Goal: Transaction & Acquisition: Obtain resource

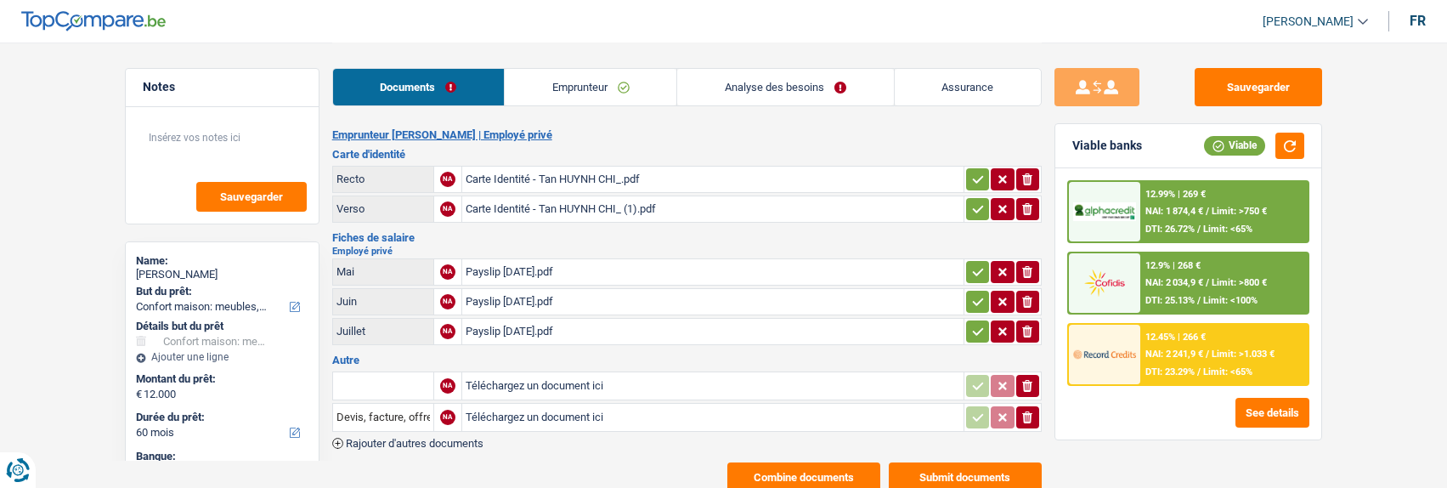
select select "household"
select select "60"
click at [782, 97] on link "Analyse des besoins" at bounding box center [785, 87] width 216 height 37
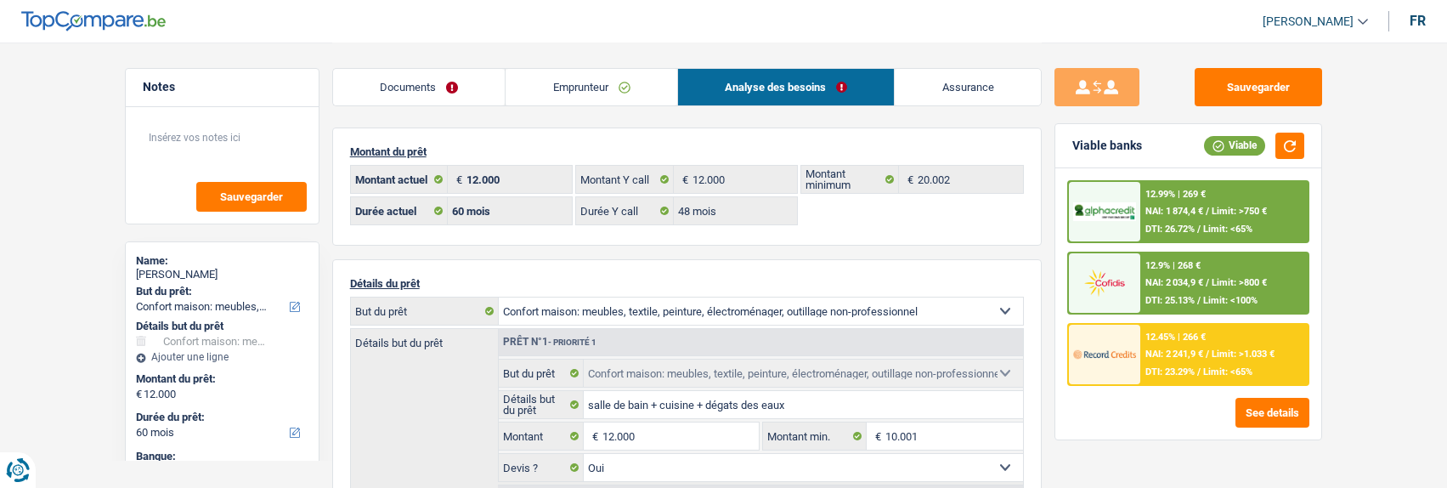
click at [597, 99] on link "Emprunteur" at bounding box center [592, 87] width 172 height 37
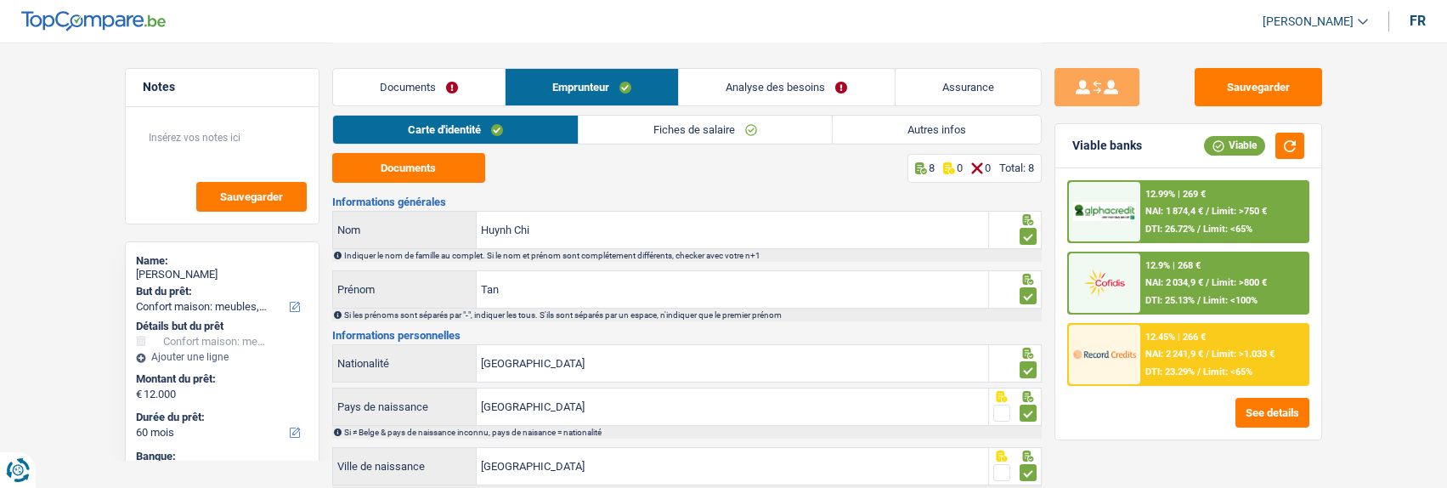
click at [794, 129] on link "Fiches de salaire" at bounding box center [705, 130] width 253 height 28
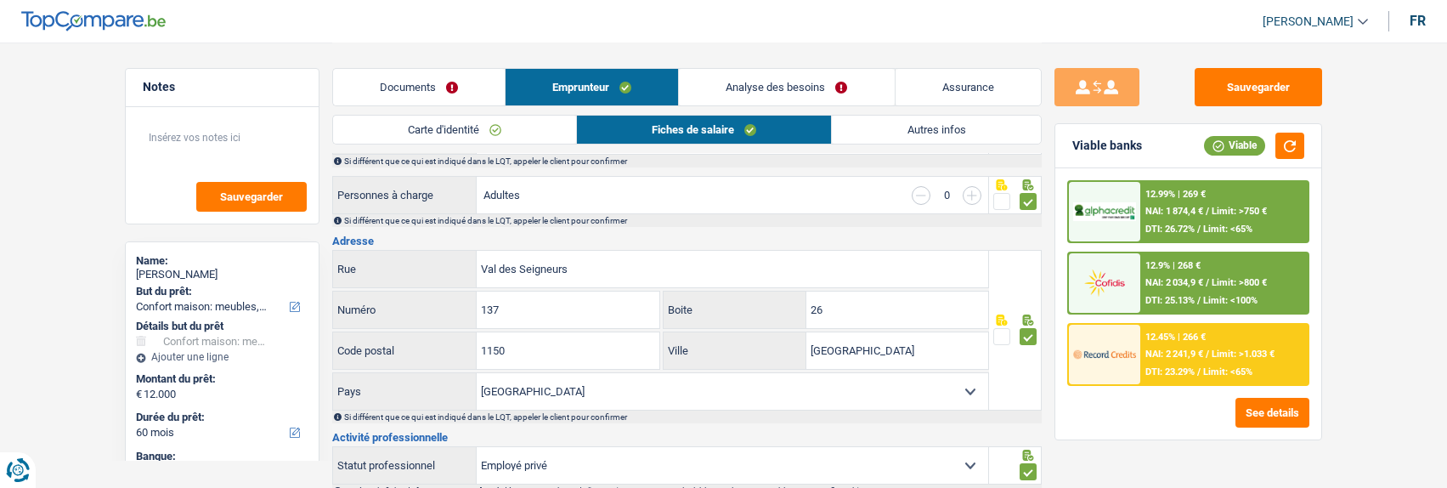
scroll to position [340, 0]
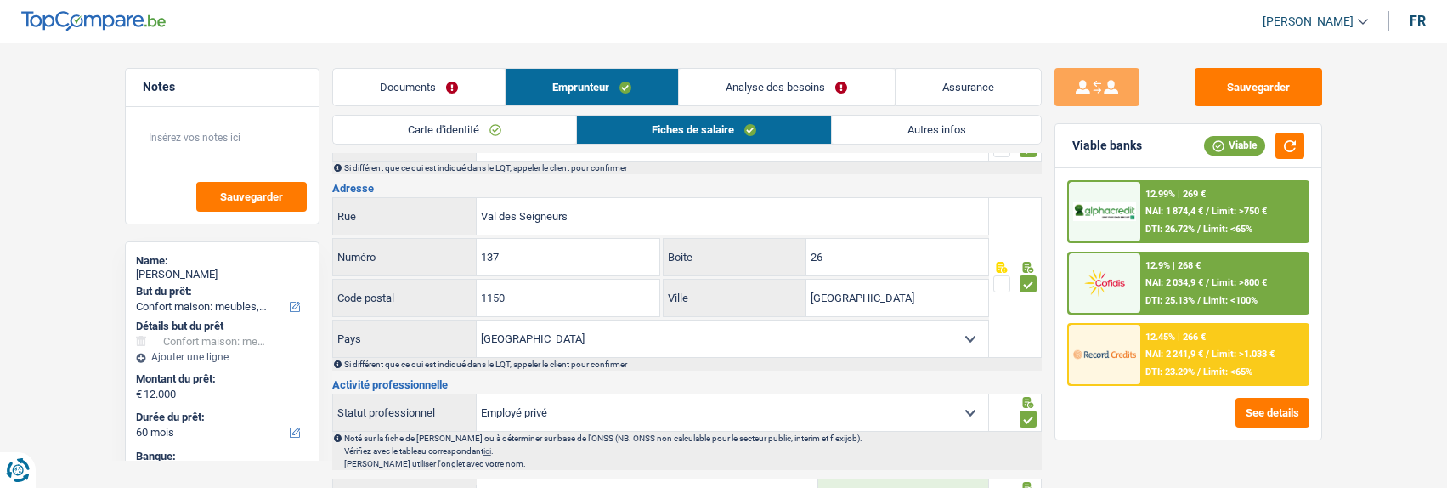
click at [481, 135] on link "Carte d'identité" at bounding box center [454, 130] width 243 height 28
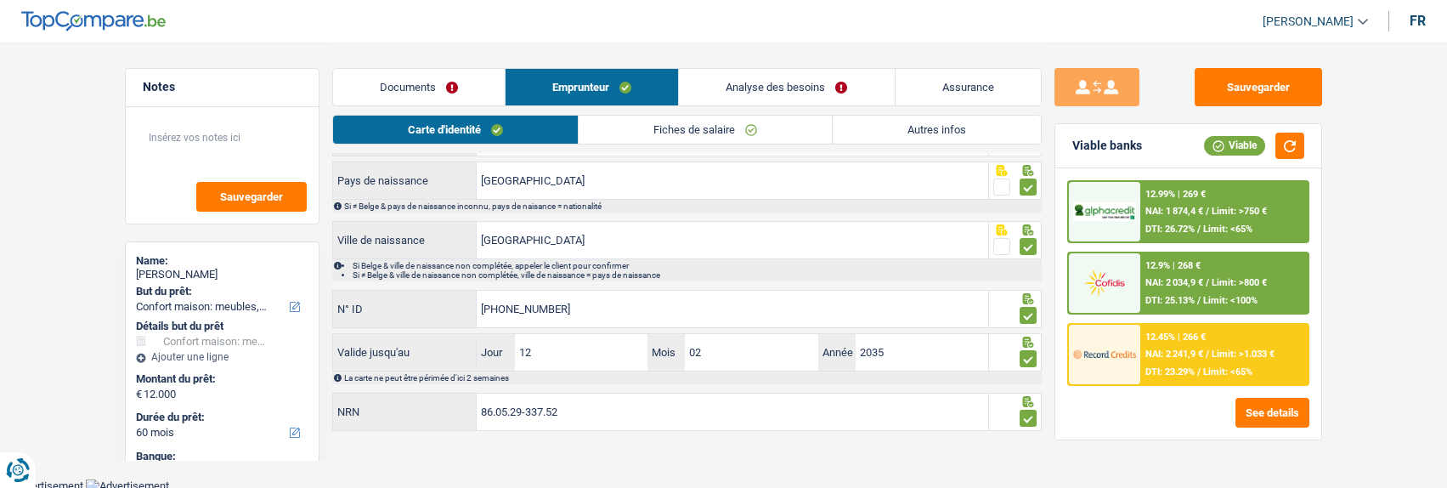
scroll to position [0, 0]
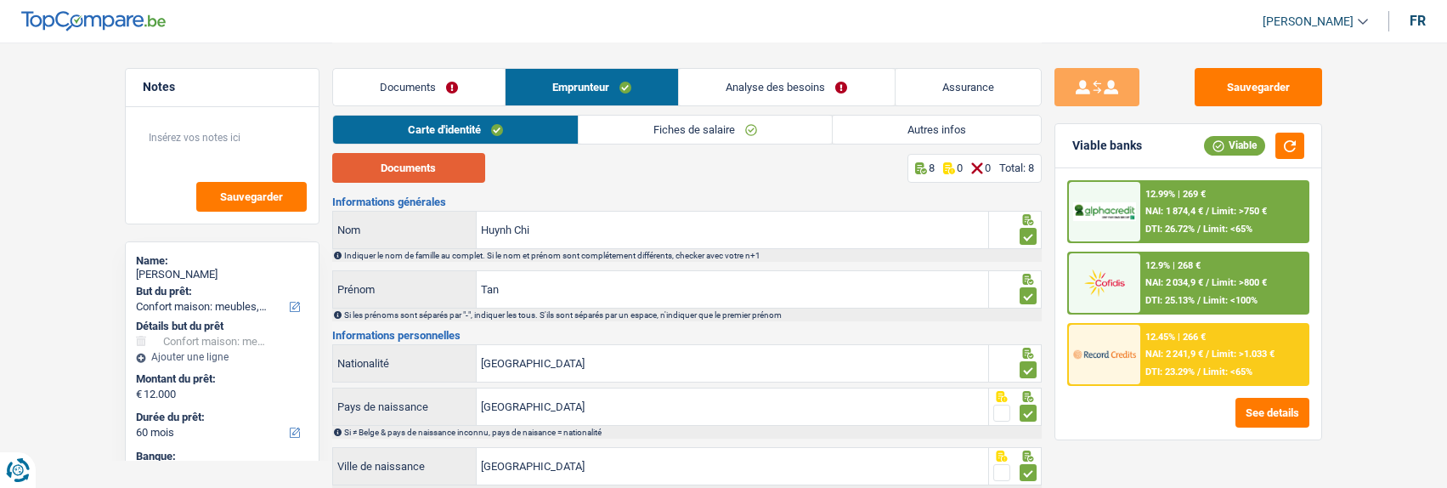
click at [450, 173] on button "Documents" at bounding box center [408, 168] width 153 height 30
click at [698, 130] on link "Fiches de salaire" at bounding box center [705, 130] width 253 height 28
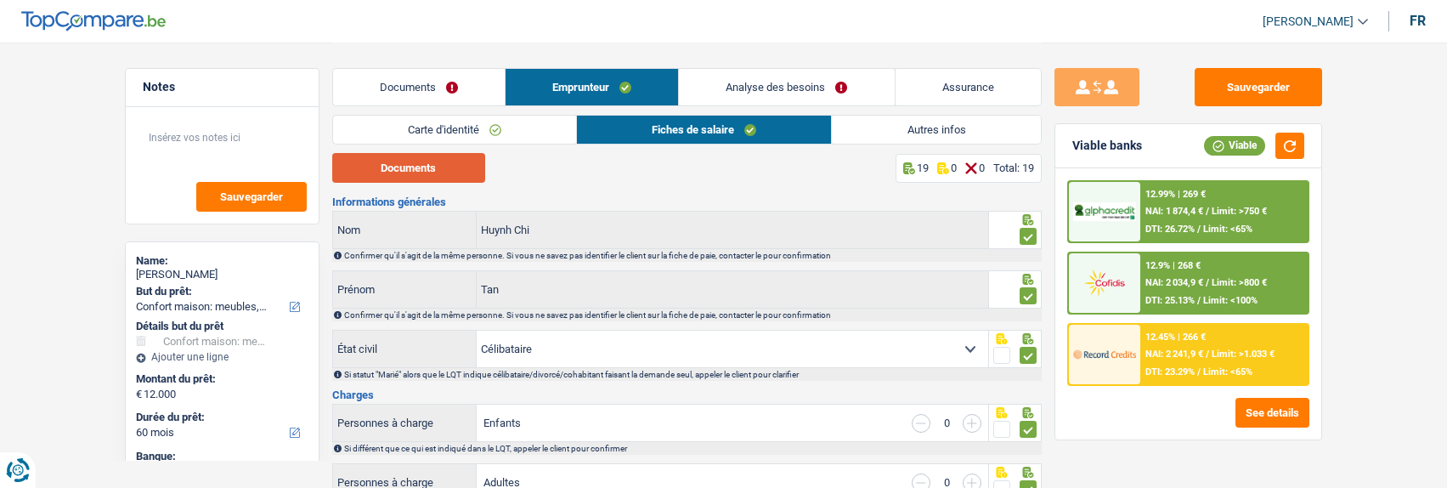
click at [418, 157] on button "Documents" at bounding box center [408, 168] width 153 height 30
click at [1212, 285] on span "Limit: >800 €" at bounding box center [1239, 282] width 55 height 11
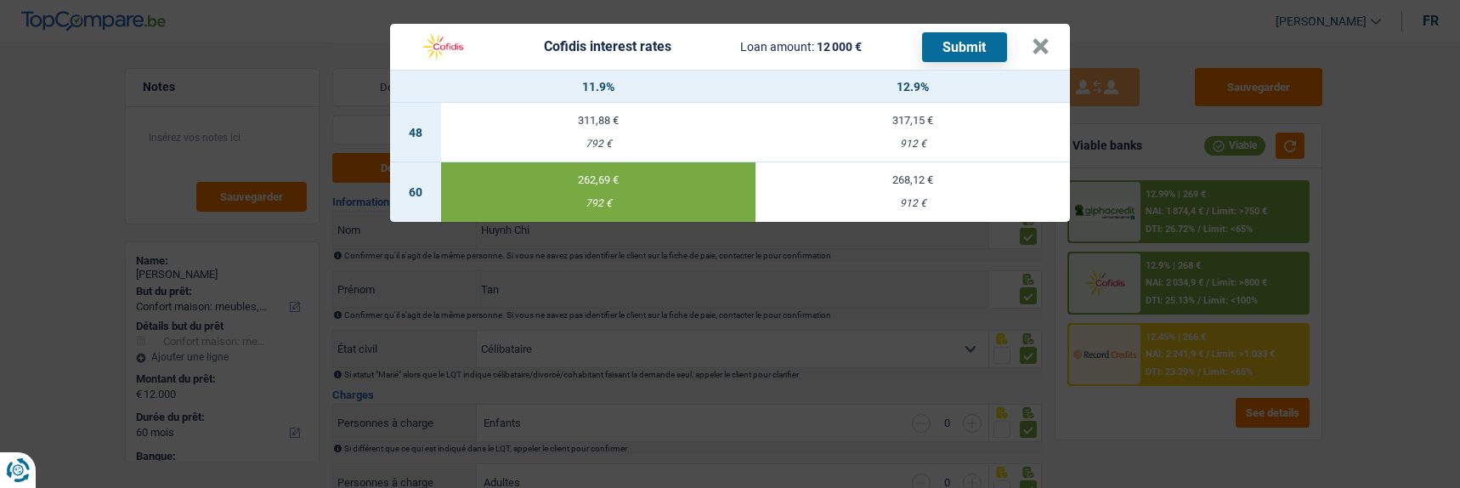
click at [948, 43] on button "Submit" at bounding box center [964, 47] width 85 height 30
click at [1038, 38] on button "×" at bounding box center [1041, 46] width 18 height 17
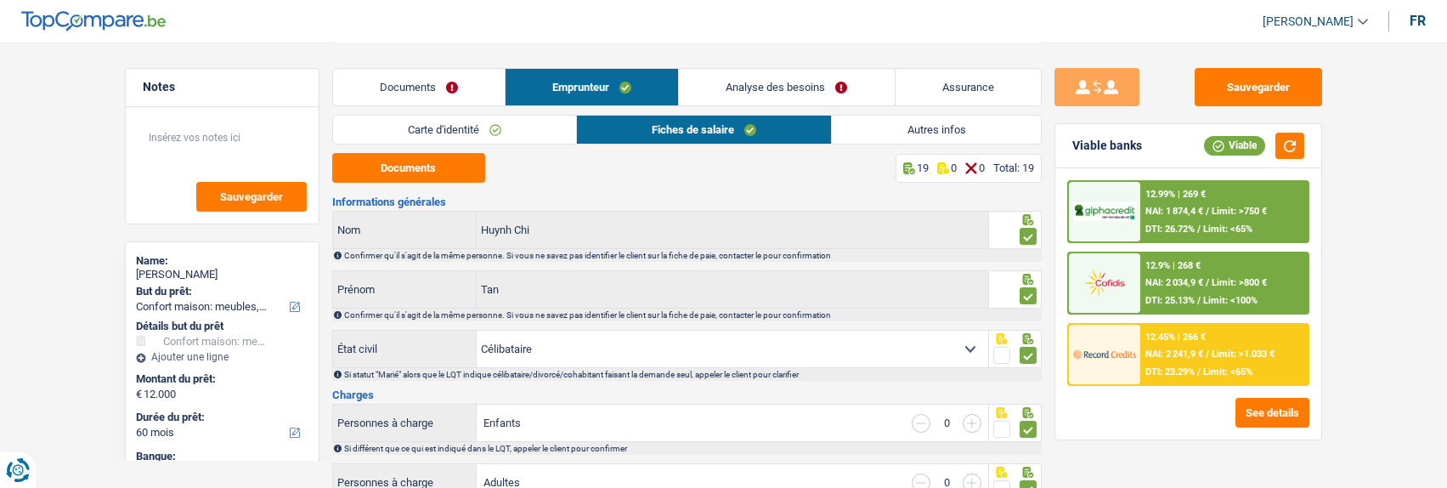
click at [1159, 207] on span "NAI: 1 874,4 €" at bounding box center [1175, 211] width 58 height 11
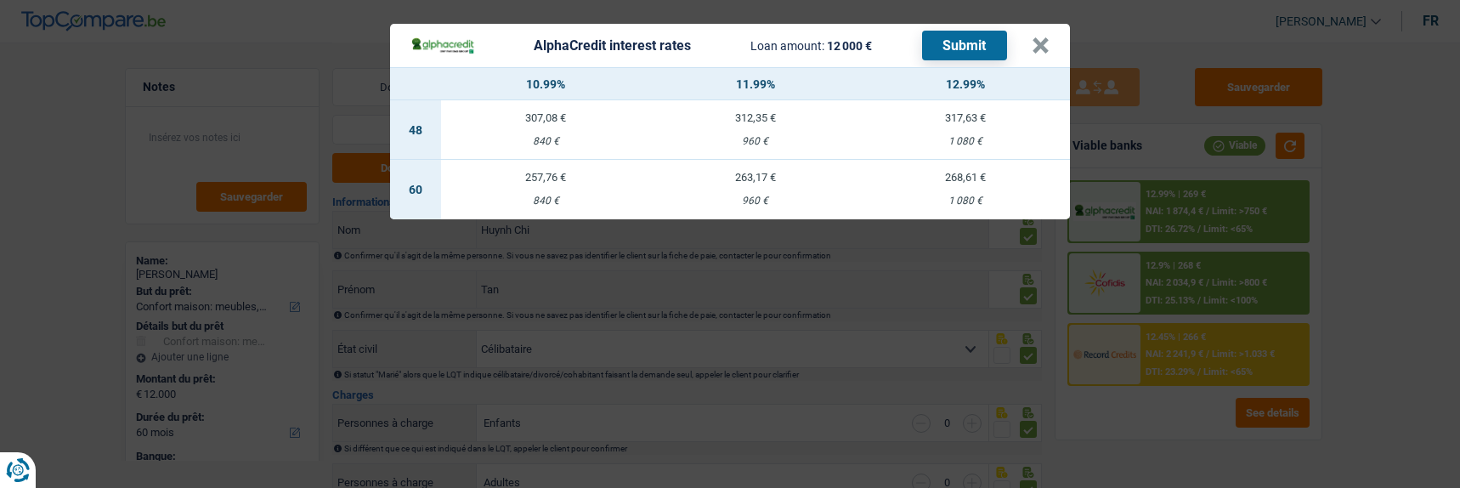
click at [548, 172] on div "257,76 €" at bounding box center [546, 177] width 210 height 11
select select "alphacredit"
type input "10,99"
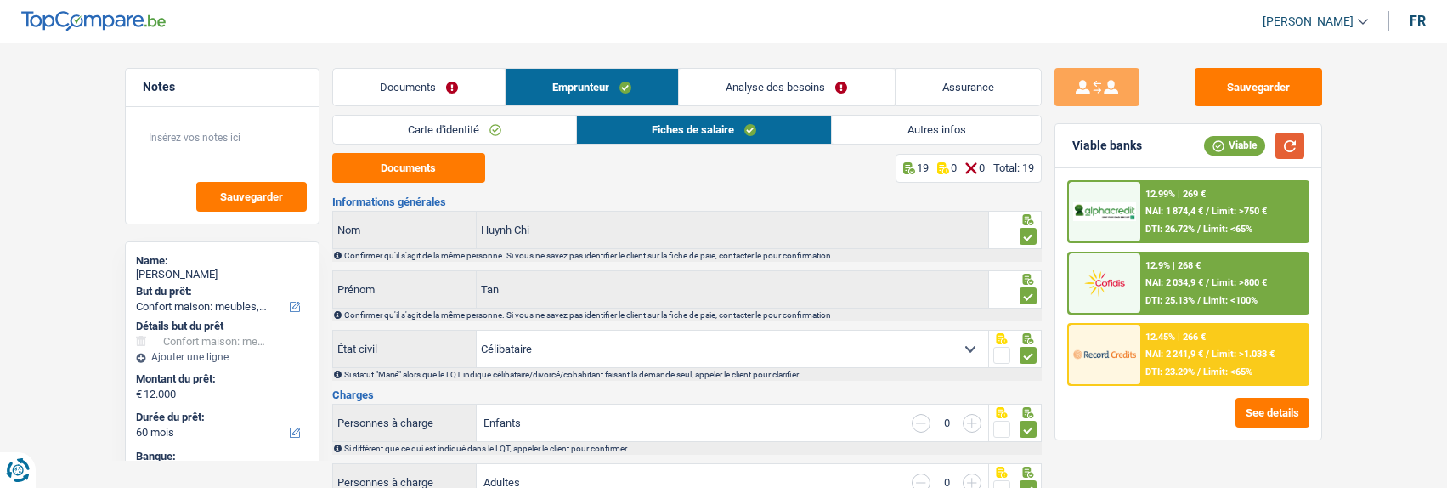
click at [1293, 150] on button "button" at bounding box center [1290, 146] width 29 height 26
click at [1108, 232] on div at bounding box center [1104, 211] width 71 height 59
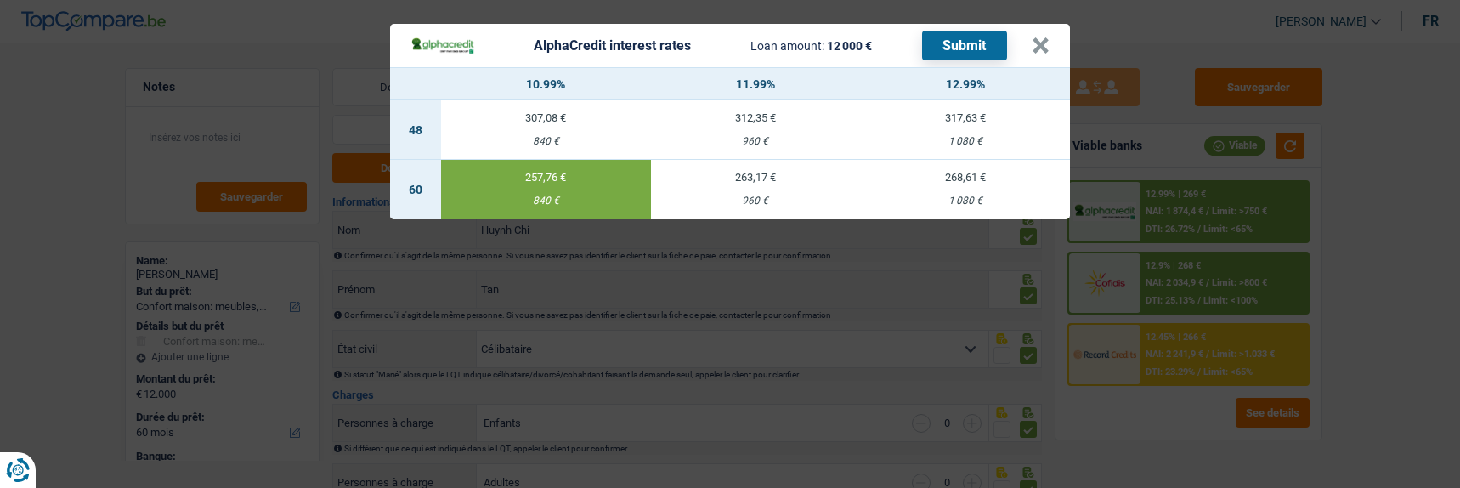
click at [978, 42] on button "Submit" at bounding box center [964, 46] width 85 height 30
click at [1040, 37] on button "×" at bounding box center [1041, 45] width 18 height 17
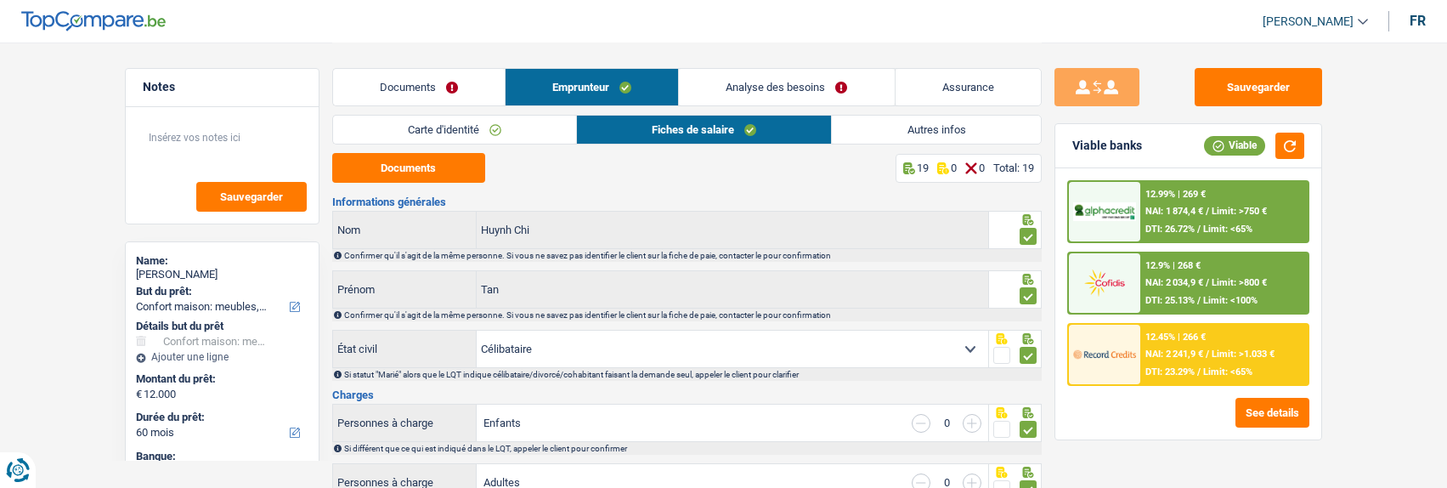
click at [438, 91] on link "Documents" at bounding box center [419, 87] width 172 height 37
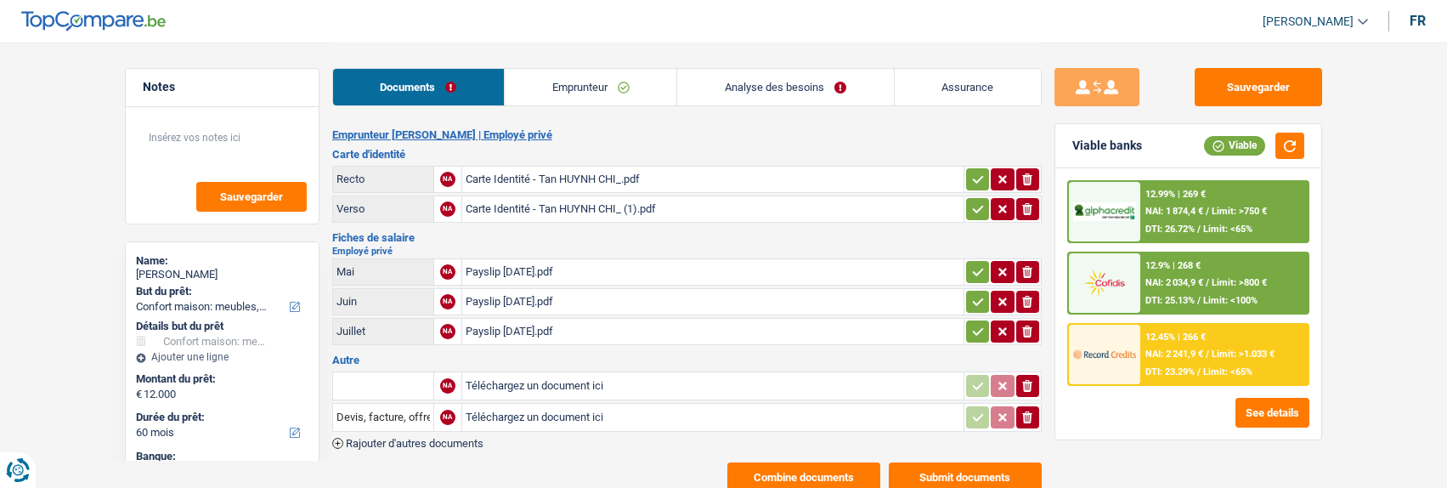
click at [826, 462] on button "Combine documents" at bounding box center [803, 477] width 153 height 30
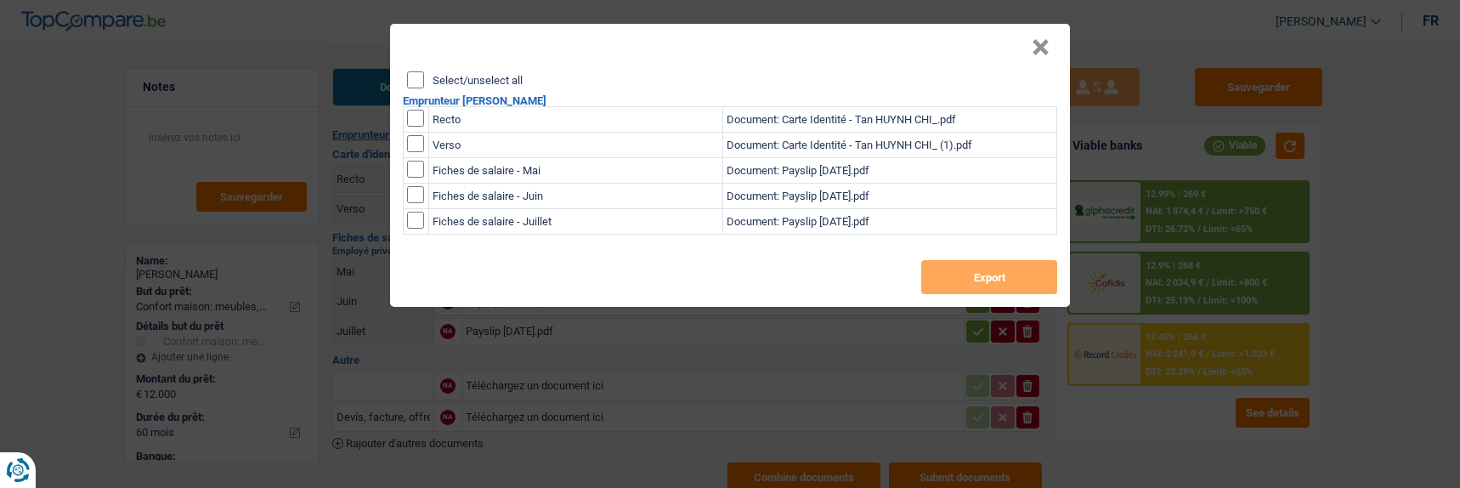
click at [416, 74] on input "Select/unselect all" at bounding box center [415, 79] width 17 height 17
checkbox input "true"
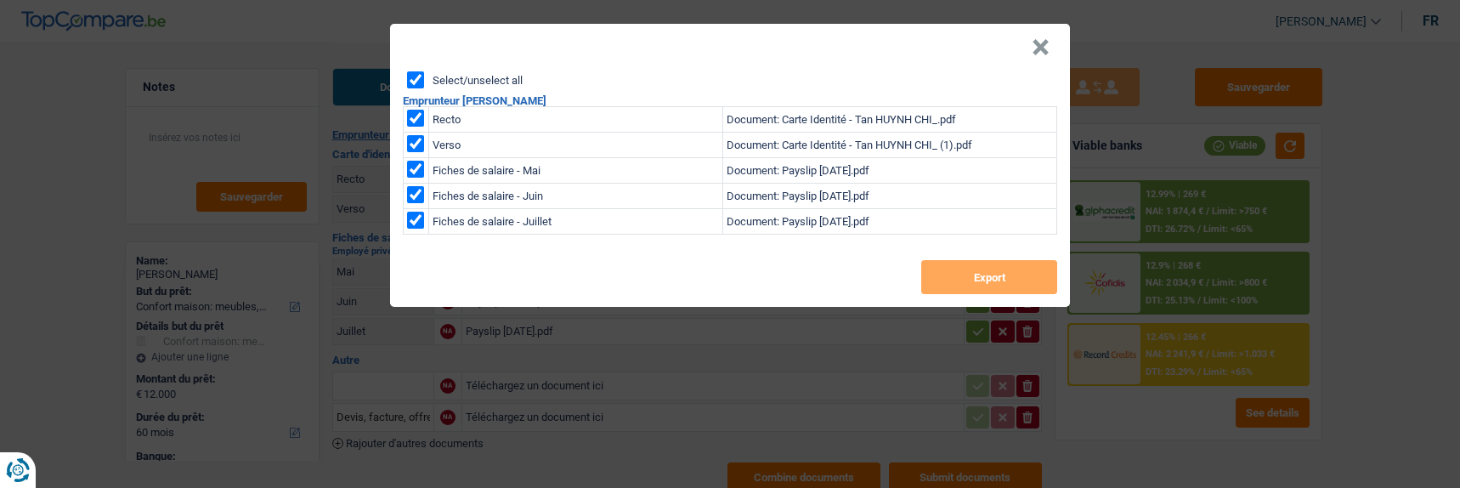
checkbox input "true"
click at [942, 249] on div "Select/unselect all Emprunteur Tan Huynh Chi Recto Document: Carte Identité - T…" at bounding box center [730, 188] width 680 height 235
click at [952, 262] on button "Export" at bounding box center [989, 277] width 136 height 34
click at [1049, 39] on button "×" at bounding box center [1041, 47] width 18 height 17
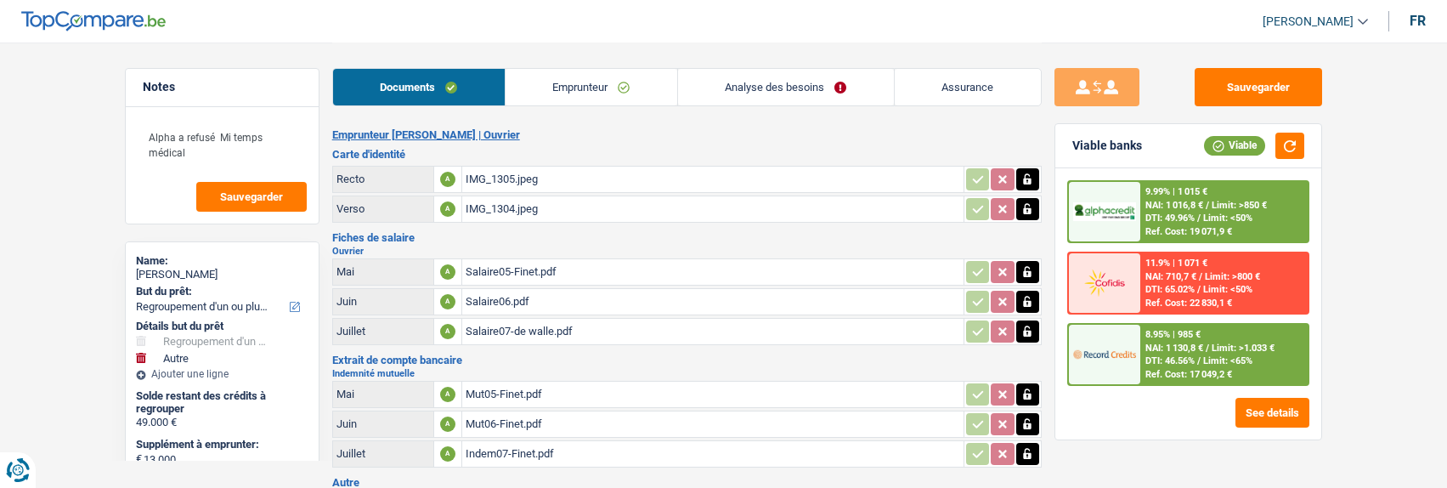
select select "refinancing"
select select "other"
select select "84"
select select "record credits"
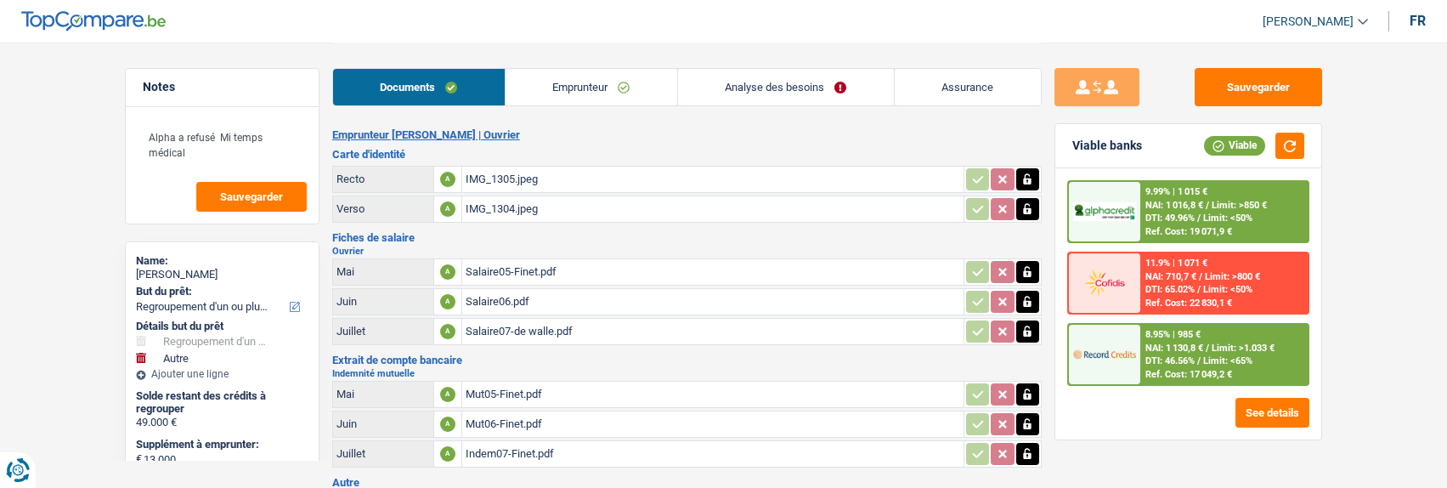
click at [851, 88] on link "Analyse des besoins" at bounding box center [786, 87] width 216 height 37
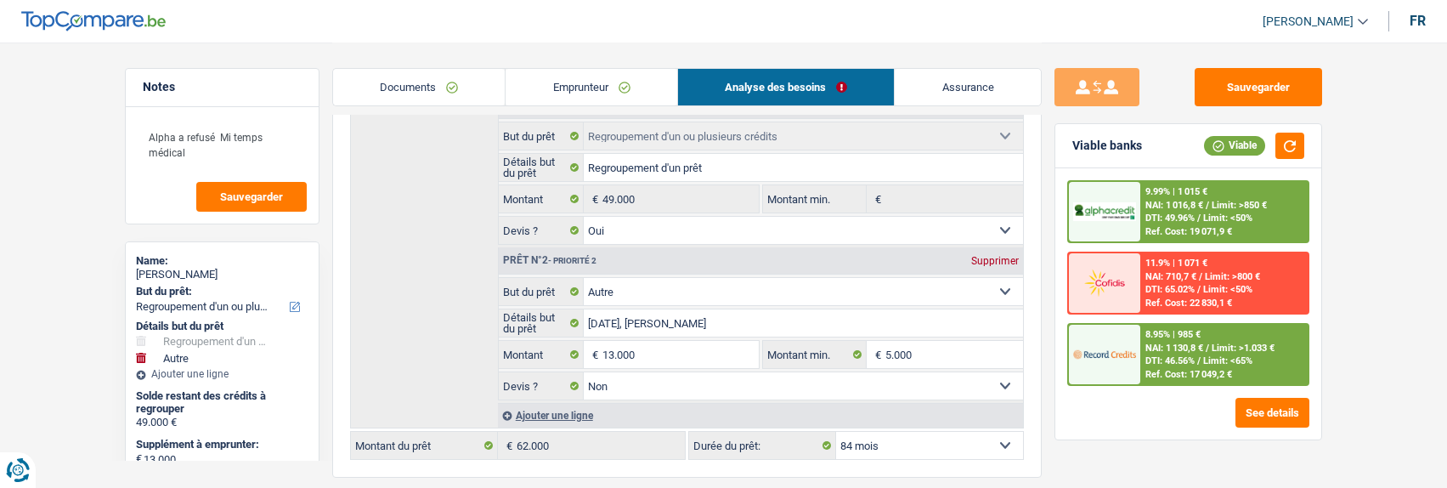
scroll to position [255, 0]
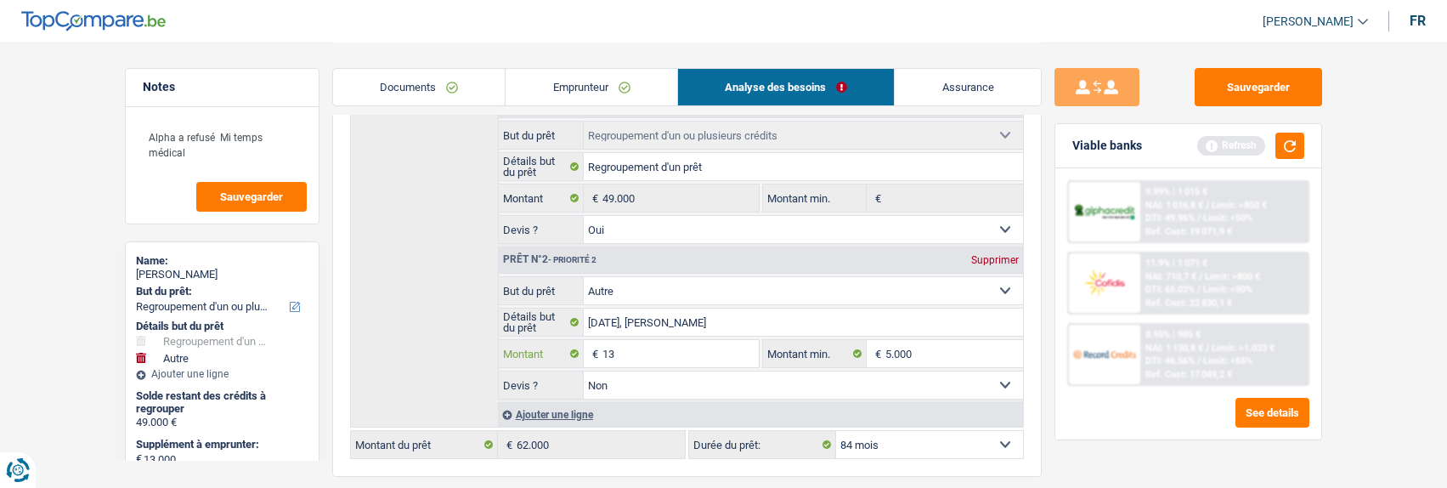
type input "1"
type input "5.000"
type input "54.000"
select select "144"
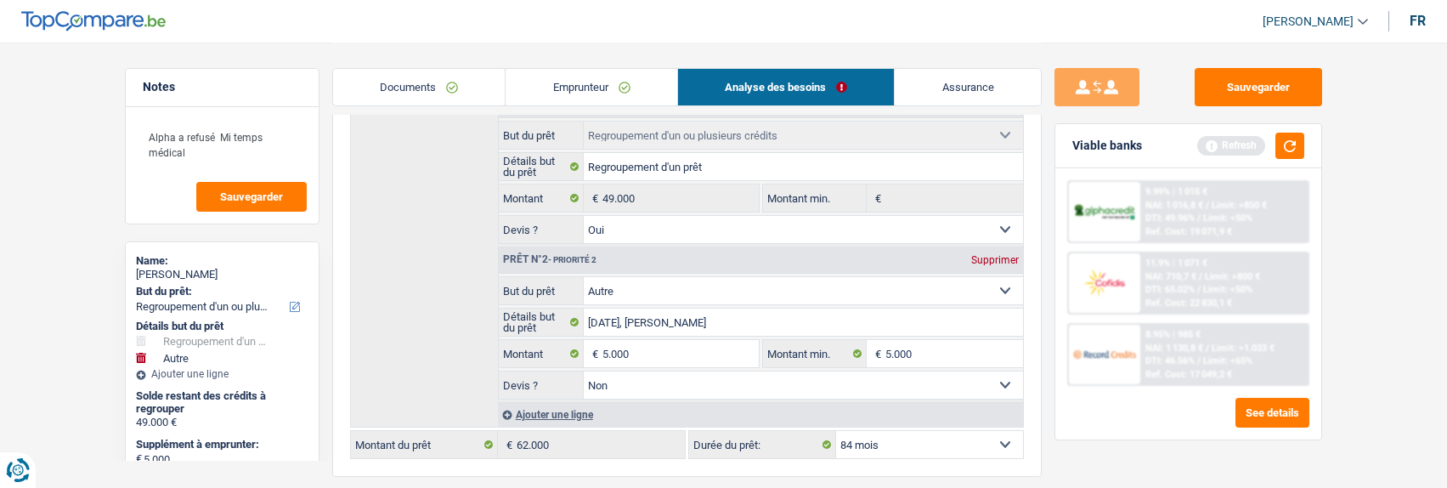
type input "54.000"
select select "144"
type input "54.000"
click at [625, 478] on div "Montant du prêt 54.000 € Montant actuel: 62.000 € Montant Y call 5.000 € Montan…" at bounding box center [687, 409] width 710 height 1073
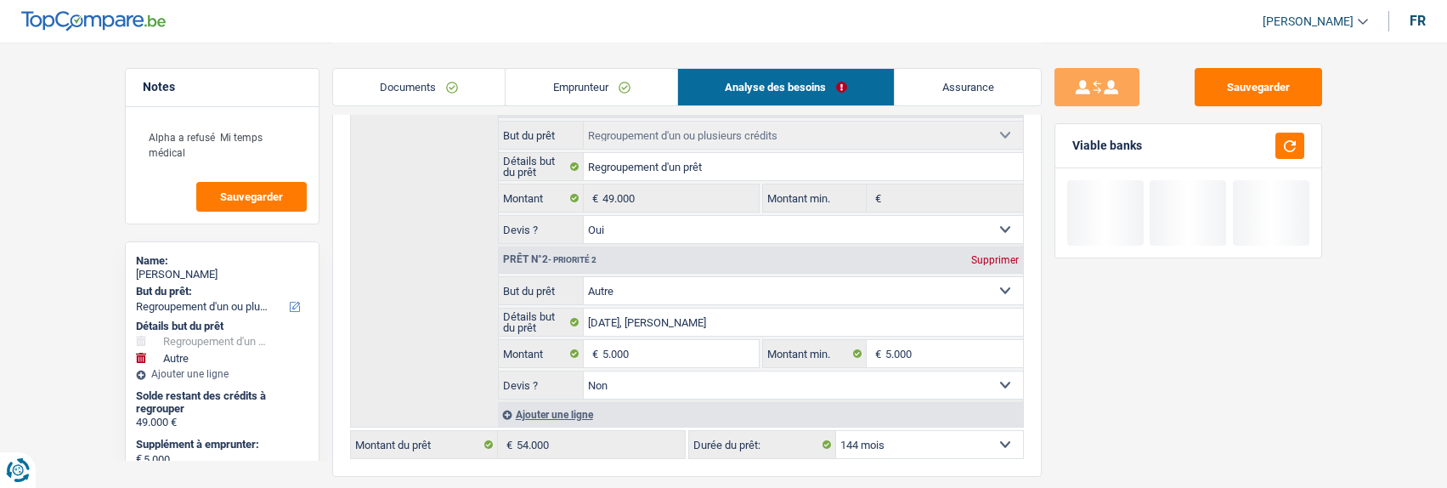
click at [984, 431] on select "12 mois 18 mois 24 mois 30 mois 36 mois 42 mois 48 mois 60 mois 72 mois 84 mois…" at bounding box center [929, 444] width 187 height 27
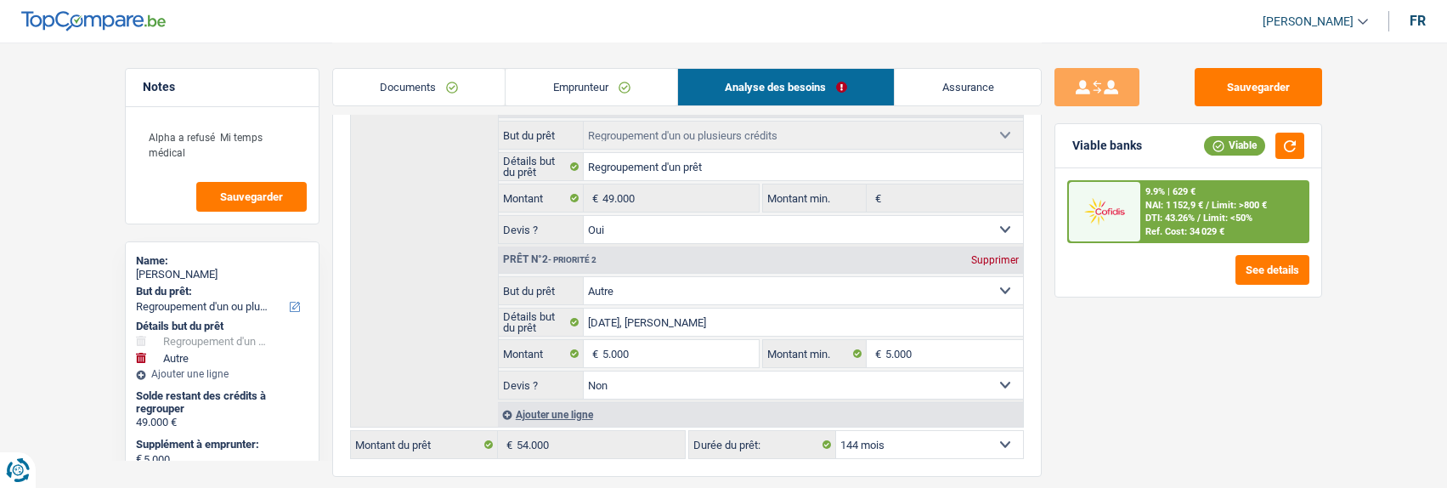
select select "84"
click at [836, 431] on select "12 mois 18 mois 24 mois 30 mois 36 mois 42 mois 48 mois 60 mois 72 mois 84 mois…" at bounding box center [929, 444] width 187 height 27
select select "84"
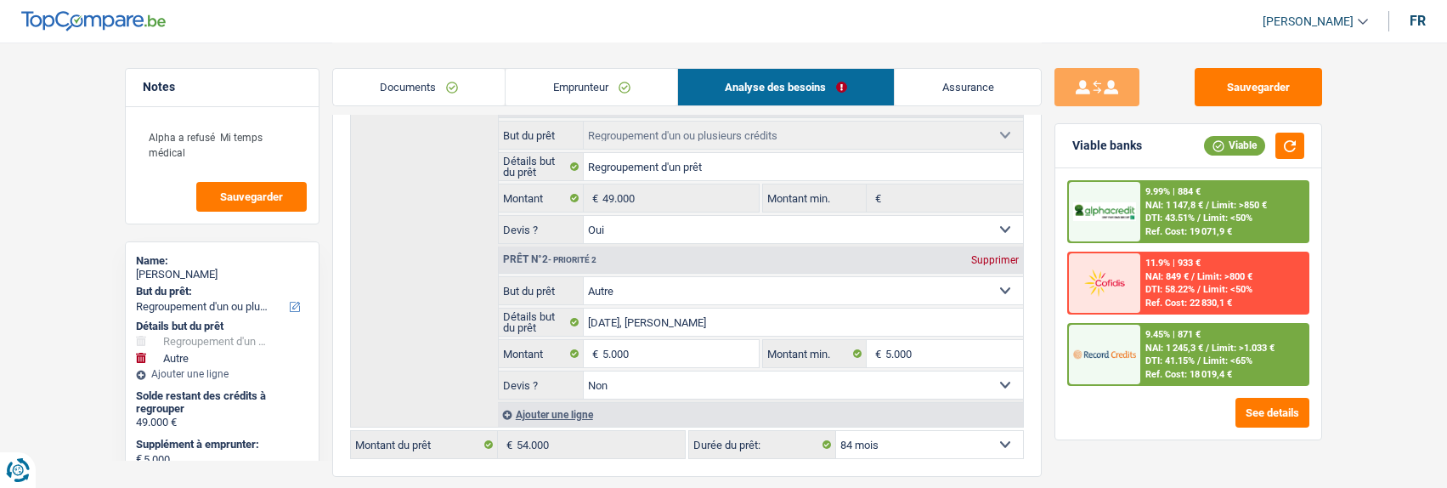
click at [996, 433] on select "12 mois 18 mois 24 mois 30 mois 36 mois 42 mois 48 mois 60 mois 72 mois 84 mois…" at bounding box center [929, 444] width 187 height 27
select select "120"
click at [836, 431] on select "12 mois 18 mois 24 mois 30 mois 36 mois 42 mois 48 mois 60 mois 72 mois 84 mois…" at bounding box center [929, 444] width 187 height 27
select select "120"
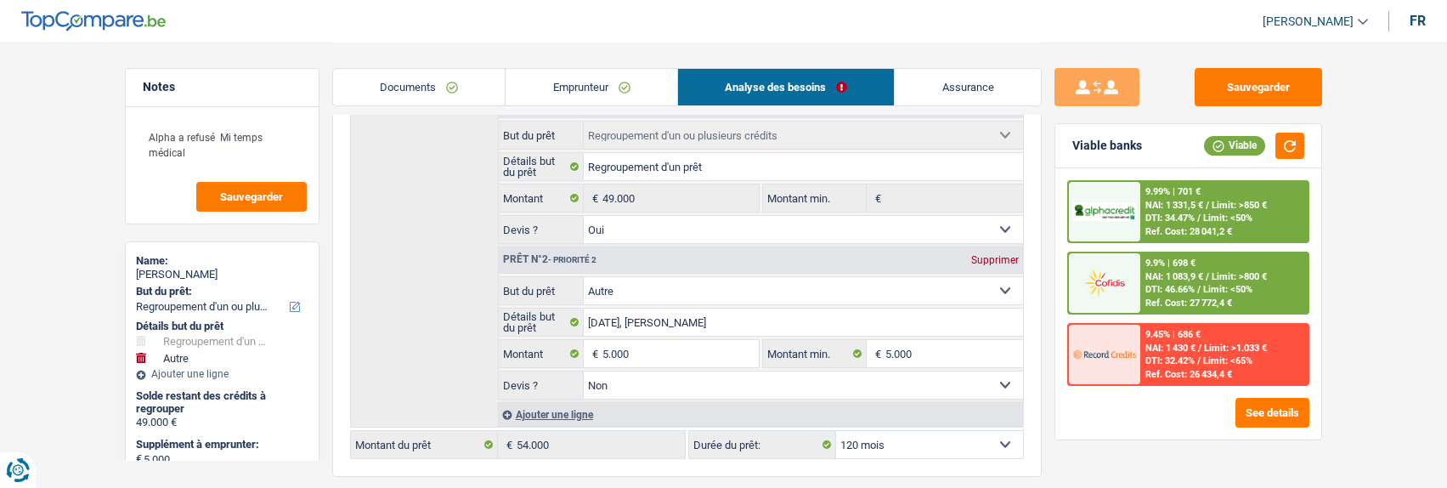
click at [1140, 285] on div at bounding box center [1104, 282] width 71 height 59
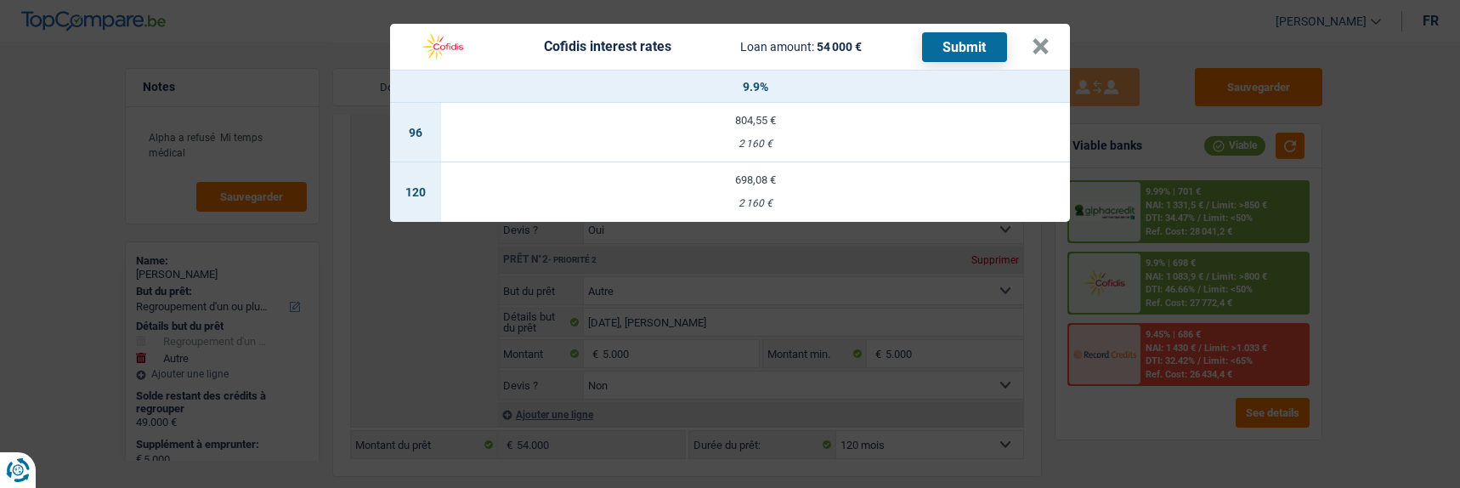
click at [774, 174] on div "698,08 €" at bounding box center [755, 179] width 629 height 11
select select "cofidis"
type input "9,90"
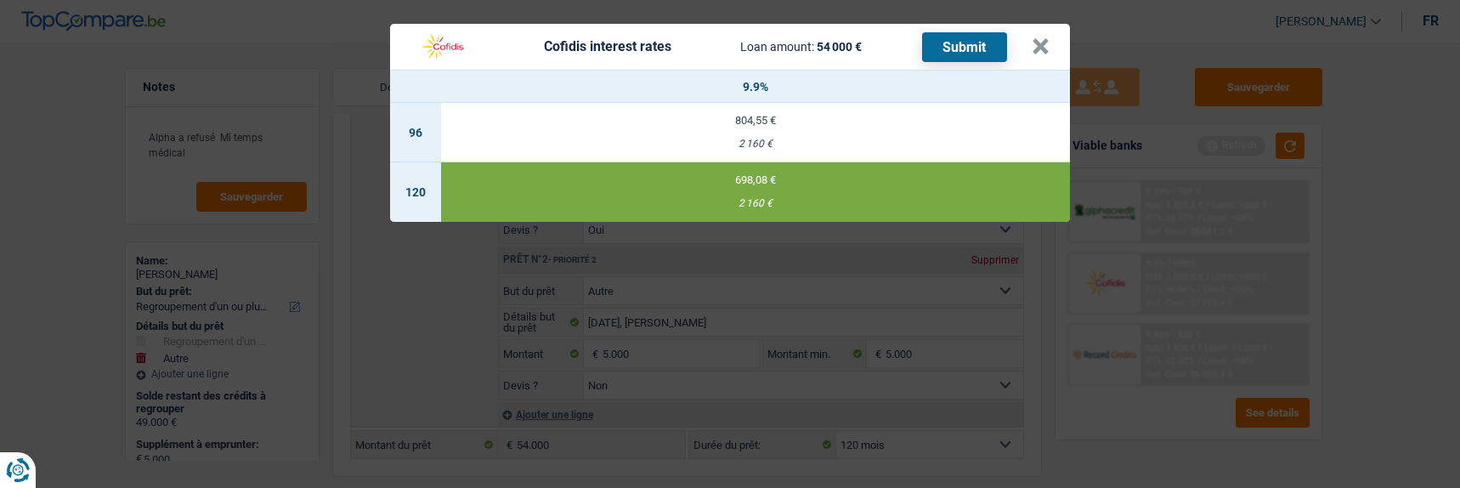
click at [964, 32] on button "Submit" at bounding box center [964, 47] width 85 height 30
click at [1044, 38] on button "×" at bounding box center [1041, 46] width 18 height 17
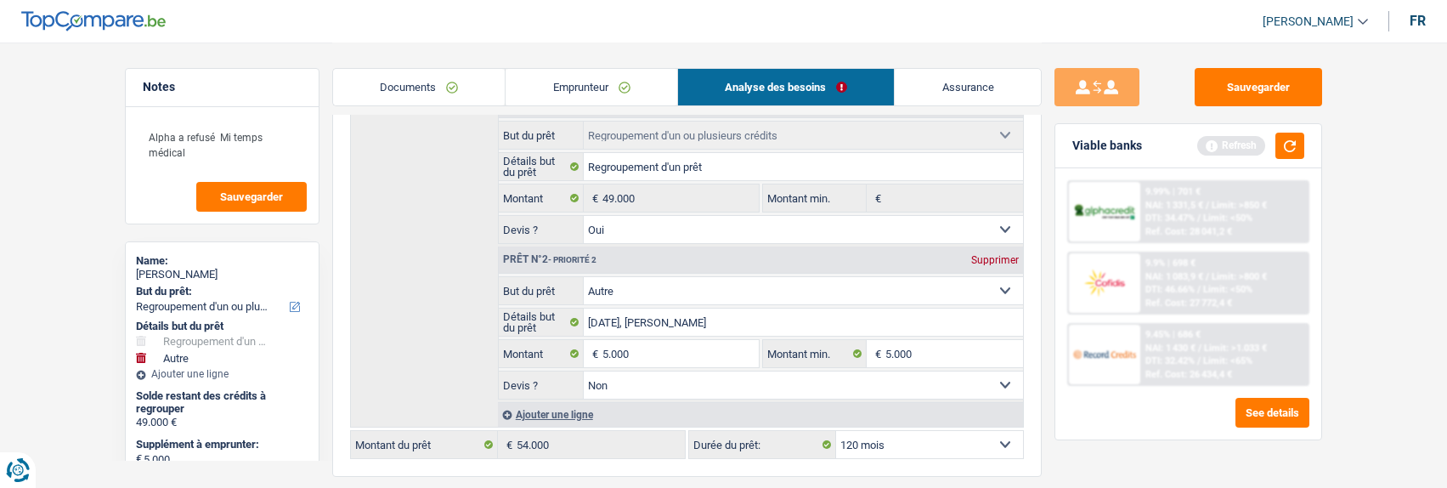
click at [892, 433] on select "12 mois 18 mois 24 mois 30 mois 36 mois 42 mois 48 mois 60 mois 72 mois 84 mois…" at bounding box center [929, 444] width 187 height 27
select select "84"
click at [836, 431] on select "12 mois 18 mois 24 mois 30 mois 36 mois 42 mois 48 mois 60 mois 72 mois 84 mois…" at bounding box center [929, 444] width 187 height 27
select select "84"
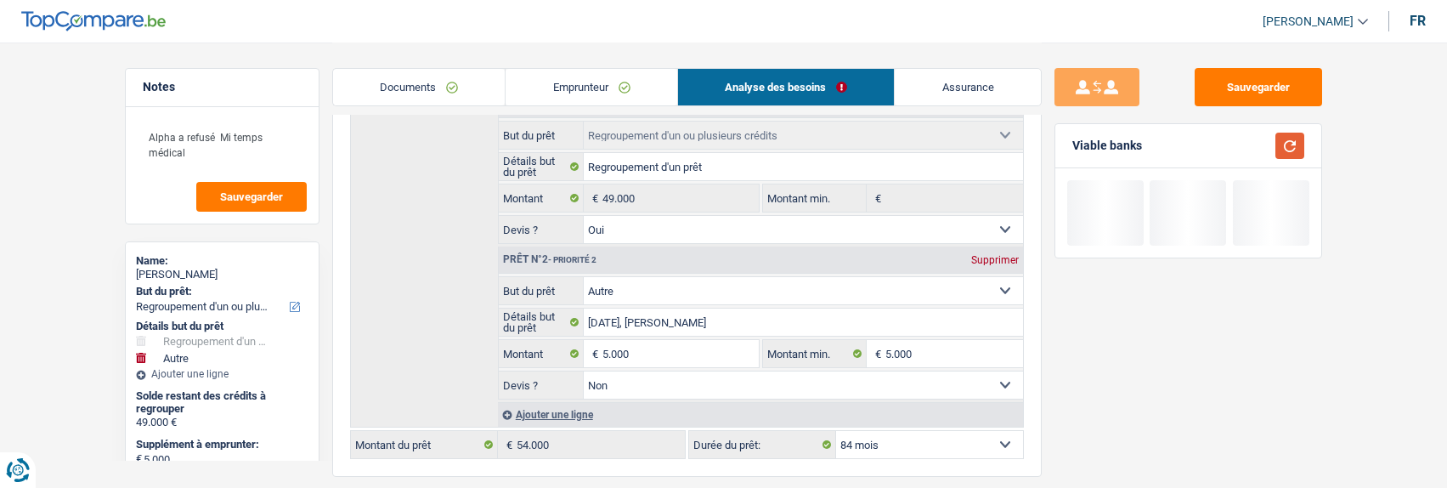
click at [1300, 135] on button "button" at bounding box center [1290, 146] width 29 height 26
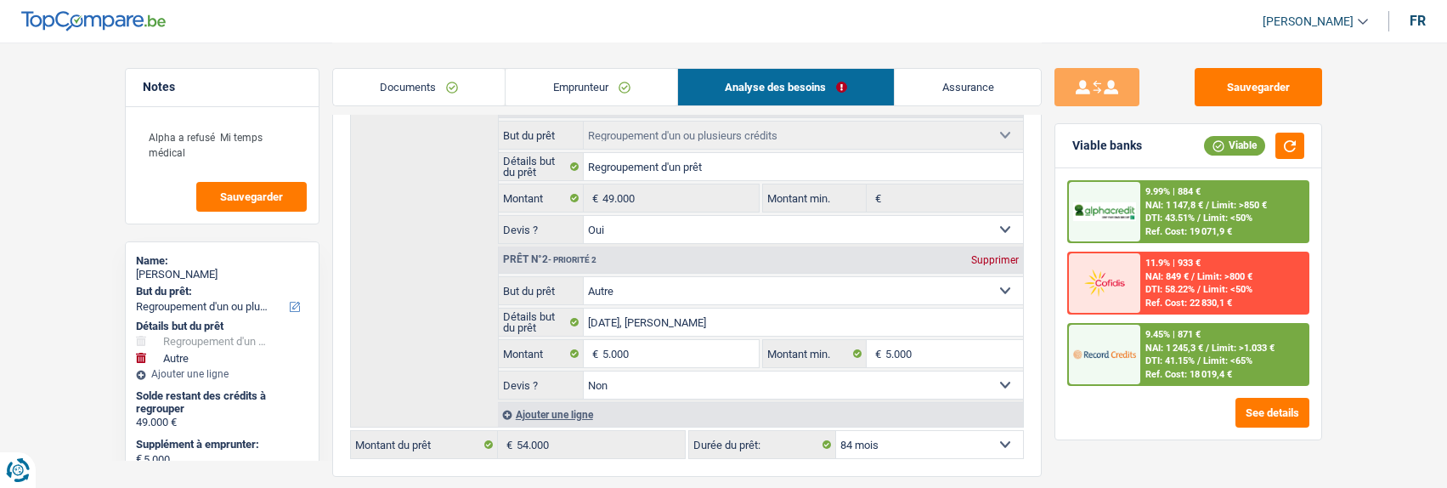
click at [1185, 346] on span "NAI: 1 245,3 €" at bounding box center [1175, 347] width 58 height 11
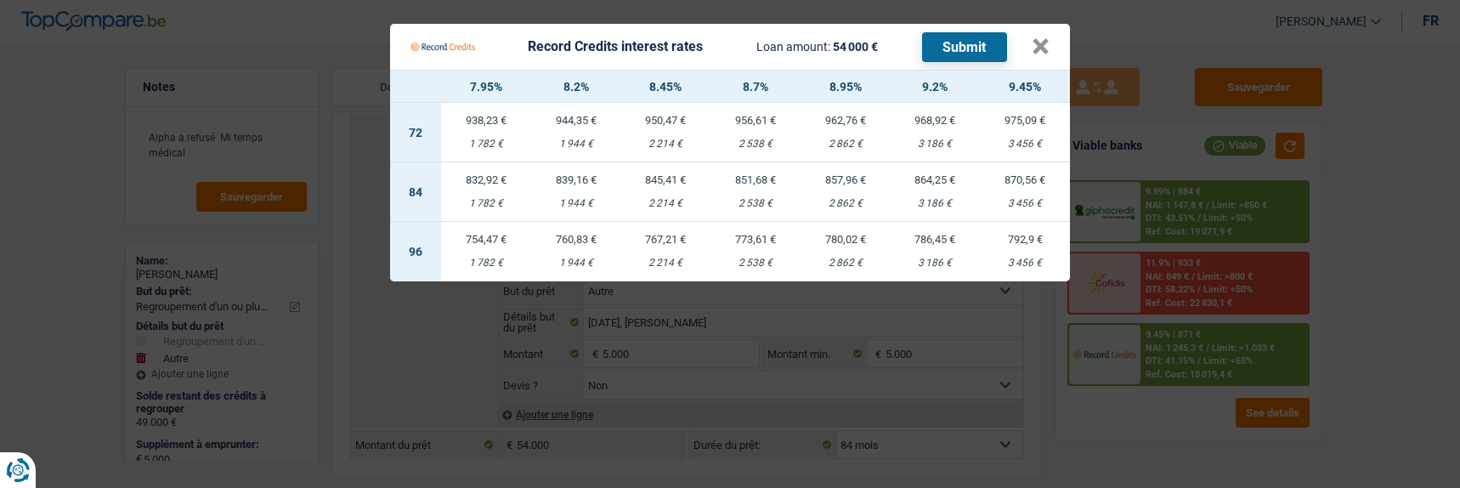
click at [668, 198] on div "2 214 €" at bounding box center [665, 203] width 90 height 11
select select "record credits"
type input "8,45"
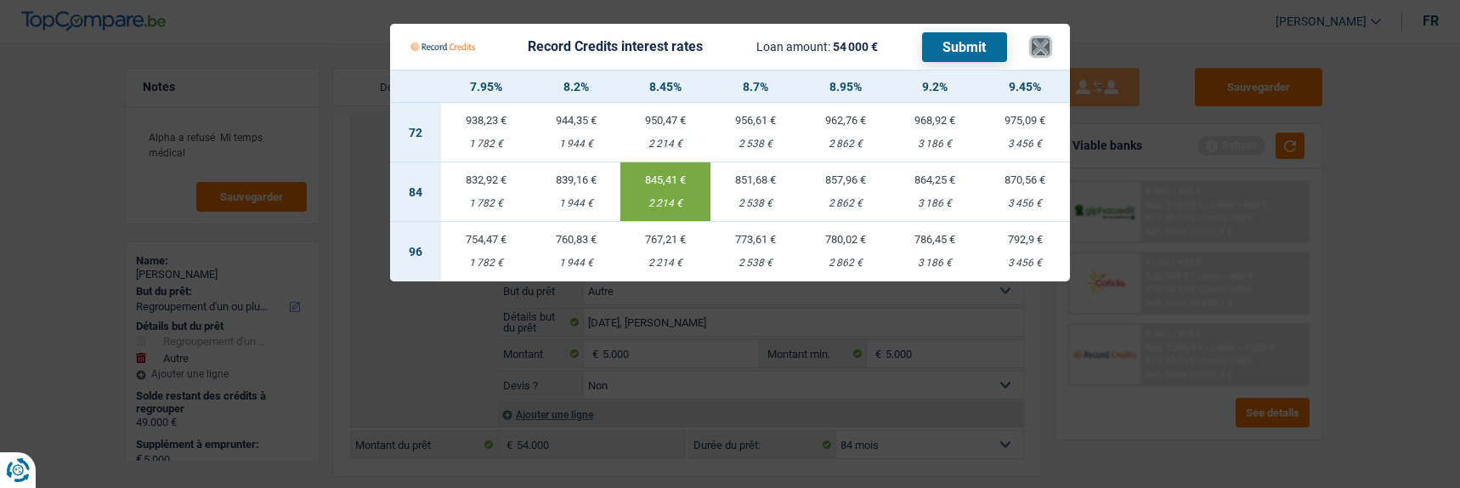
click at [1048, 38] on button "×" at bounding box center [1041, 46] width 18 height 17
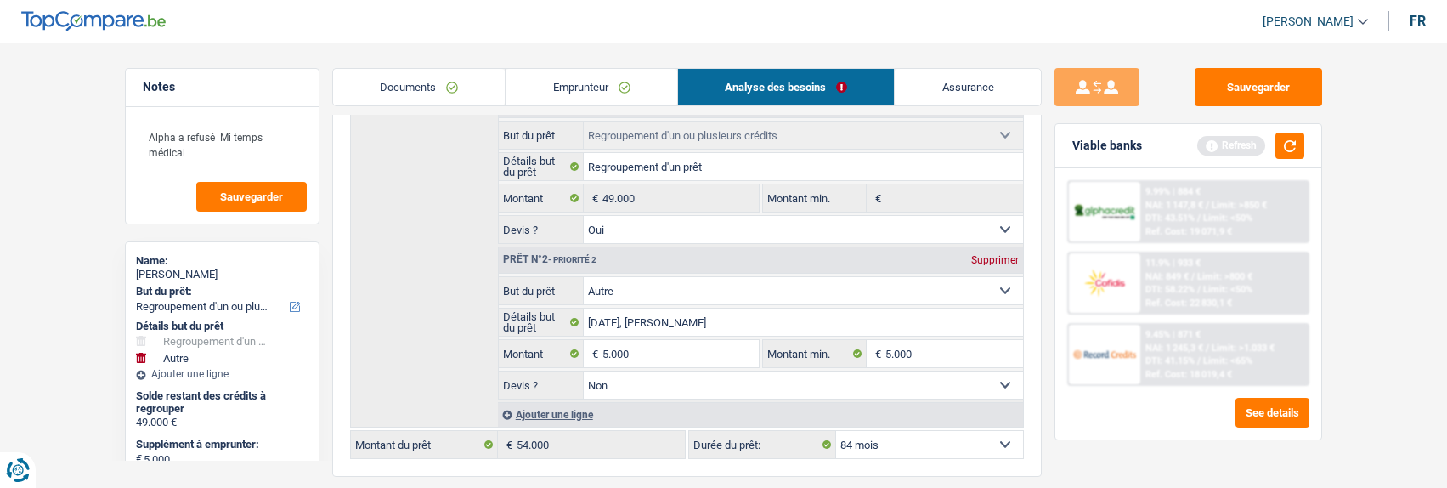
click at [604, 99] on link "Emprunteur" at bounding box center [592, 87] width 172 height 37
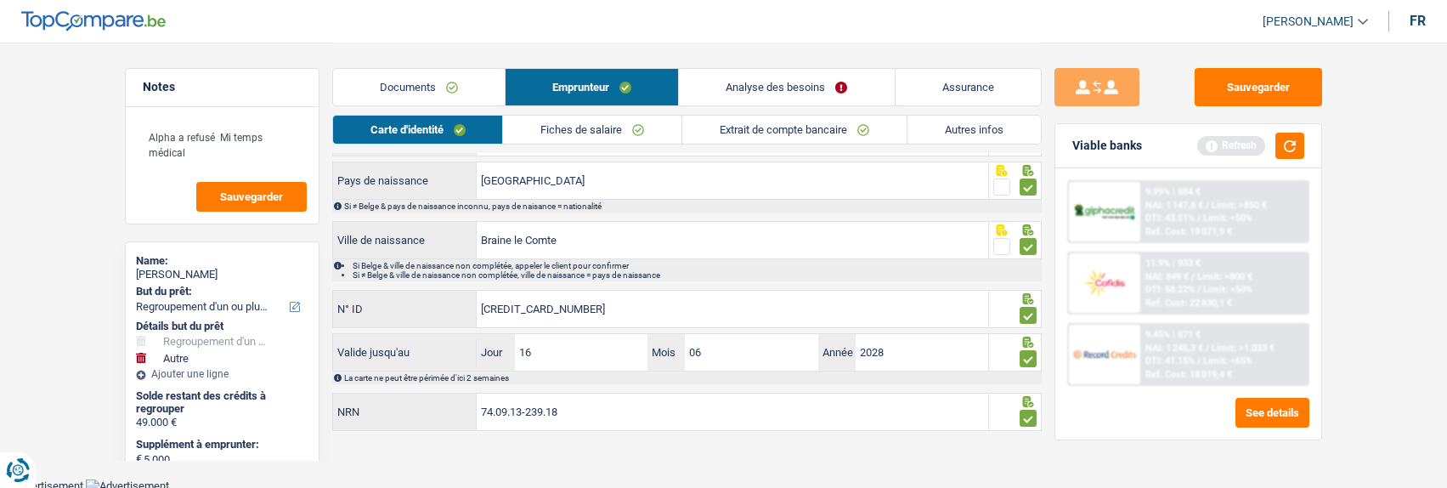
scroll to position [0, 0]
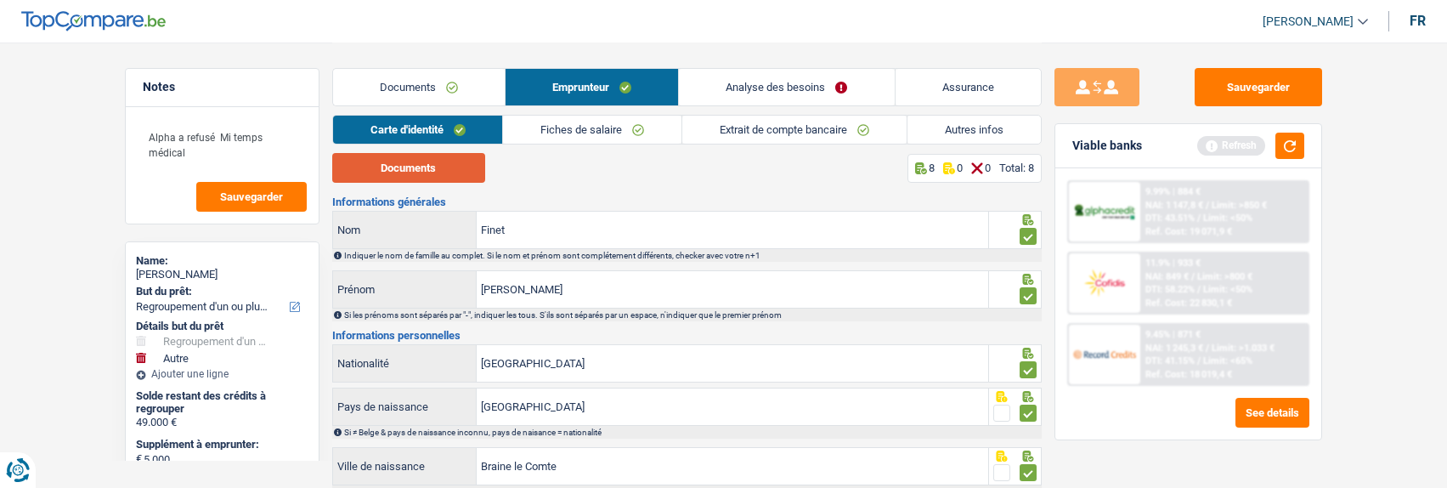
click at [441, 177] on button "Documents" at bounding box center [408, 168] width 153 height 30
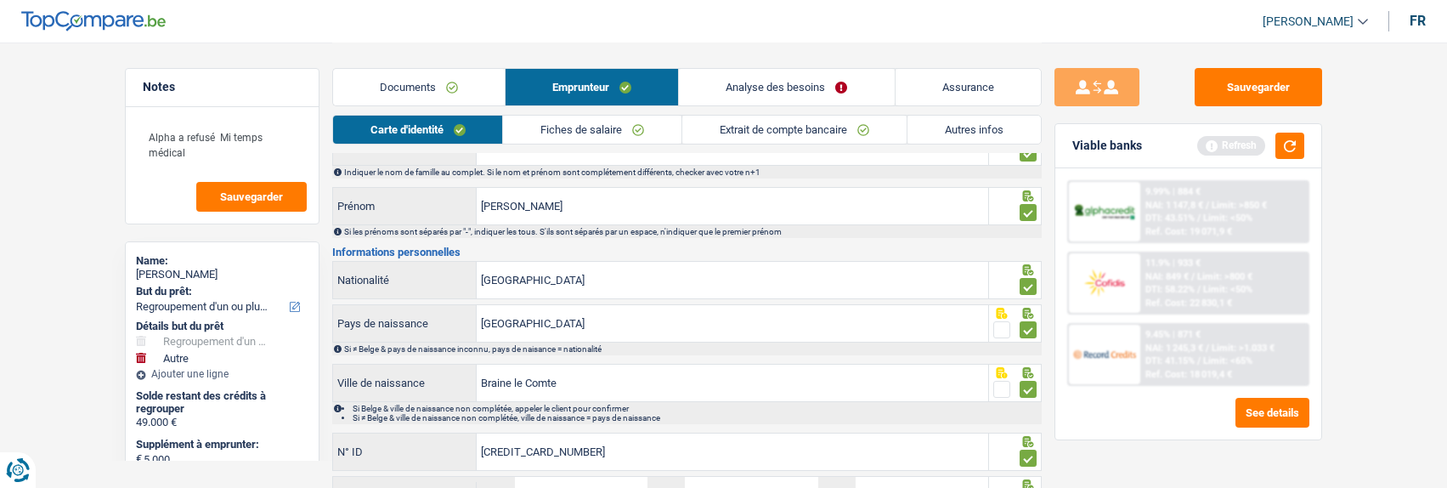
scroll to position [226, 0]
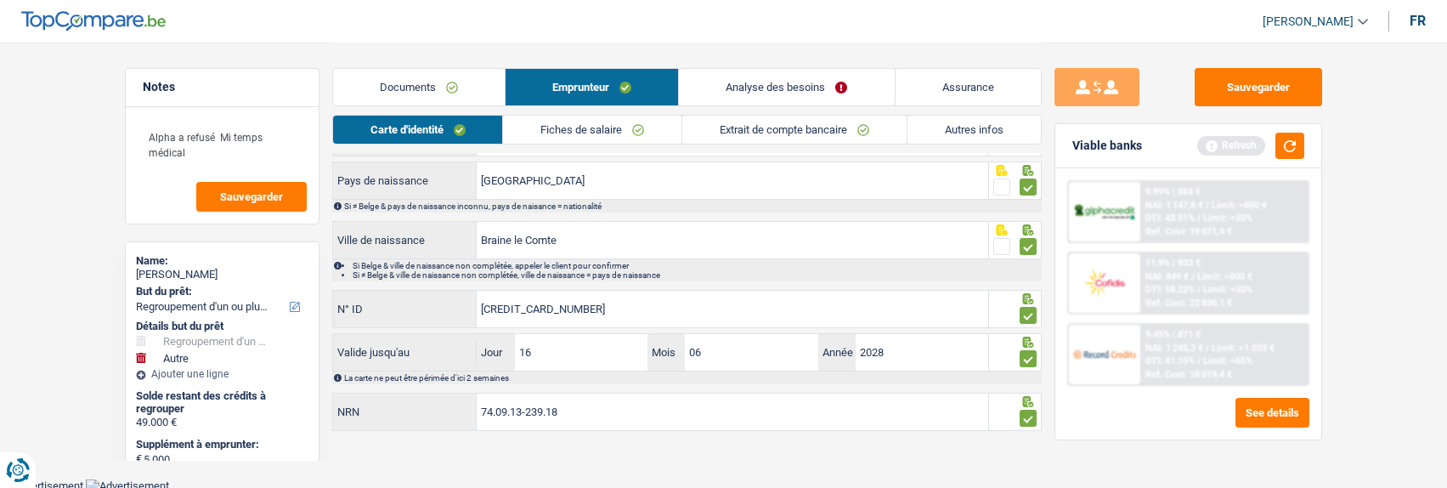
click at [589, 125] on link "Fiches de salaire" at bounding box center [592, 130] width 178 height 28
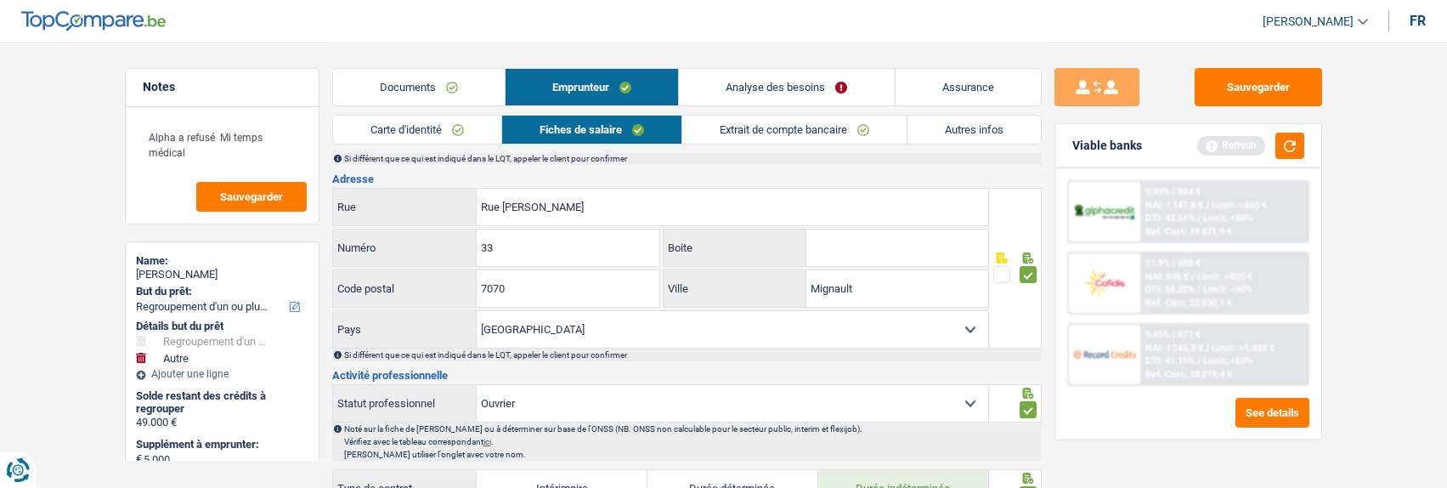
scroll to position [311, 0]
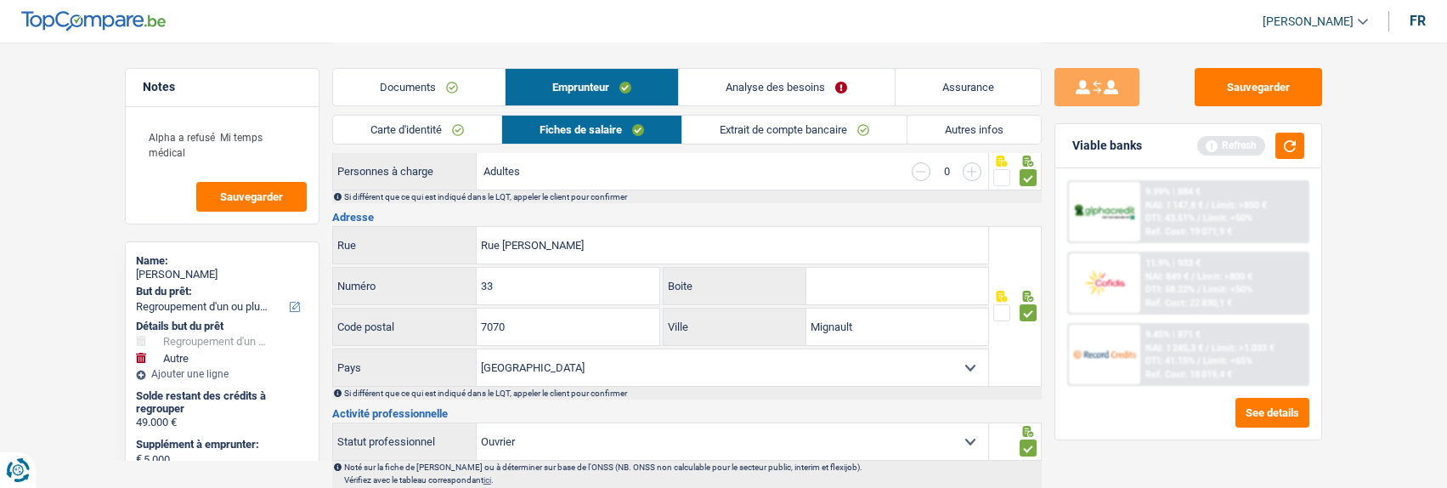
click at [752, 129] on link "Extrait de compte bancaire" at bounding box center [794, 130] width 224 height 28
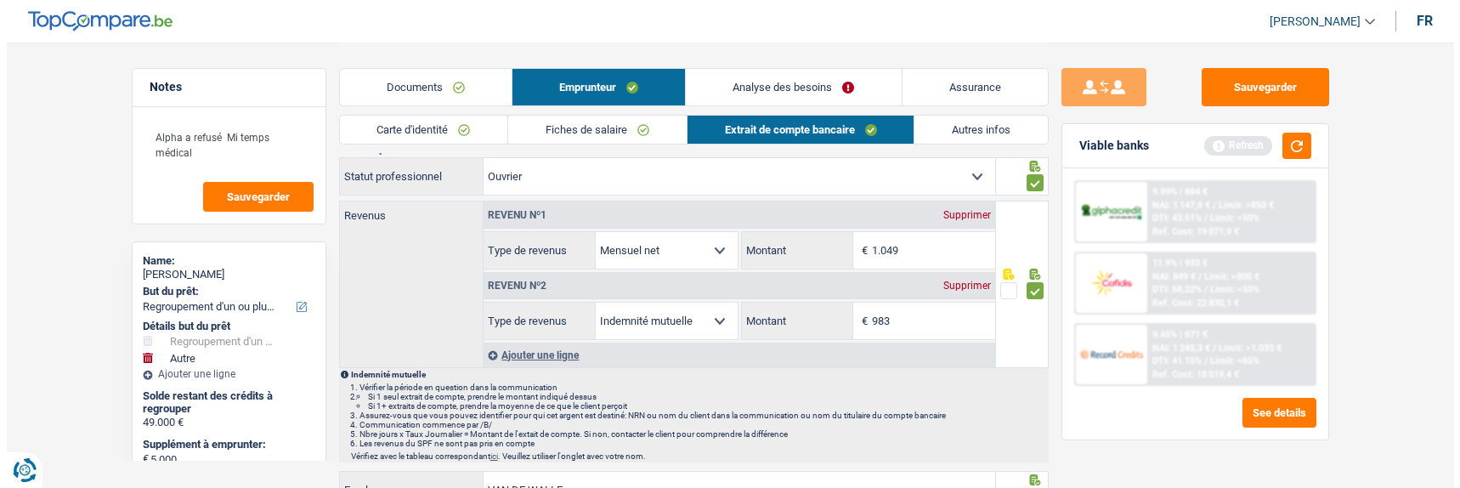
scroll to position [0, 0]
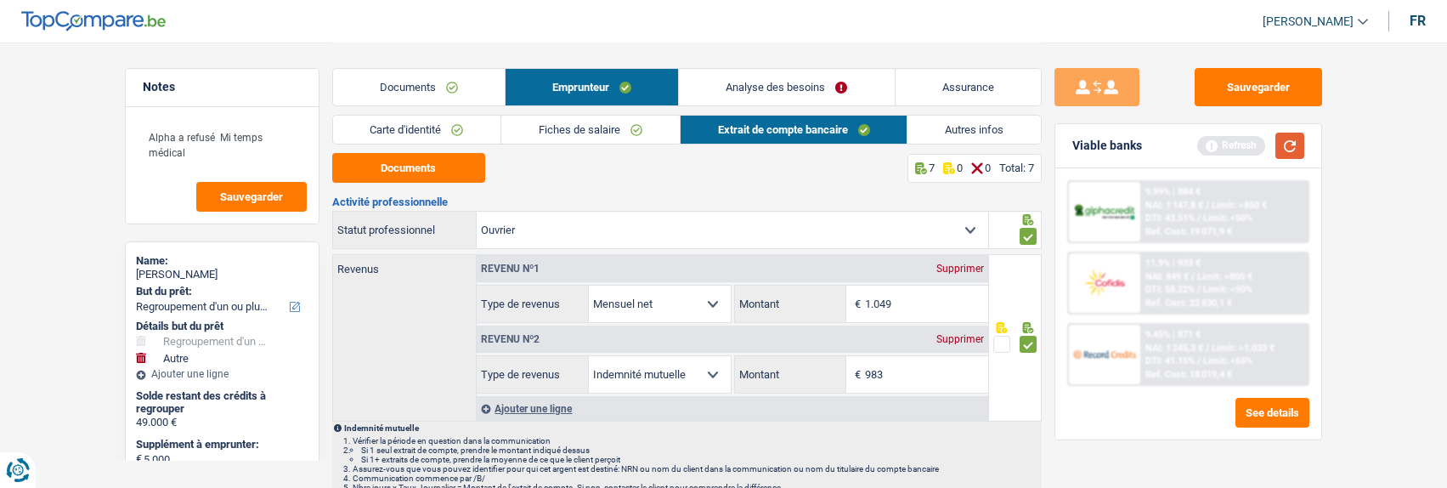
click at [1292, 144] on button "button" at bounding box center [1290, 146] width 29 height 26
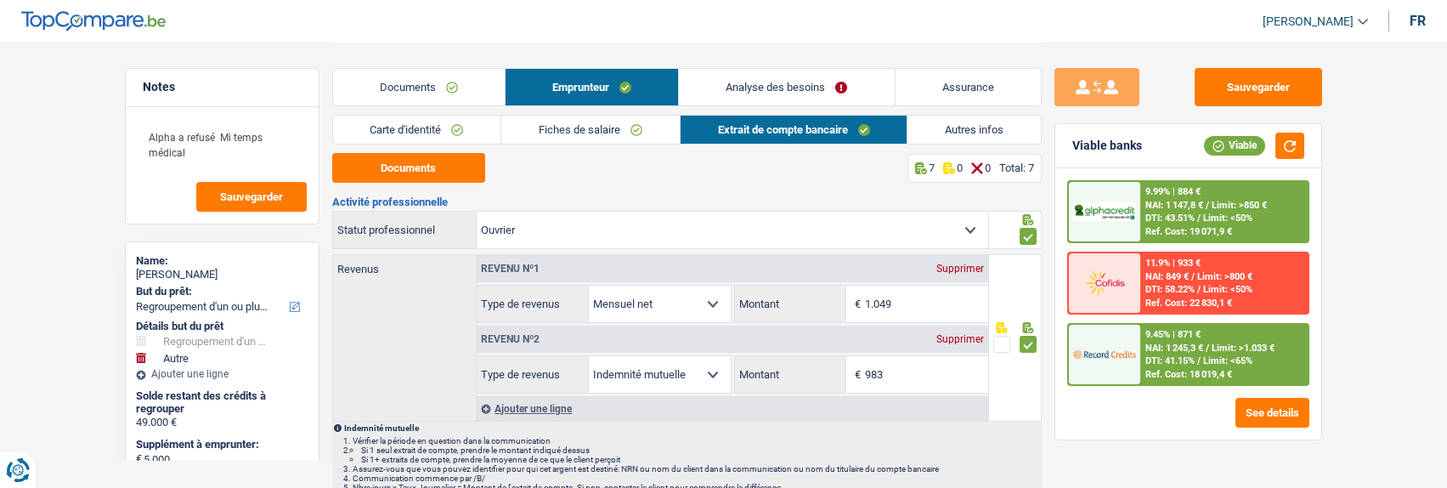
click at [1203, 216] on span "Limit: <50%" at bounding box center [1227, 217] width 49 height 11
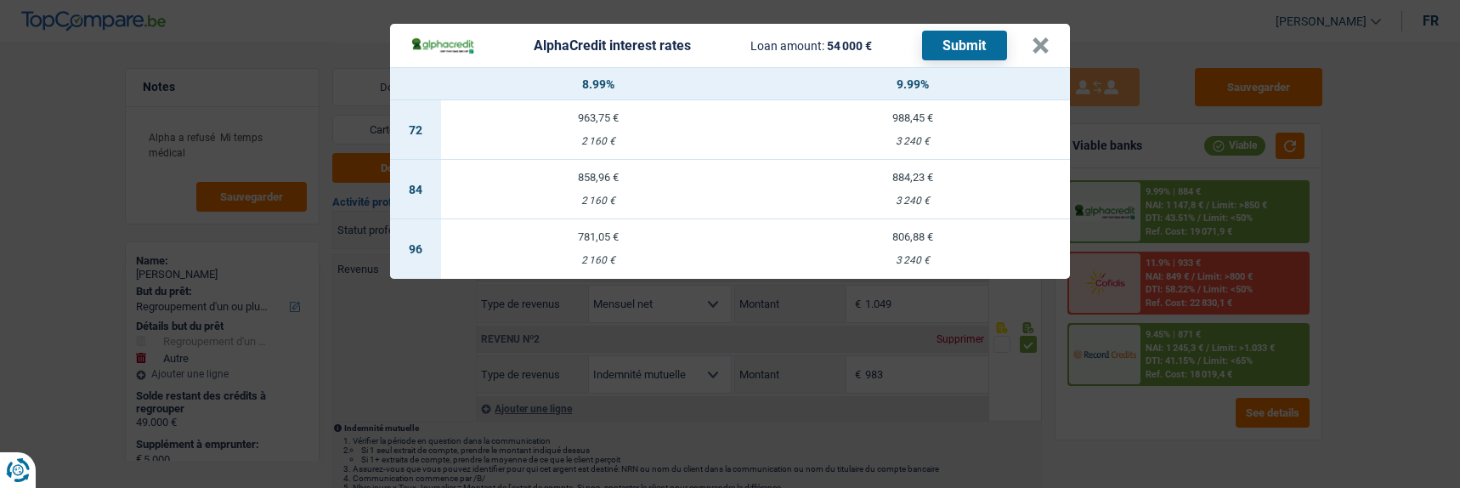
click at [918, 244] on td "806,88 € 3 240 €" at bounding box center [912, 248] width 314 height 59
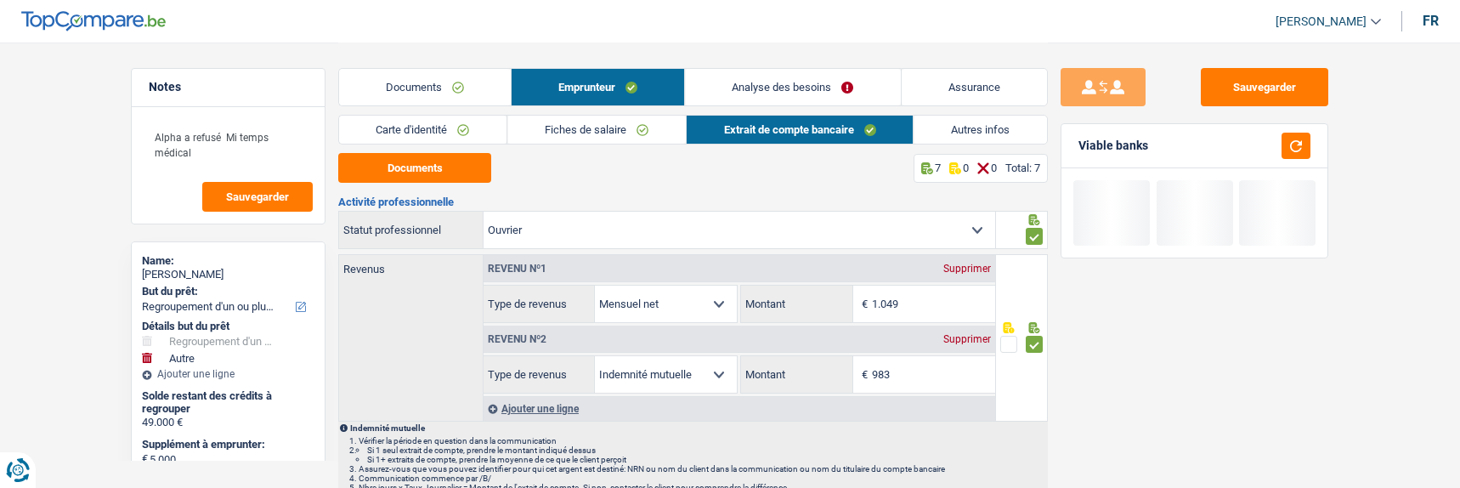
select select "96"
select select "alphacredit"
type input "9,99"
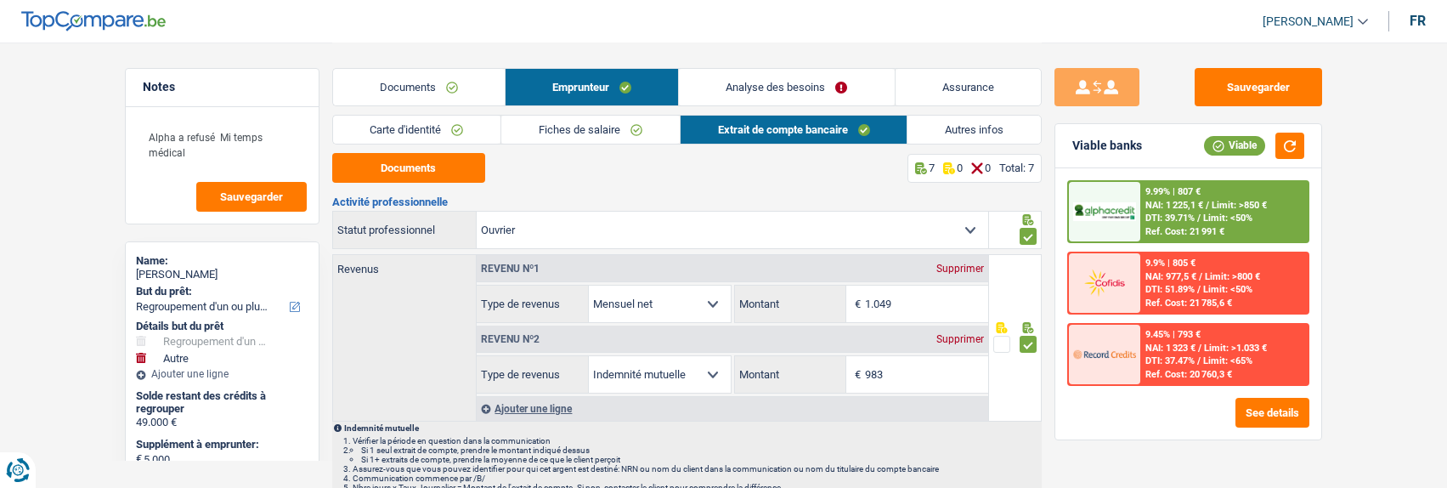
click at [1204, 217] on span "Limit: <50%" at bounding box center [1227, 217] width 49 height 11
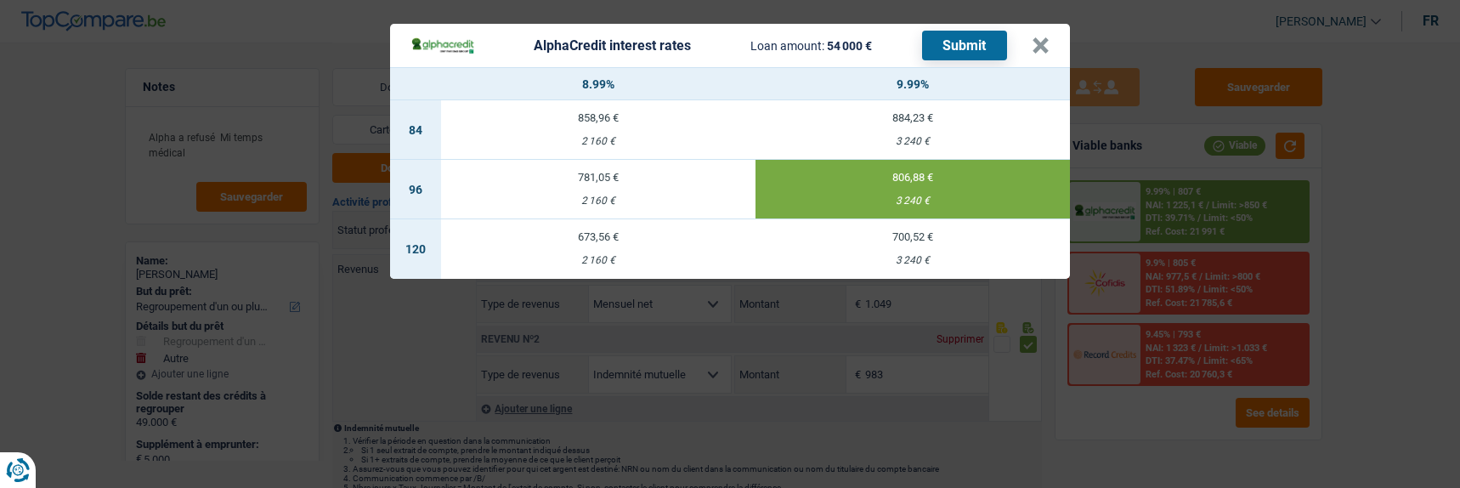
click at [982, 34] on button "Submit" at bounding box center [964, 46] width 85 height 30
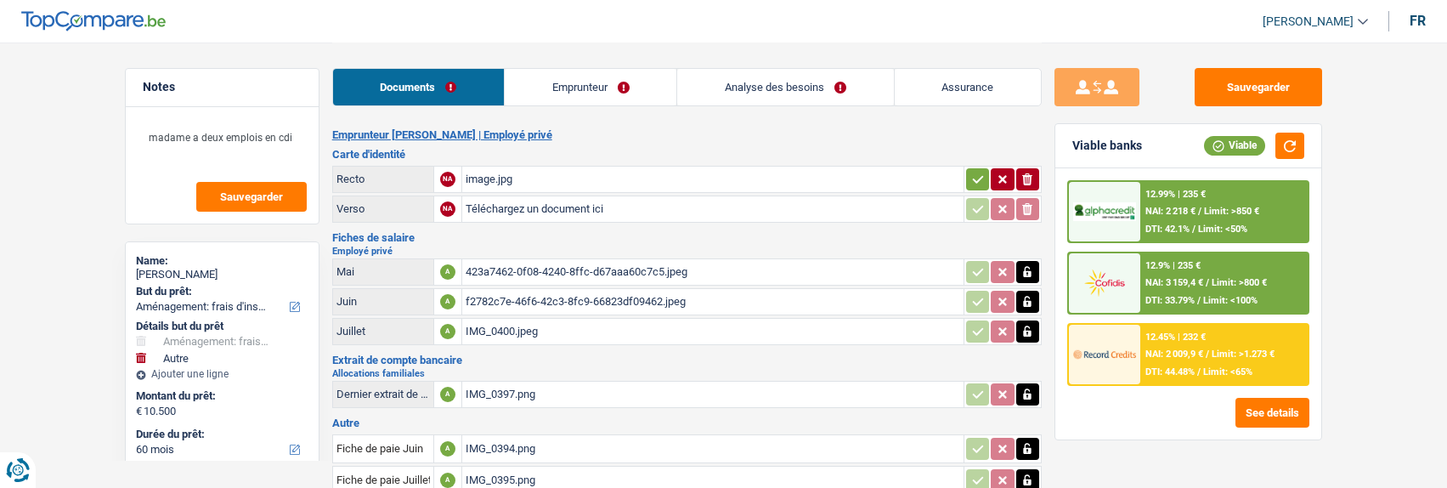
select select "movingOrInstallation"
select select "other"
select select "60"
select select "alphacredit"
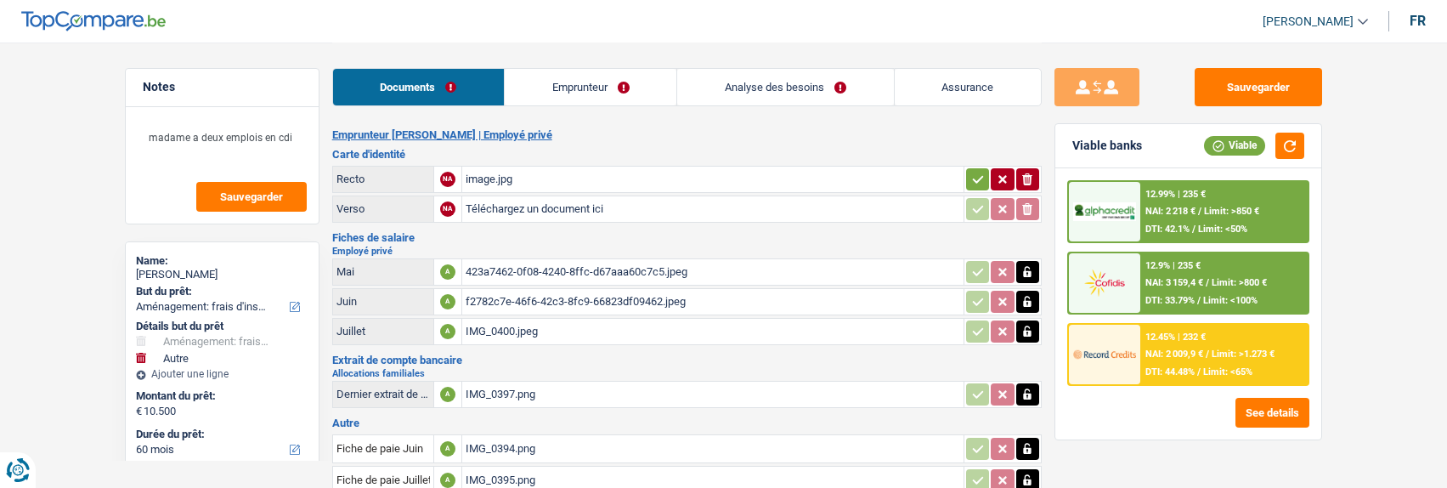
select select "movingOrInstallation"
select select "other"
select select "60"
select select "alphacredit"
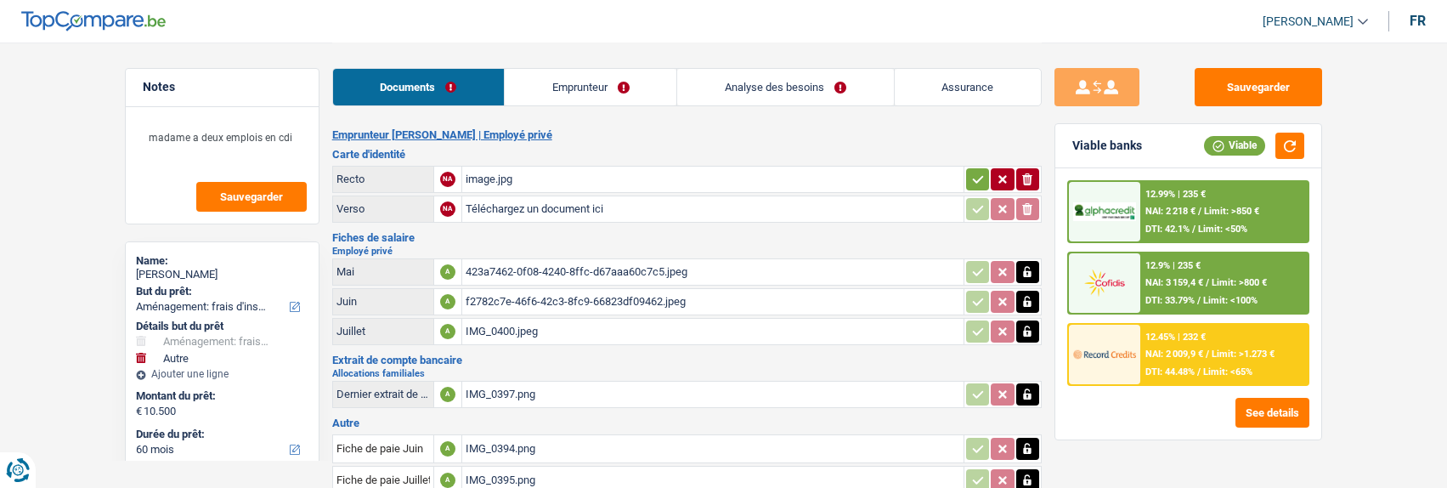
click at [604, 93] on link "Emprunteur" at bounding box center [591, 87] width 172 height 37
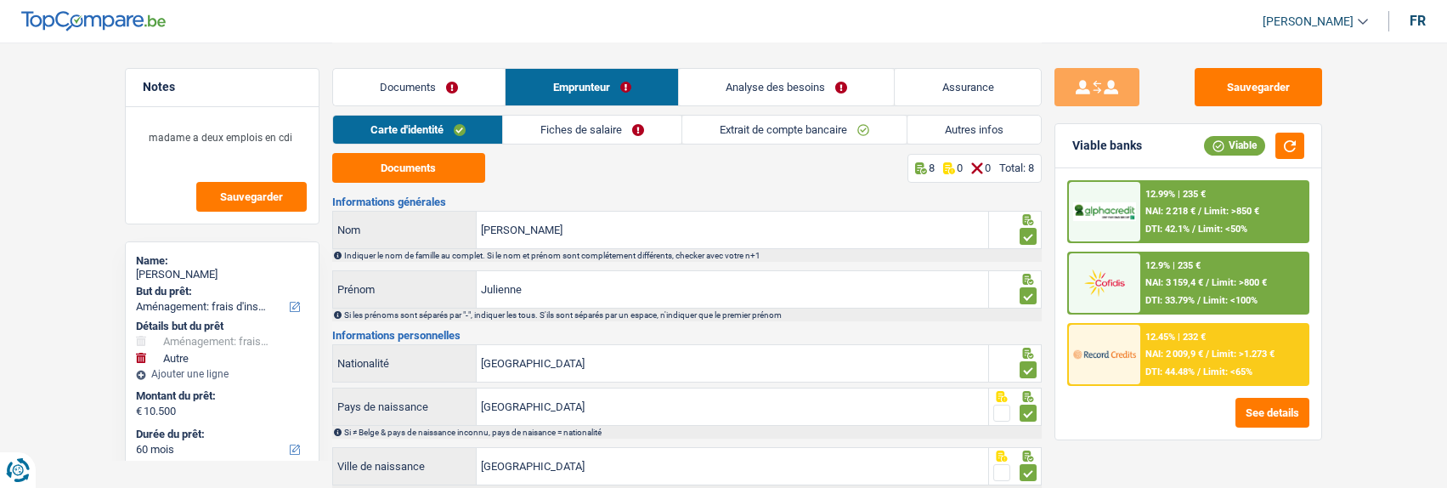
click at [792, 97] on link "Analyse des besoins" at bounding box center [787, 87] width 216 height 37
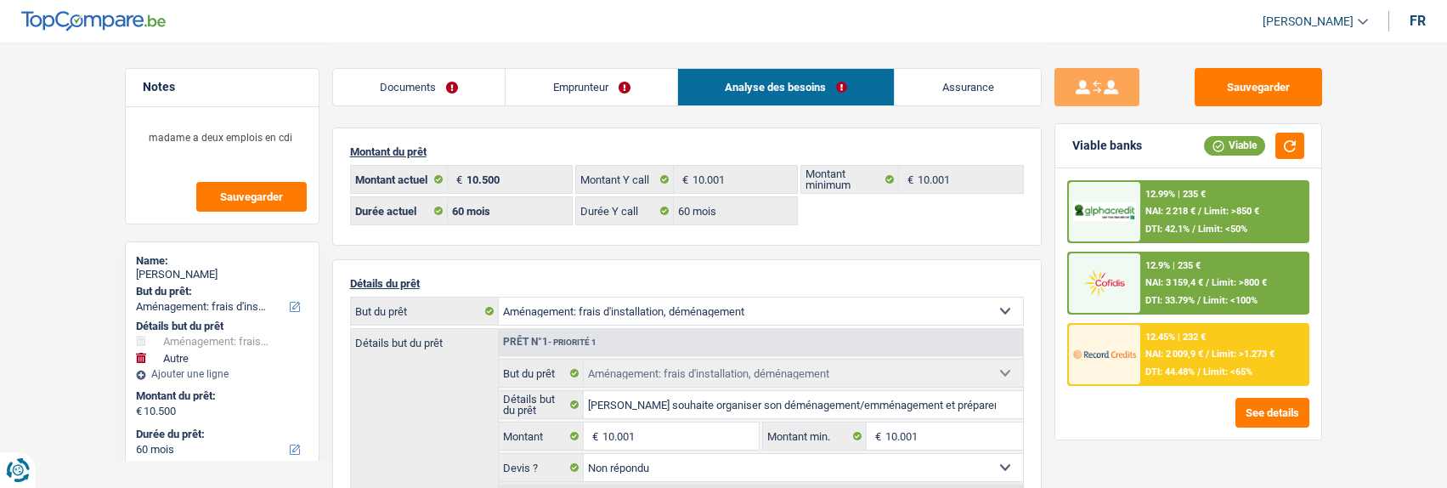
click at [441, 77] on link "Documents" at bounding box center [419, 87] width 173 height 37
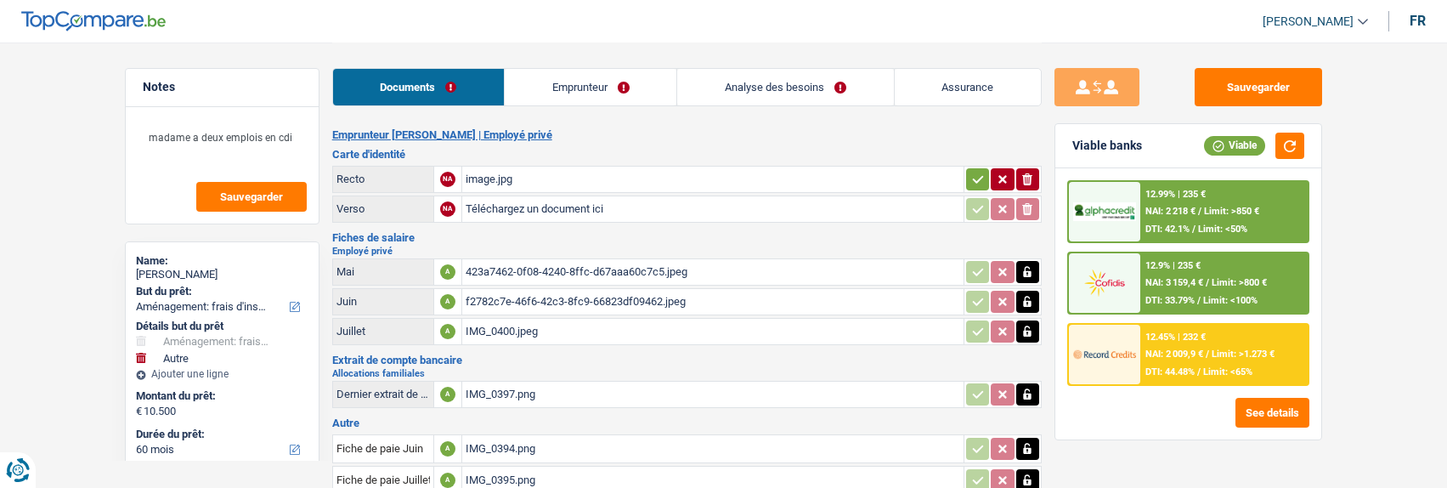
click at [622, 93] on link "Emprunteur" at bounding box center [591, 87] width 172 height 37
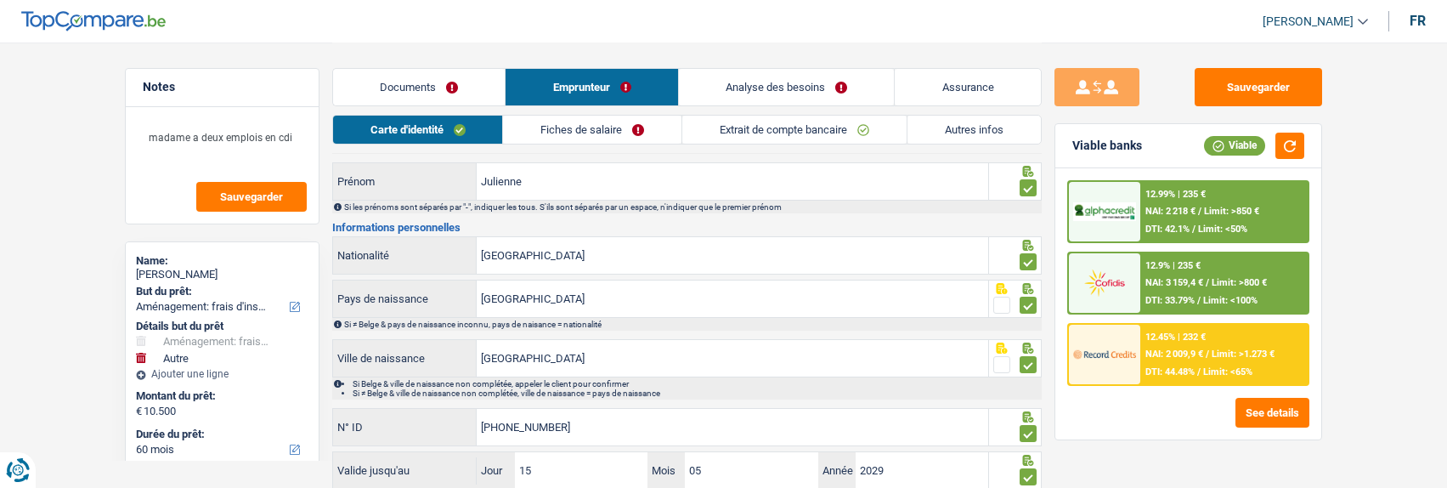
scroll to position [226, 0]
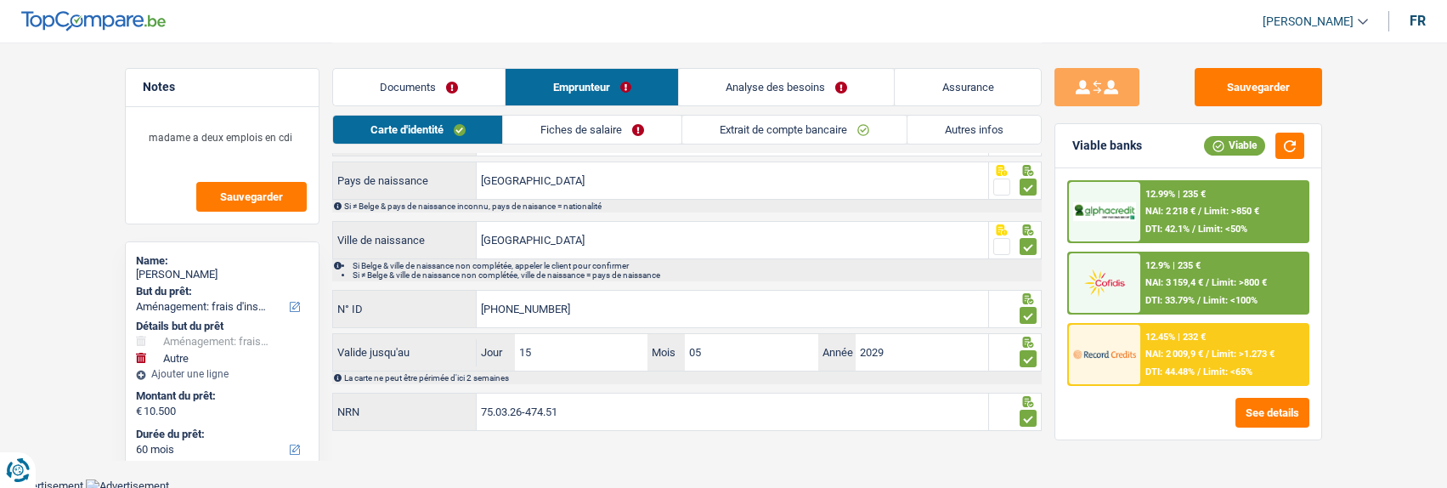
click at [618, 128] on link "Fiches de salaire" at bounding box center [592, 130] width 178 height 28
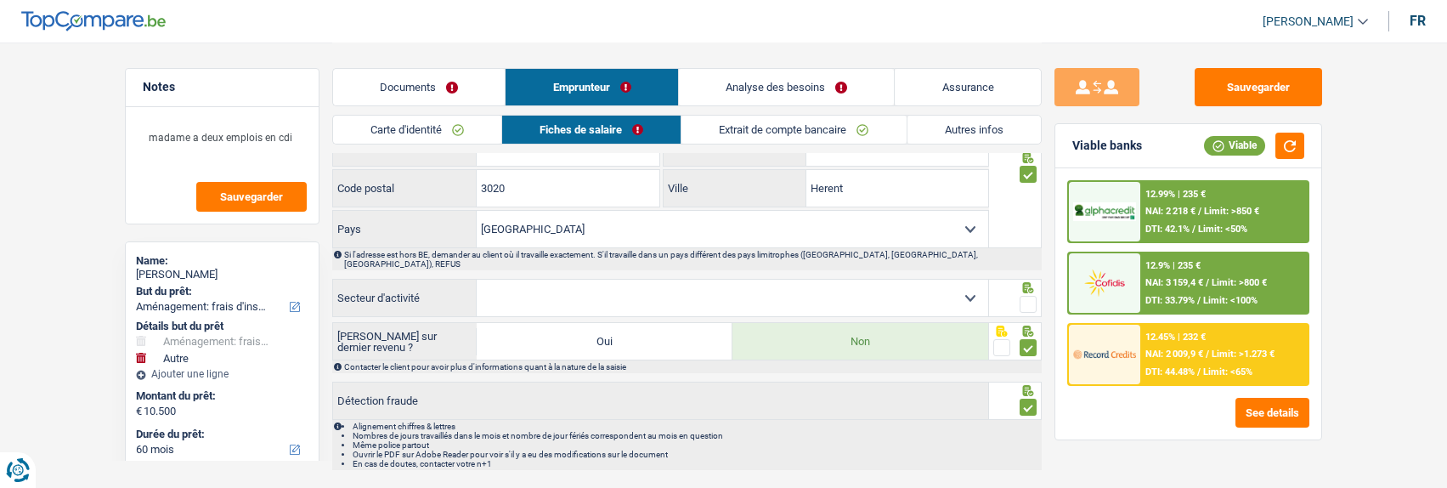
scroll to position [1909, 0]
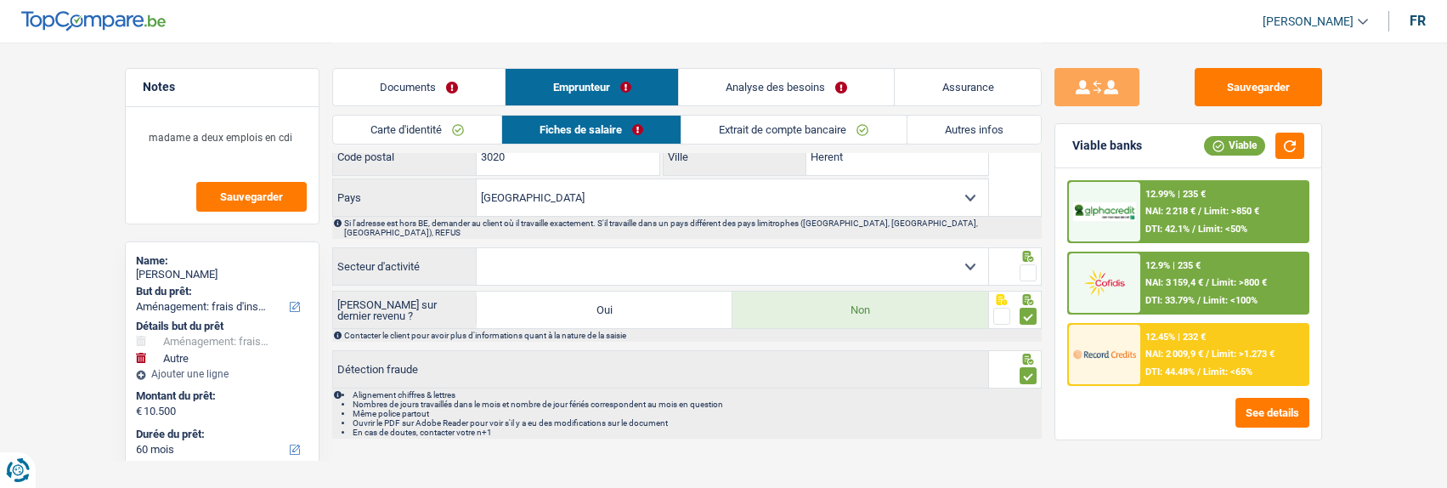
drag, startPoint x: 967, startPoint y: 250, endPoint x: 953, endPoint y: 261, distance: 18.2
click at [966, 250] on select "Agriculture/Pêche Industrie Horeca Courier/Fitness/Taxi Construction Banques/As…" at bounding box center [733, 266] width 512 height 37
select select "smallCompanies"
click at [477, 248] on select "Agriculture/Pêche Industrie Horeca Courier/Fitness/Taxi Construction Banques/As…" at bounding box center [733, 266] width 512 height 37
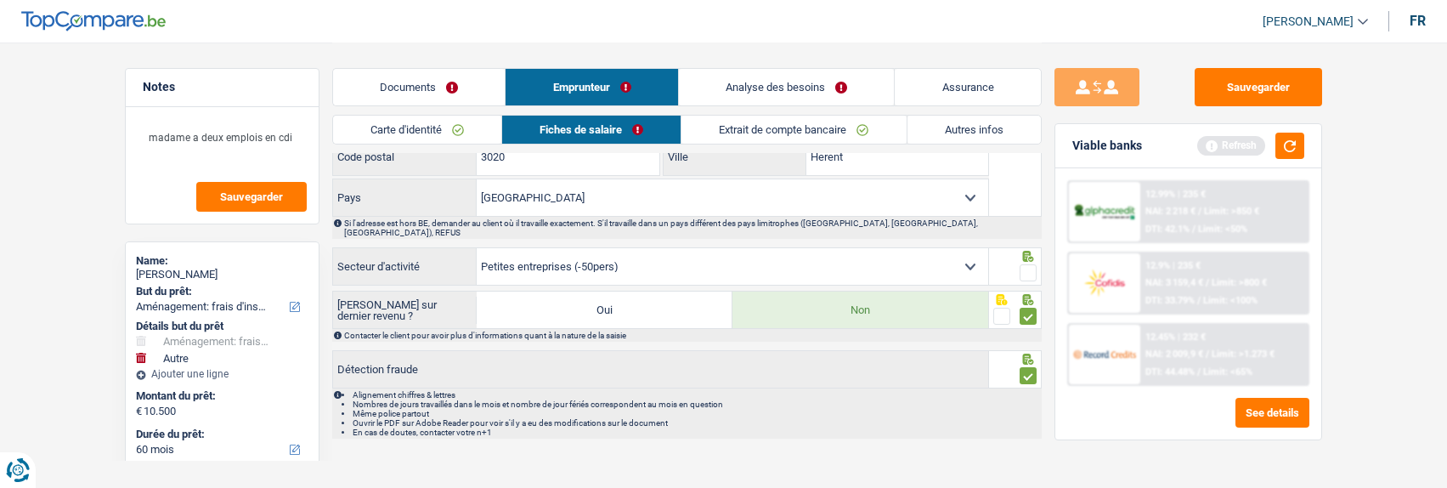
click at [1021, 264] on span at bounding box center [1028, 272] width 17 height 17
click at [0, 0] on input "radio" at bounding box center [0, 0] width 0 height 0
click at [473, 89] on link "Documents" at bounding box center [419, 87] width 172 height 37
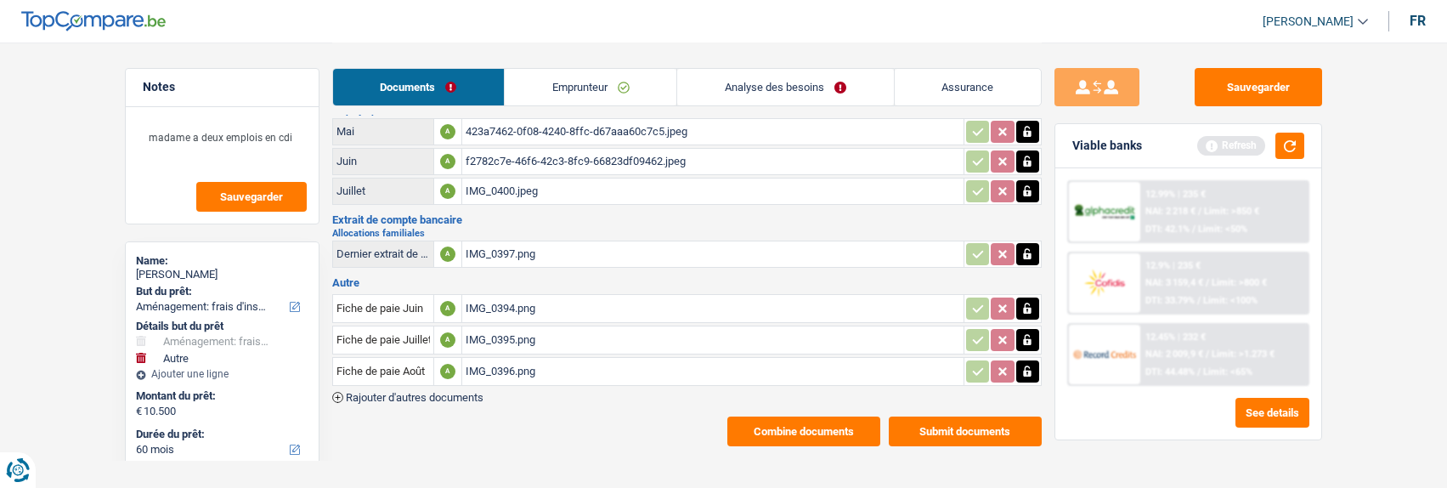
click at [814, 416] on button "Combine documents" at bounding box center [803, 431] width 153 height 30
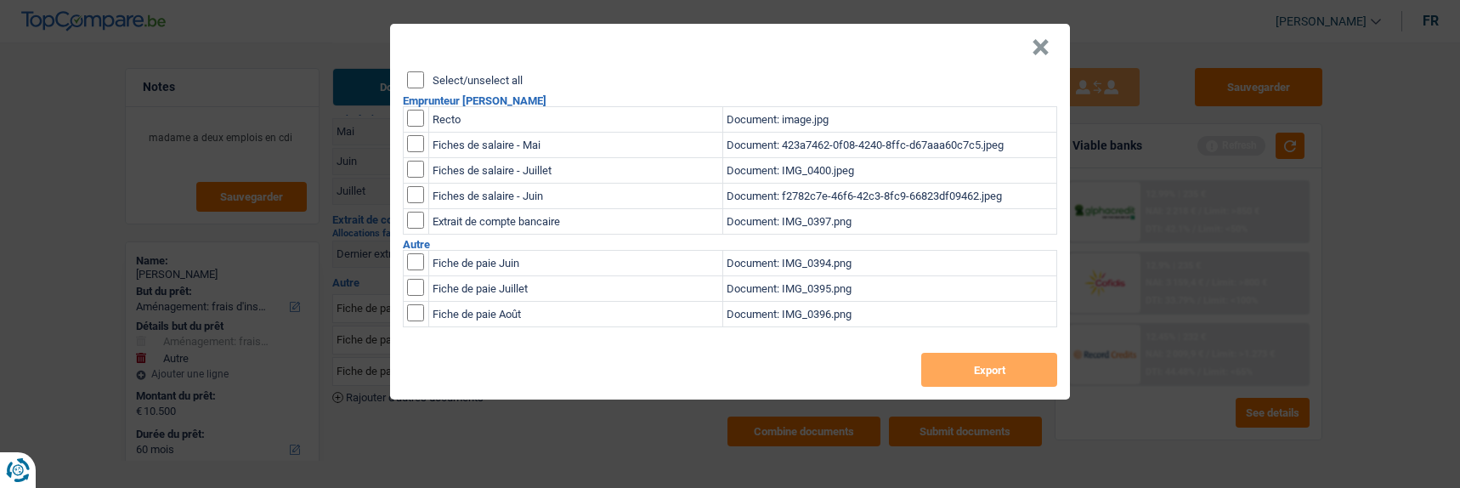
click at [420, 74] on input "Select/unselect all" at bounding box center [415, 79] width 17 height 17
checkbox input "true"
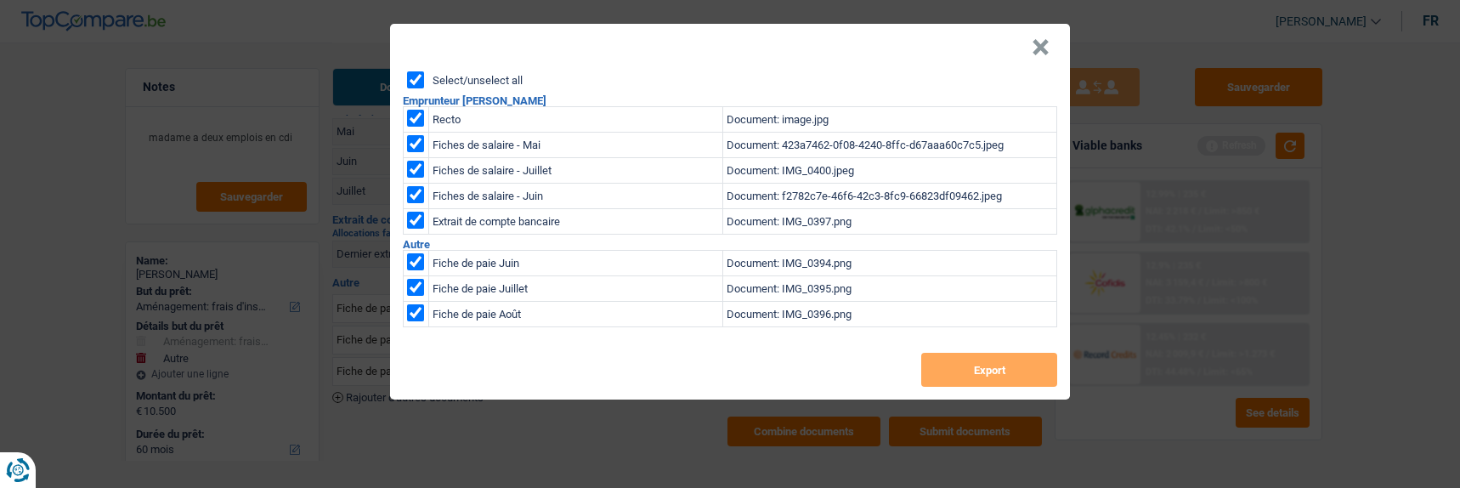
checkbox input "true"
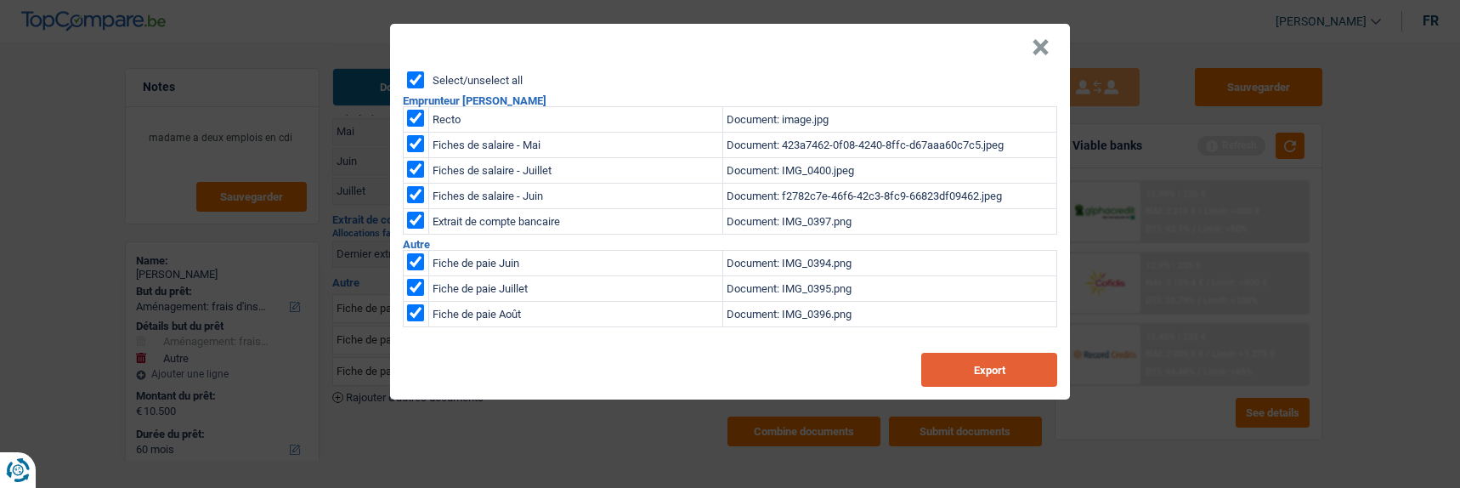
click at [983, 353] on button "Export" at bounding box center [989, 370] width 136 height 34
click at [1035, 43] on header "×" at bounding box center [730, 48] width 680 height 48
click at [1044, 40] on button "×" at bounding box center [1041, 47] width 18 height 17
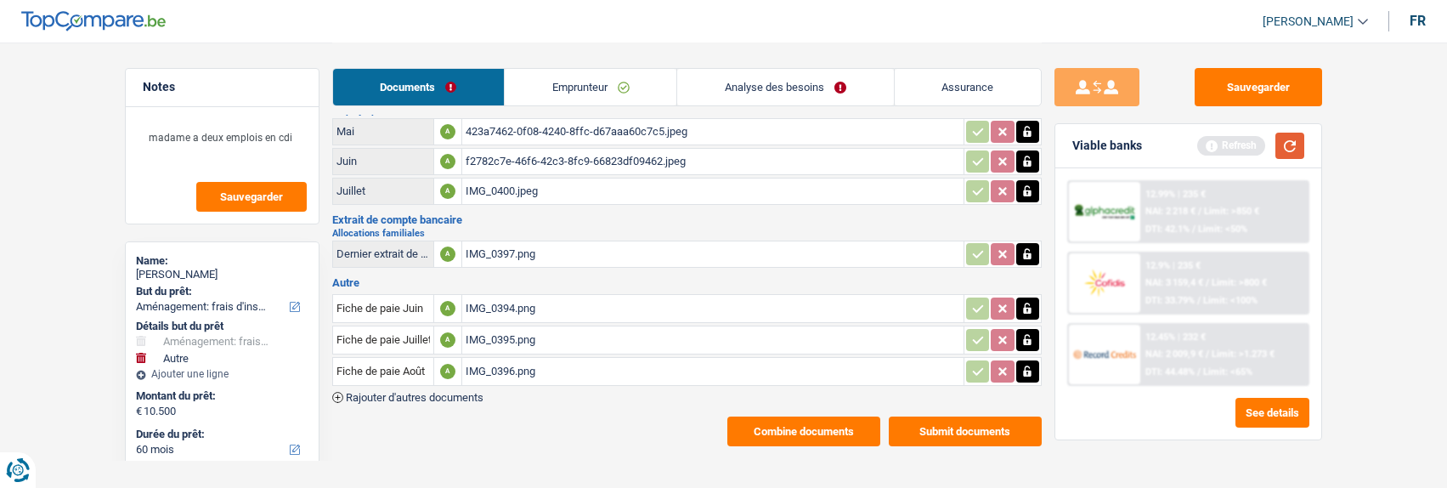
click at [1282, 142] on button "button" at bounding box center [1290, 146] width 29 height 26
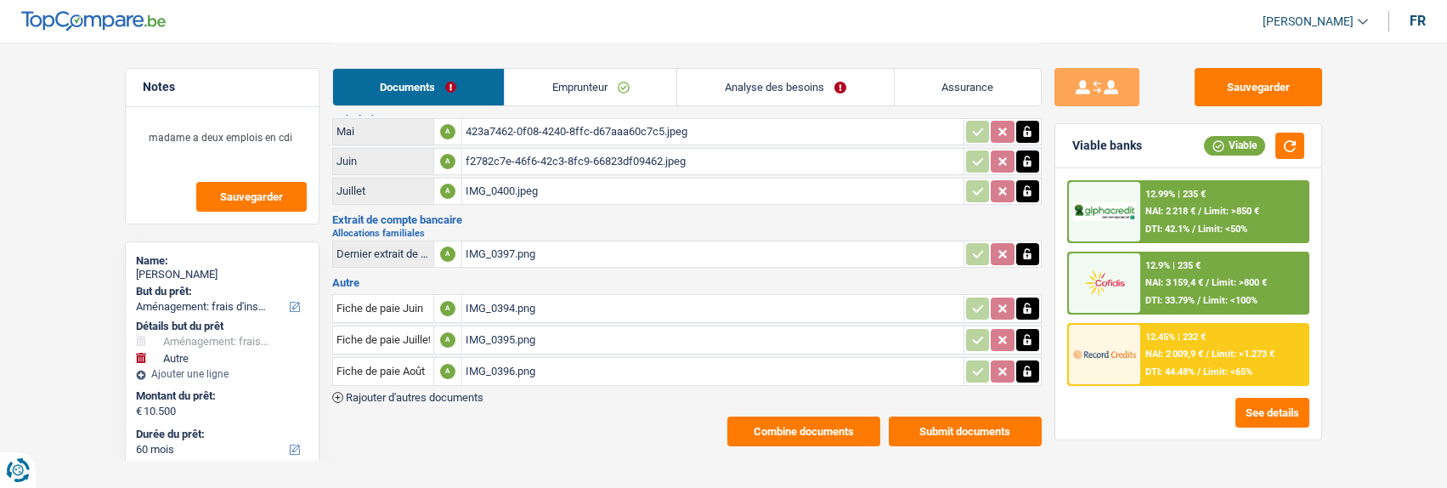
click at [767, 93] on link "Analyse des besoins" at bounding box center [785, 87] width 216 height 37
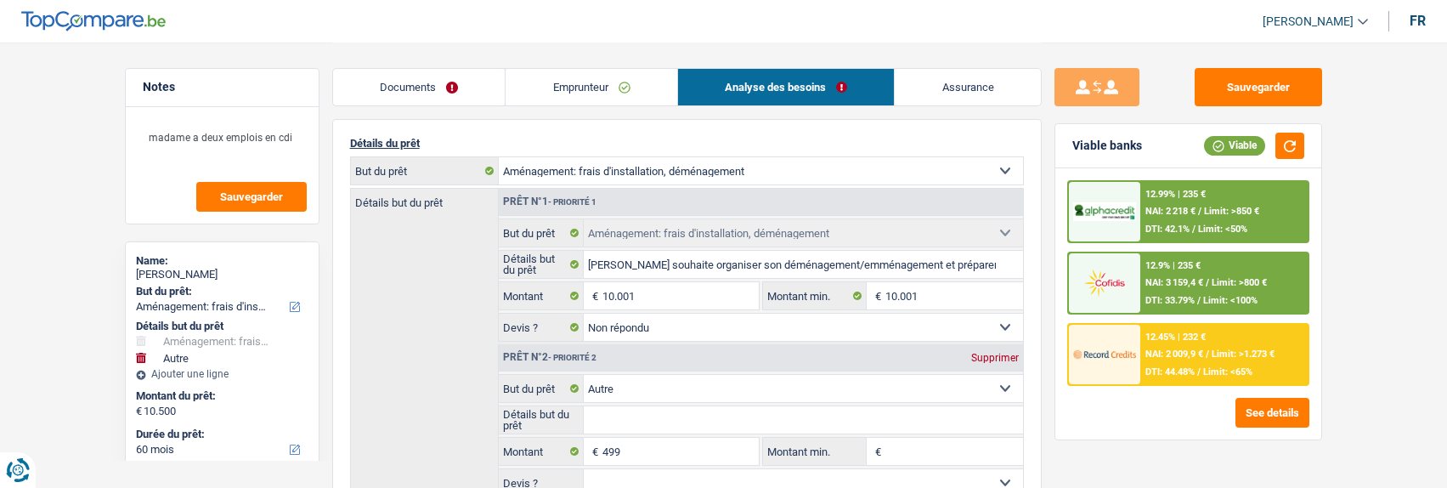
click at [988, 353] on div "Supprimer" at bounding box center [995, 358] width 56 height 10
type input "10.001"
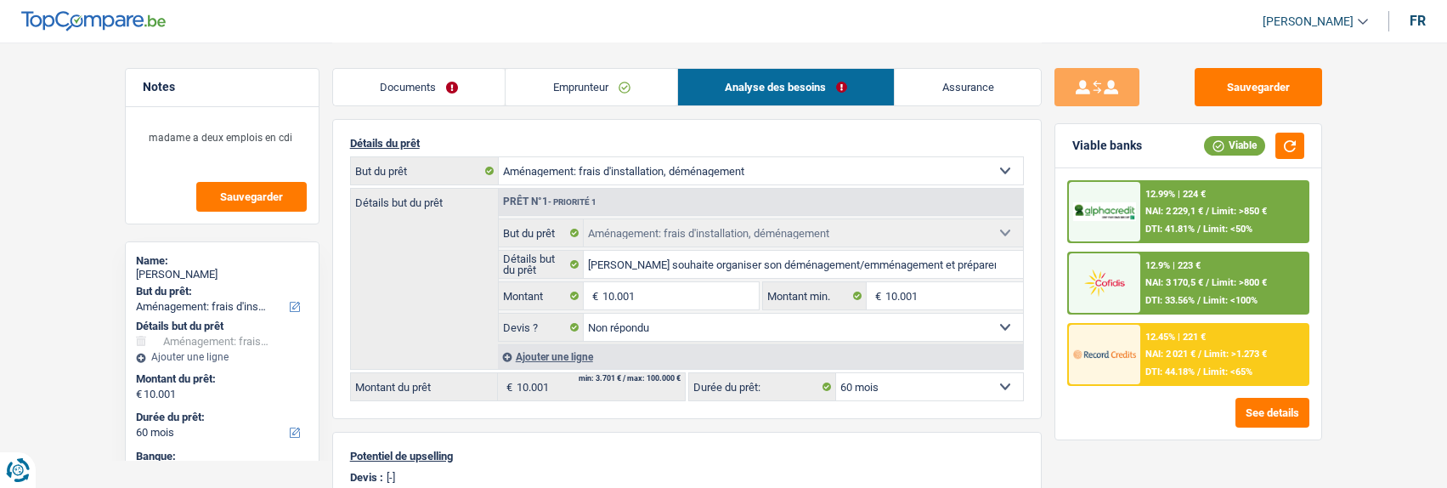
click at [607, 99] on link "Emprunteur" at bounding box center [592, 87] width 172 height 37
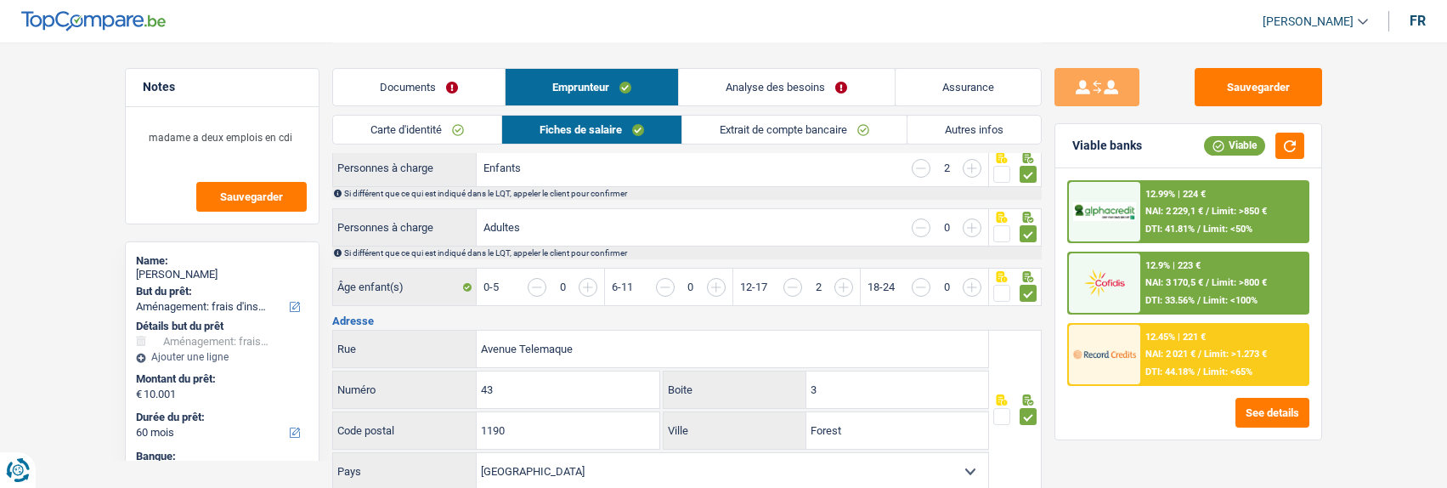
scroll to position [0, 0]
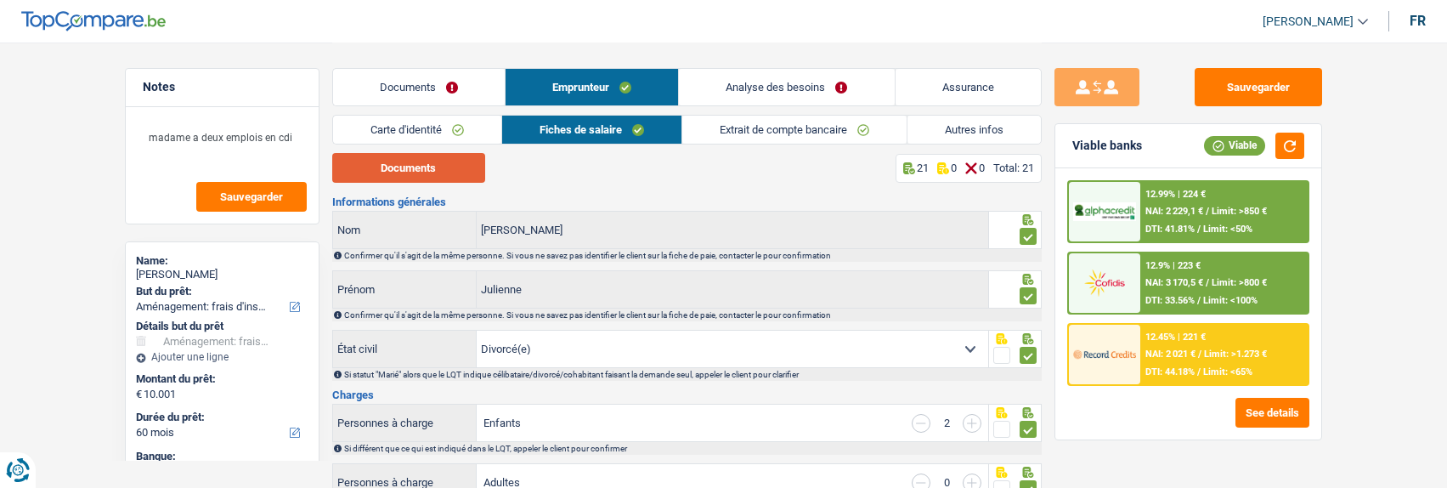
click at [439, 172] on button "Documents" at bounding box center [408, 168] width 153 height 30
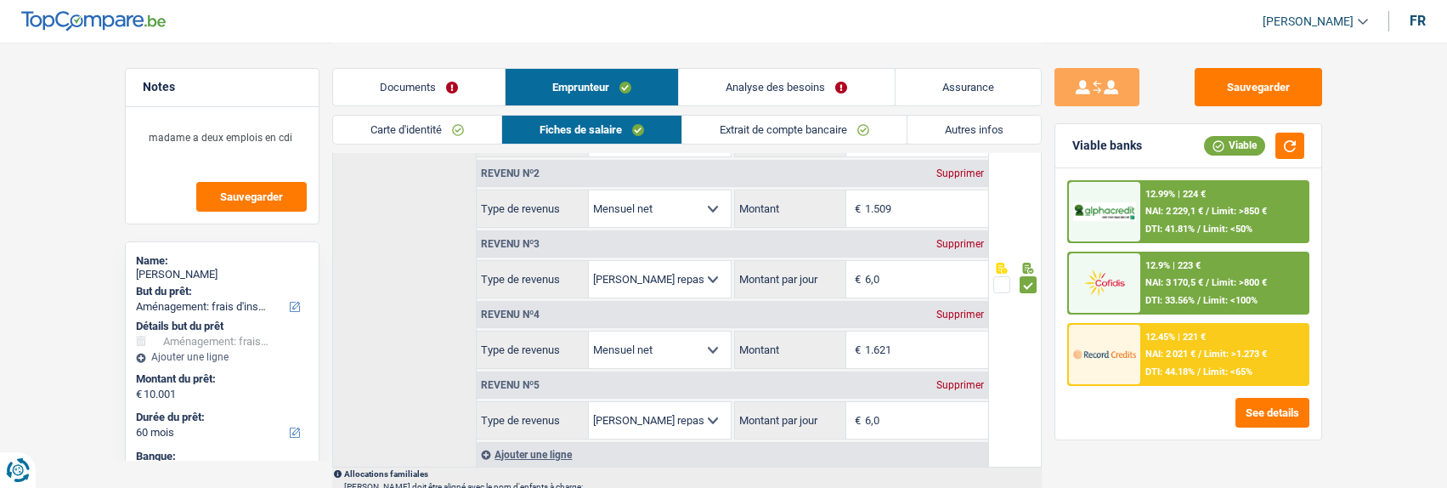
scroll to position [935, 0]
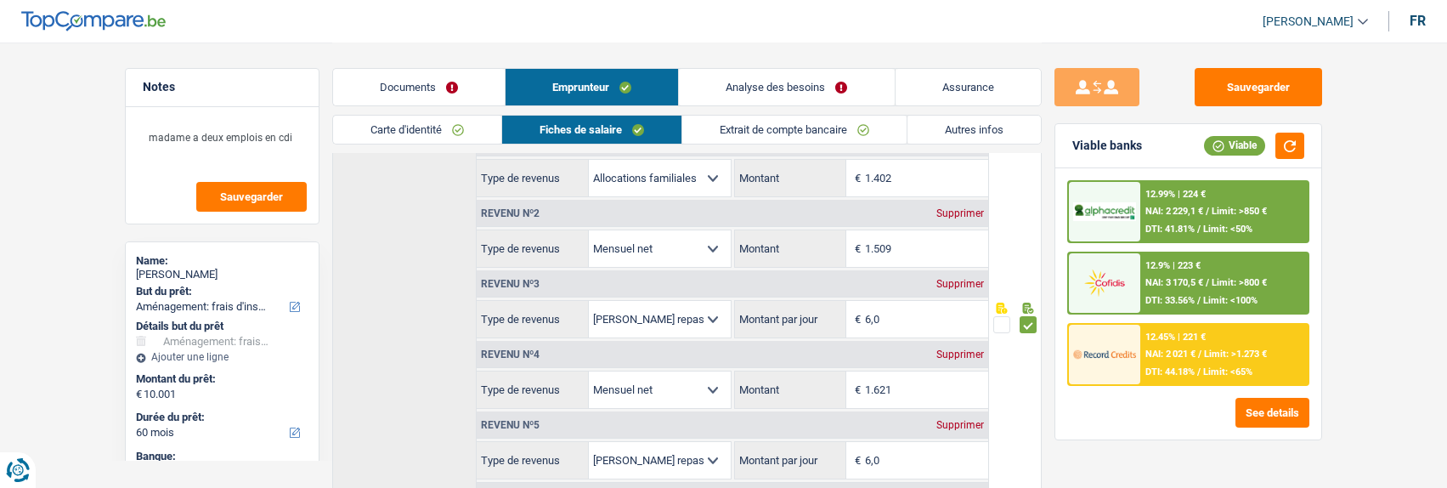
click at [775, 124] on link "Extrait de compte bancaire" at bounding box center [794, 130] width 224 height 28
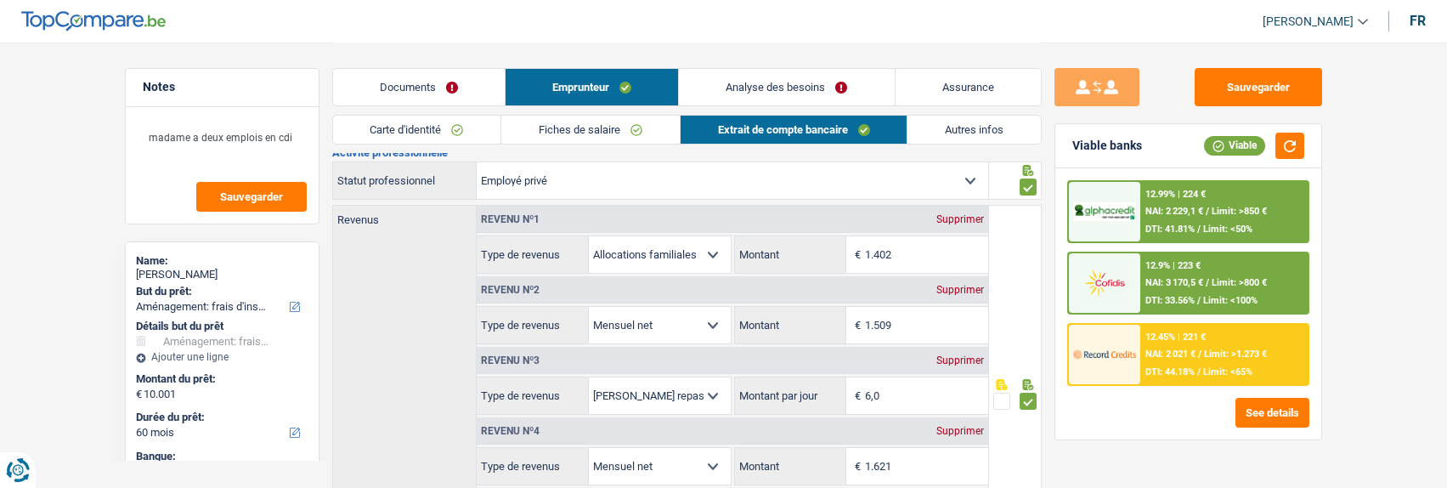
scroll to position [19, 0]
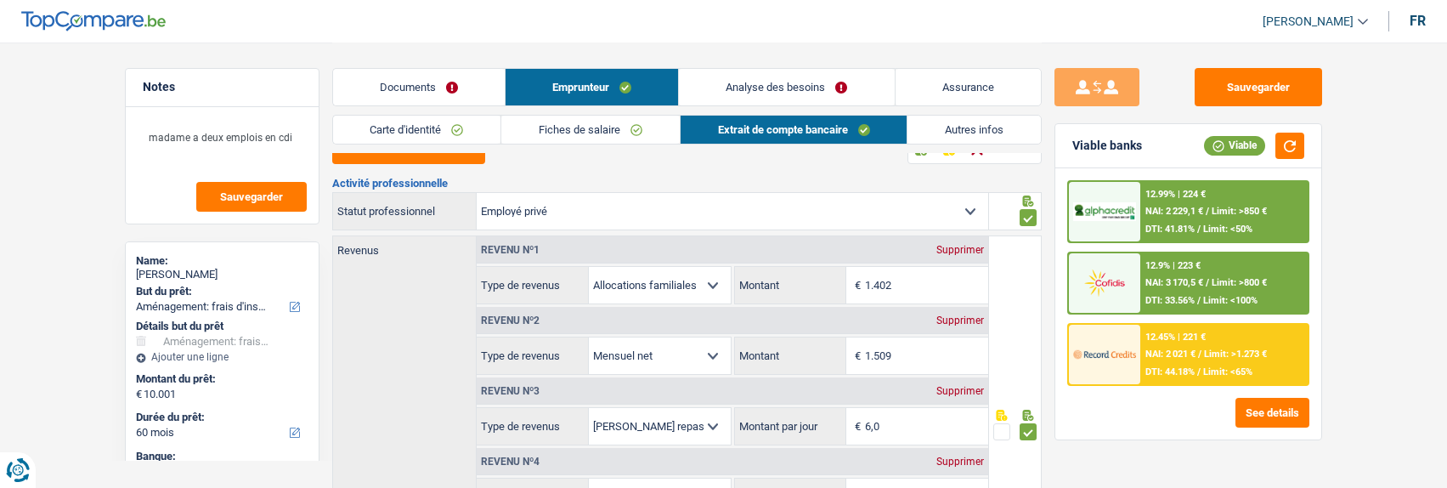
click at [827, 90] on link "Analyse des besoins" at bounding box center [786, 87] width 215 height 37
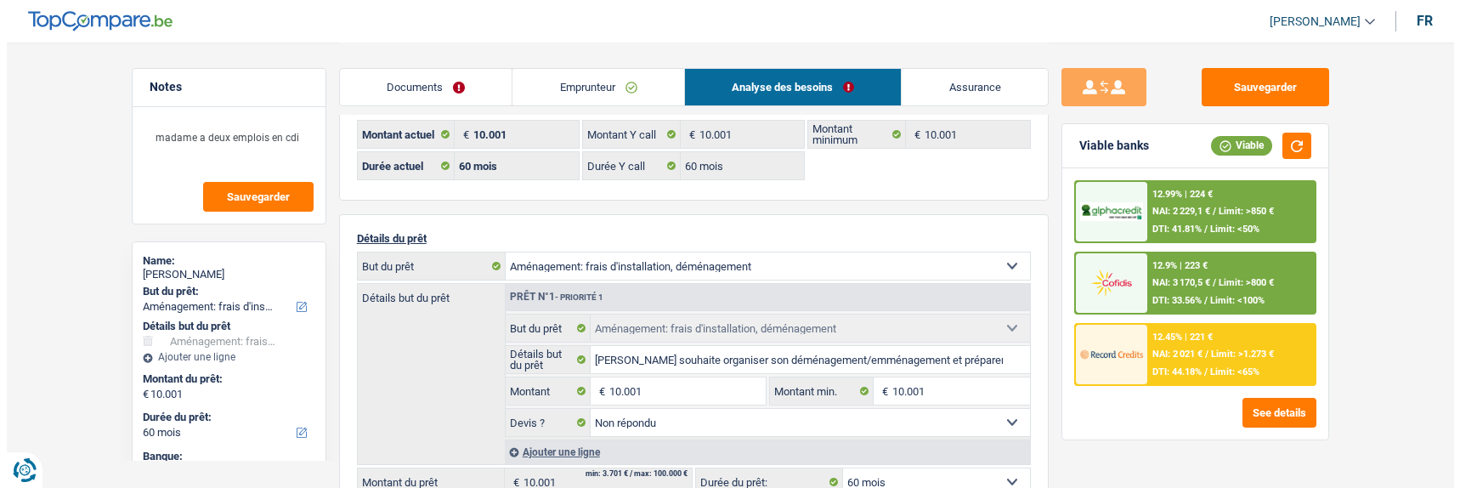
scroll to position [85, 0]
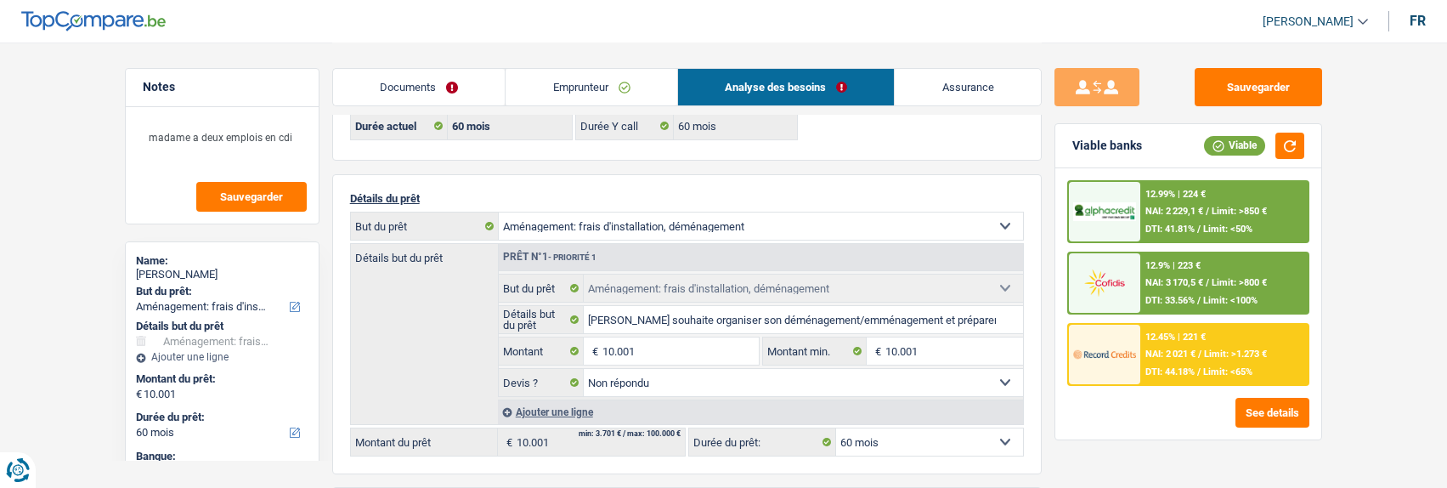
click at [1203, 371] on span "Limit: <65%" at bounding box center [1227, 371] width 49 height 11
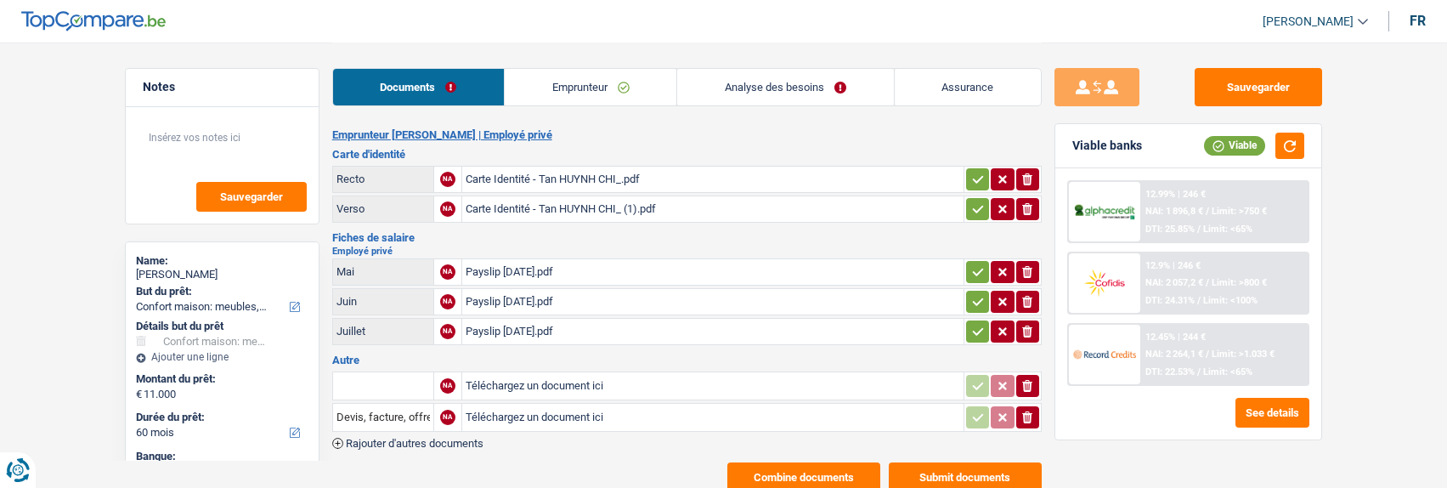
select select "household"
select select "60"
click at [1177, 349] on span "NAI: 2 264,1 €" at bounding box center [1175, 353] width 58 height 11
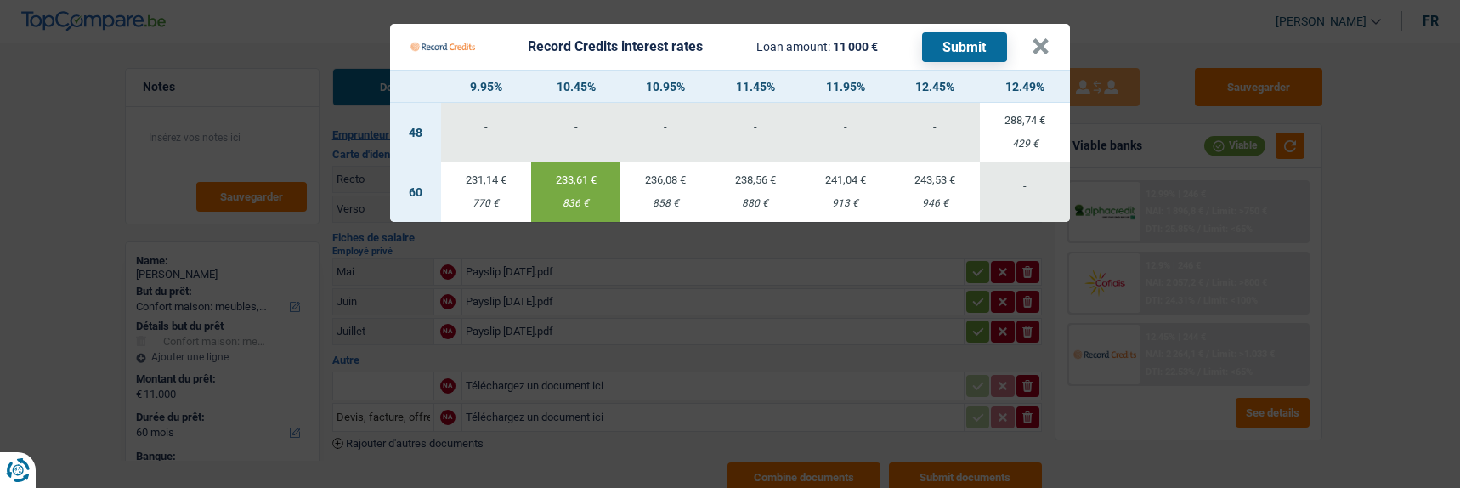
click at [1055, 37] on Credits___BV_modal_header_ "Record Credits interest rates Loan amount: 11 000 € Submit ×" at bounding box center [730, 47] width 680 height 46
click at [1044, 42] on button "×" at bounding box center [1041, 46] width 18 height 17
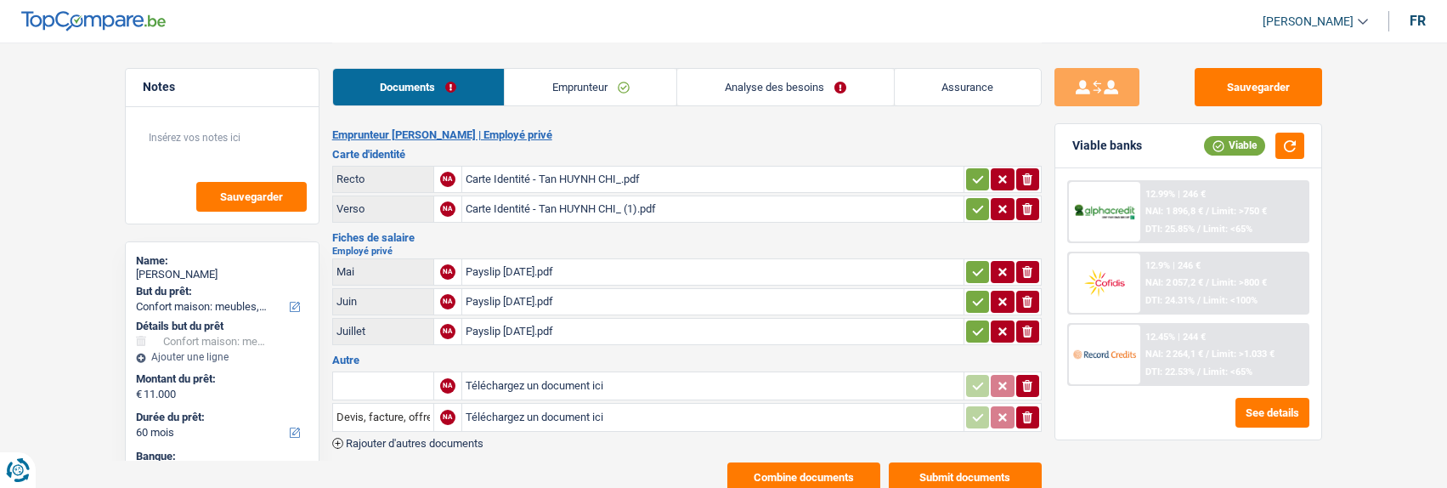
click at [847, 467] on button "Combine documents" at bounding box center [803, 477] width 153 height 30
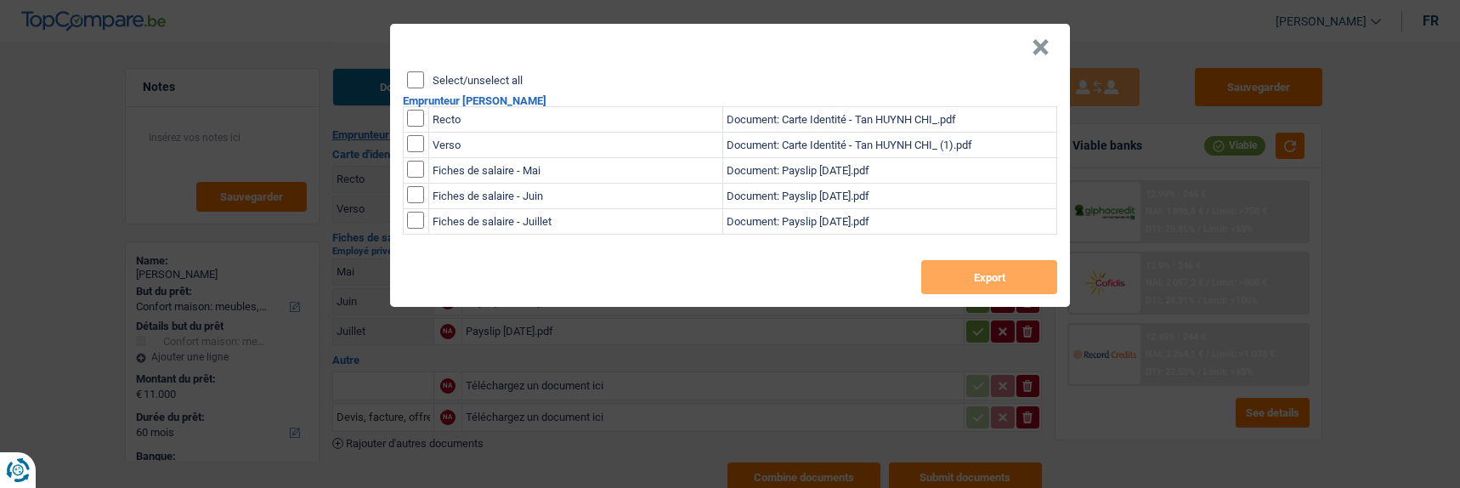
click at [411, 73] on input "Select/unselect all" at bounding box center [415, 79] width 17 height 17
checkbox input "true"
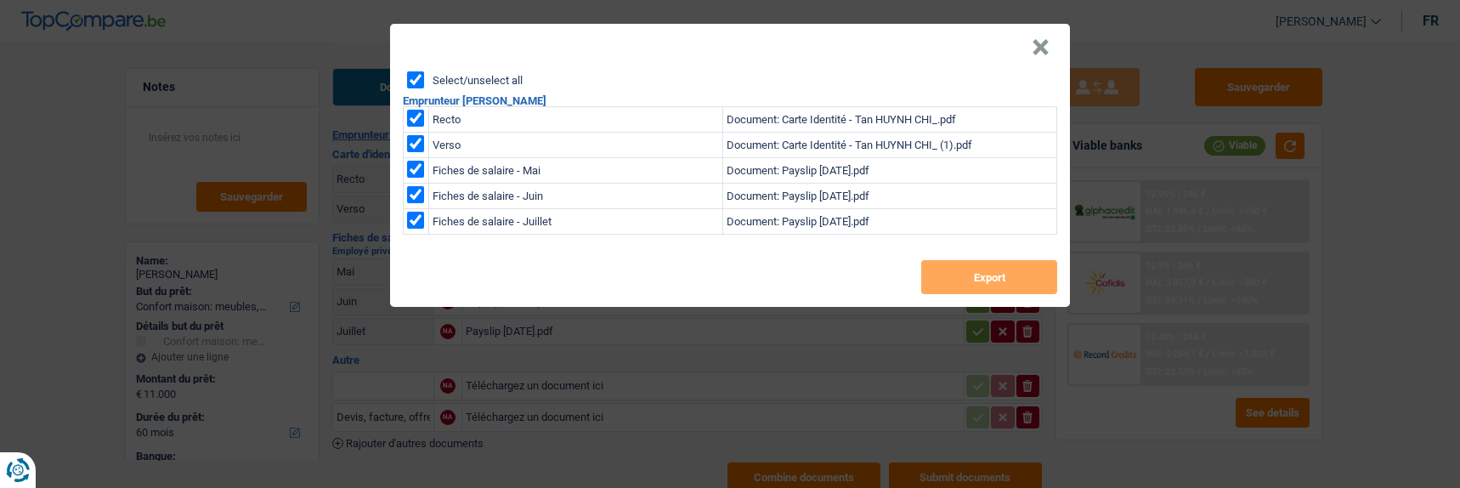
checkbox input "true"
click at [976, 262] on button "Export" at bounding box center [989, 277] width 136 height 34
click at [1047, 39] on button "×" at bounding box center [1041, 47] width 18 height 17
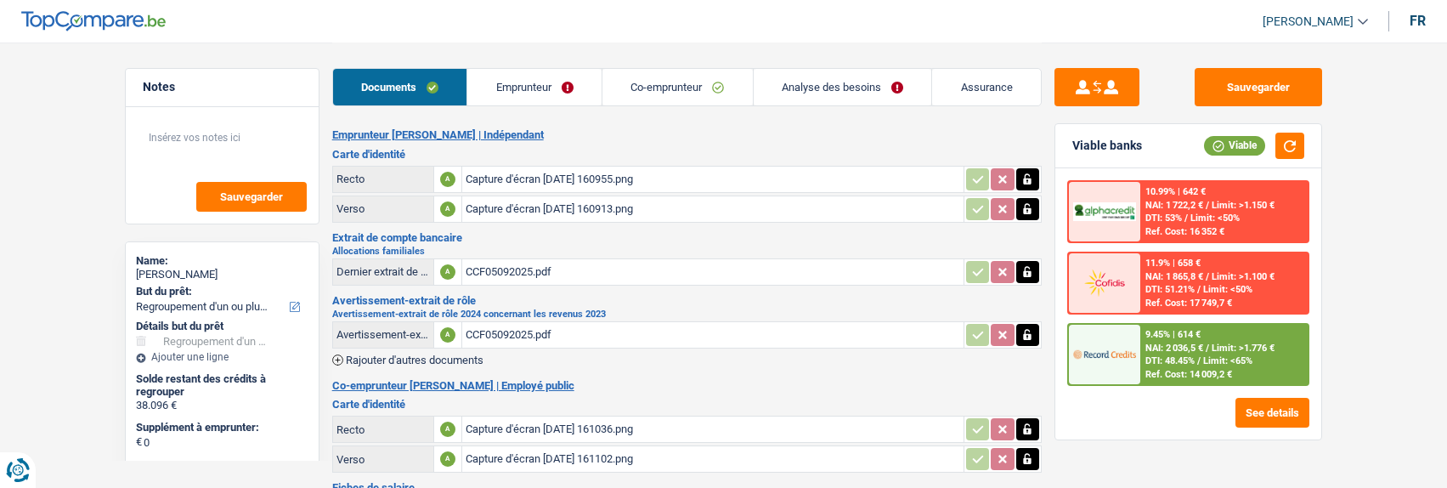
select select "refinancing"
select select "84"
select select "record credits"
drag, startPoint x: 811, startPoint y: 89, endPoint x: 812, endPoint y: 127, distance: 38.3
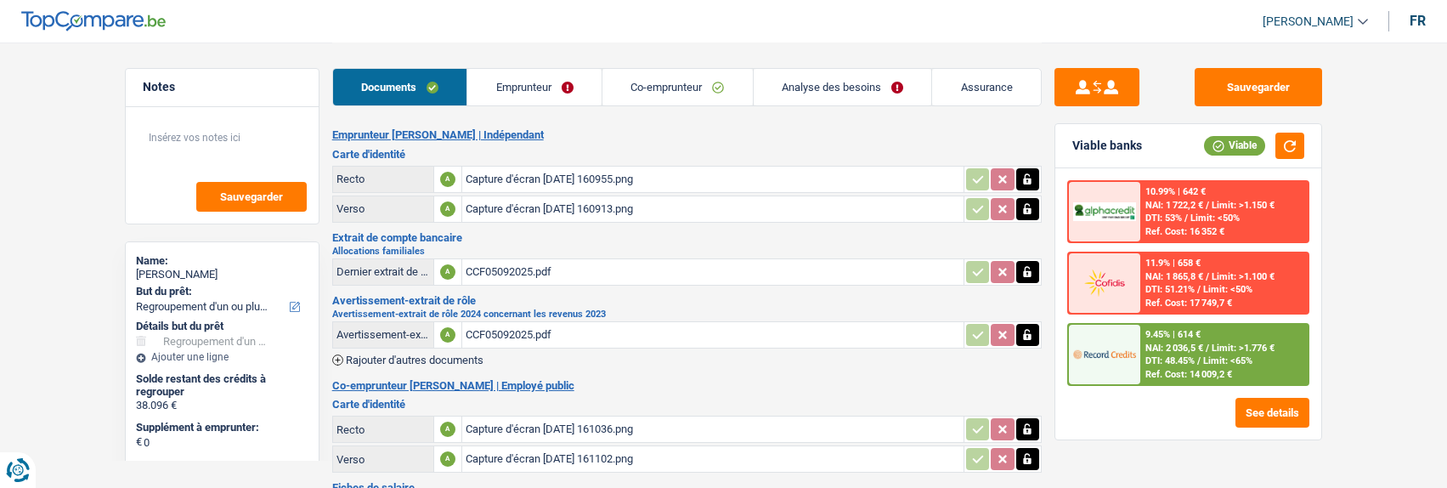
click at [811, 88] on link "Analyse des besoins" at bounding box center [843, 87] width 178 height 37
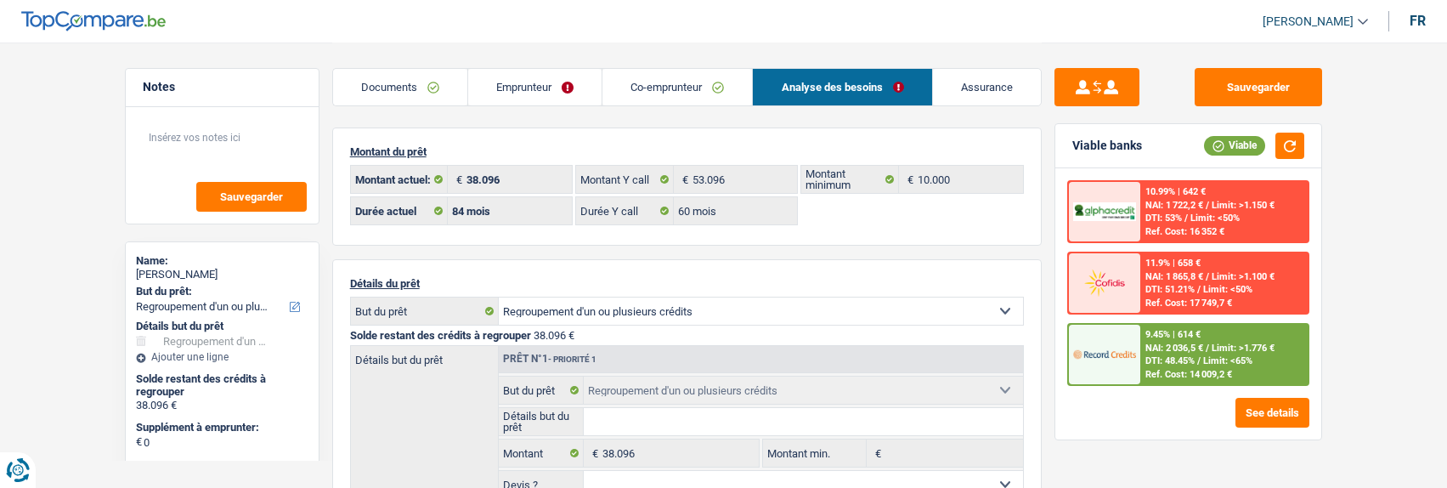
click at [563, 88] on link "Emprunteur" at bounding box center [534, 87] width 133 height 37
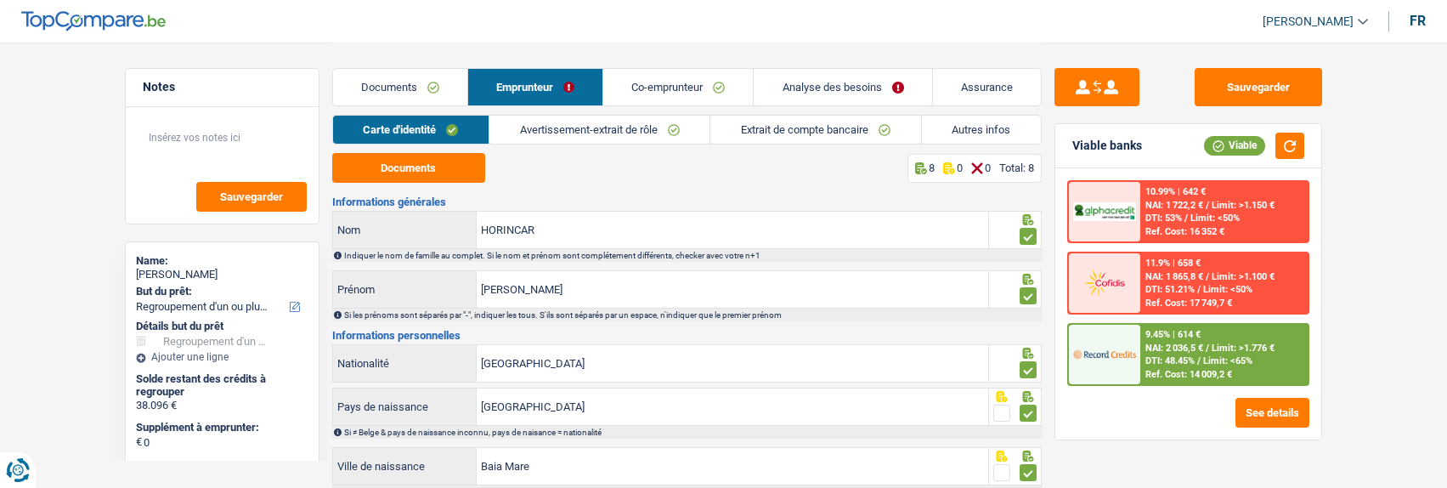
click at [968, 127] on link "Autres infos" at bounding box center [981, 130] width 119 height 28
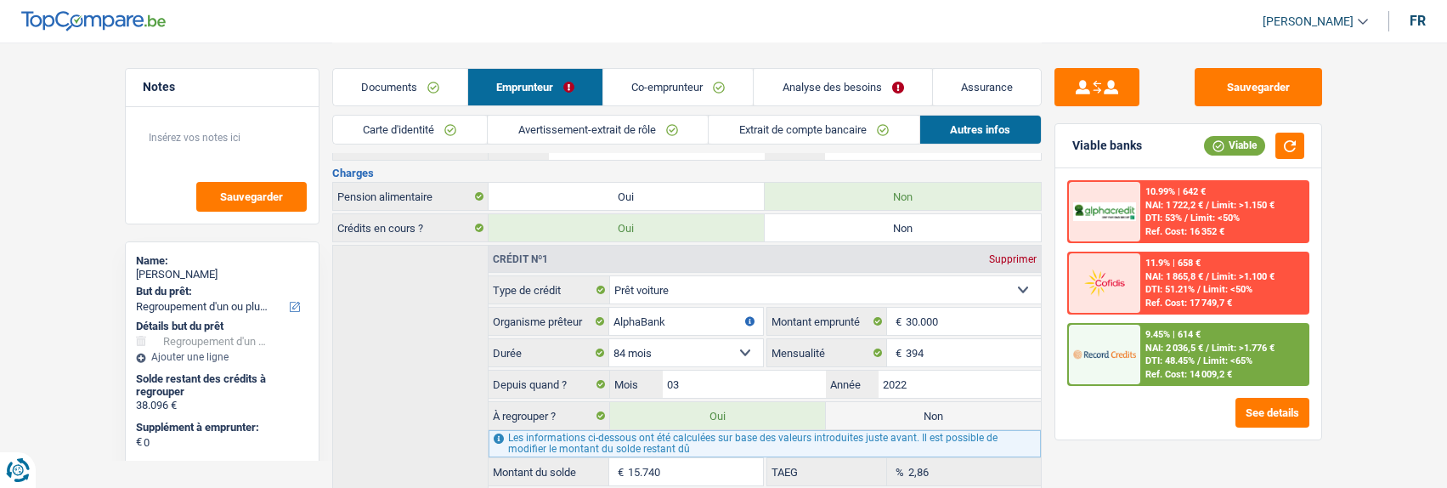
scroll to position [331, 0]
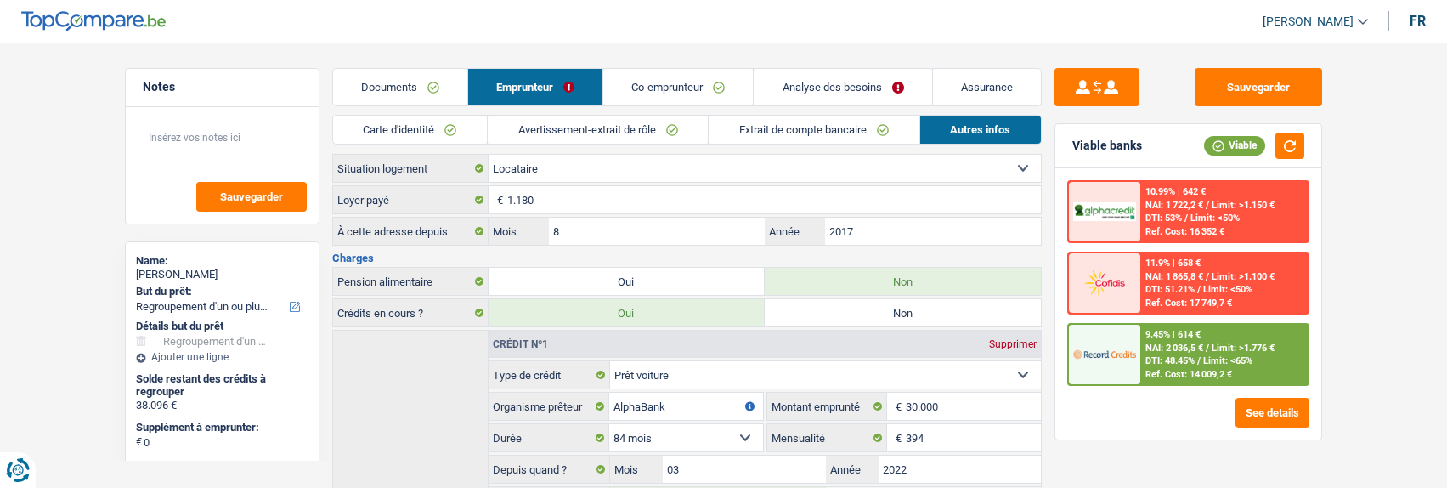
click at [704, 88] on link "Co-emprunteur" at bounding box center [678, 87] width 150 height 37
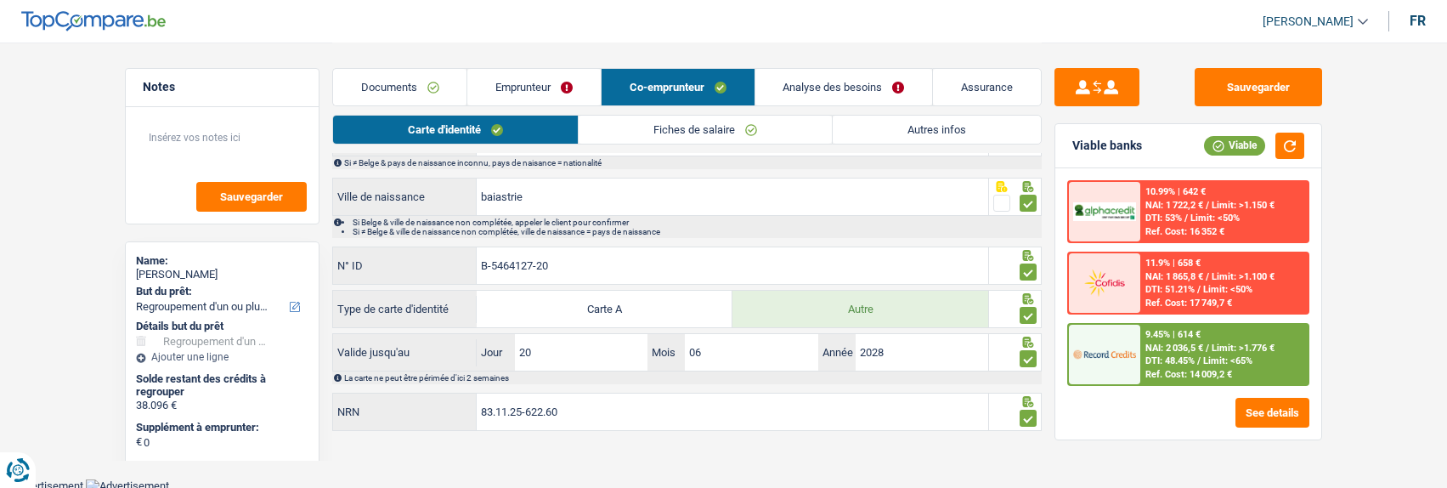
click at [819, 82] on link "Analyse des besoins" at bounding box center [844, 87] width 178 height 37
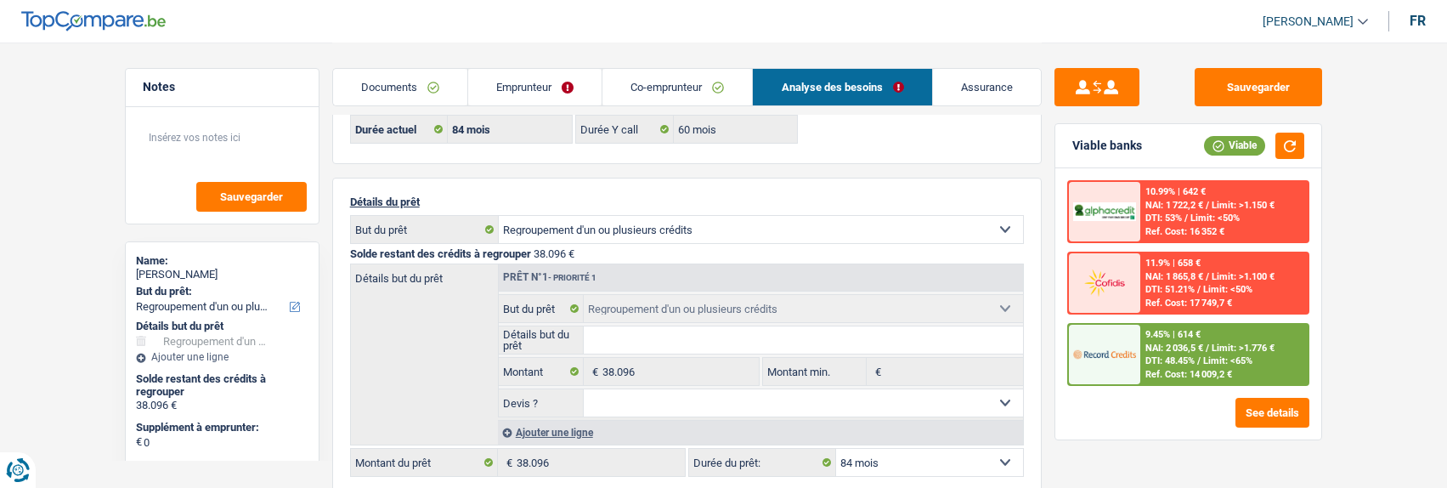
scroll to position [74, 0]
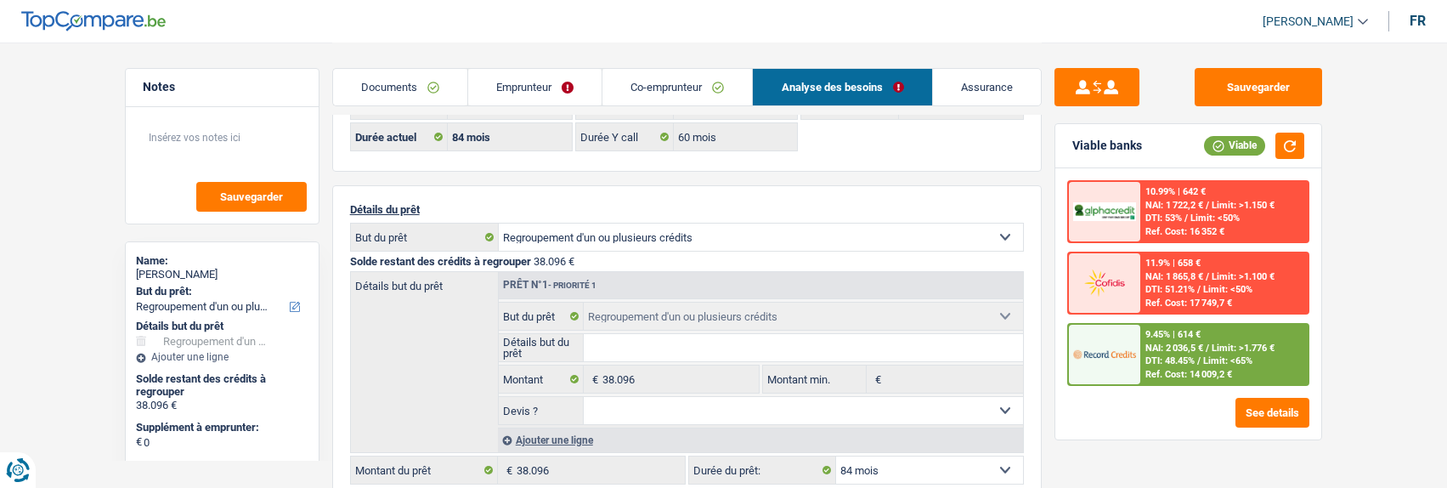
click at [1171, 355] on div "9.45% | 614 € NAI: 2 036,5 € / Limit: >1.776 € DTI: 48.45% / Limit: <65% Ref. C…" at bounding box center [1223, 354] width 167 height 59
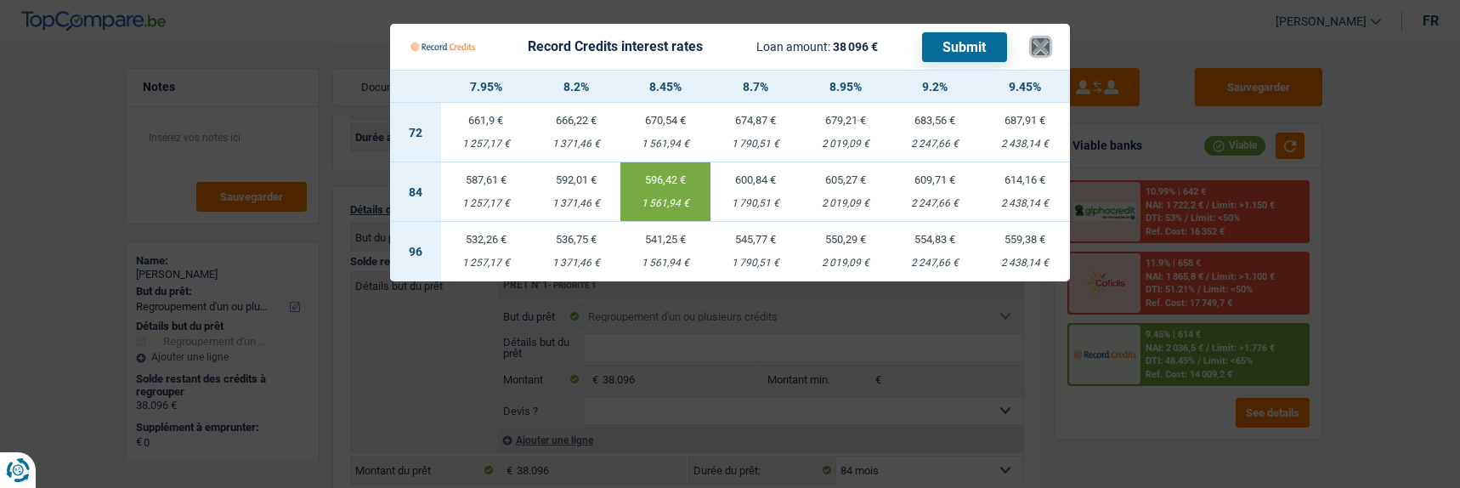
click at [1049, 38] on button "×" at bounding box center [1041, 46] width 18 height 17
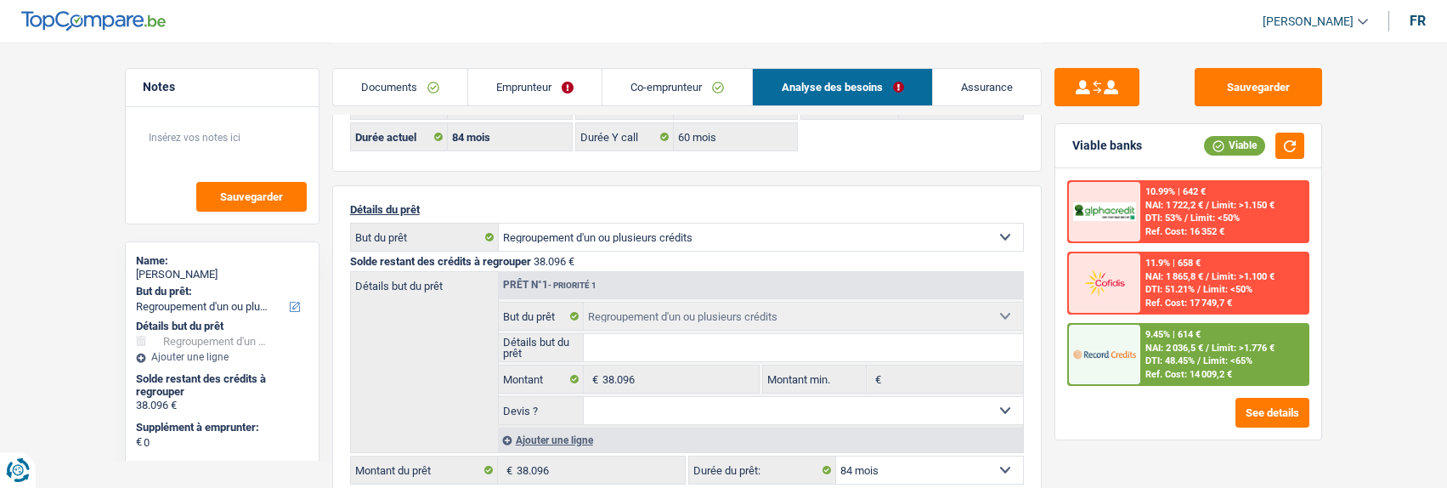
click at [1182, 348] on span "NAI: 2 036,5 €" at bounding box center [1175, 347] width 58 height 11
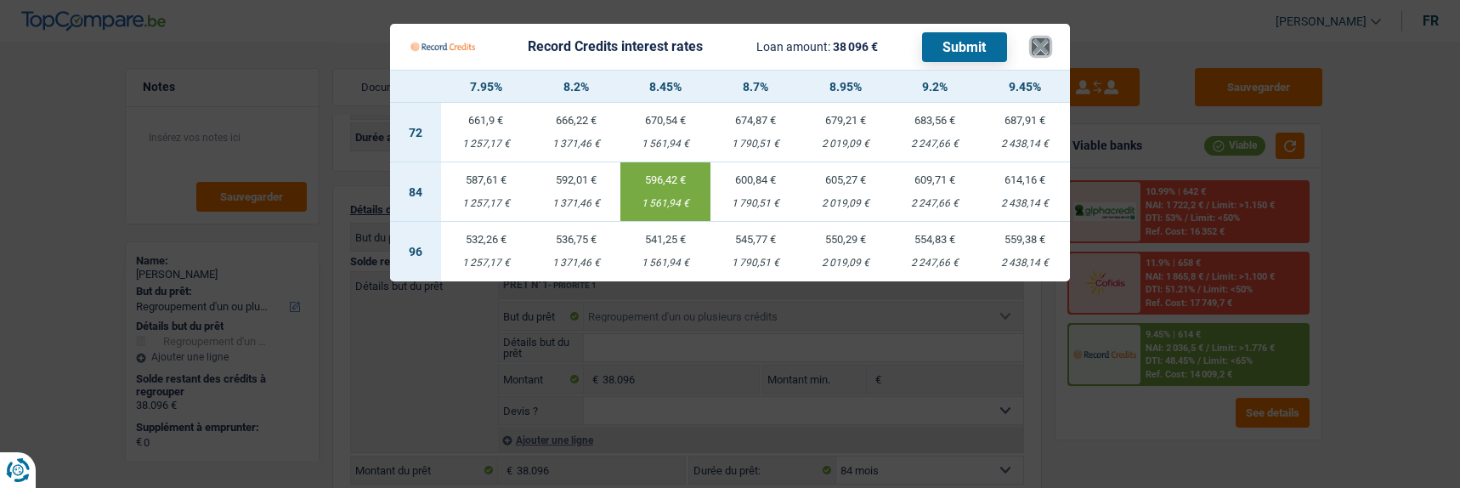
click at [1047, 38] on button "×" at bounding box center [1041, 46] width 18 height 17
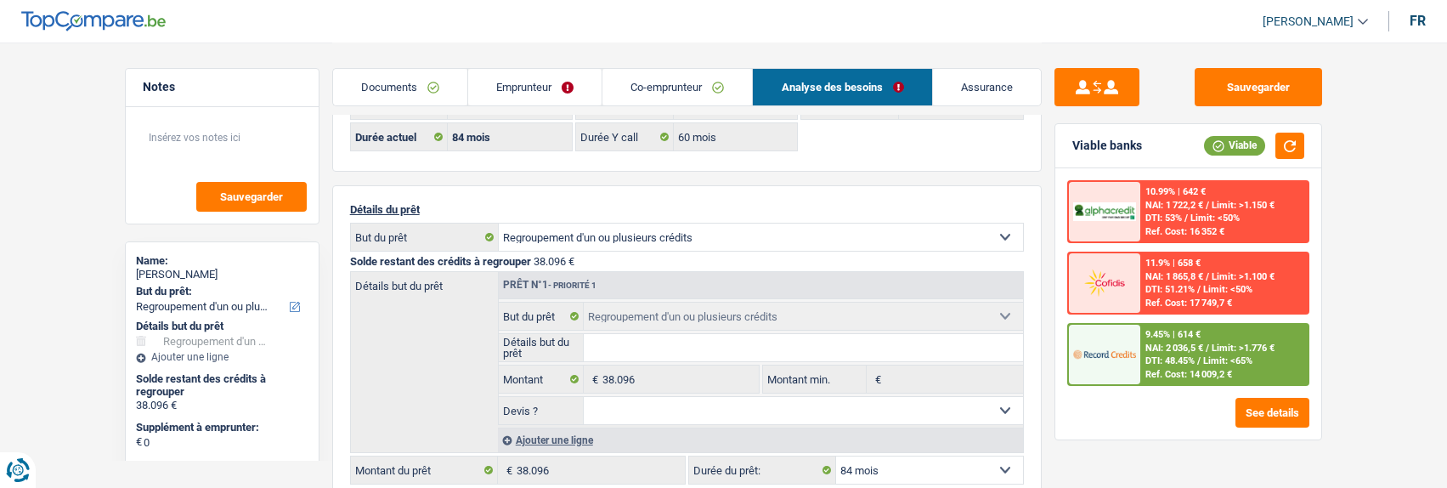
scroll to position [0, 0]
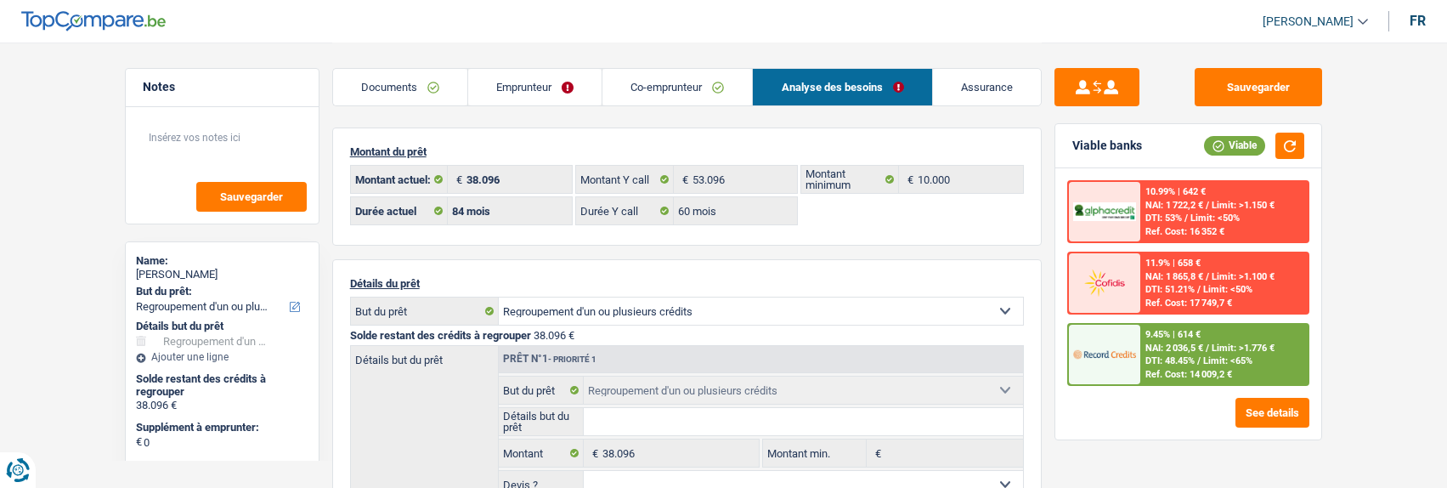
click at [513, 80] on link "Emprunteur" at bounding box center [534, 87] width 133 height 37
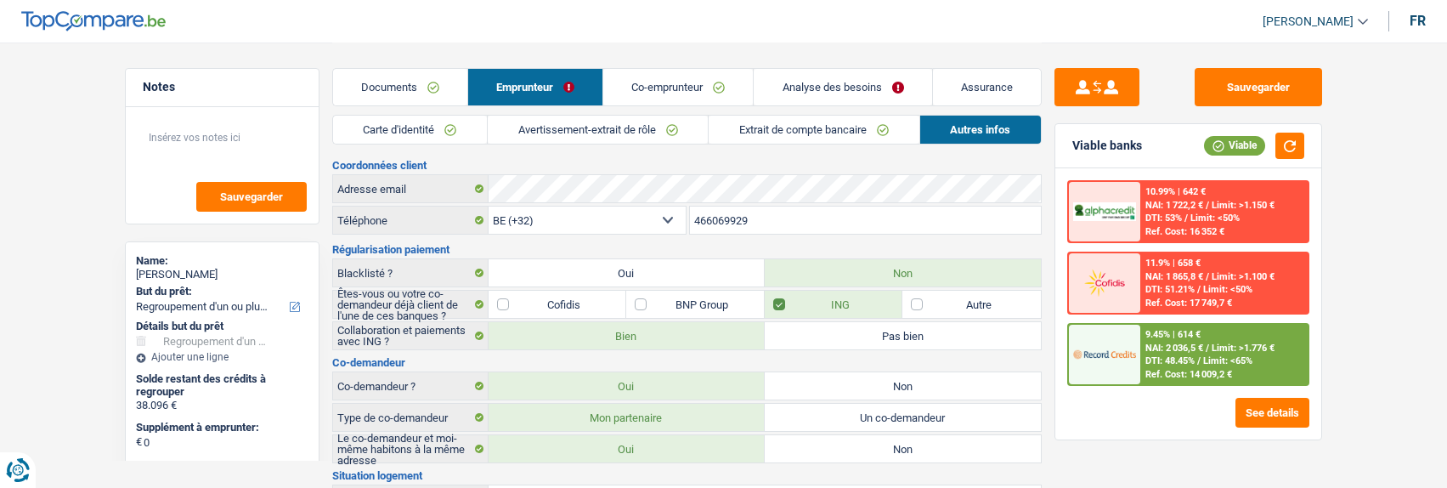
click at [438, 124] on link "Carte d'identité" at bounding box center [410, 130] width 154 height 28
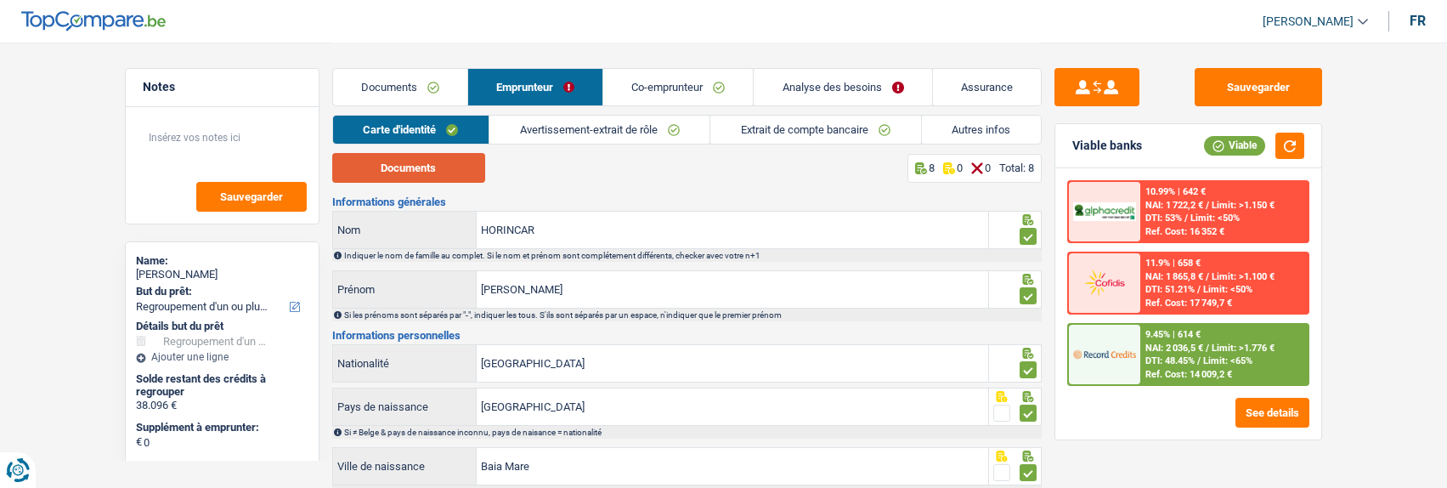
click at [442, 167] on button "Documents" at bounding box center [408, 168] width 153 height 30
click at [642, 132] on link "Avertissement-extrait de rôle" at bounding box center [599, 130] width 220 height 28
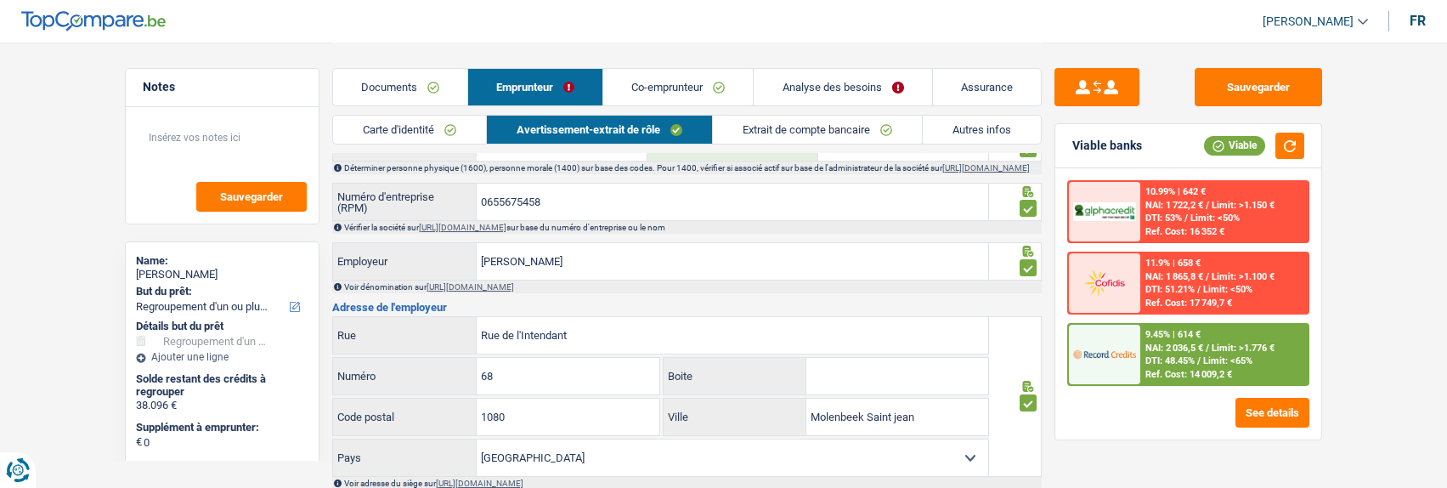
scroll to position [850, 0]
click at [586, 217] on input "0655675458" at bounding box center [733, 201] width 512 height 37
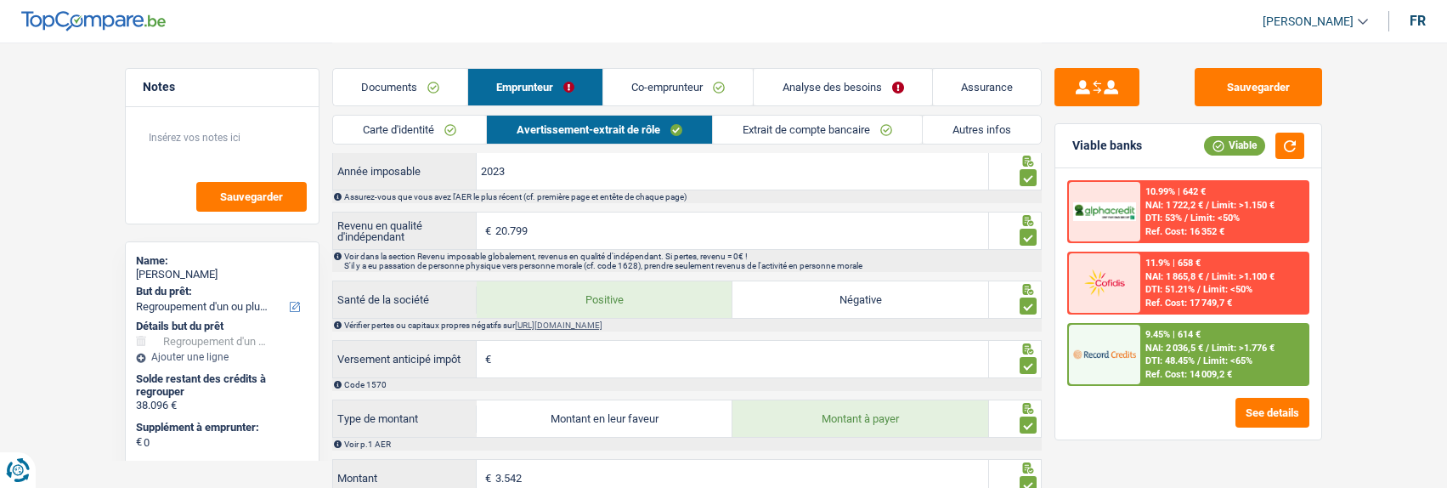
scroll to position [1275, 0]
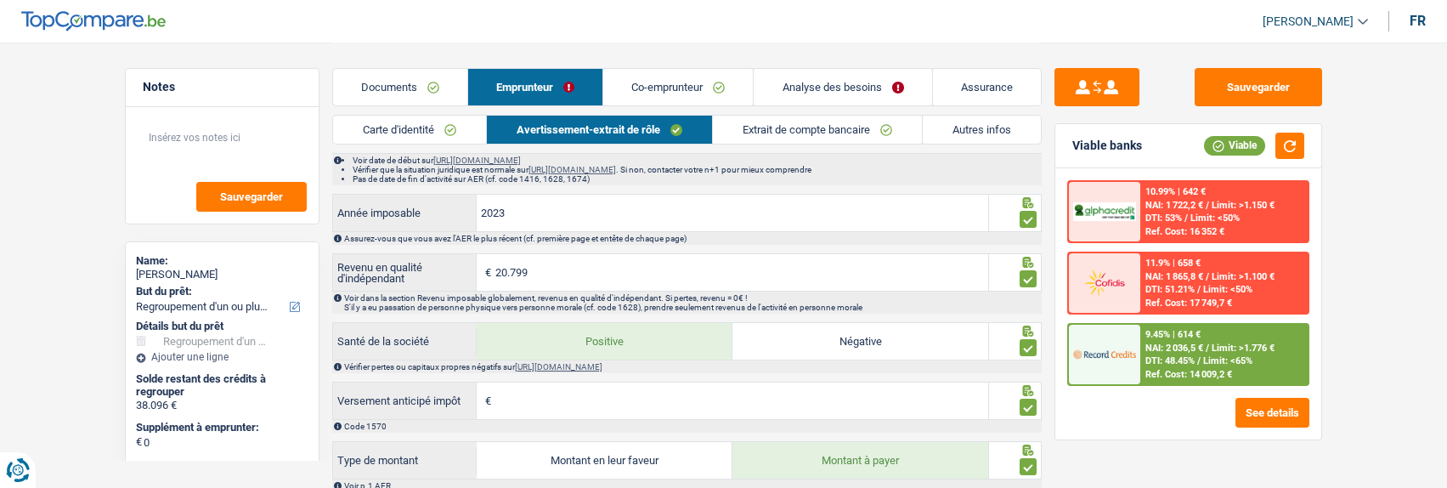
click at [800, 124] on link "Extrait de compte bancaire" at bounding box center [817, 130] width 209 height 28
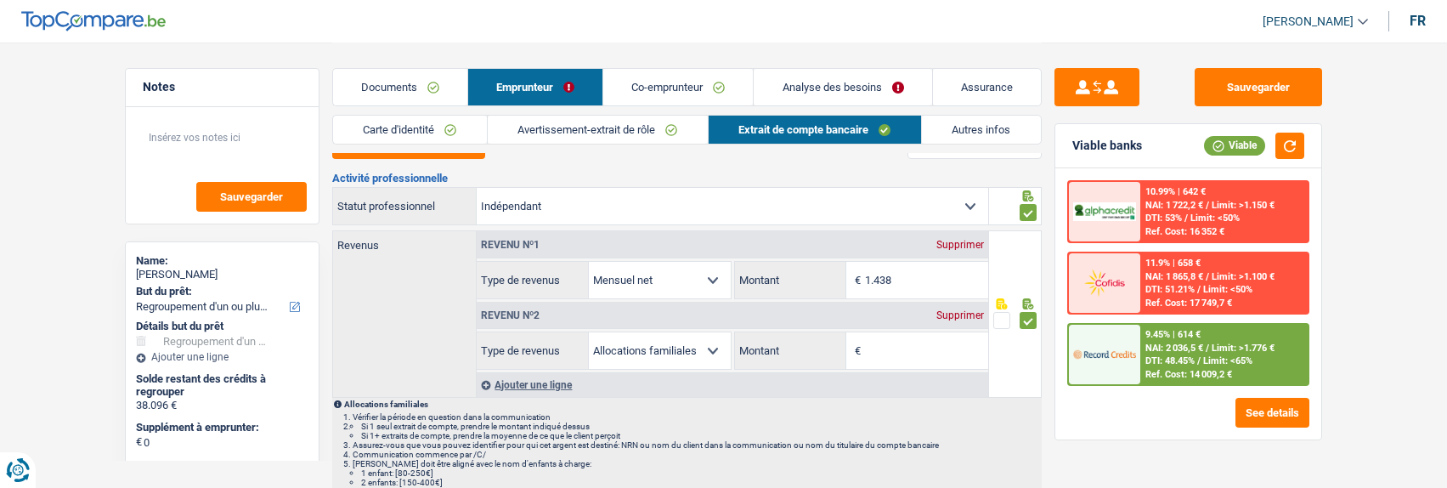
scroll to position [0, 0]
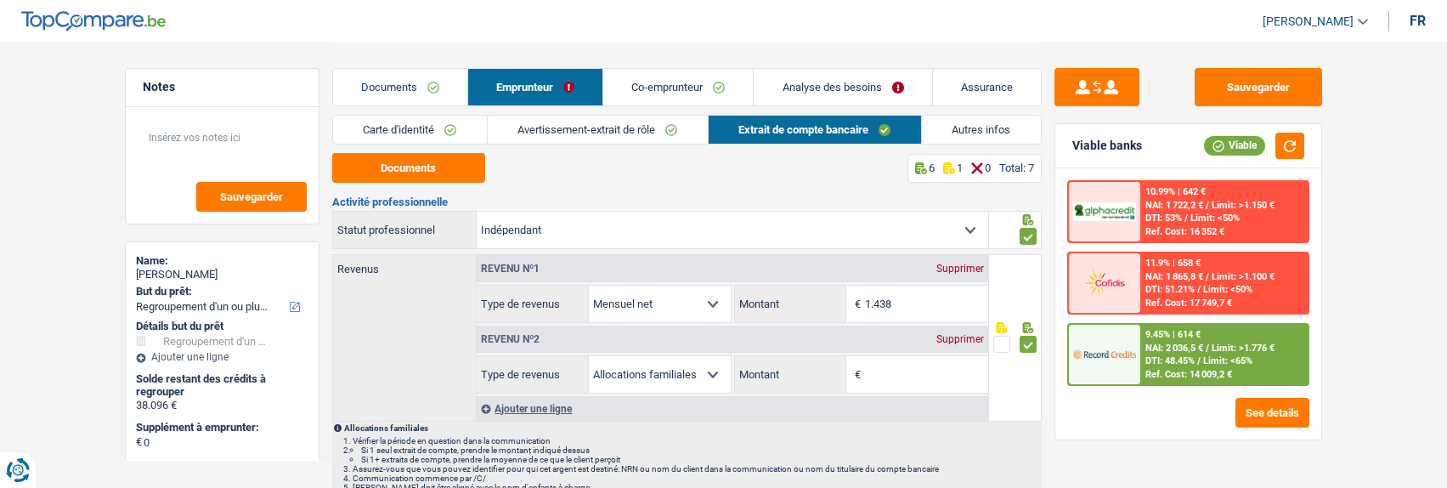
click at [689, 93] on link "Co-emprunteur" at bounding box center [678, 87] width 150 height 37
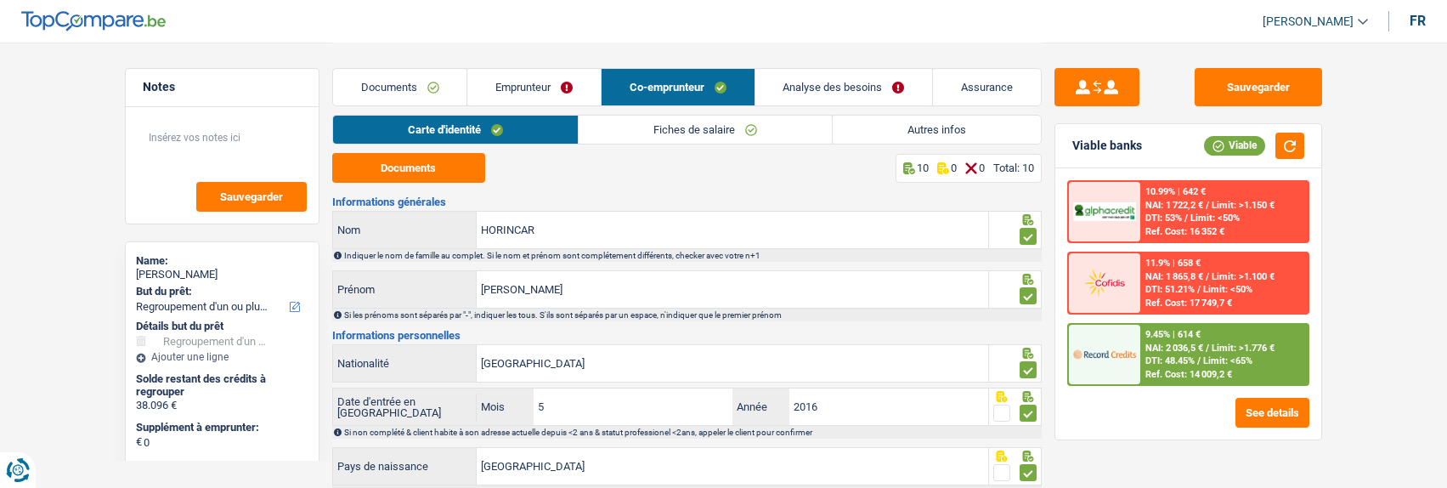
click at [750, 124] on link "Fiches de salaire" at bounding box center [705, 130] width 253 height 28
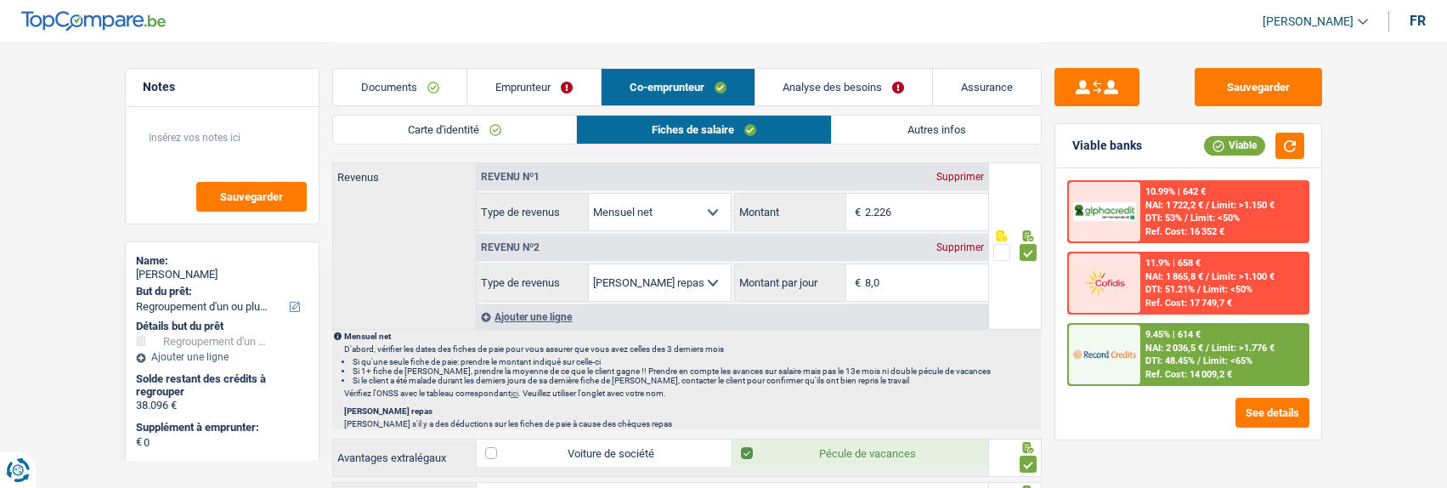
scroll to position [765, 0]
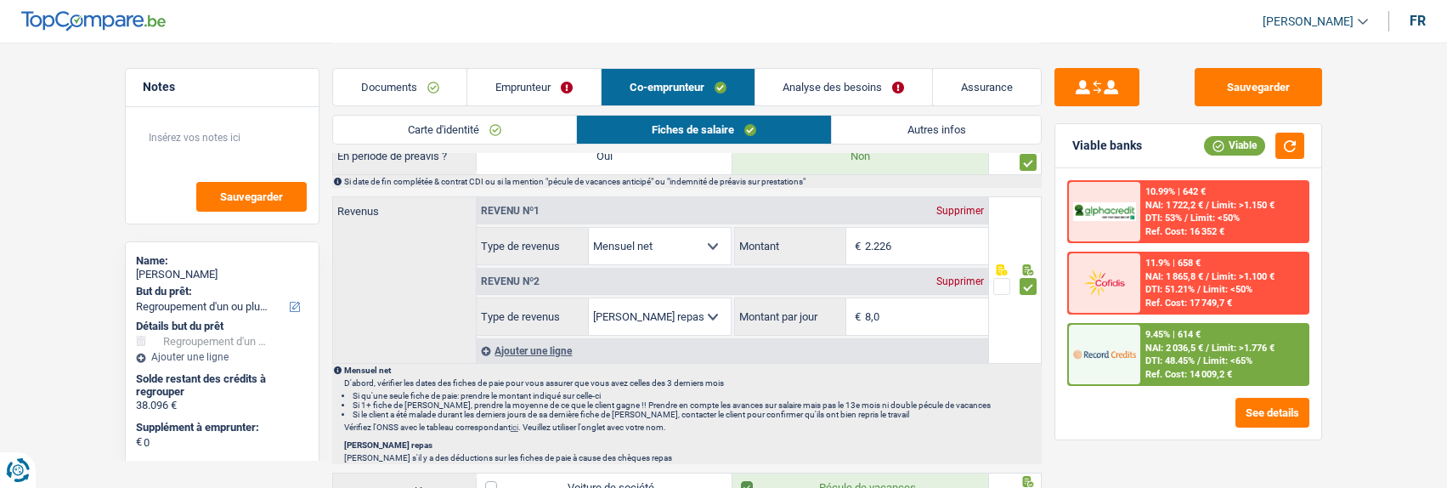
click at [543, 83] on link "Emprunteur" at bounding box center [533, 87] width 133 height 37
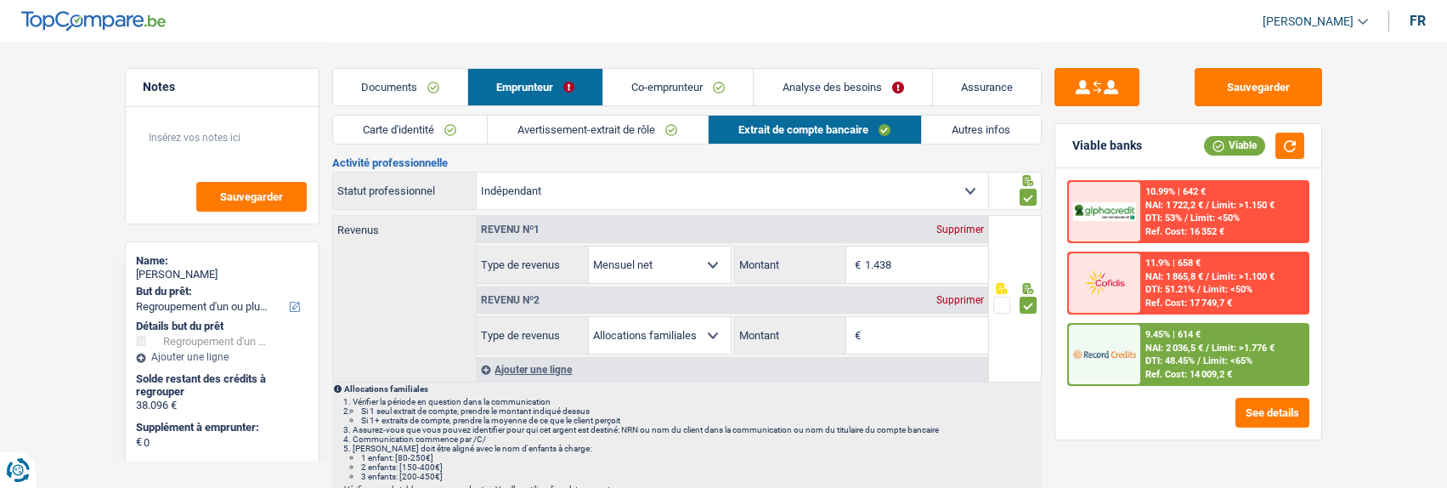
scroll to position [0, 0]
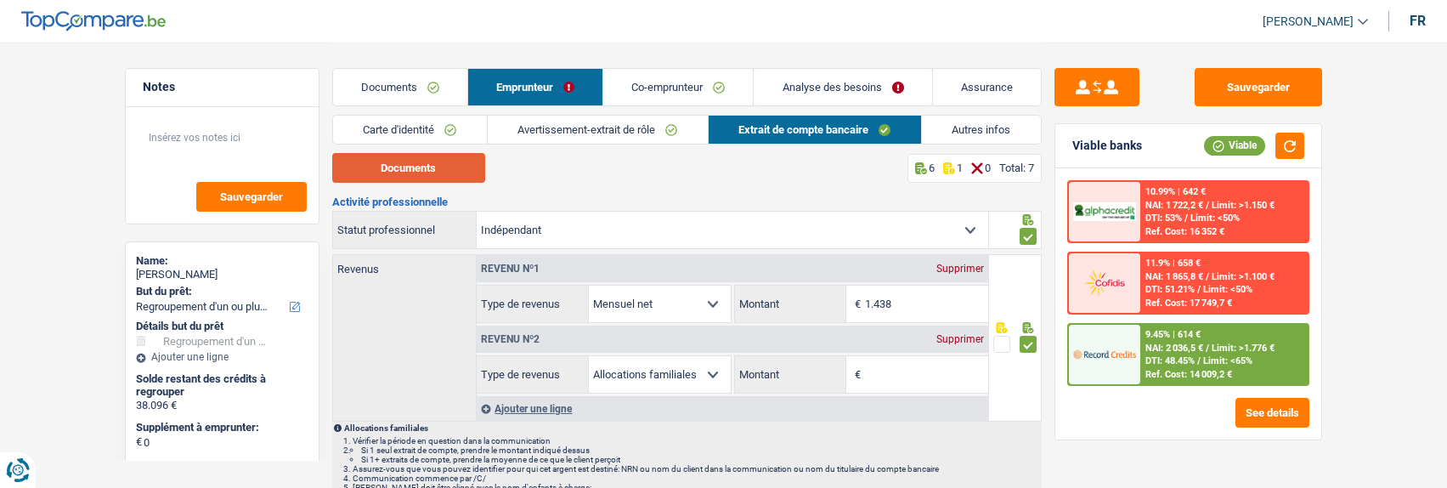
click at [420, 170] on button "Documents" at bounding box center [408, 168] width 153 height 30
click at [695, 85] on link "Co-emprunteur" at bounding box center [678, 87] width 150 height 37
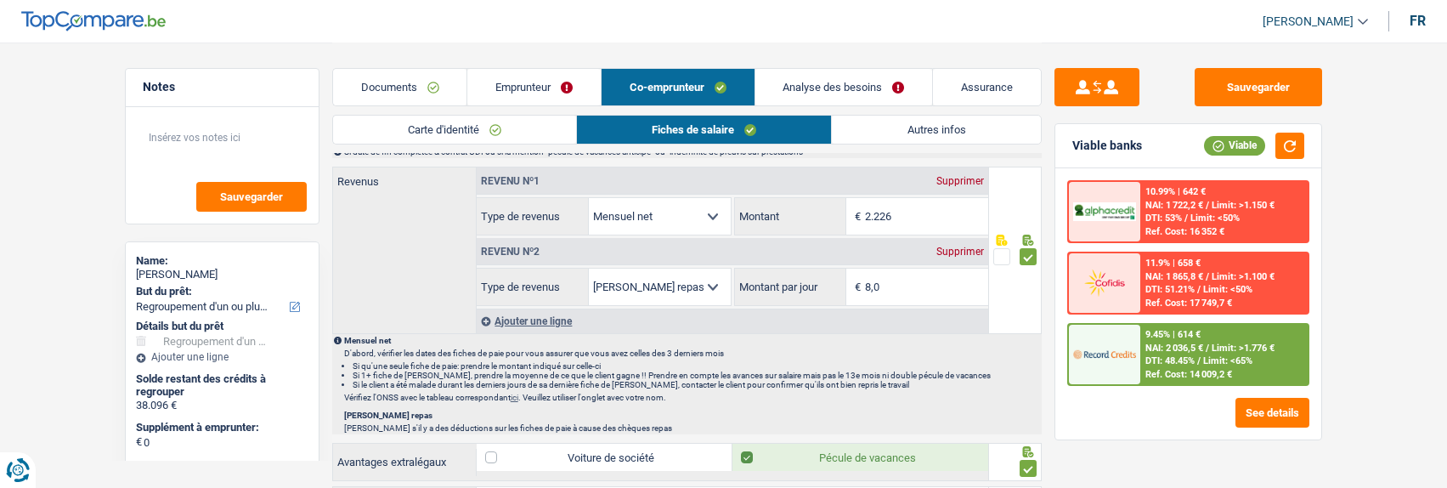
scroll to position [765, 0]
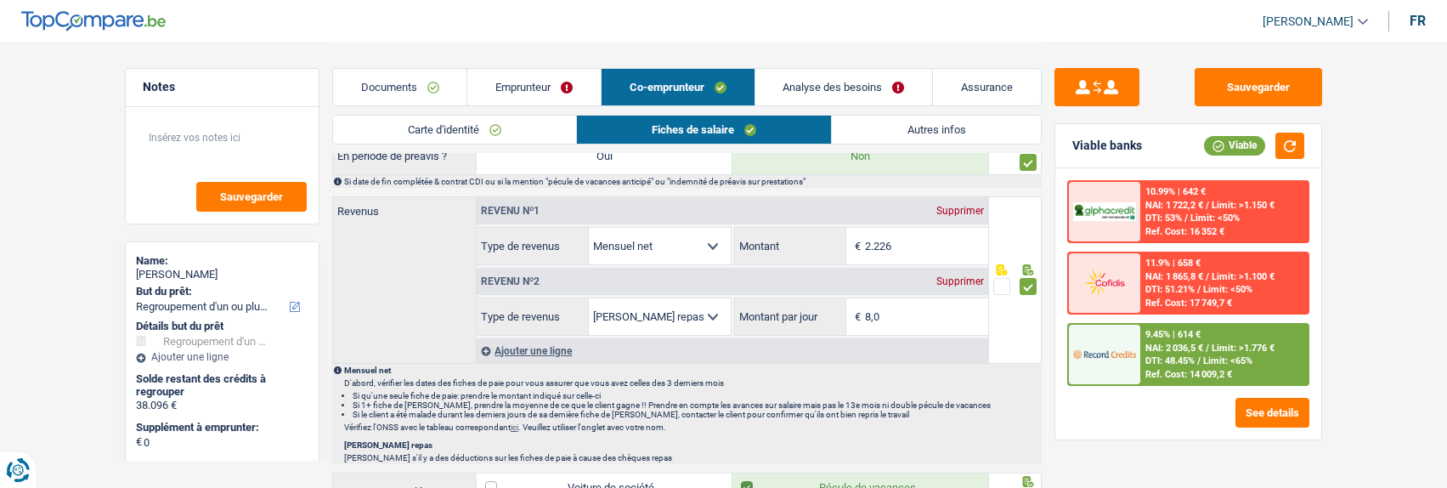
click at [556, 343] on div "Ajouter une ligne" at bounding box center [733, 350] width 512 height 25
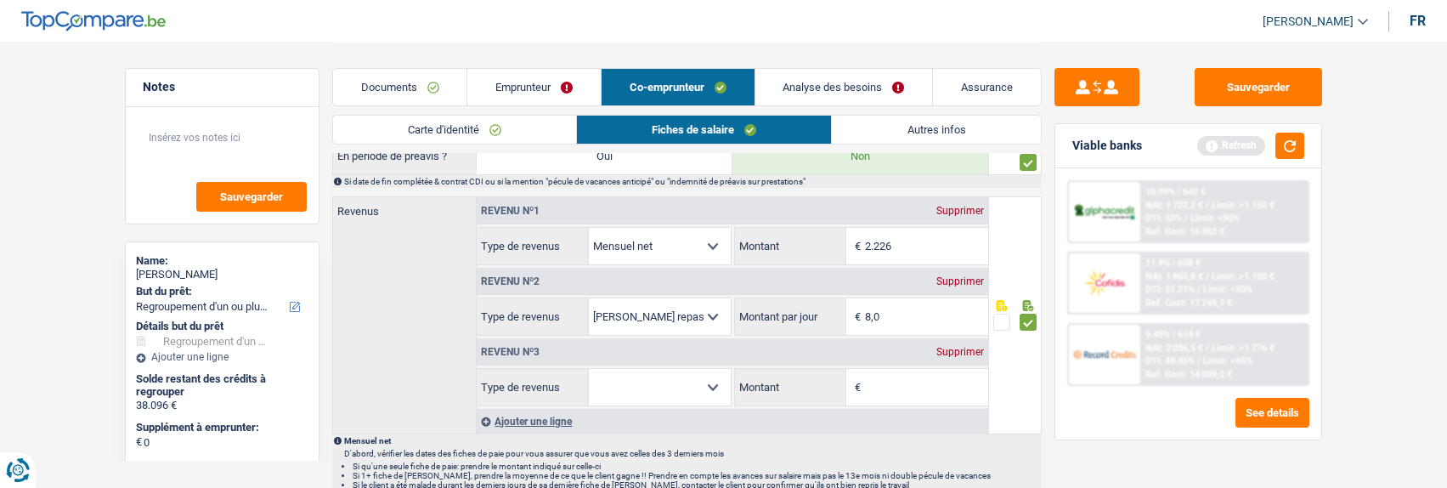
click at [679, 382] on select "Allocation d'handicap Allocations chômage Allocations familiales Chèques repas …" at bounding box center [660, 387] width 142 height 37
select select "familyAllowances"
click at [589, 369] on select "Allocation d'handicap Allocations chômage Allocations familiales Chèques repas …" at bounding box center [660, 387] width 142 height 37
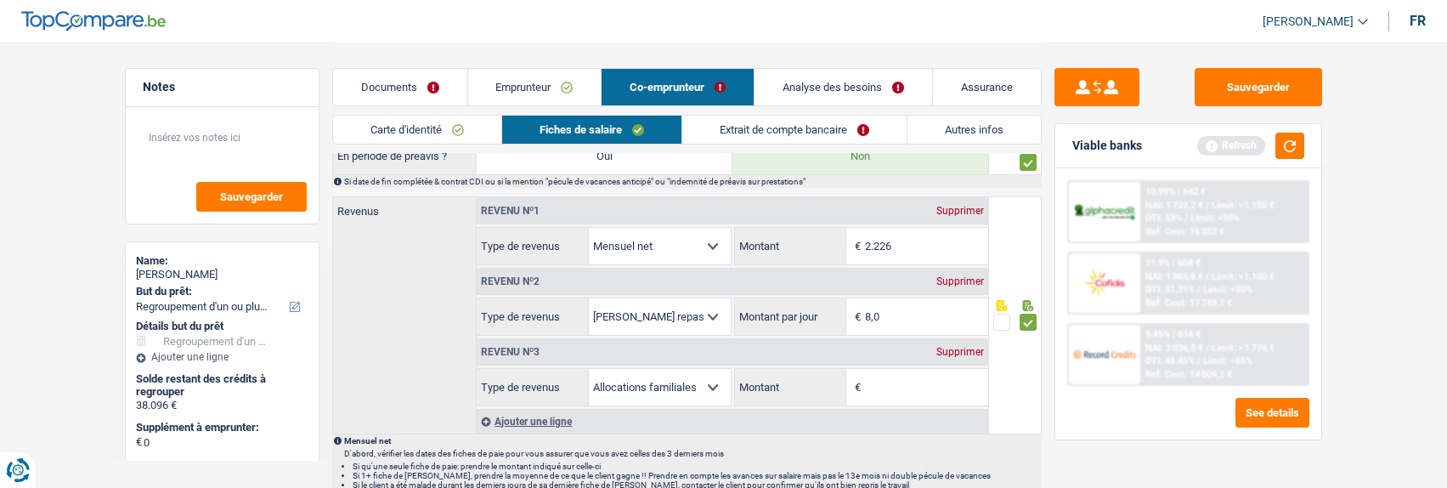
click at [893, 388] on input "Montant" at bounding box center [926, 387] width 123 height 37
type input "547"
click at [1247, 83] on button "Sauvegarder" at bounding box center [1258, 87] width 127 height 38
click at [819, 127] on link "Extrait de compte bancaire" at bounding box center [794, 130] width 224 height 28
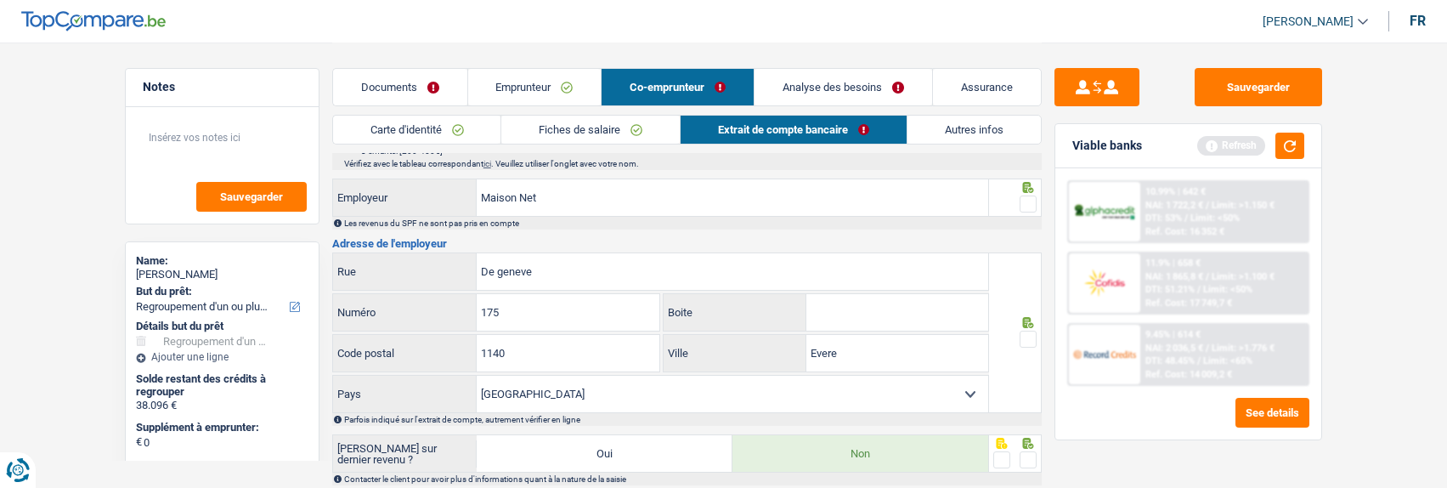
scroll to position [388, 0]
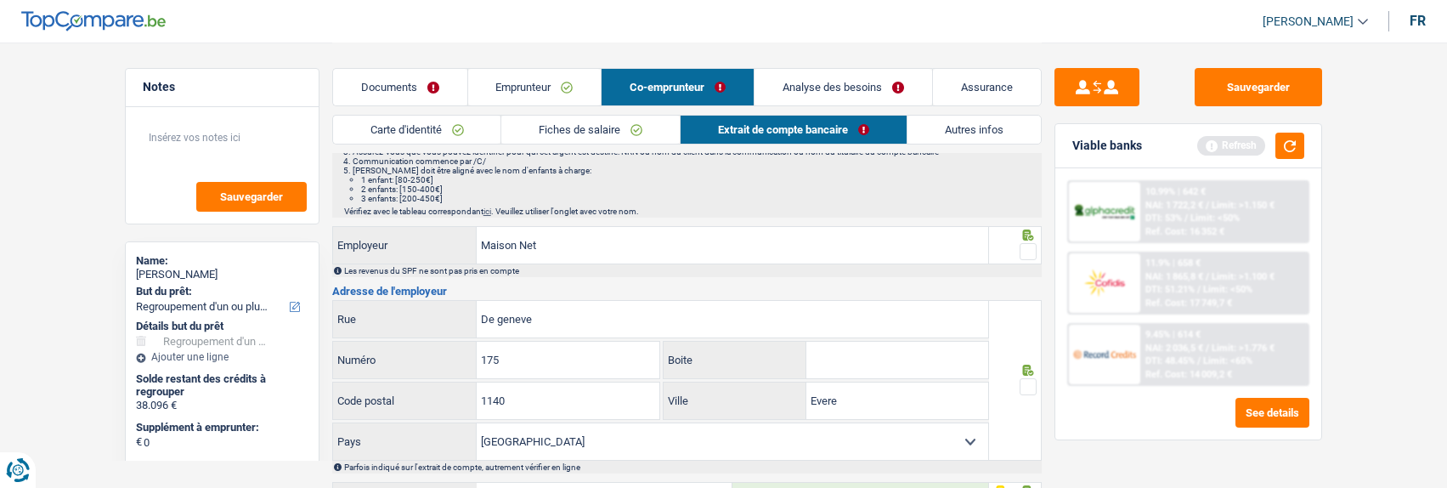
click at [1021, 243] on span at bounding box center [1028, 251] width 17 height 17
click at [0, 0] on input "radio" at bounding box center [0, 0] width 0 height 0
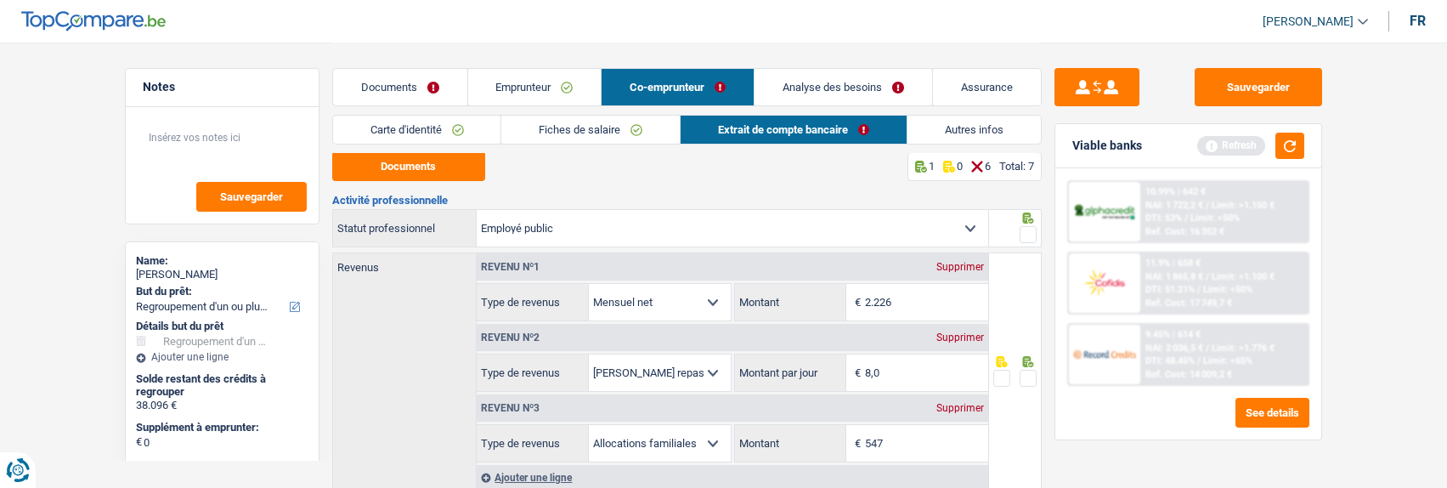
scroll to position [0, 0]
click at [1026, 374] on span at bounding box center [1028, 379] width 17 height 17
click at [0, 0] on input "radio" at bounding box center [0, 0] width 0 height 0
click at [1026, 237] on span at bounding box center [1028, 236] width 17 height 17
click at [0, 0] on input "radio" at bounding box center [0, 0] width 0 height 0
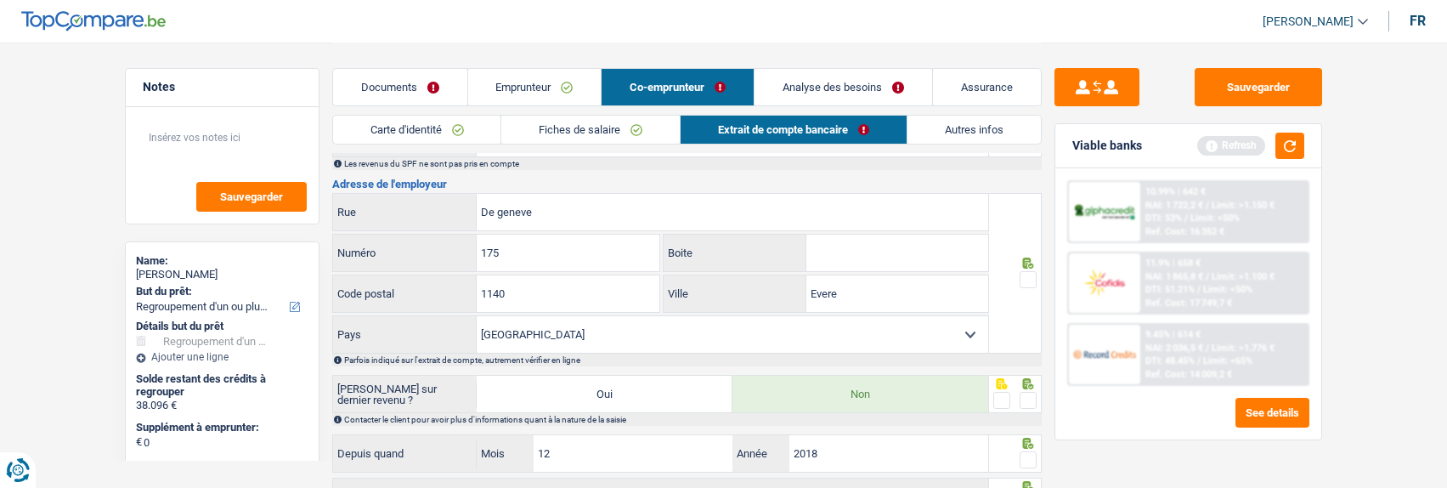
scroll to position [510, 0]
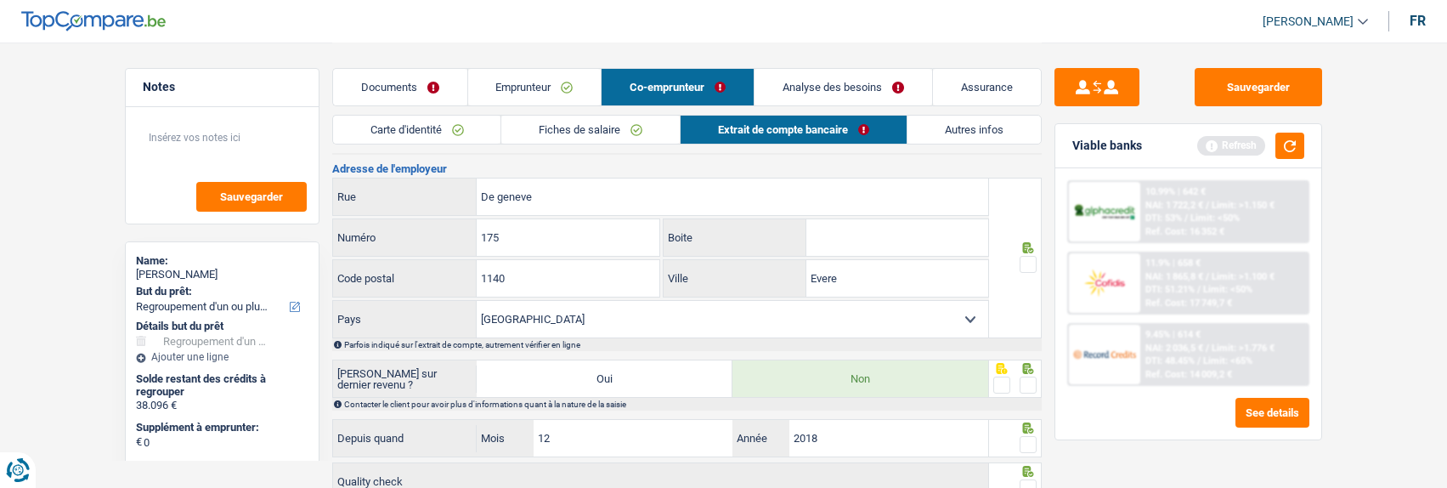
drag, startPoint x: 1025, startPoint y: 260, endPoint x: 1029, endPoint y: 299, distance: 39.3
click at [1025, 261] on span at bounding box center [1028, 264] width 17 height 17
click at [0, 0] on input "radio" at bounding box center [0, 0] width 0 height 0
click at [1023, 376] on span at bounding box center [1028, 384] width 17 height 17
click at [0, 0] on input "radio" at bounding box center [0, 0] width 0 height 0
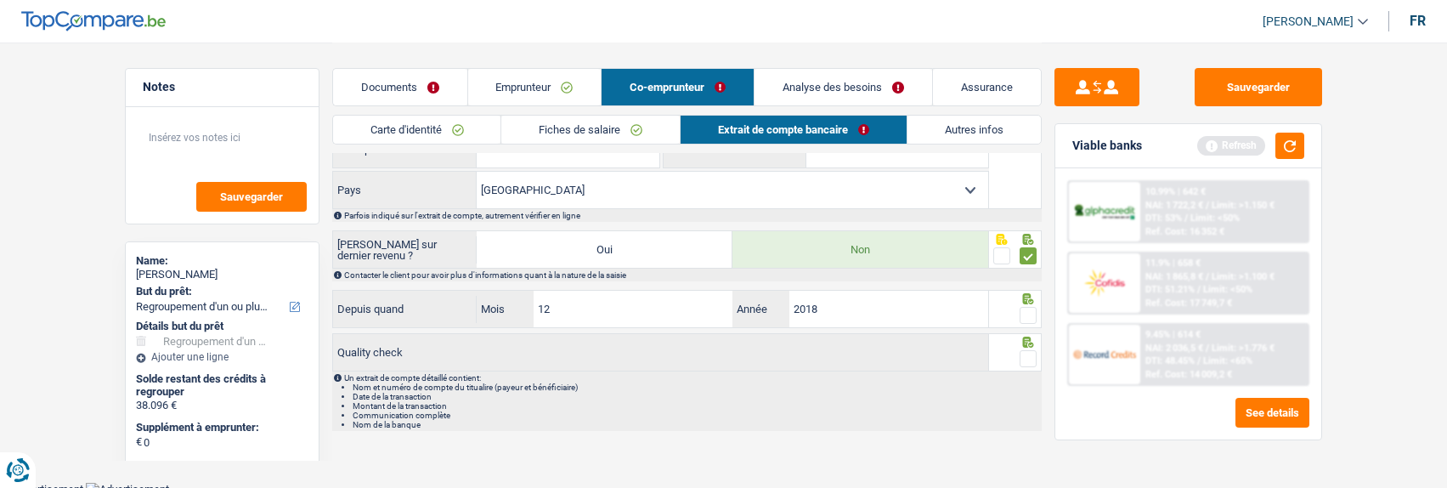
scroll to position [642, 0]
drag, startPoint x: 1025, startPoint y: 308, endPoint x: 1033, endPoint y: 328, distance: 21.8
click at [1025, 309] on span at bounding box center [1028, 311] width 17 height 17
click at [0, 0] on input "radio" at bounding box center [0, 0] width 0 height 0
click at [1032, 350] on span at bounding box center [1028, 355] width 17 height 17
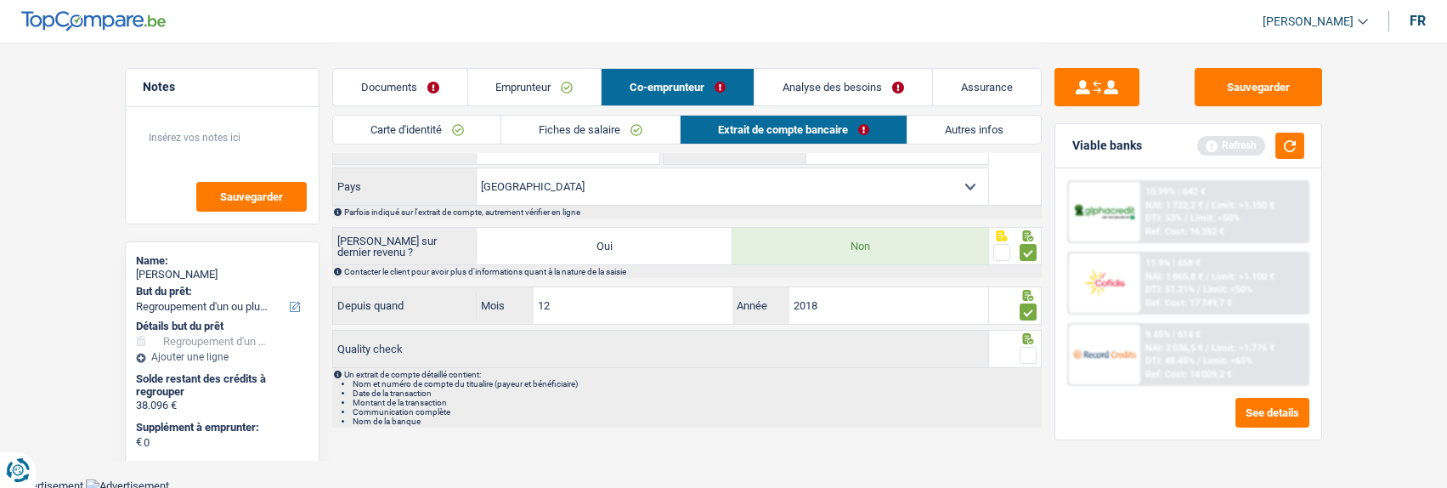
click at [0, 0] on input "radio" at bounding box center [0, 0] width 0 height 0
click at [567, 81] on link "Emprunteur" at bounding box center [533, 87] width 133 height 37
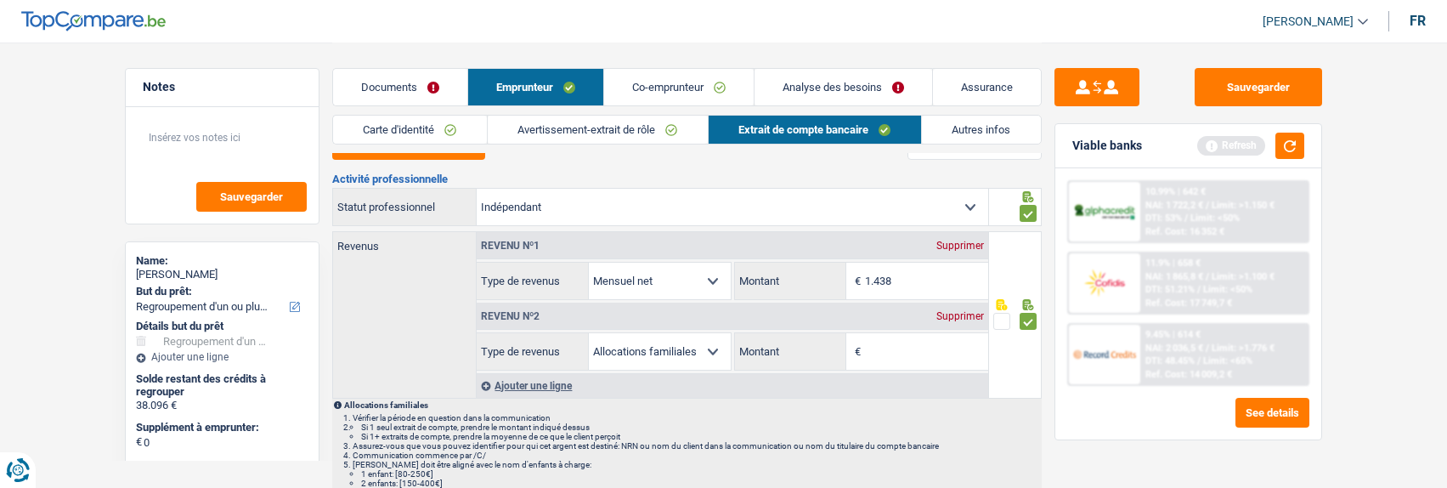
scroll to position [0, 0]
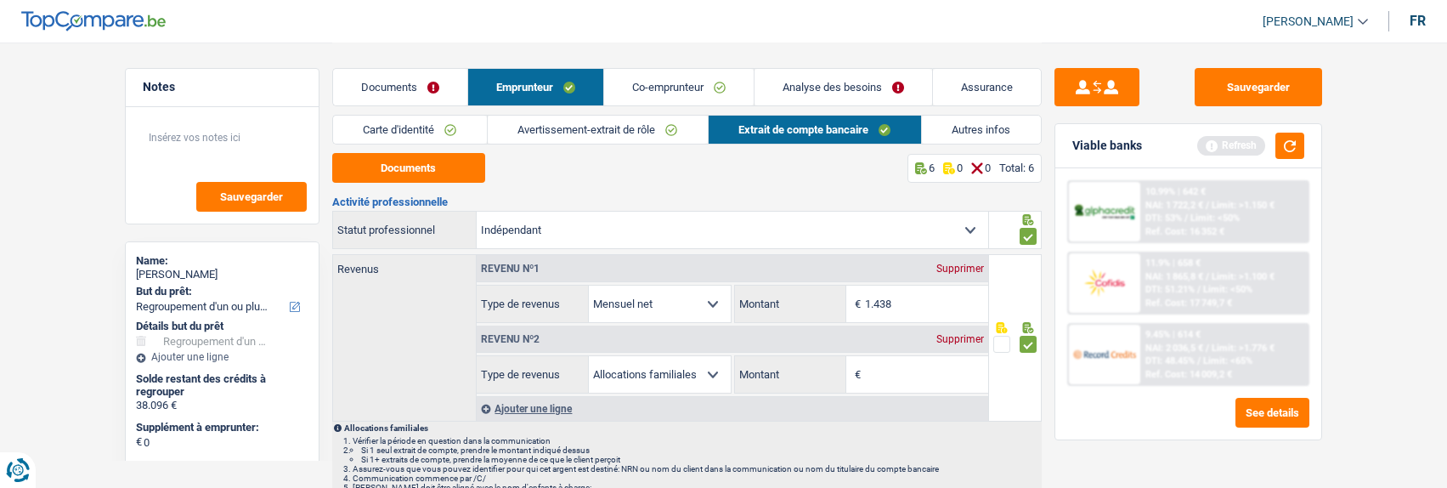
click at [953, 337] on div "Supprimer" at bounding box center [960, 339] width 56 height 10
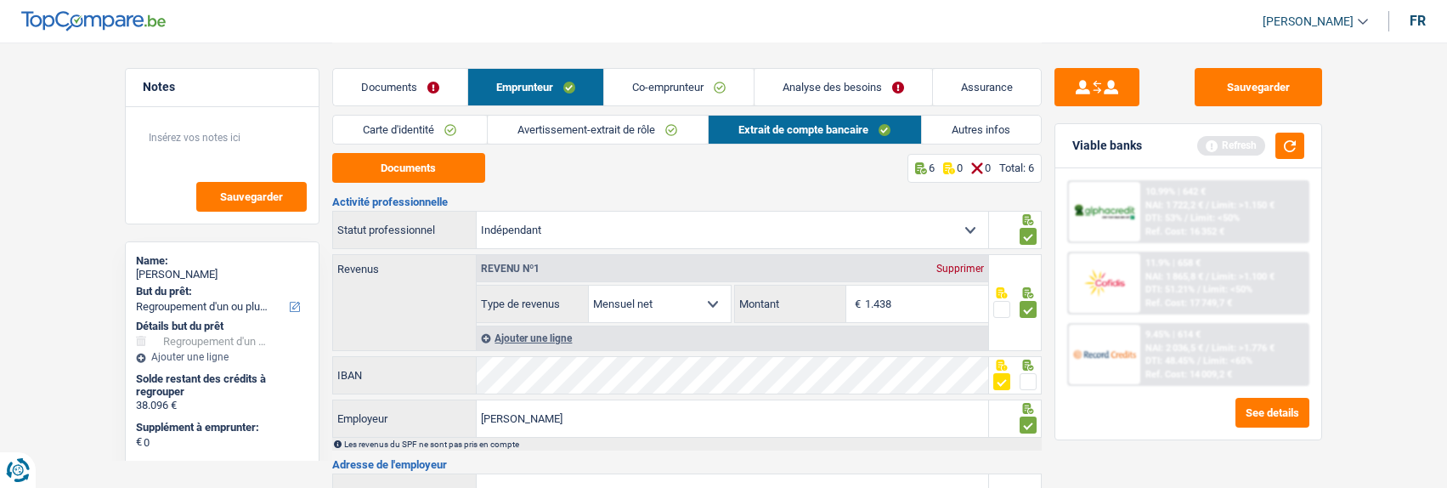
click at [646, 128] on link "Avertissement-extrait de rôle" at bounding box center [598, 130] width 220 height 28
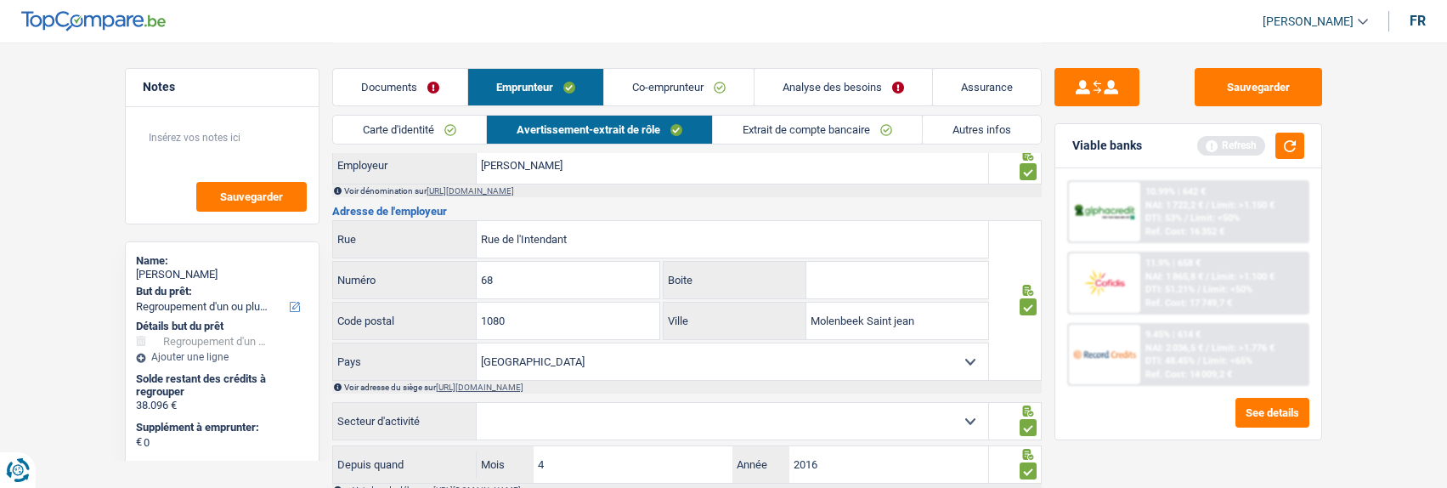
scroll to position [935, 0]
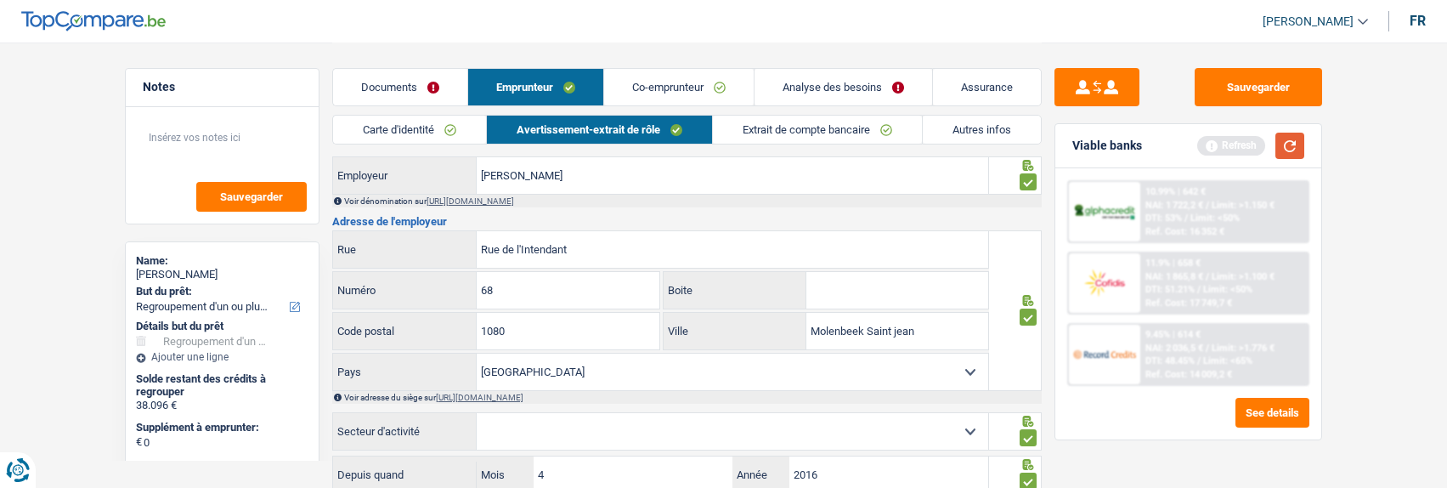
click at [1287, 139] on button "button" at bounding box center [1290, 146] width 29 height 26
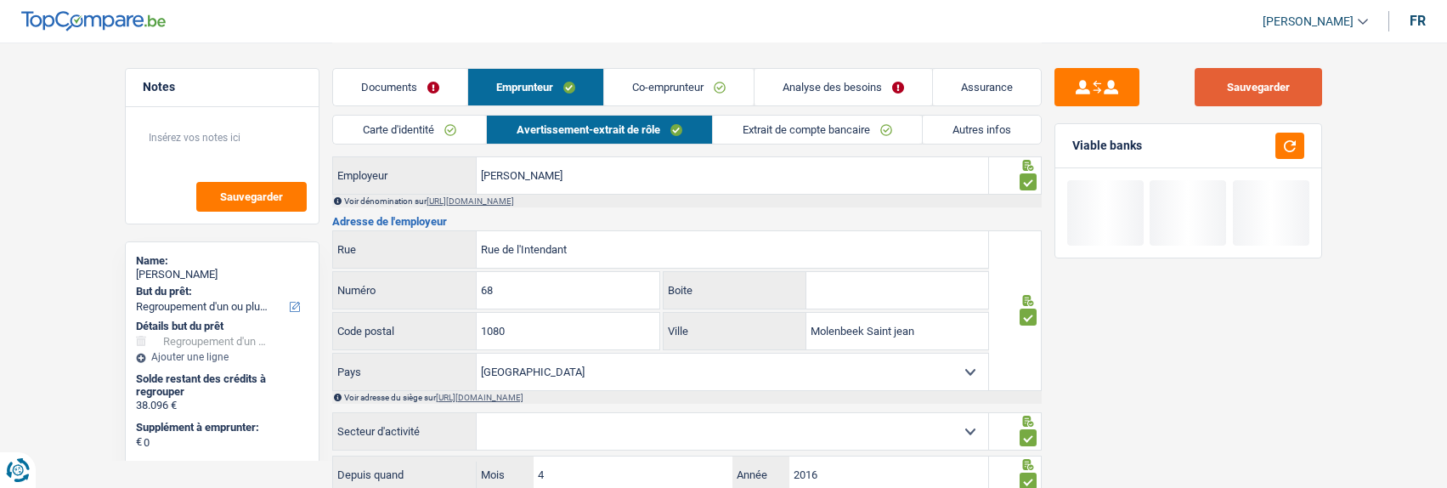
click at [1265, 93] on button "Sauvegarder" at bounding box center [1258, 87] width 127 height 38
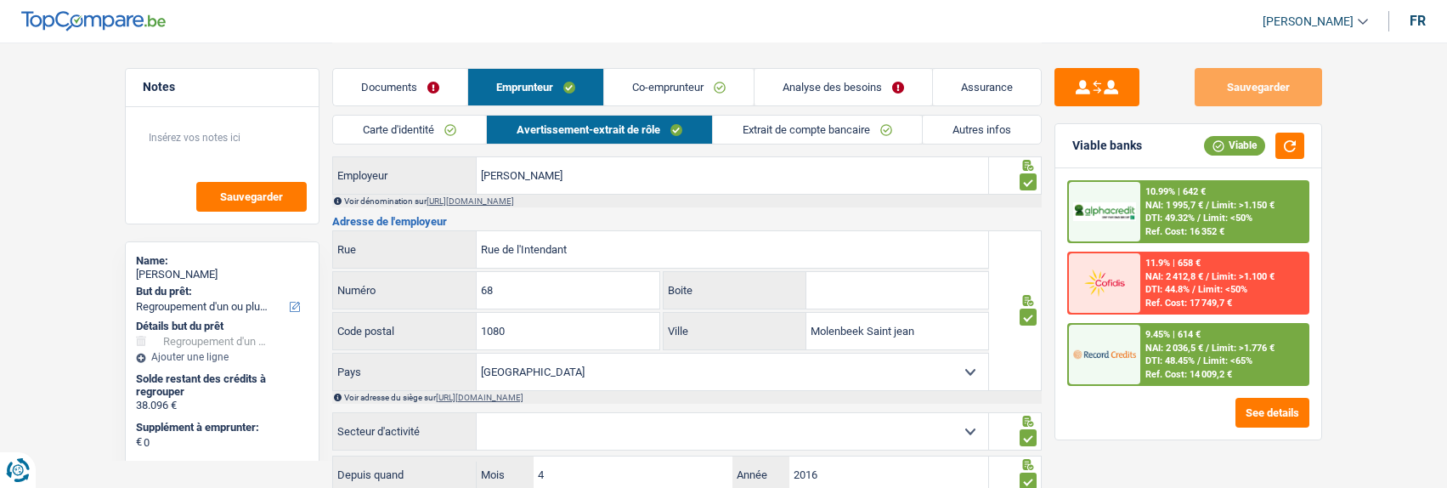
click at [710, 90] on link "Co-emprunteur" at bounding box center [679, 87] width 150 height 37
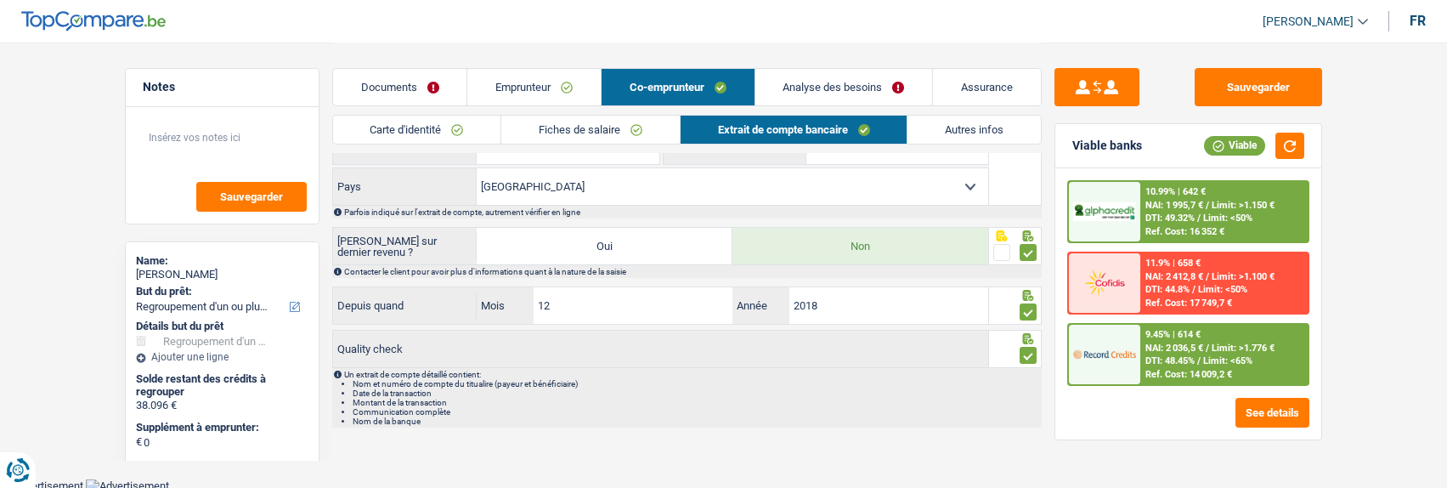
click at [438, 137] on link "Carte d'identité" at bounding box center [417, 130] width 168 height 28
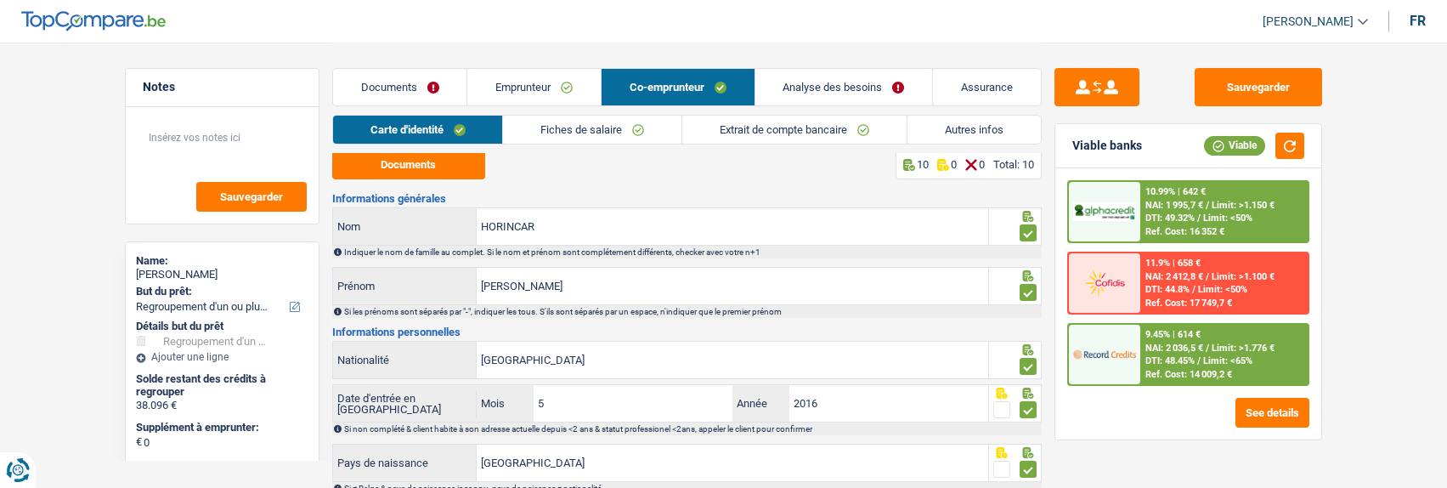
scroll to position [0, 0]
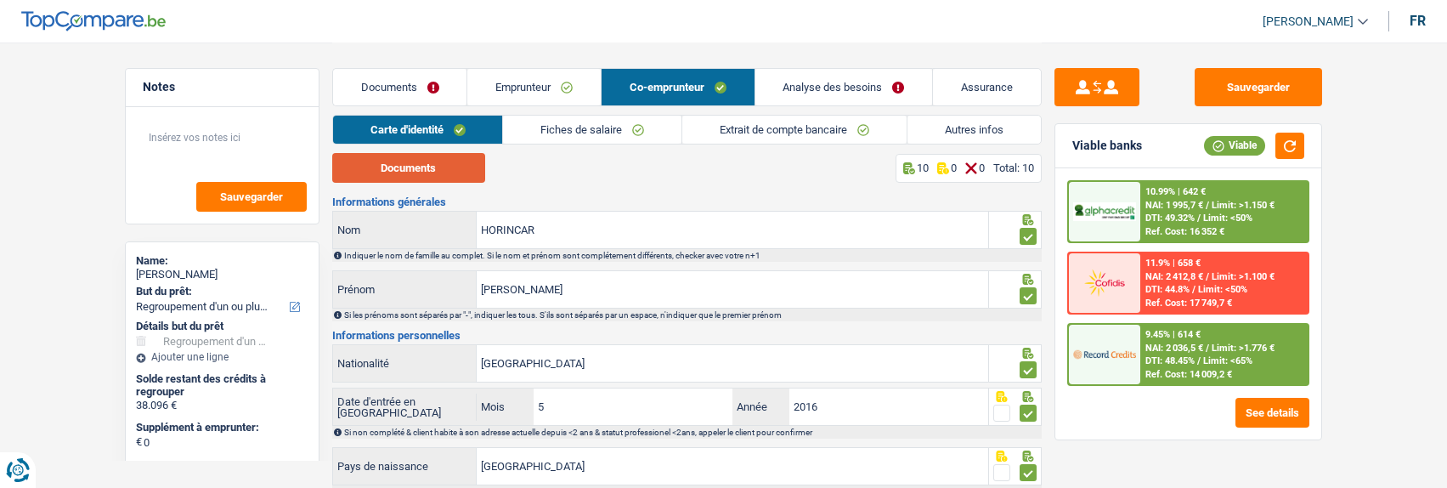
click at [420, 161] on button "Documents" at bounding box center [408, 168] width 153 height 30
click at [559, 99] on link "Emprunteur" at bounding box center [533, 87] width 133 height 37
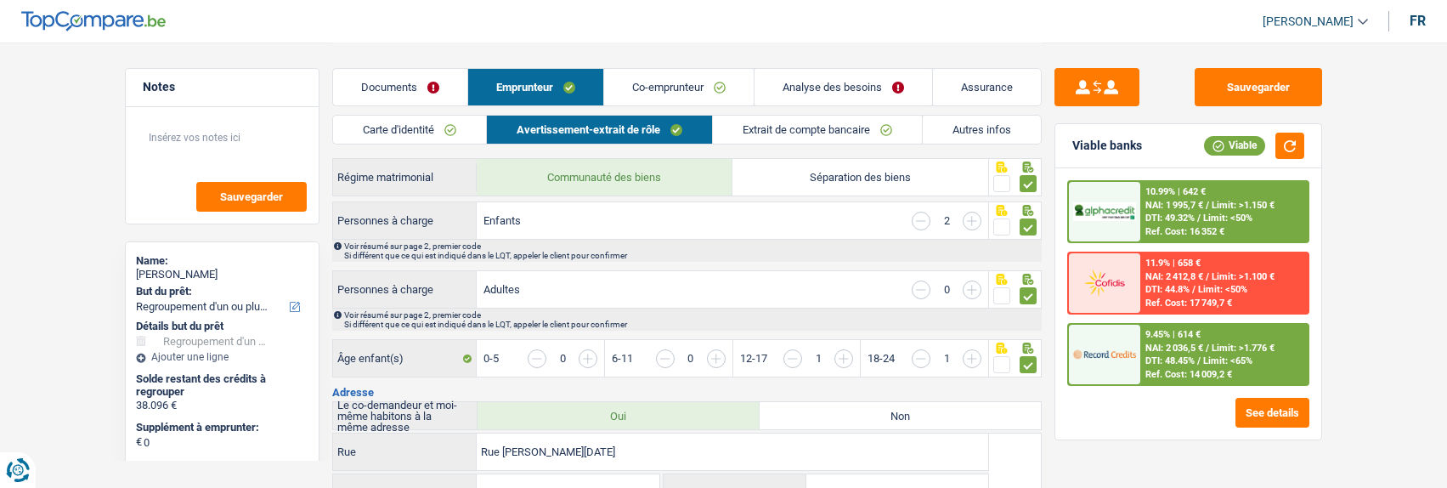
scroll to position [255, 0]
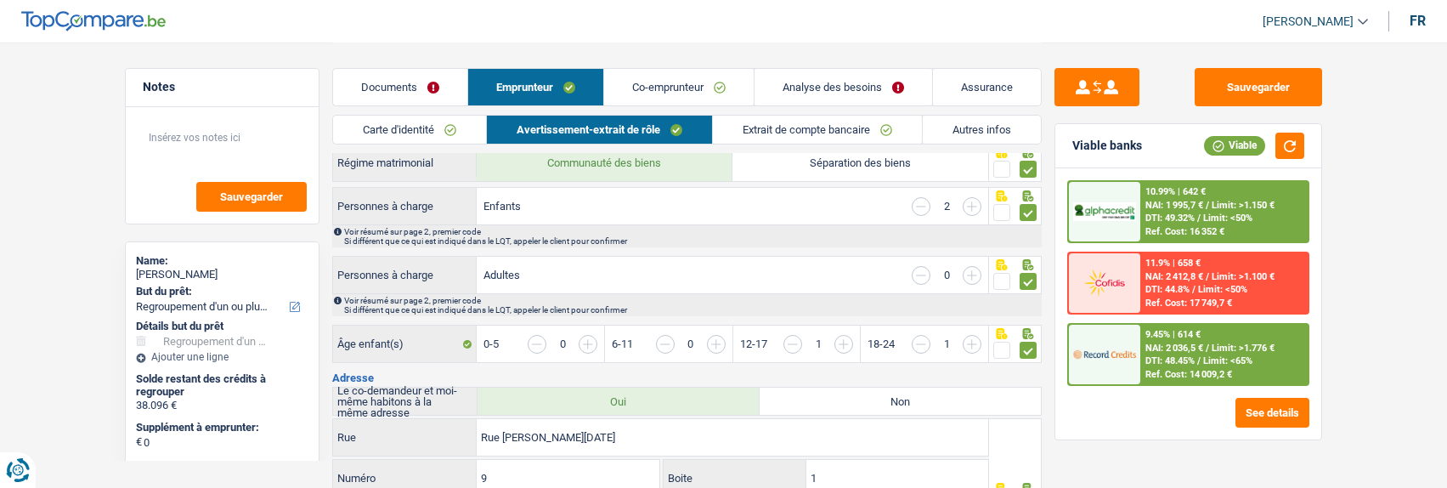
click at [1239, 358] on div "9.45% | 614 € NAI: 2 036,5 € / Limit: >1.776 € DTI: 48.45% / Limit: <65% Ref. C…" at bounding box center [1223, 354] width 167 height 59
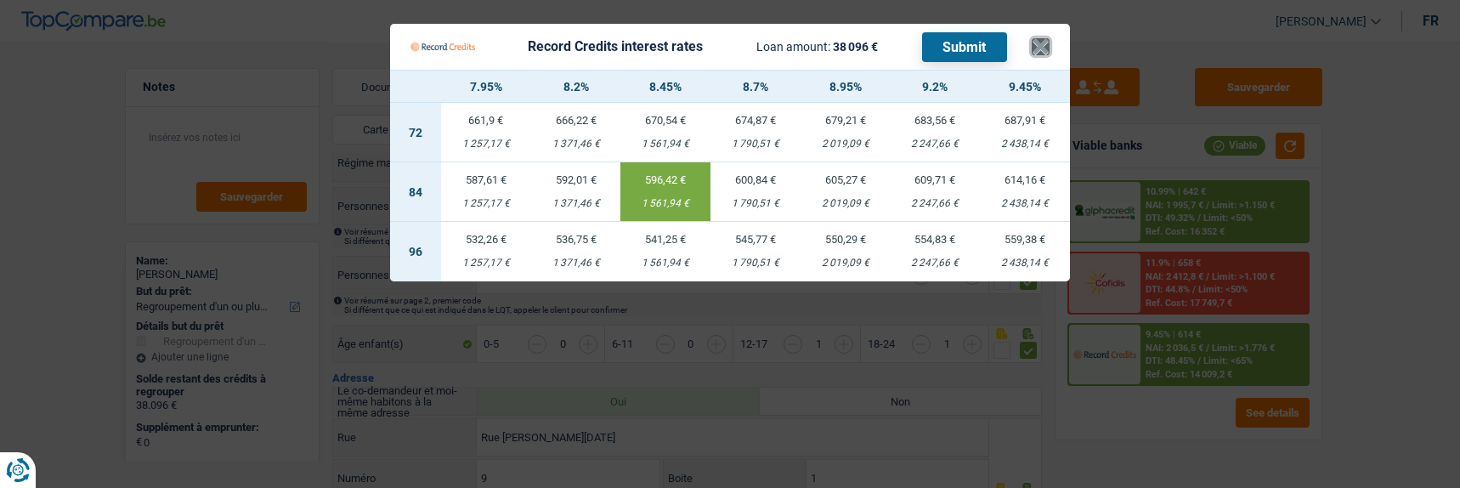
click at [1049, 38] on button "×" at bounding box center [1041, 46] width 18 height 17
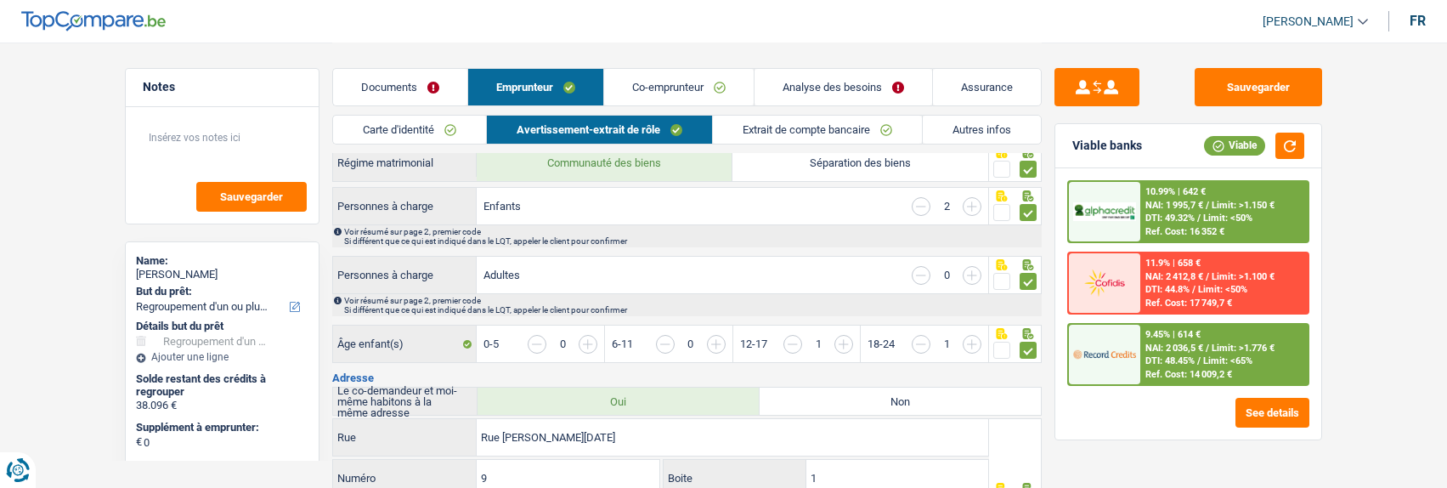
click at [1177, 207] on span "NAI: 1 995,7 €" at bounding box center [1175, 205] width 58 height 11
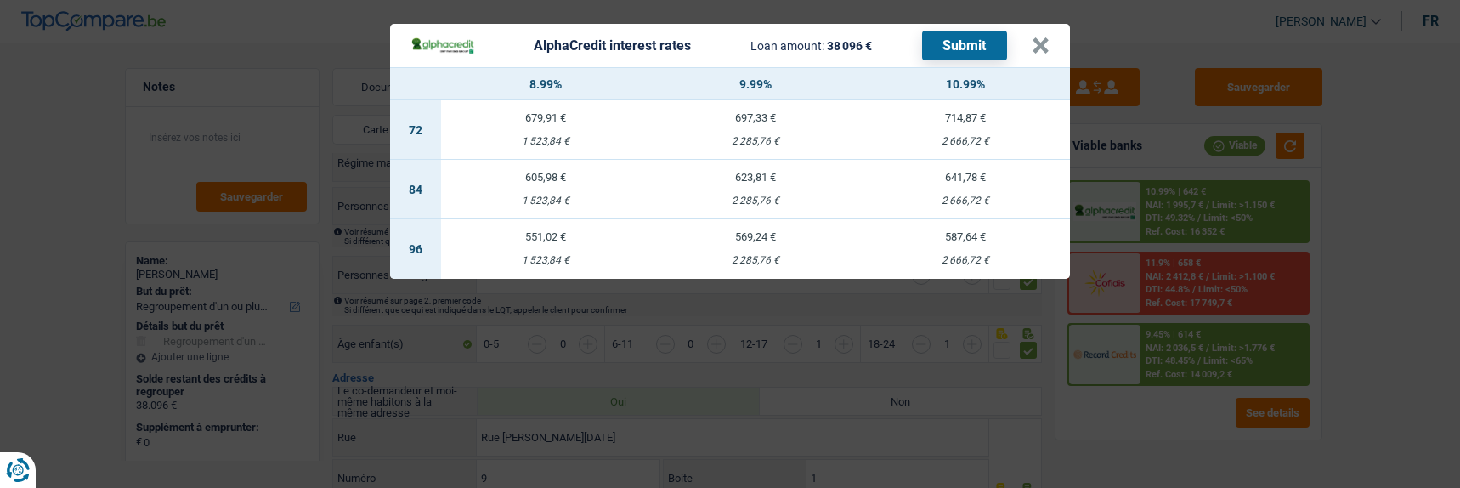
click at [555, 232] on div "551,02 €" at bounding box center [546, 236] width 210 height 11
select select "96"
select select "alphacredit"
type input "8,99"
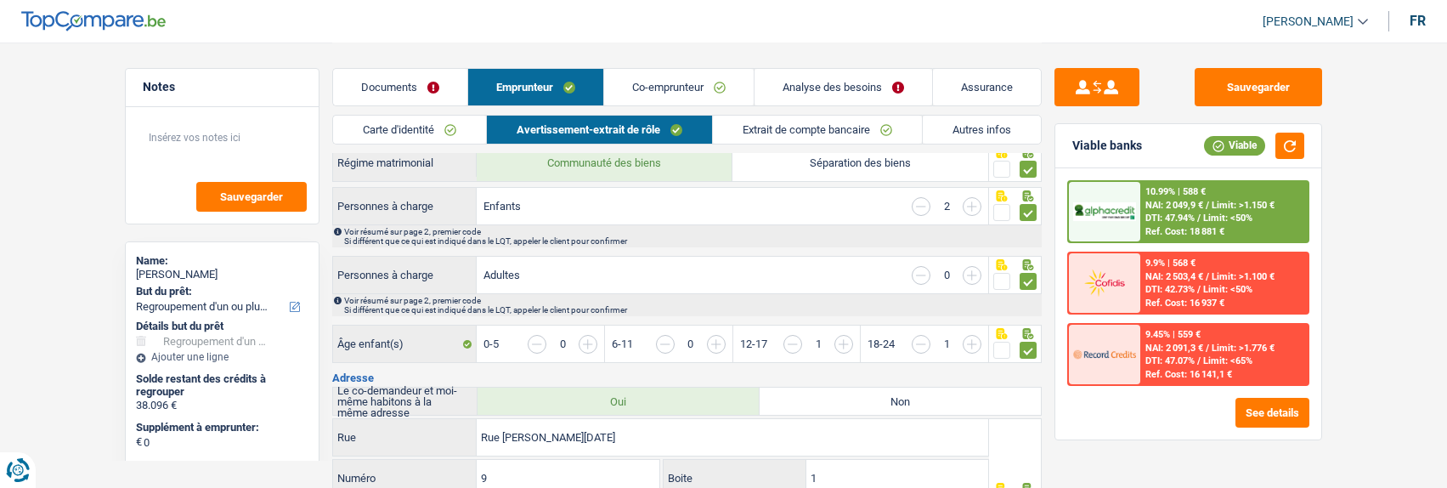
click at [1168, 189] on div "10.99% | 588 €" at bounding box center [1176, 191] width 60 height 11
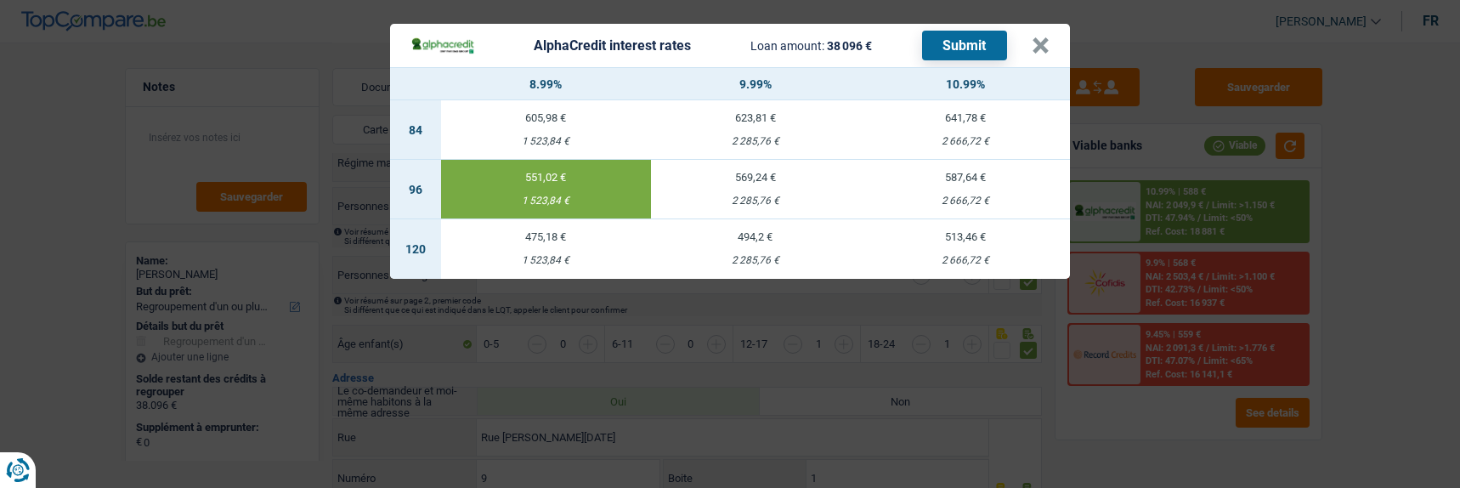
click at [981, 42] on button "Submit" at bounding box center [964, 46] width 85 height 30
click at [1039, 37] on button "×" at bounding box center [1041, 45] width 18 height 17
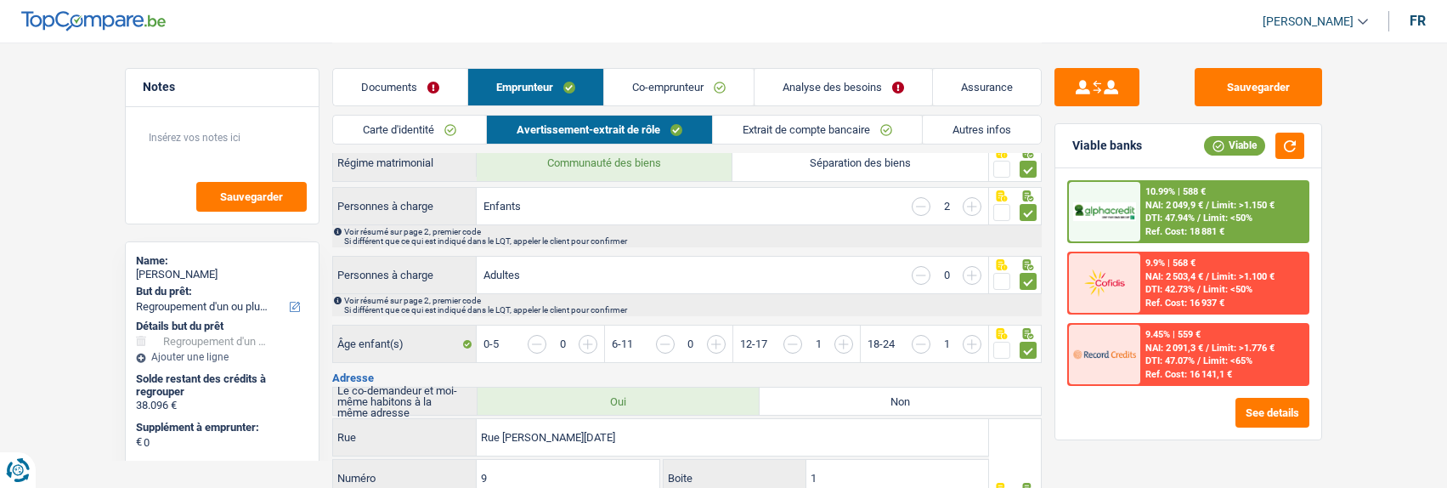
click at [1182, 223] on div "10.99% | 588 € NAI: 2 049,9 € / Limit: >1.150 € DTI: 47.94% / Limit: <50% Ref. …" at bounding box center [1223, 211] width 167 height 59
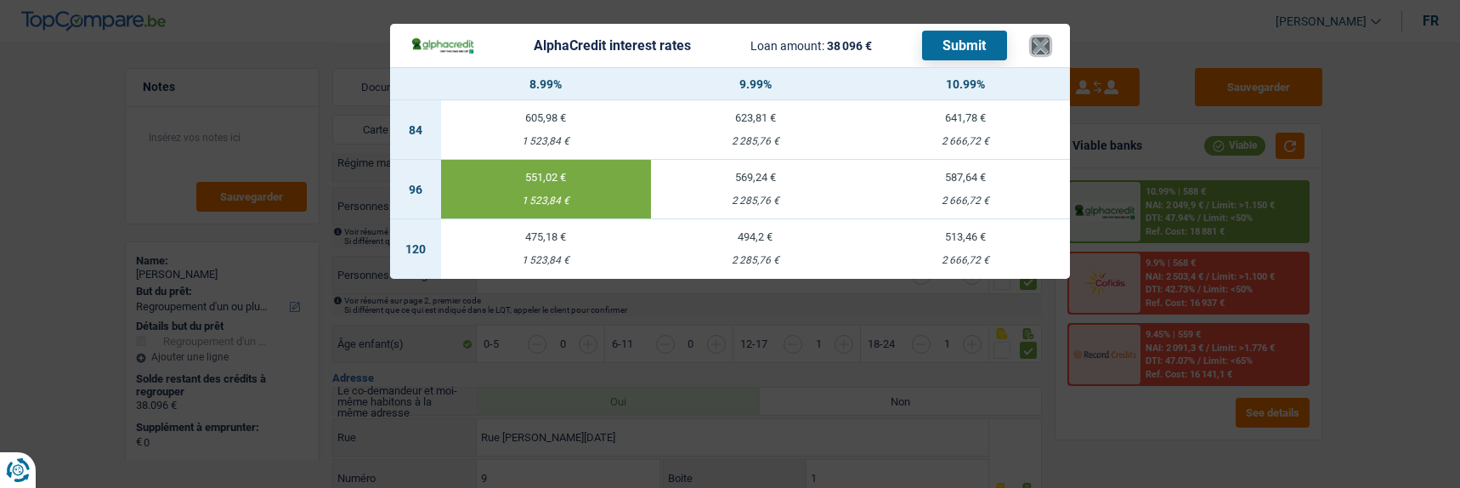
click at [1049, 42] on button "×" at bounding box center [1041, 45] width 18 height 17
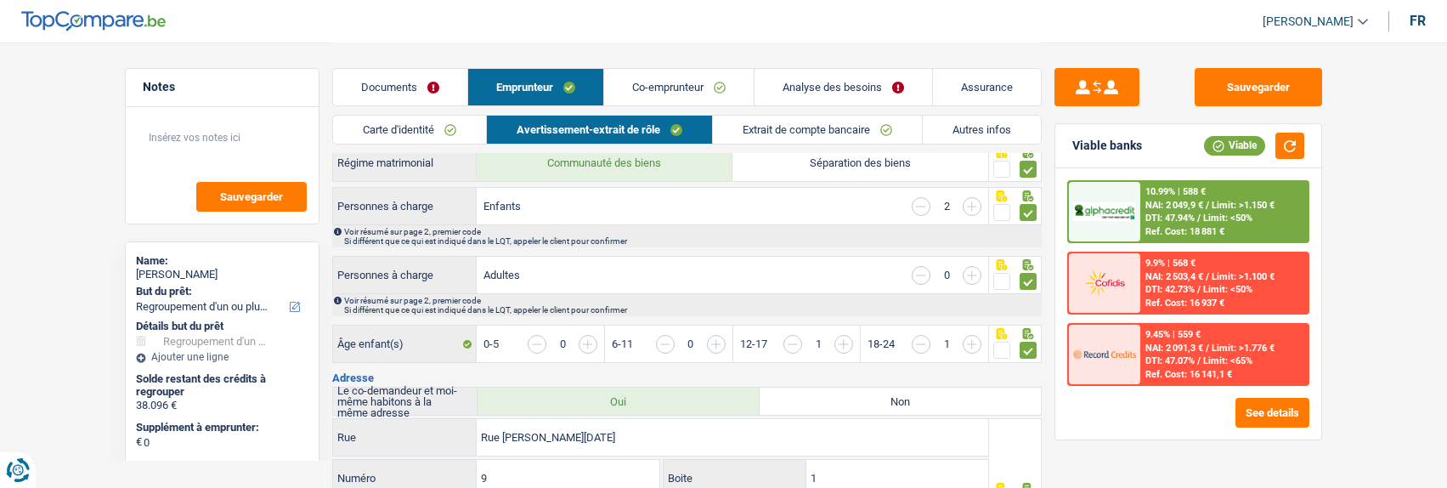
click at [424, 88] on link "Documents" at bounding box center [400, 87] width 134 height 37
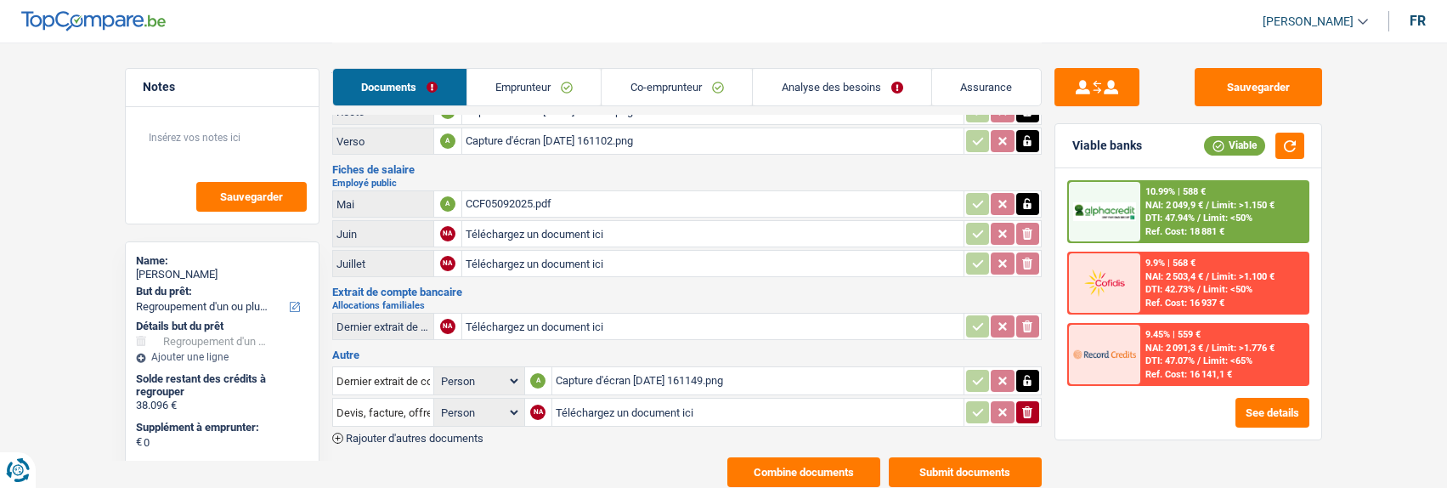
click at [823, 457] on button "Combine documents" at bounding box center [803, 472] width 153 height 30
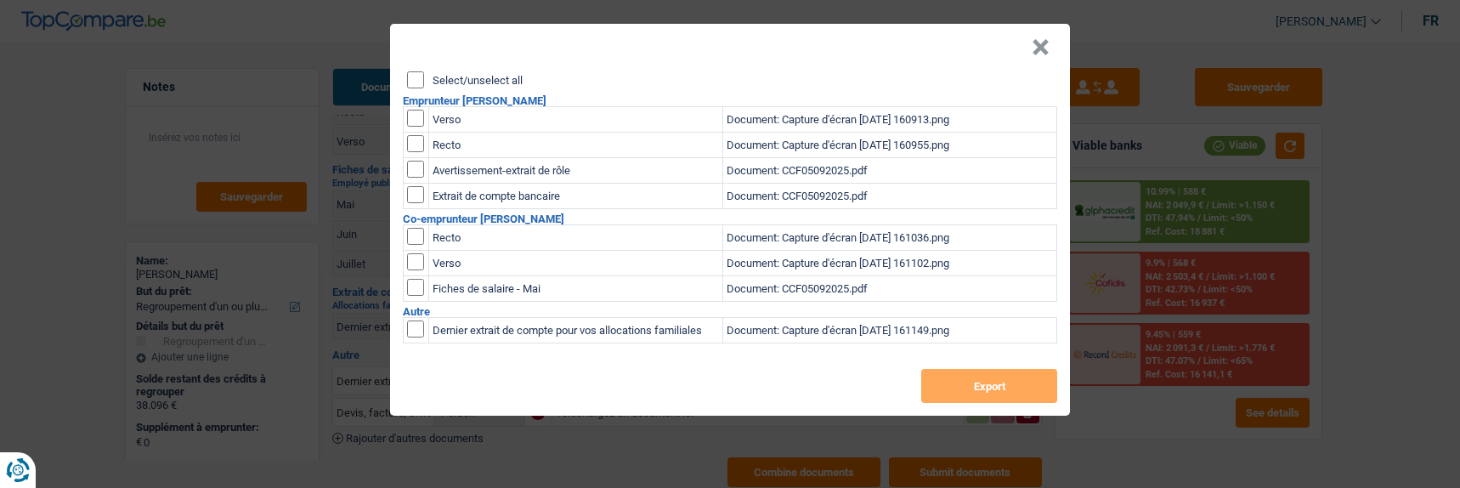
click at [411, 73] on input "Select/unselect all" at bounding box center [415, 79] width 17 height 17
checkbox input "true"
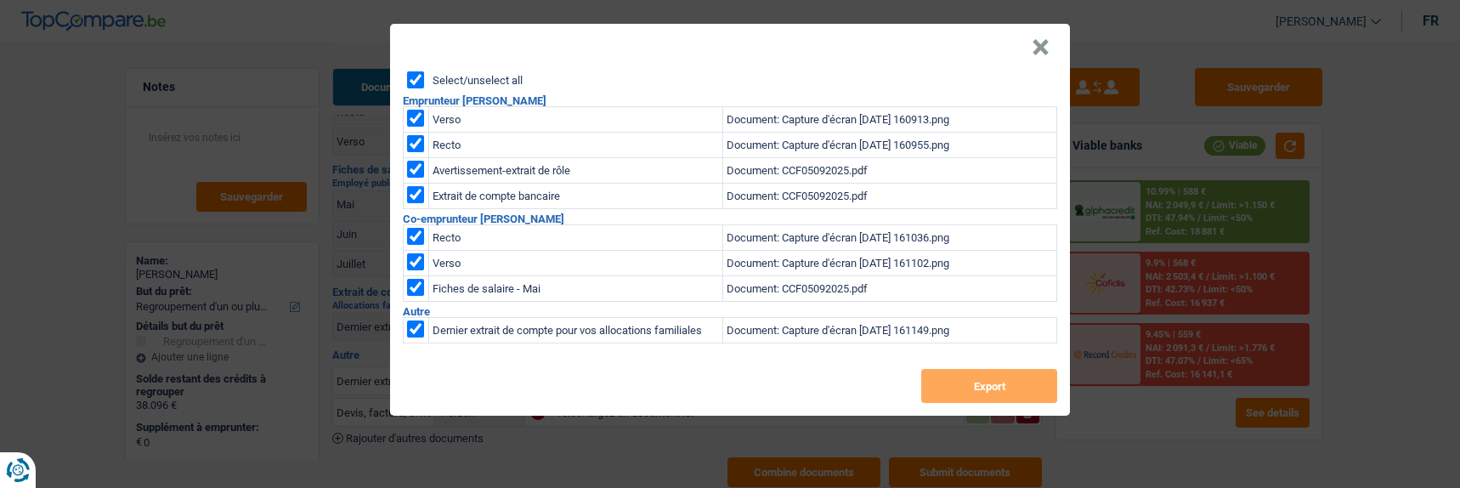
checkbox input "true"
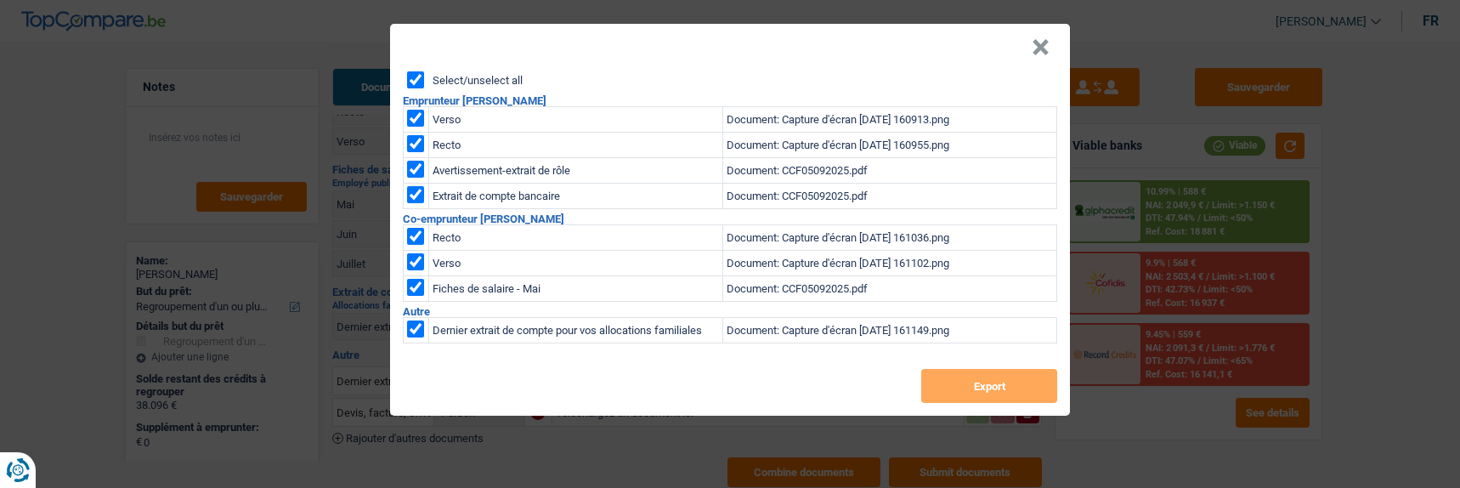
checkbox input "true"
click at [979, 377] on button "Export" at bounding box center [989, 386] width 136 height 34
click at [1047, 48] on button "×" at bounding box center [1041, 47] width 18 height 17
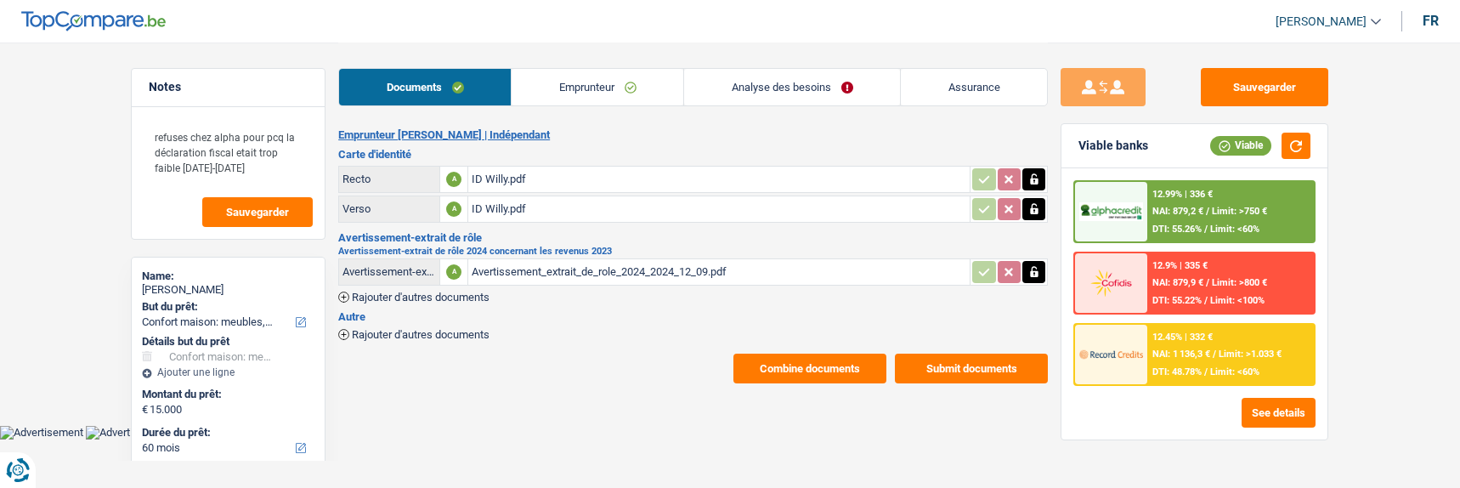
select select "household"
select select "60"
click at [1302, 412] on button "See details" at bounding box center [1279, 413] width 74 height 30
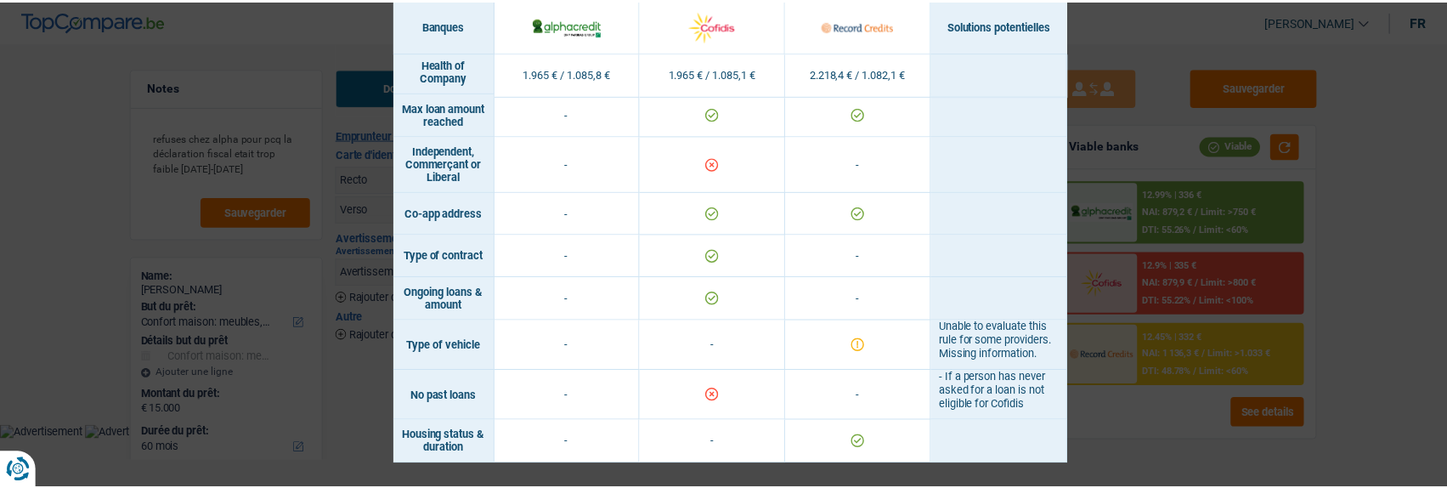
scroll to position [1107, 0]
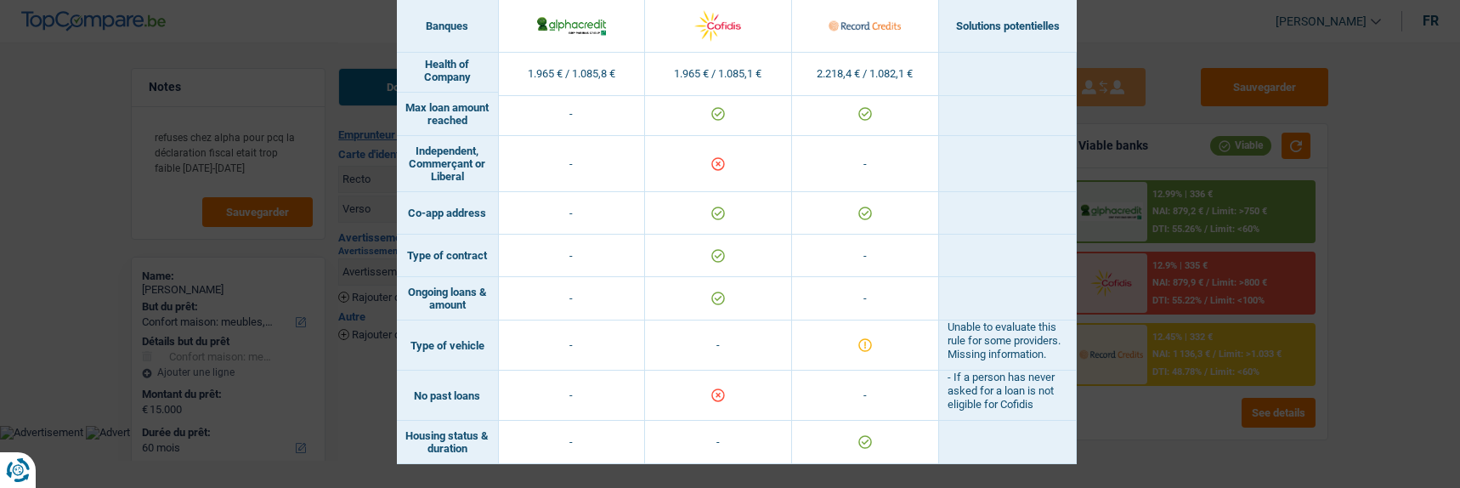
drag, startPoint x: 228, startPoint y: 293, endPoint x: 251, endPoint y: 295, distance: 23.0
click at [232, 295] on div "Banks conditions × Banques Solutions potentielles Revenus / Charges 1.965 € / 1…" at bounding box center [730, 244] width 1460 height 488
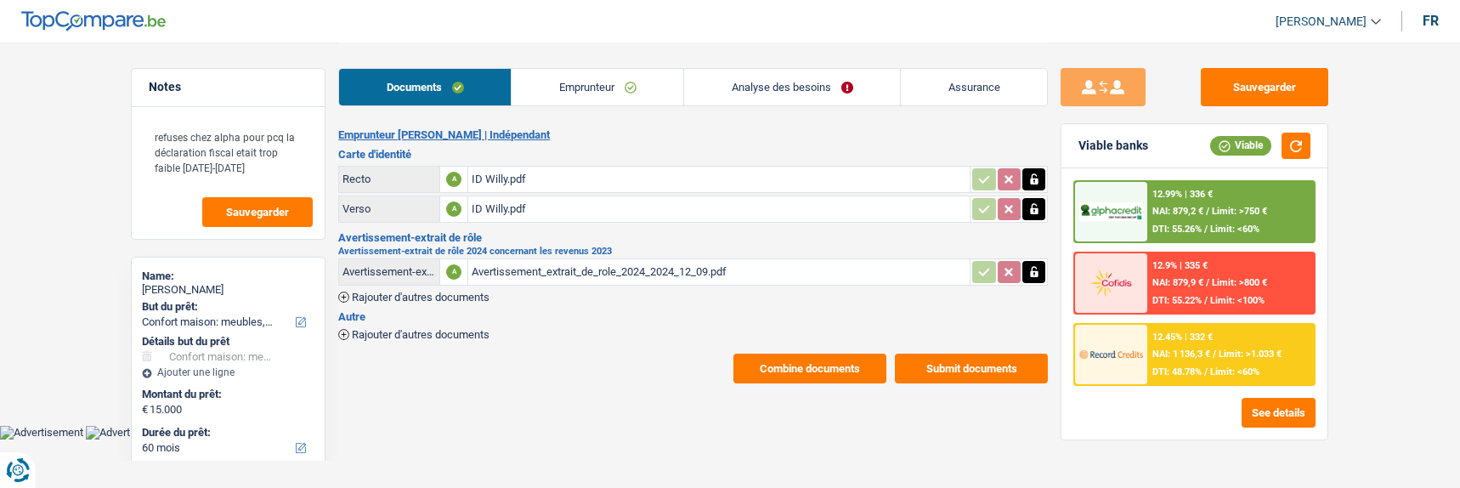
click at [1275, 210] on div "12.99% | 336 € NAI: 879,2 € / Limit: >750 € DTI: 55.26% / Limit: <60%" at bounding box center [1230, 211] width 167 height 59
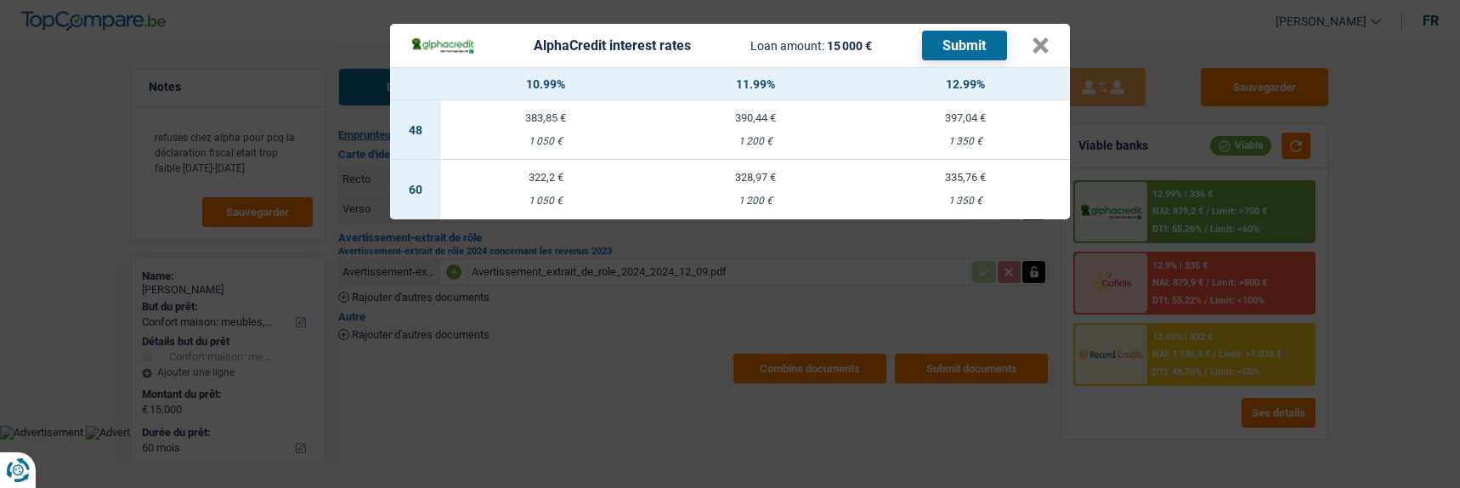
click at [541, 184] on td "322,2 € 1 050 €" at bounding box center [546, 189] width 210 height 59
select select "alphacredit"
type input "10,99"
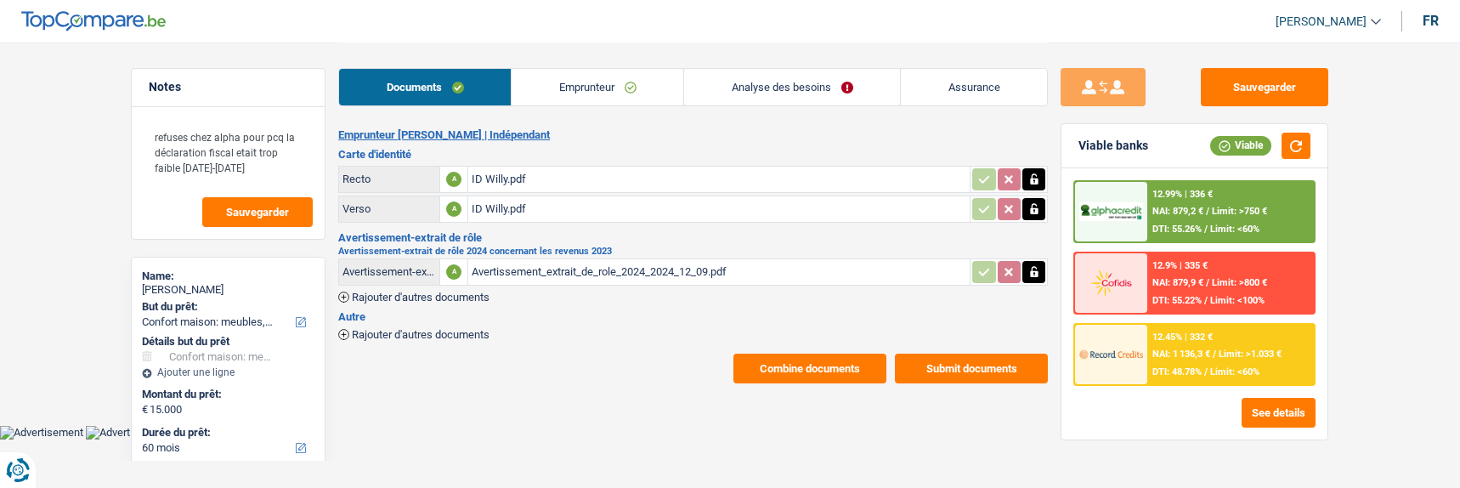
click at [1212, 210] on span "Limit: >750 €" at bounding box center [1239, 211] width 55 height 11
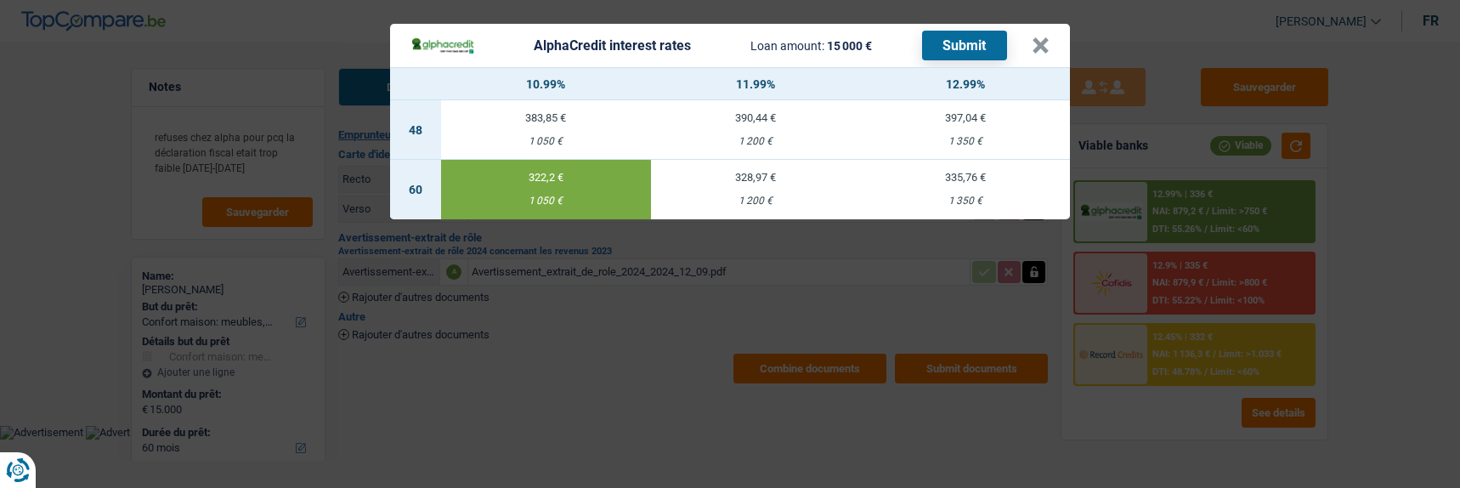
click at [993, 37] on button "Submit" at bounding box center [964, 46] width 85 height 30
click at [1049, 47] on button "×" at bounding box center [1041, 45] width 18 height 17
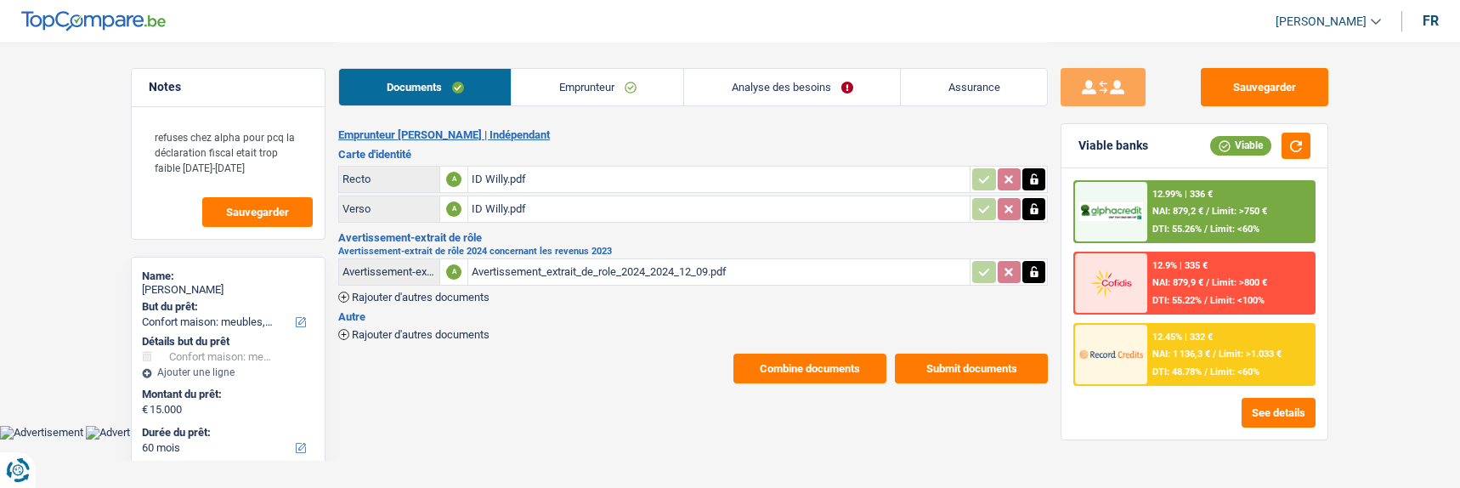
click at [650, 92] on link "Emprunteur" at bounding box center [598, 87] width 172 height 37
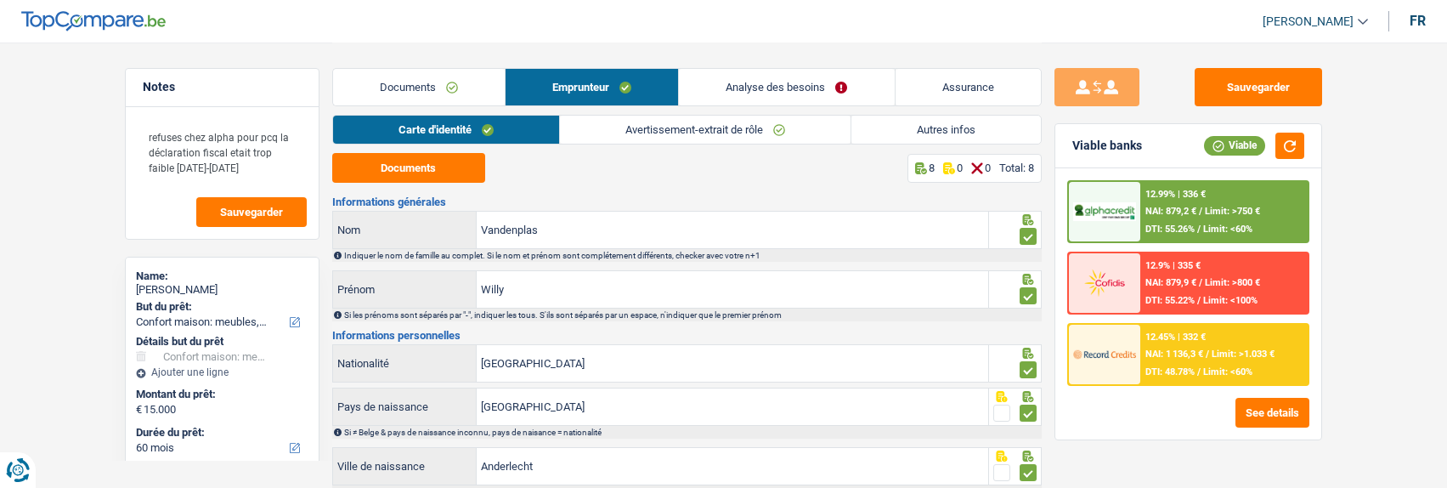
click at [723, 133] on link "Avertissement-extrait de rôle" at bounding box center [705, 130] width 291 height 28
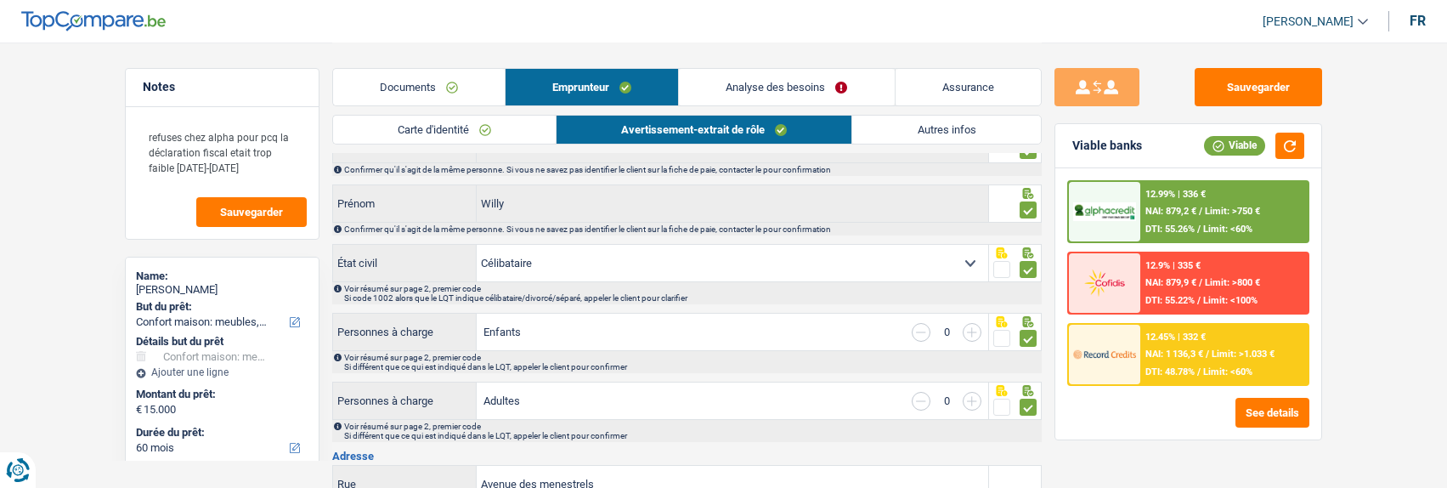
scroll to position [0, 0]
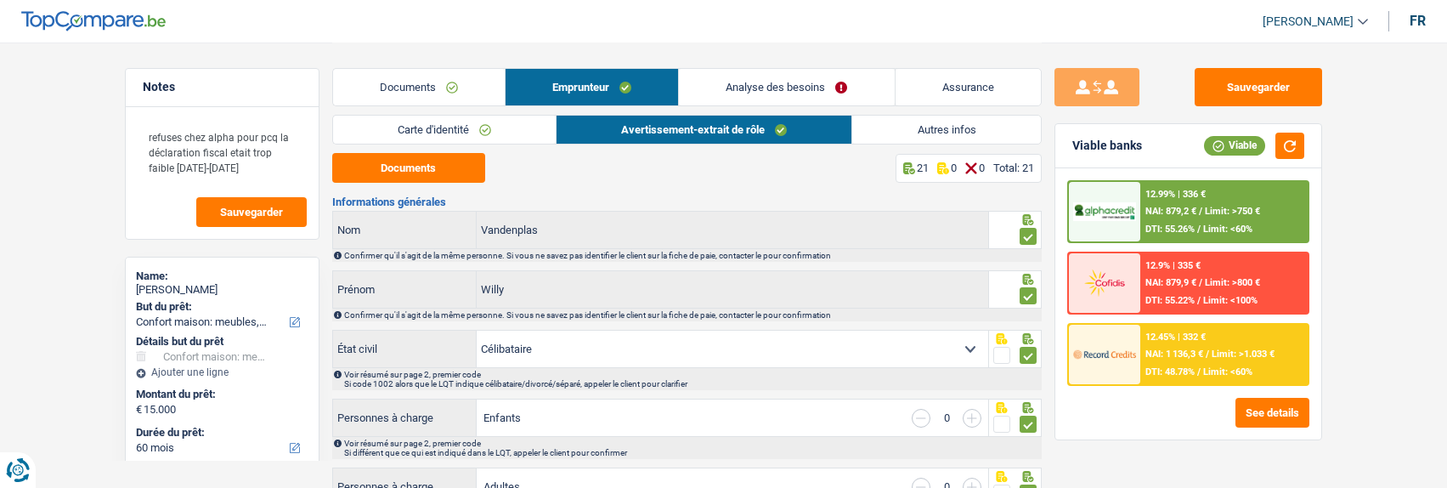
click at [822, 86] on link "Analyse des besoins" at bounding box center [786, 87] width 215 height 37
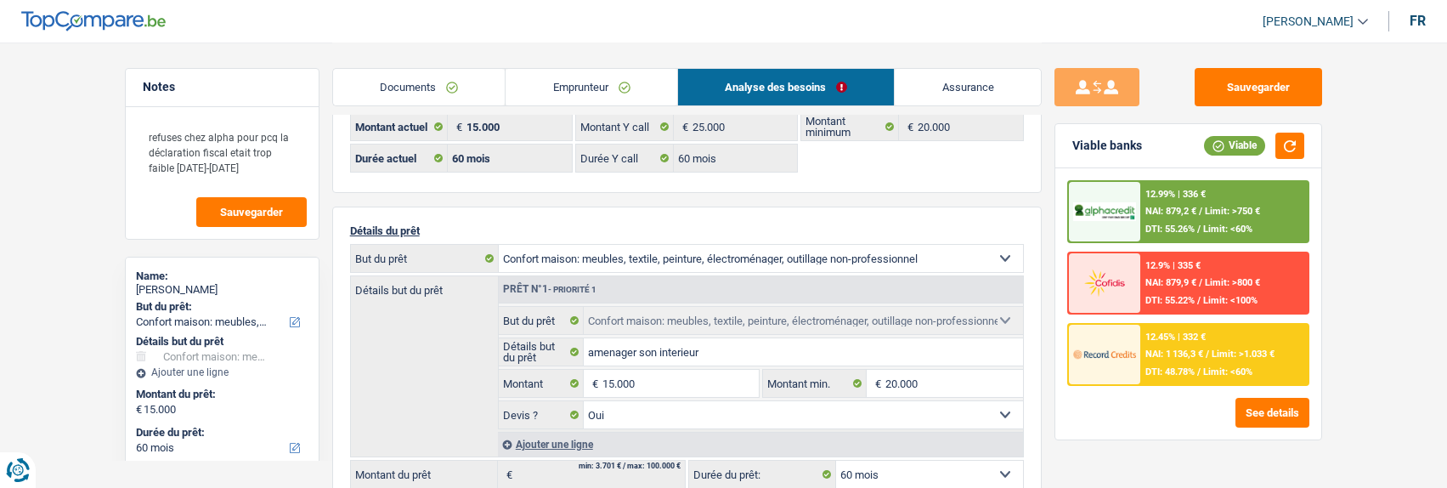
scroll to position [170, 0]
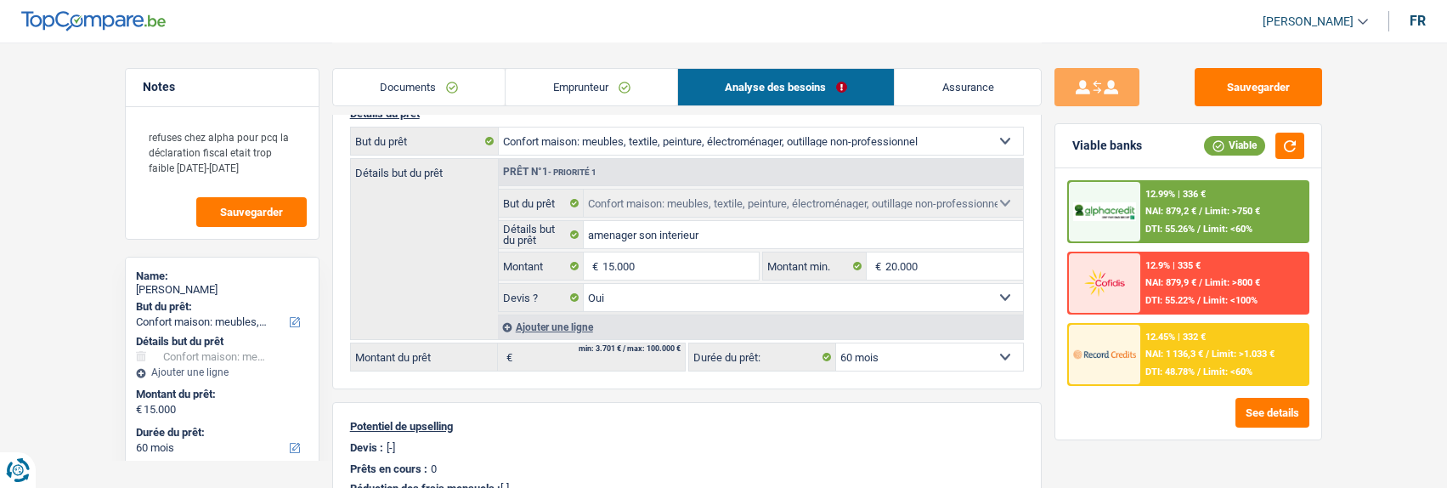
click at [1211, 331] on div "12.45% | 332 € NAI: 1 136,3 € / Limit: >1.033 € DTI: 48.78% / Limit: <60%" at bounding box center [1223, 354] width 167 height 59
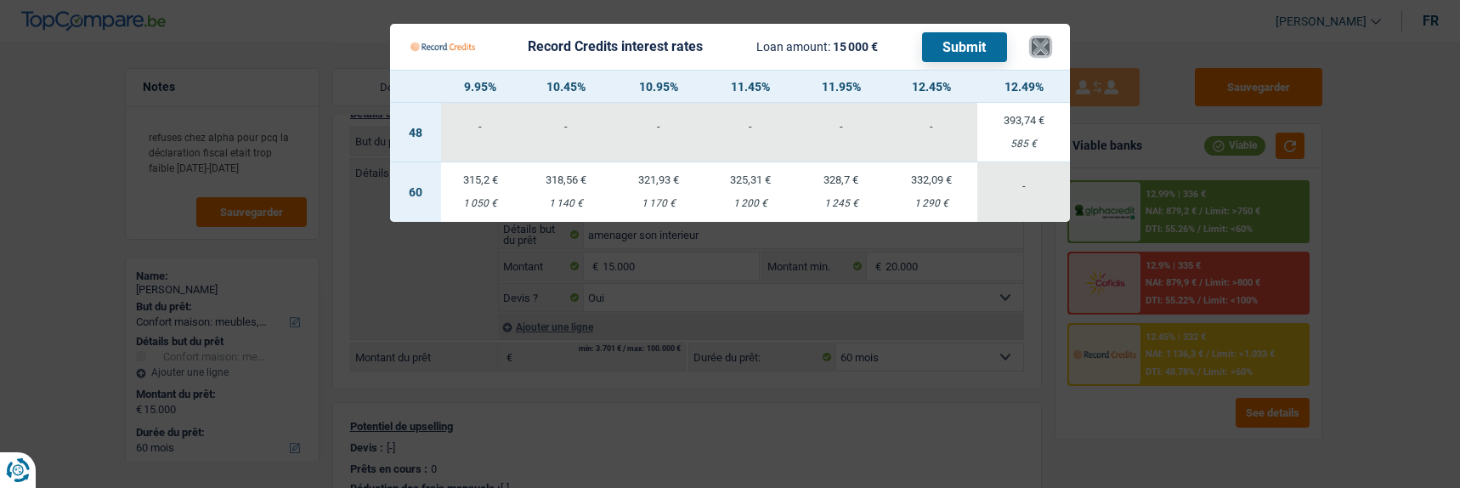
click at [1045, 41] on button "×" at bounding box center [1041, 46] width 18 height 17
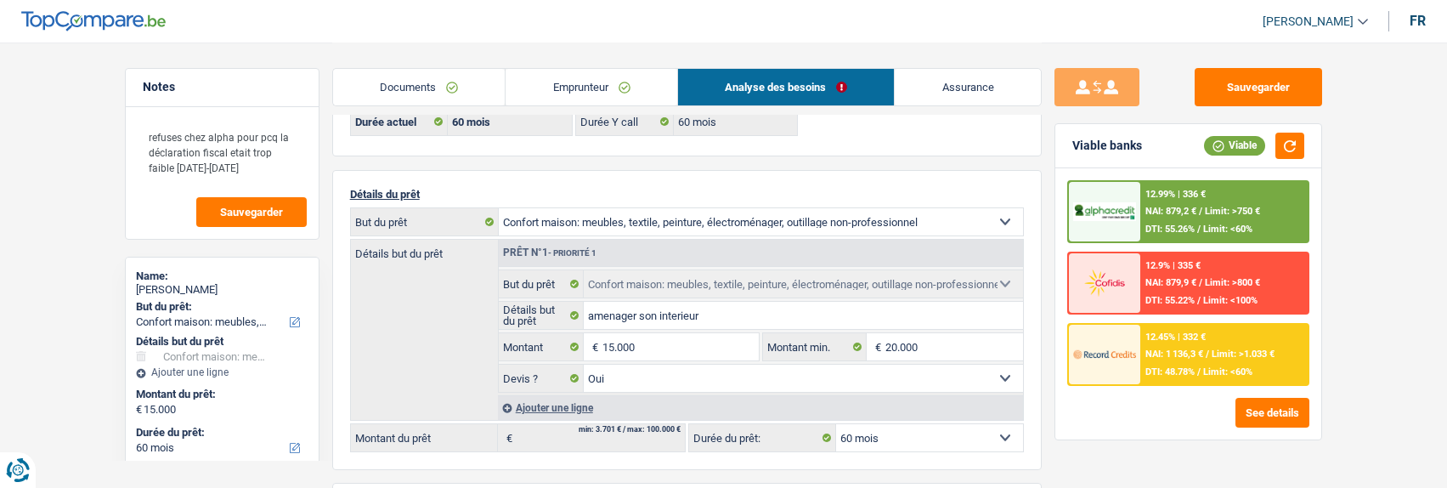
scroll to position [0, 0]
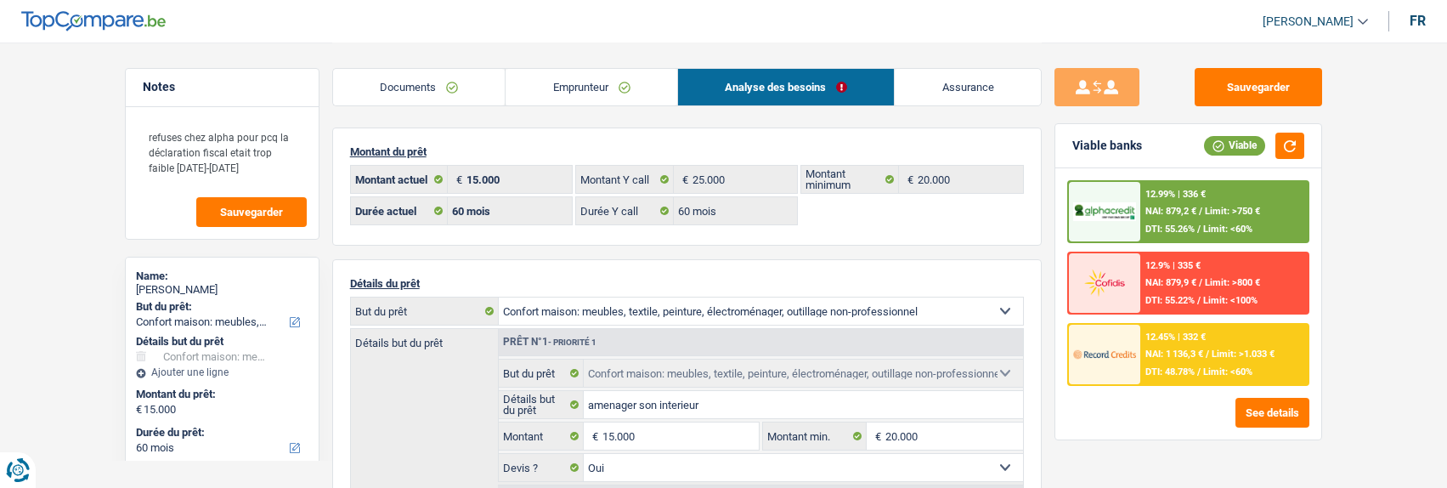
click at [602, 98] on link "Emprunteur" at bounding box center [592, 87] width 172 height 37
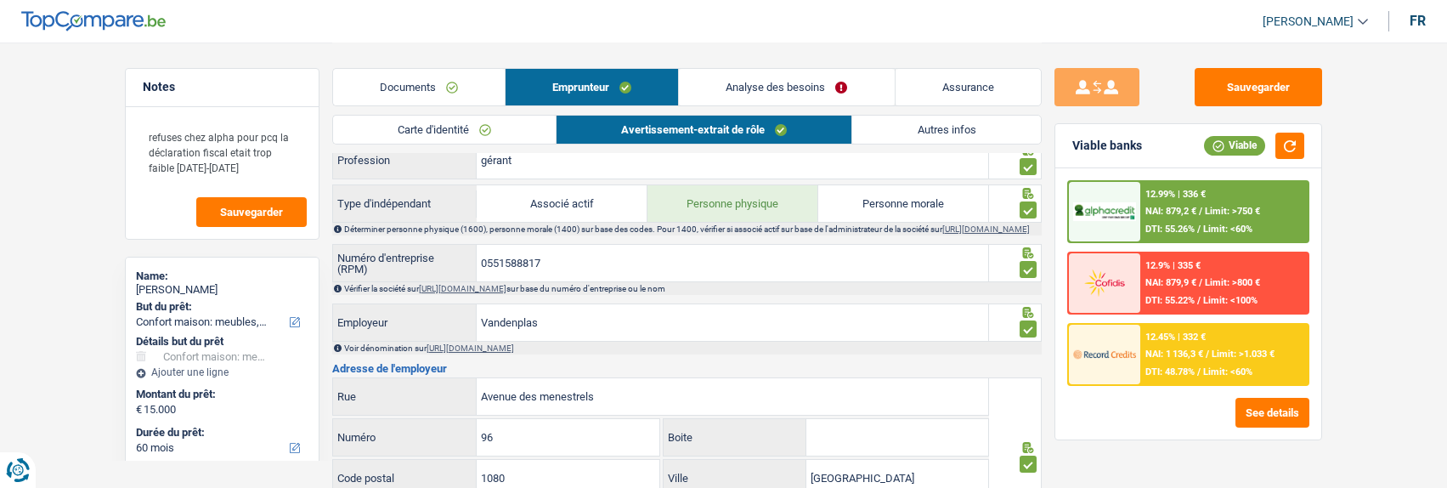
scroll to position [680, 0]
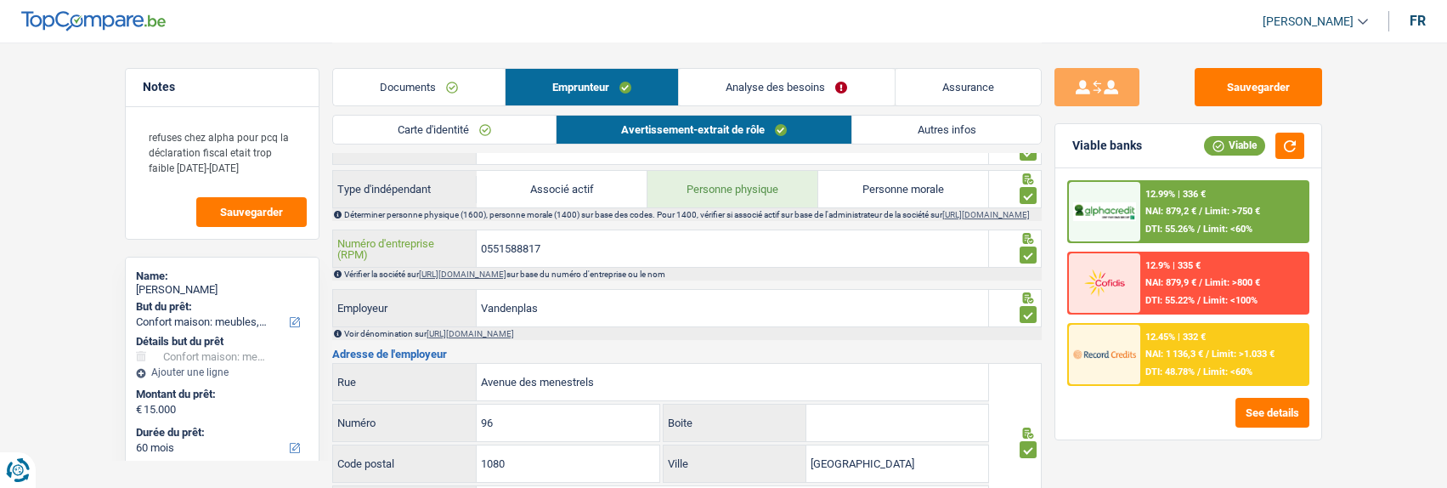
click at [565, 258] on input "0551588817" at bounding box center [733, 248] width 512 height 37
click at [565, 257] on input "0551588817" at bounding box center [733, 248] width 512 height 37
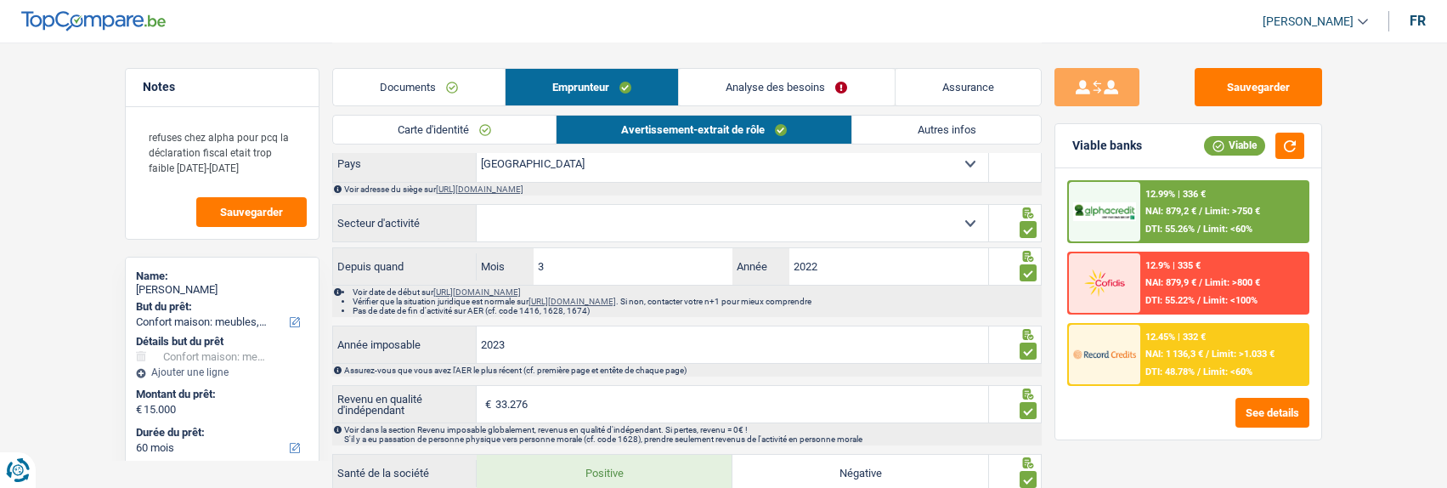
scroll to position [1020, 0]
click at [607, 223] on select "Agriculture/Pêche Industrie Horeca Courier/Fitness/Taxi Construction Banques/As…" at bounding box center [733, 224] width 512 height 37
select select "construction"
click at [477, 212] on select "Agriculture/Pêche Industrie Horeca Courier/Fitness/Taxi Construction Banques/As…" at bounding box center [733, 224] width 512 height 37
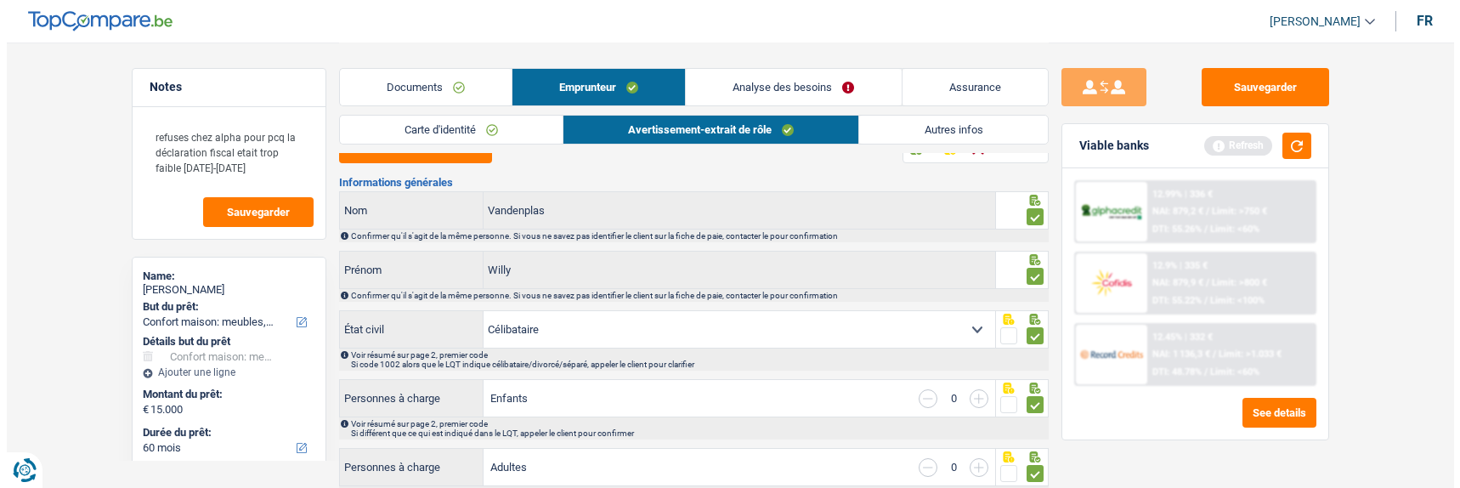
scroll to position [0, 0]
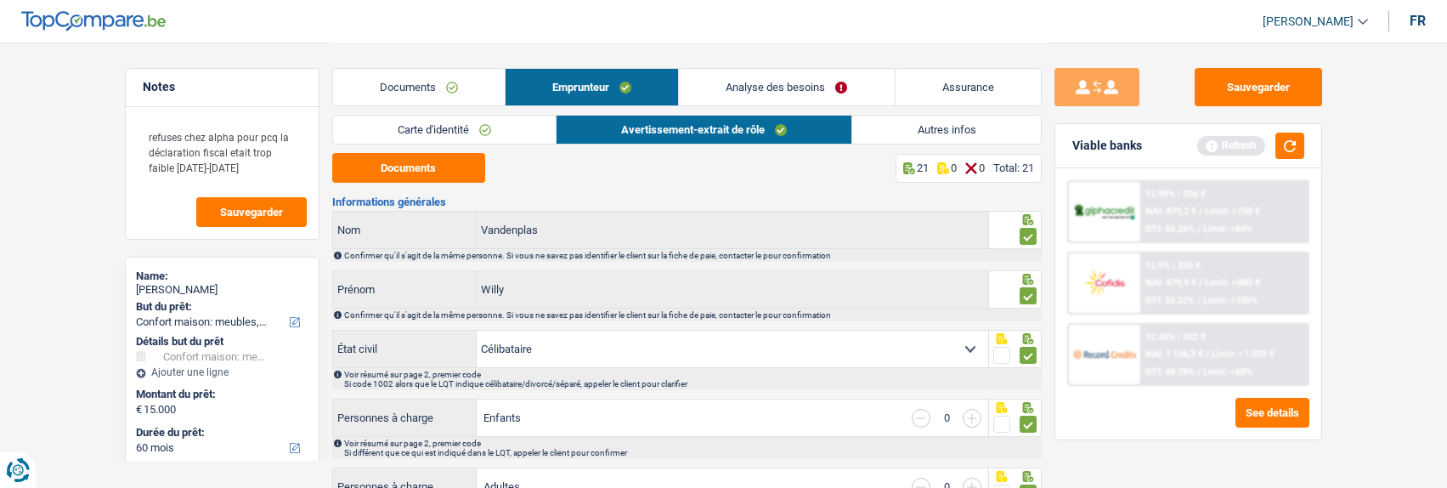
click at [408, 98] on link "Documents" at bounding box center [419, 87] width 172 height 37
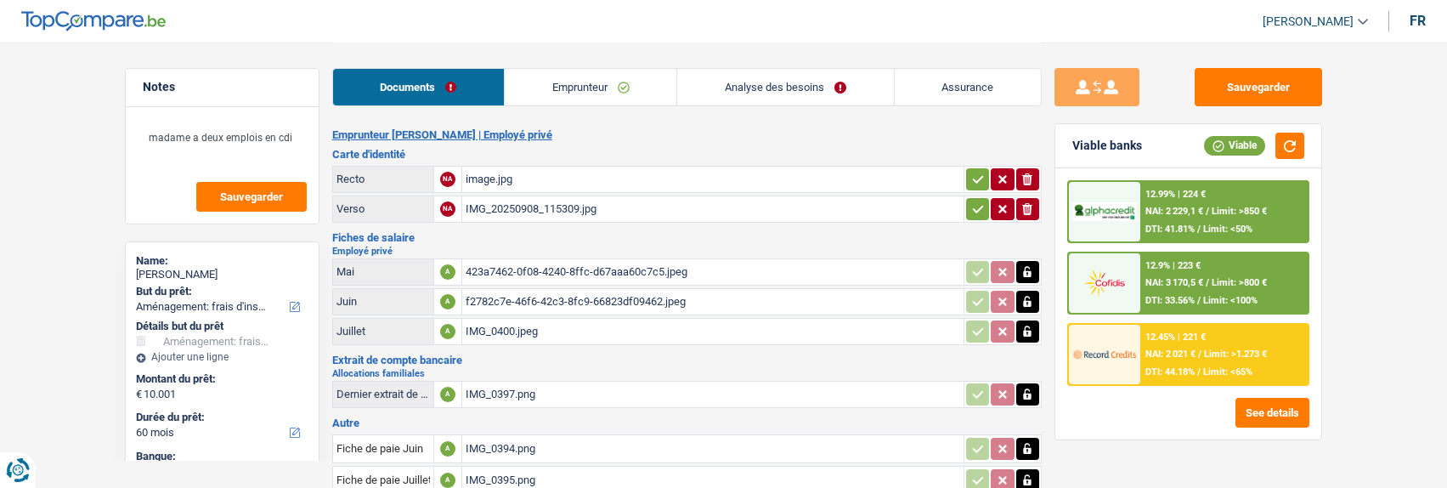
select select "movingOrInstallation"
select select "60"
select select "alphacredit"
click at [606, 88] on link "Emprunteur" at bounding box center [591, 87] width 172 height 37
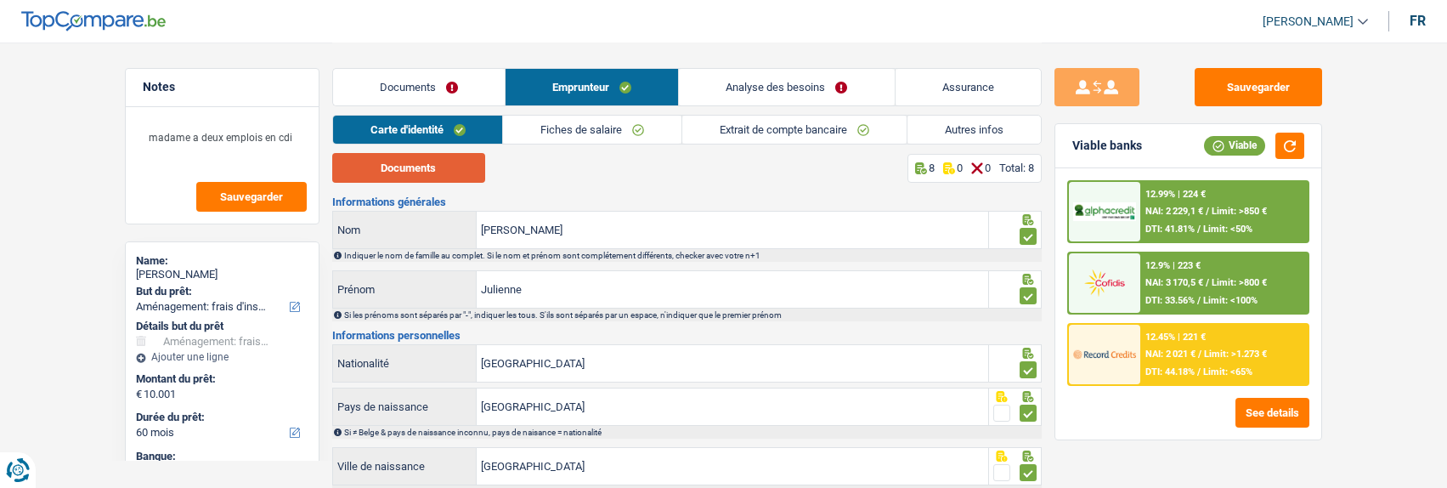
click at [461, 170] on button "Documents" at bounding box center [408, 168] width 153 height 30
click at [786, 86] on link "Analyse des besoins" at bounding box center [786, 87] width 215 height 37
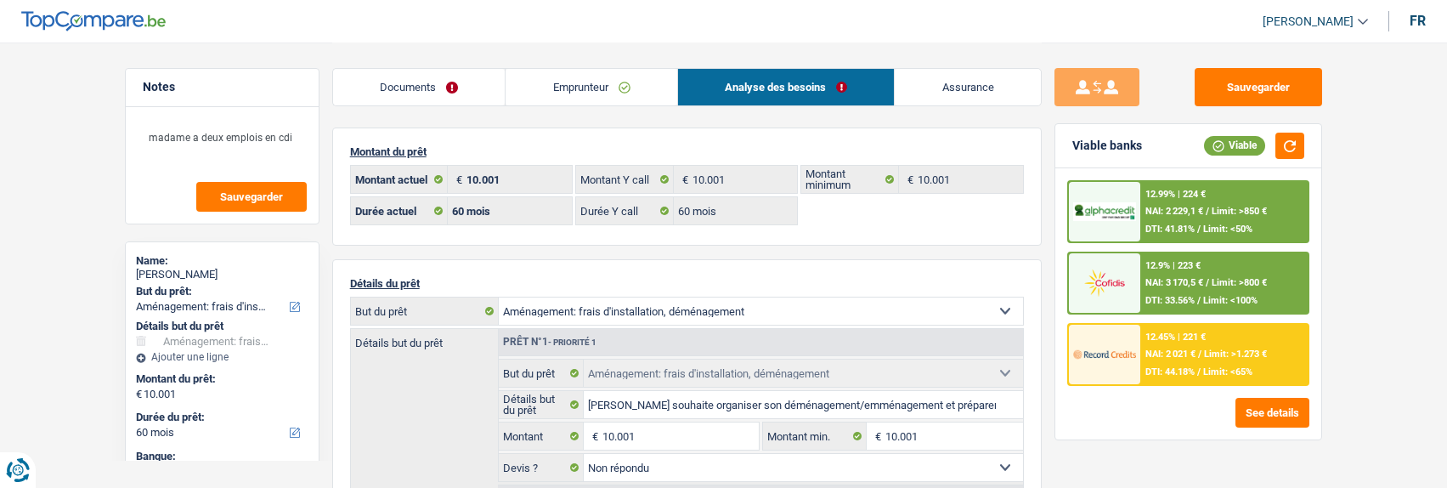
scroll to position [85, 0]
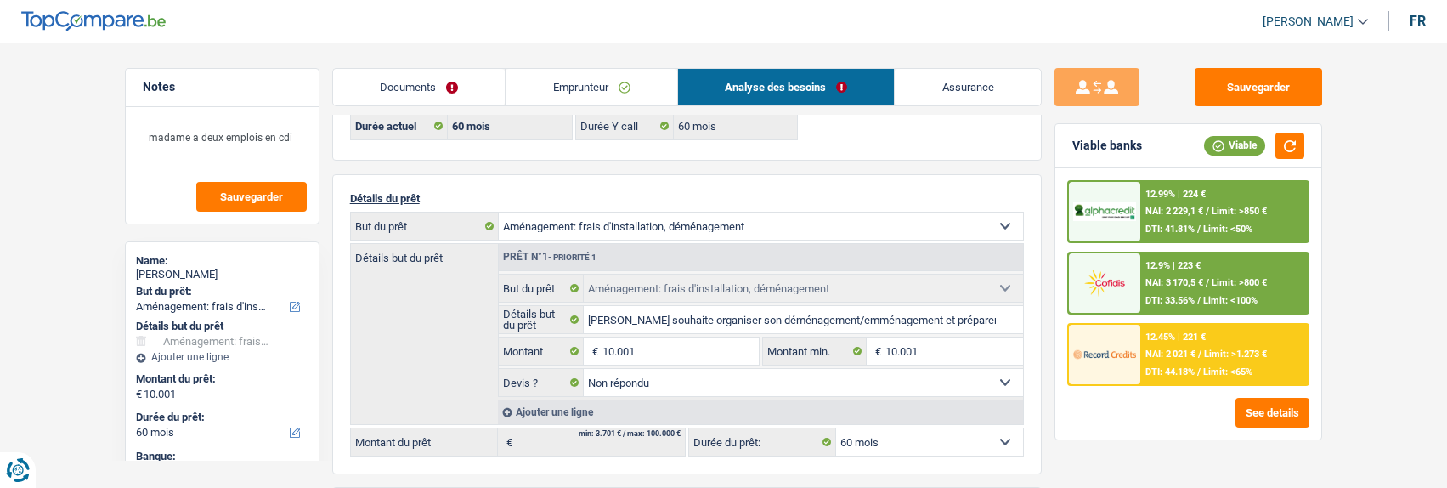
click at [1231, 343] on div "12.45% | 221 € NAI: 2 021 € / Limit: >1.273 € DTI: 44.18% / Limit: <65%" at bounding box center [1223, 354] width 167 height 59
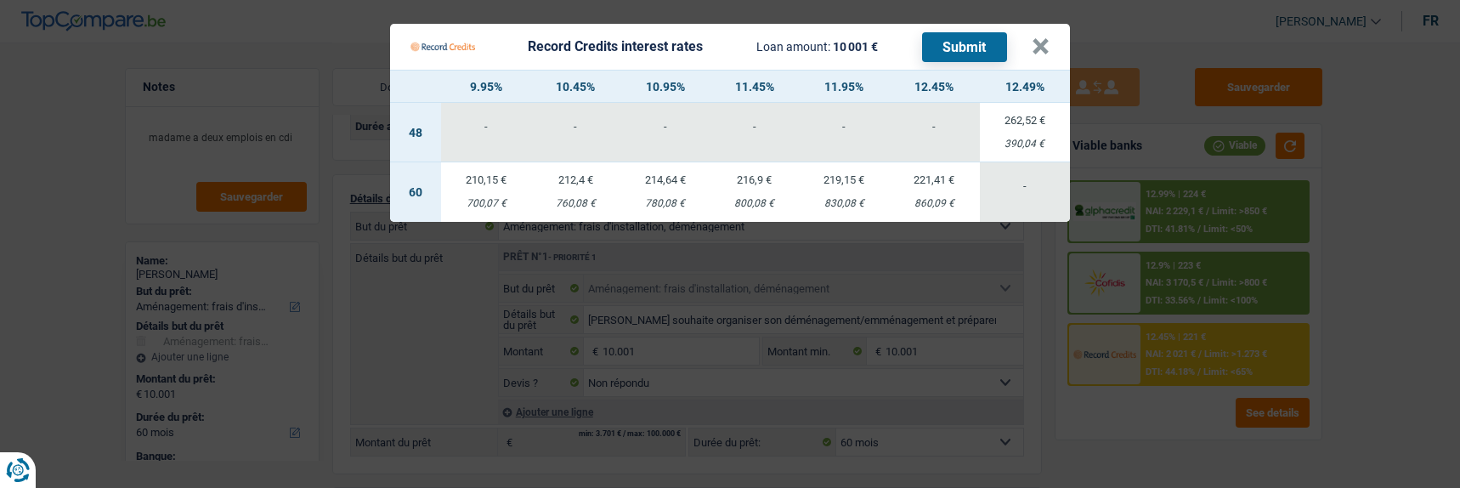
drag, startPoint x: 597, startPoint y: 335, endPoint x: 586, endPoint y: 331, distance: 12.6
click at [593, 335] on Credits "Record Credits interest rates Loan amount: 10 001 € Submit × 9.95% 10.45% 10.95…" at bounding box center [730, 244] width 1460 height 488
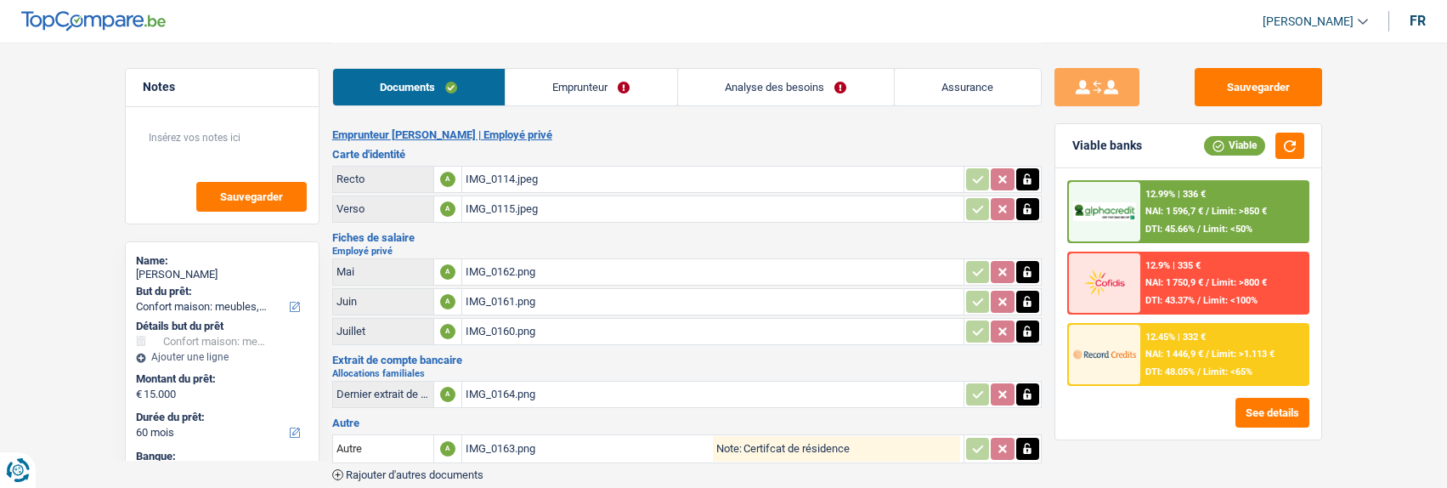
select select "household"
select select "60"
select select "alphacredit"
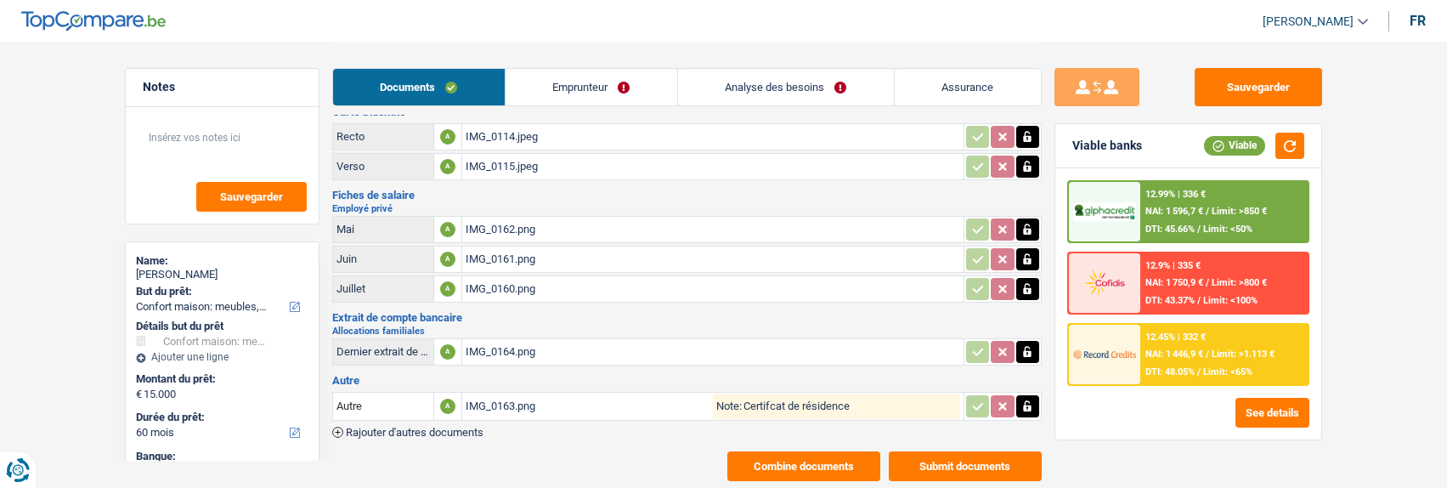
scroll to position [77, 0]
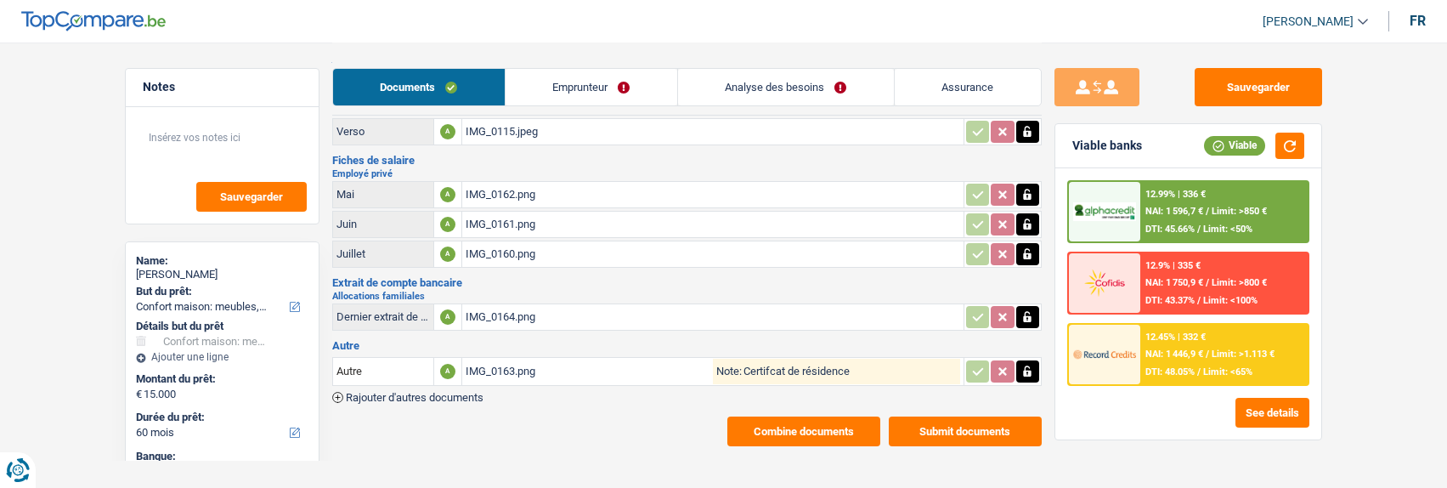
click at [838, 416] on button "Combine documents" at bounding box center [803, 431] width 153 height 30
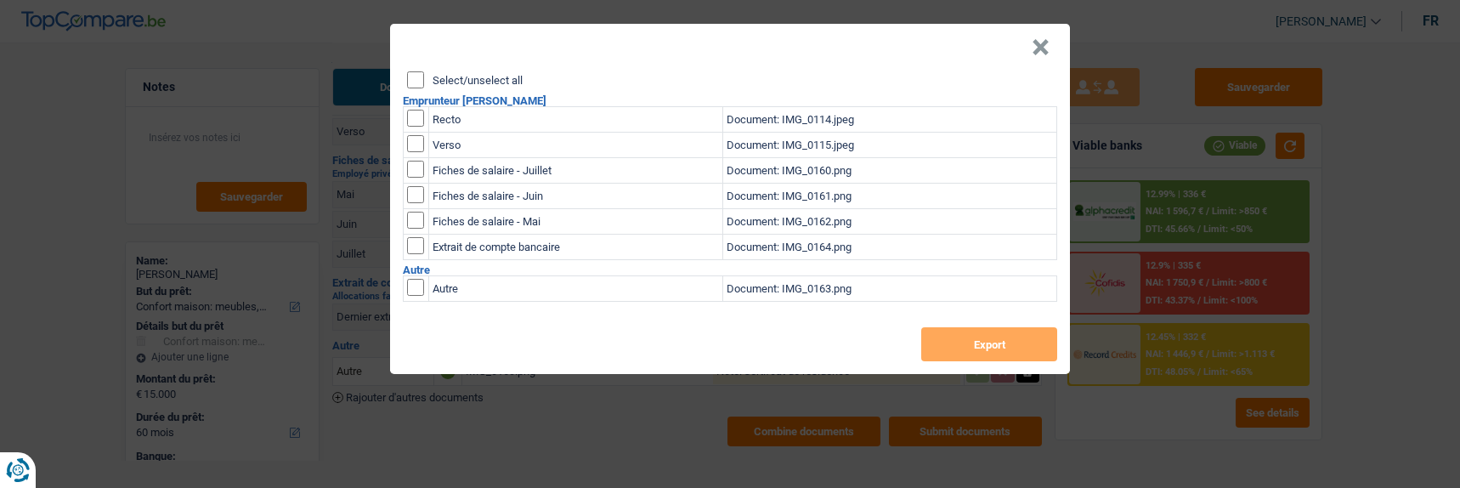
drag, startPoint x: 416, startPoint y: 75, endPoint x: 456, endPoint y: 105, distance: 49.8
click at [421, 80] on input "Select/unselect all" at bounding box center [415, 79] width 17 height 17
checkbox input "true"
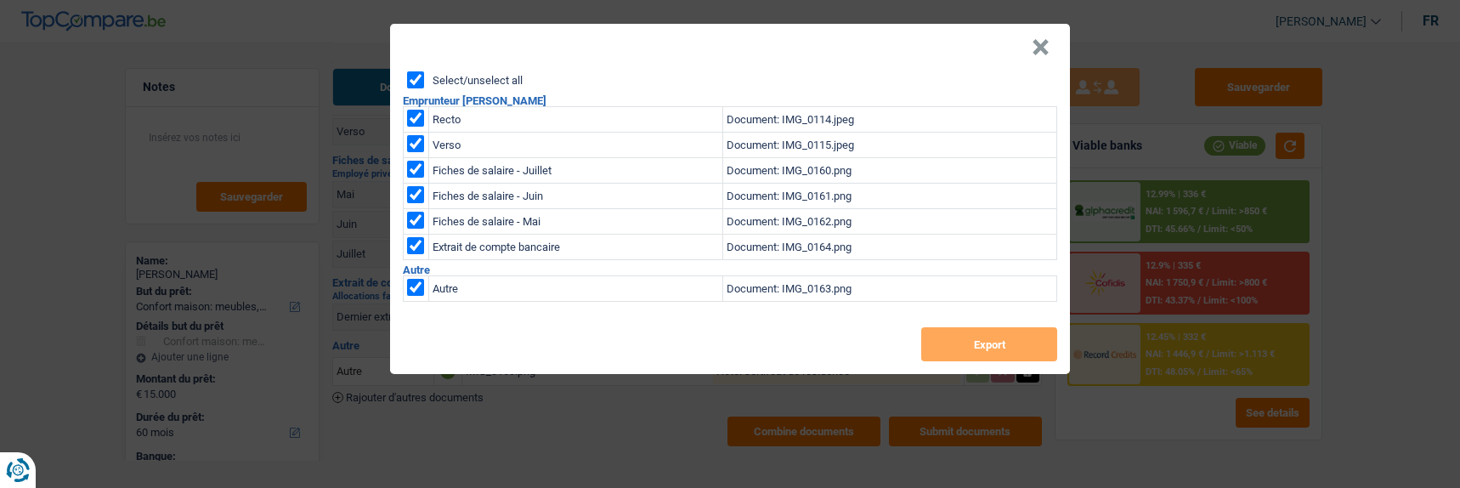
checkbox input "true"
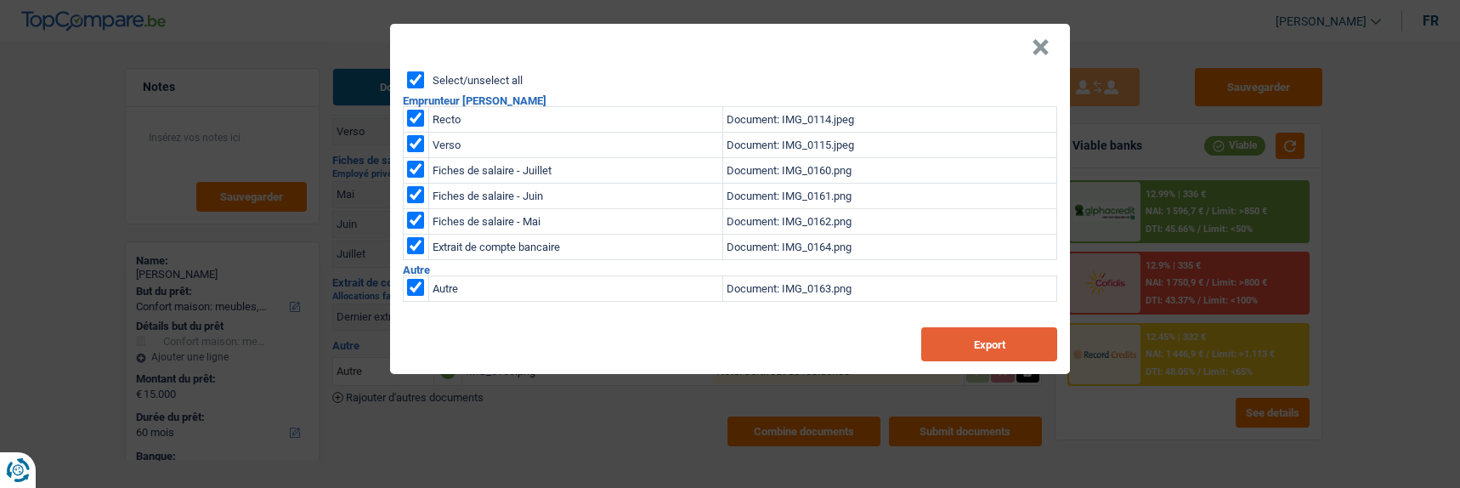
click at [1003, 339] on button "Export" at bounding box center [989, 344] width 136 height 34
click at [1044, 43] on button "×" at bounding box center [1041, 47] width 18 height 17
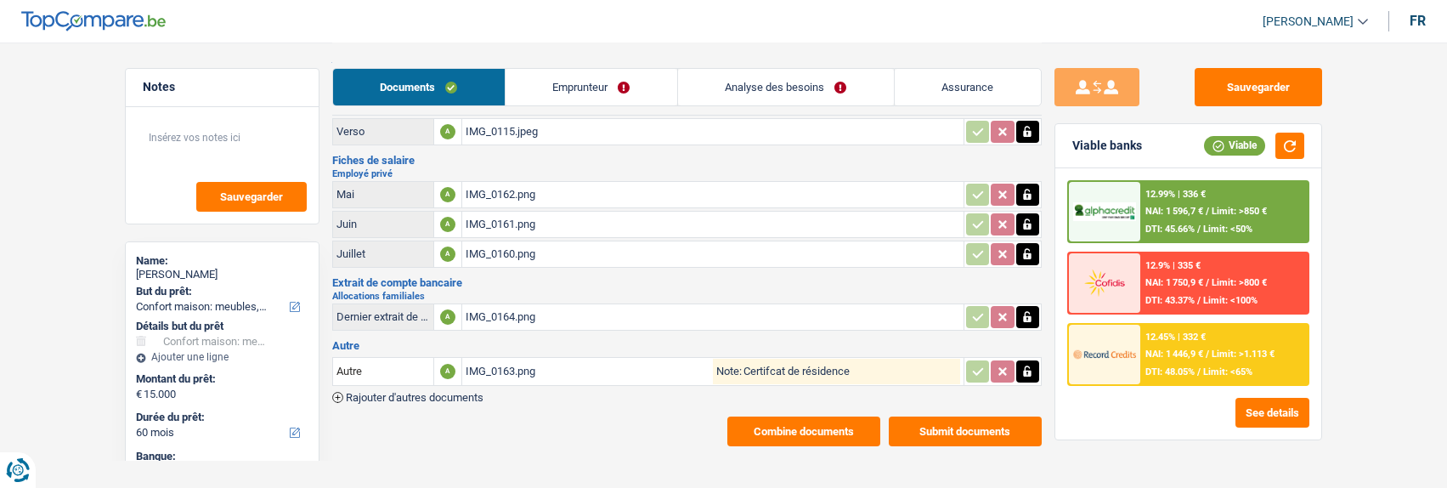
click at [840, 76] on link "Analyse des besoins" at bounding box center [786, 87] width 216 height 37
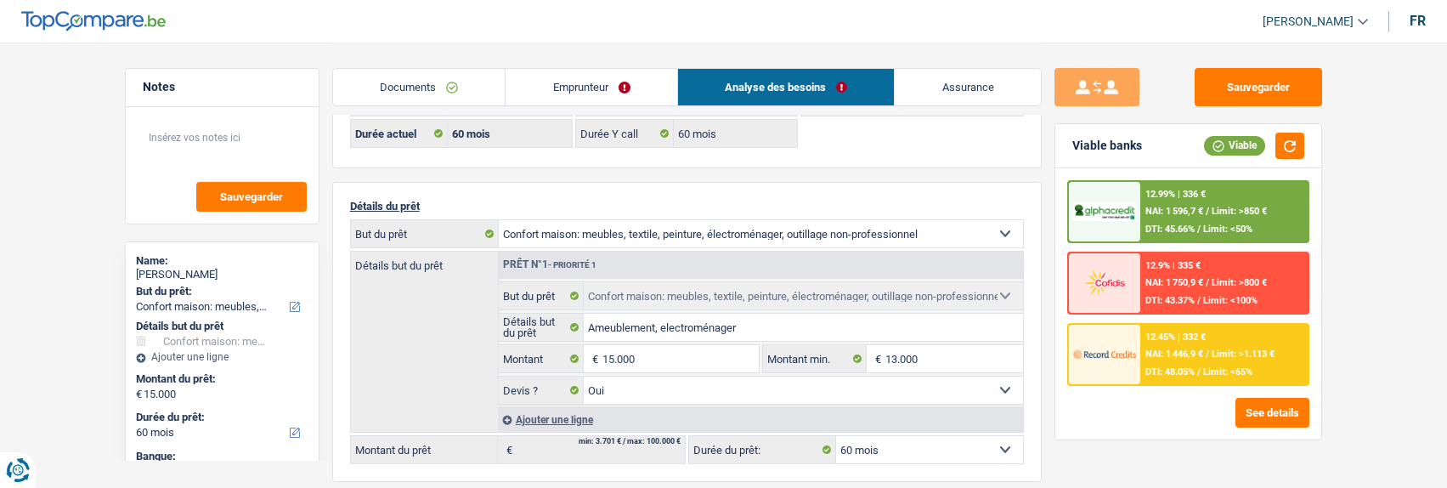
click at [576, 95] on link "Emprunteur" at bounding box center [592, 87] width 172 height 37
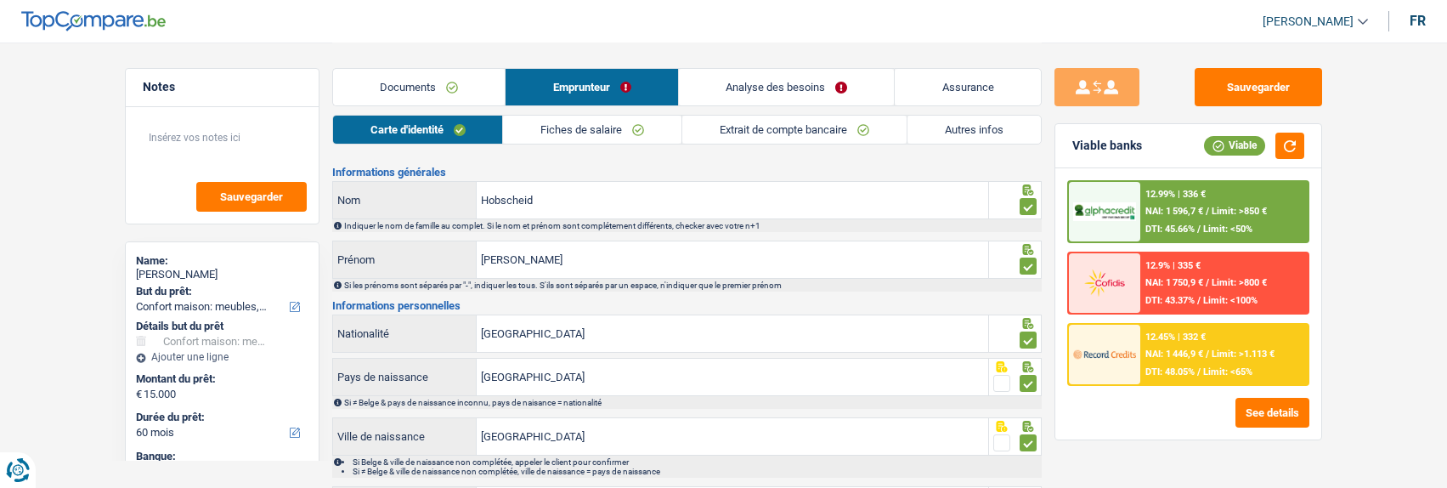
scroll to position [0, 0]
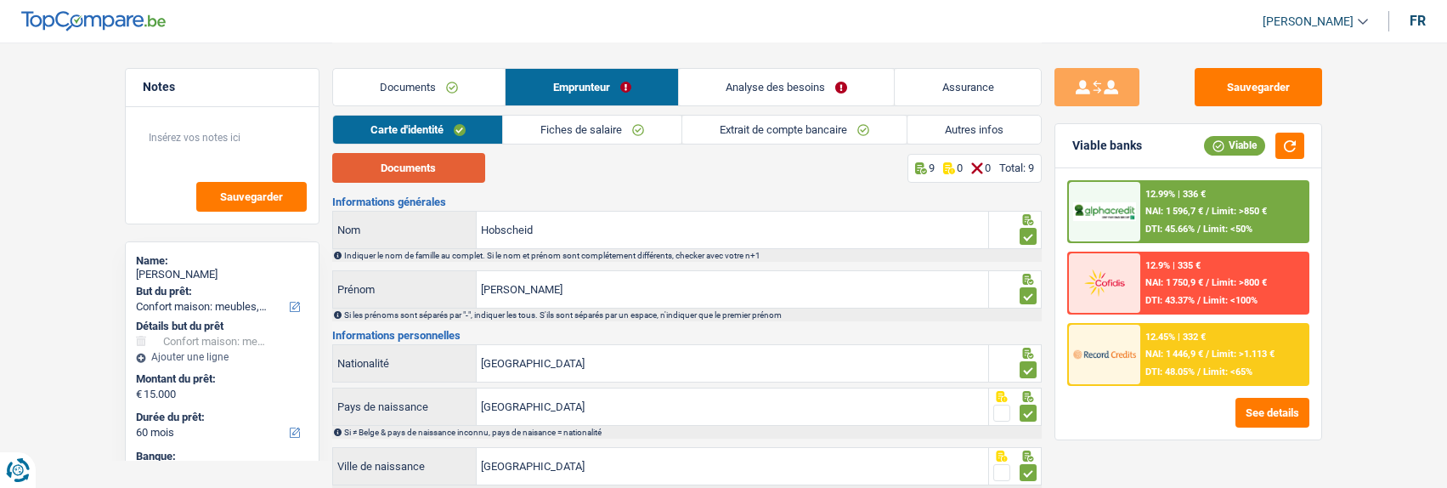
click at [416, 158] on div "Carte d'identité Fiches de salaire Extrait de compte bancaire Autres infos Docu…" at bounding box center [687, 409] width 710 height 588
drag, startPoint x: 416, startPoint y: 159, endPoint x: 456, endPoint y: 157, distance: 40.0
click at [418, 159] on button "Documents" at bounding box center [408, 168] width 153 height 30
click at [636, 161] on div "Documents 9 0 0 Total: 9" at bounding box center [687, 168] width 710 height 30
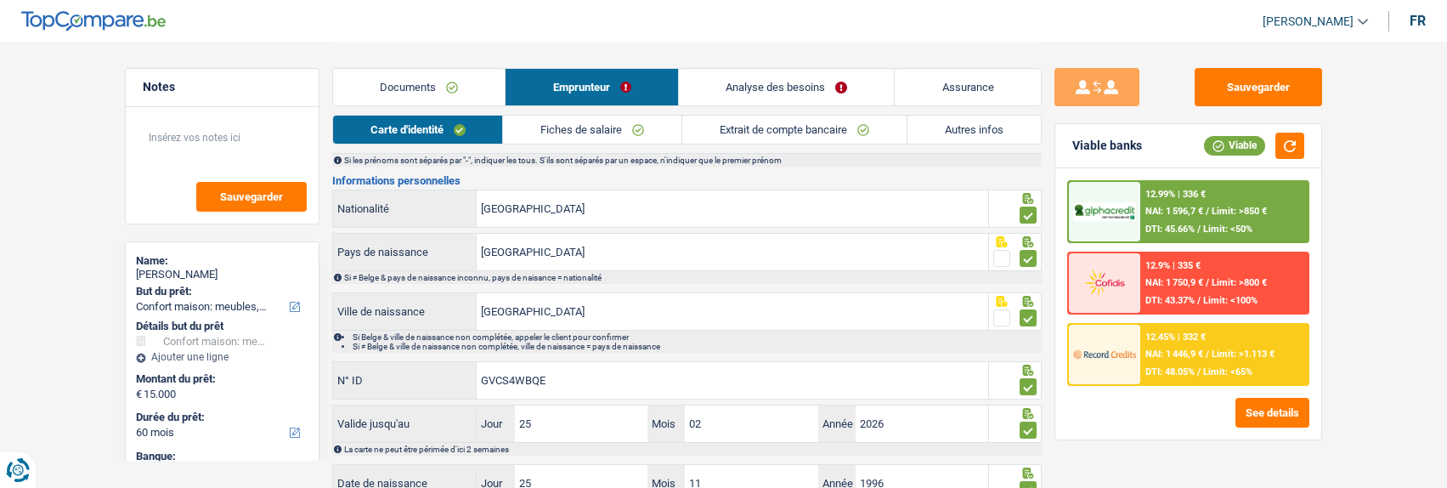
scroll to position [170, 0]
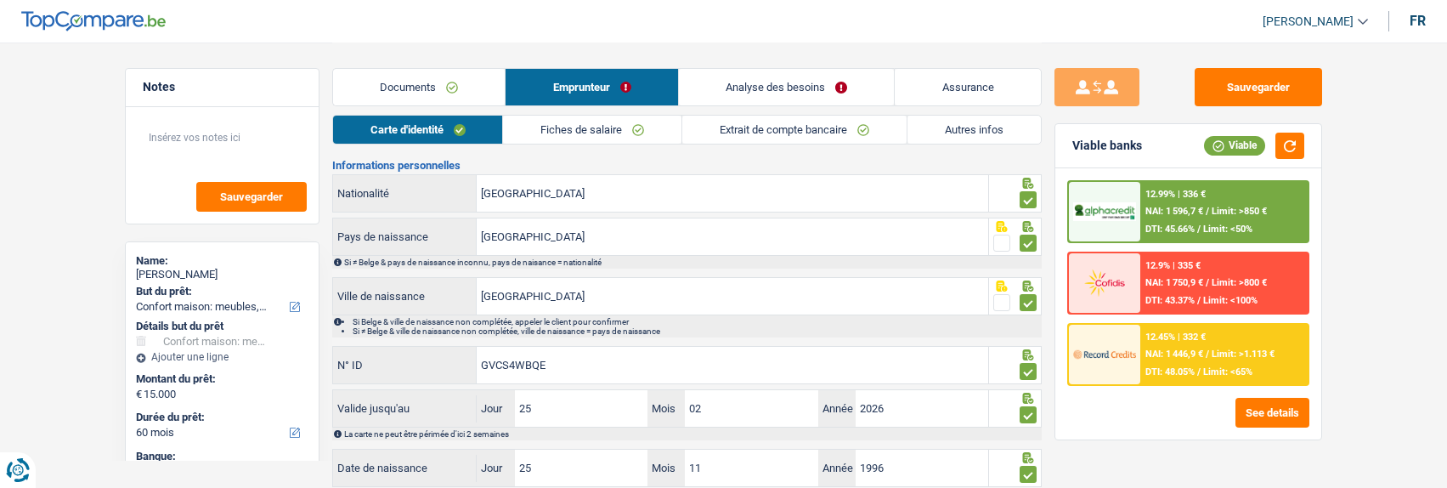
click at [613, 127] on link "Fiches de salaire" at bounding box center [592, 130] width 178 height 28
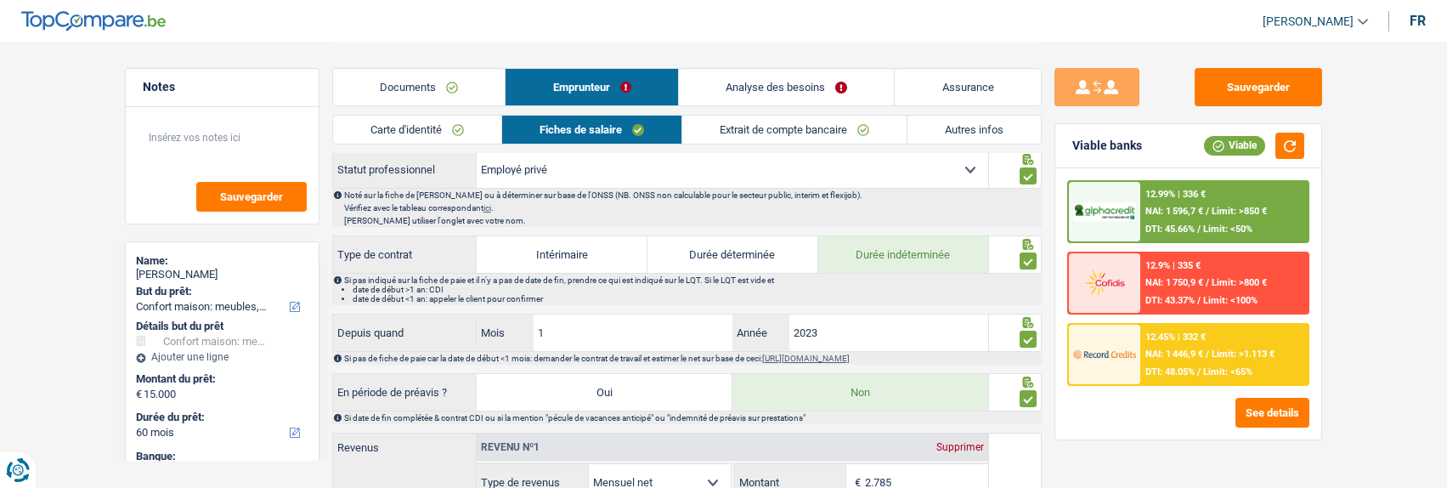
scroll to position [680, 0]
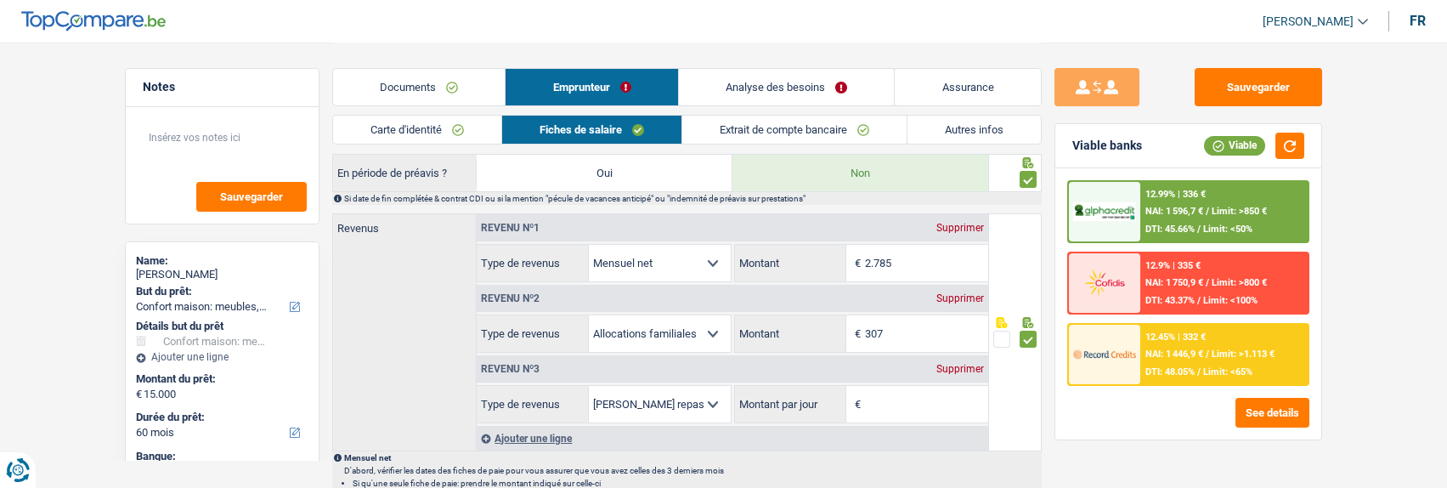
click at [965, 128] on link "Autres infos" at bounding box center [974, 130] width 133 height 28
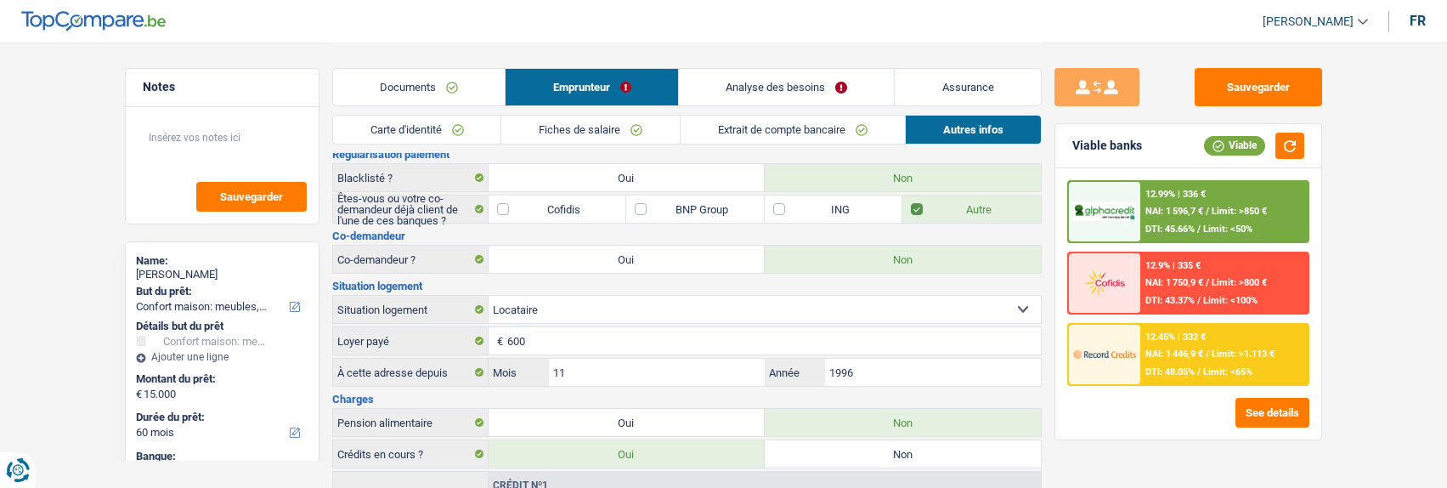
scroll to position [0, 0]
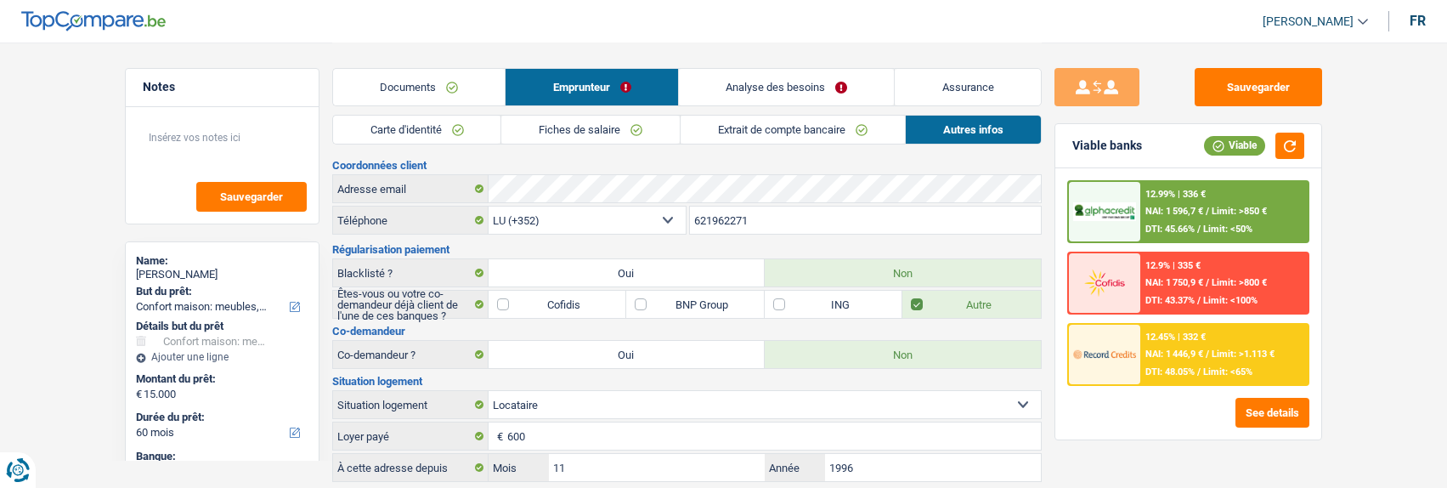
click at [654, 122] on link "Fiches de salaire" at bounding box center [590, 130] width 178 height 28
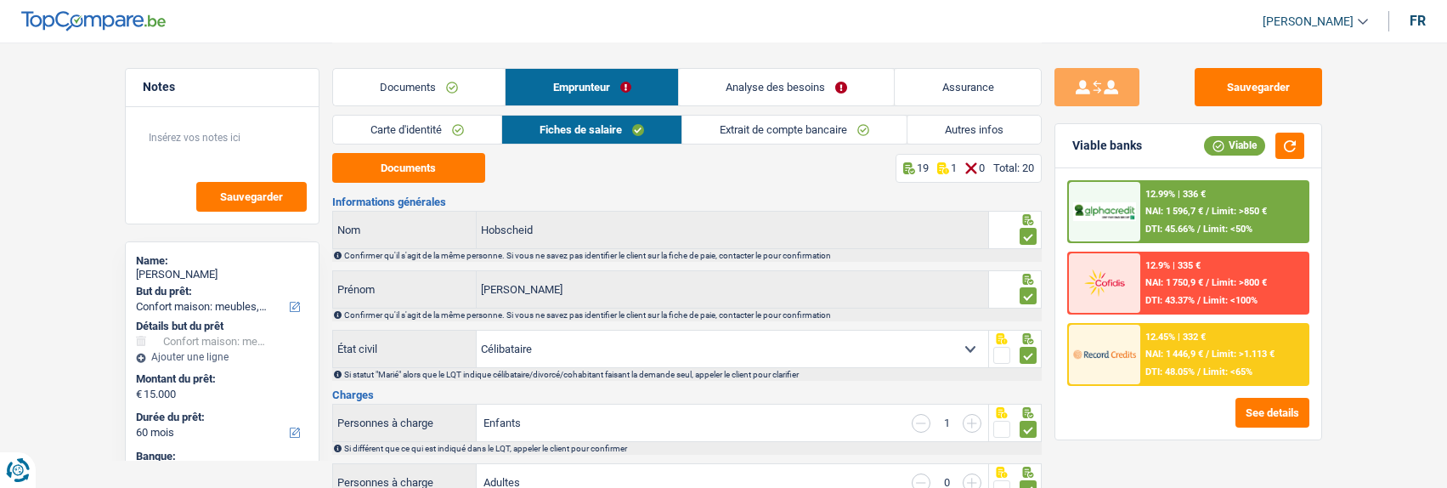
click at [939, 133] on link "Autres infos" at bounding box center [974, 130] width 133 height 28
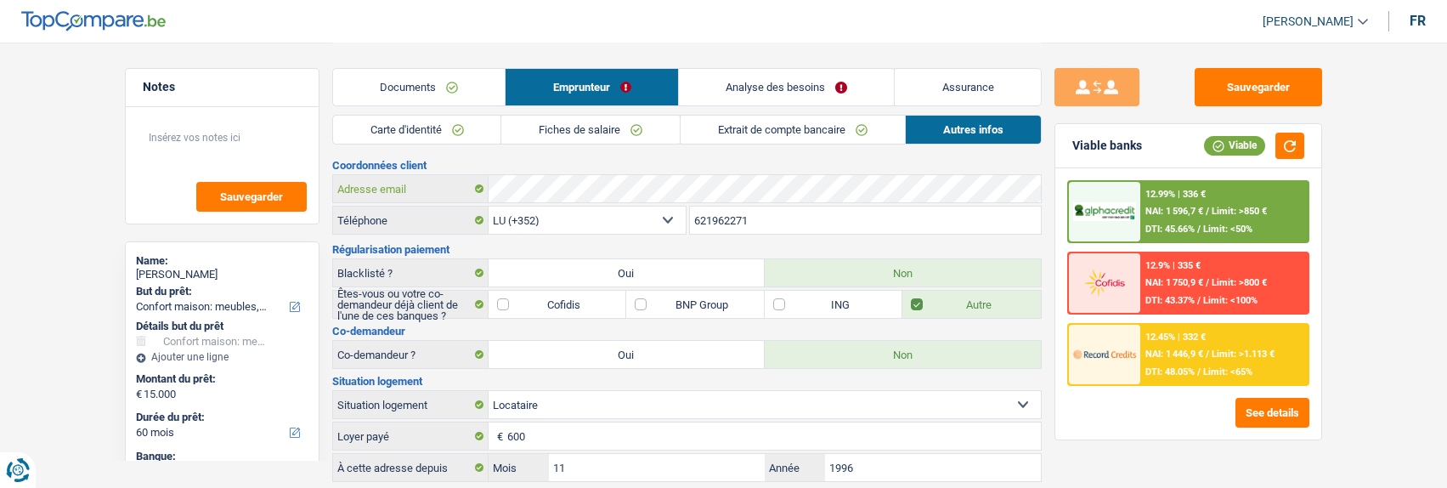
click at [469, 199] on div "Adresse email" at bounding box center [687, 188] width 708 height 27
click at [612, 116] on link "Fiches de salaire" at bounding box center [590, 130] width 178 height 28
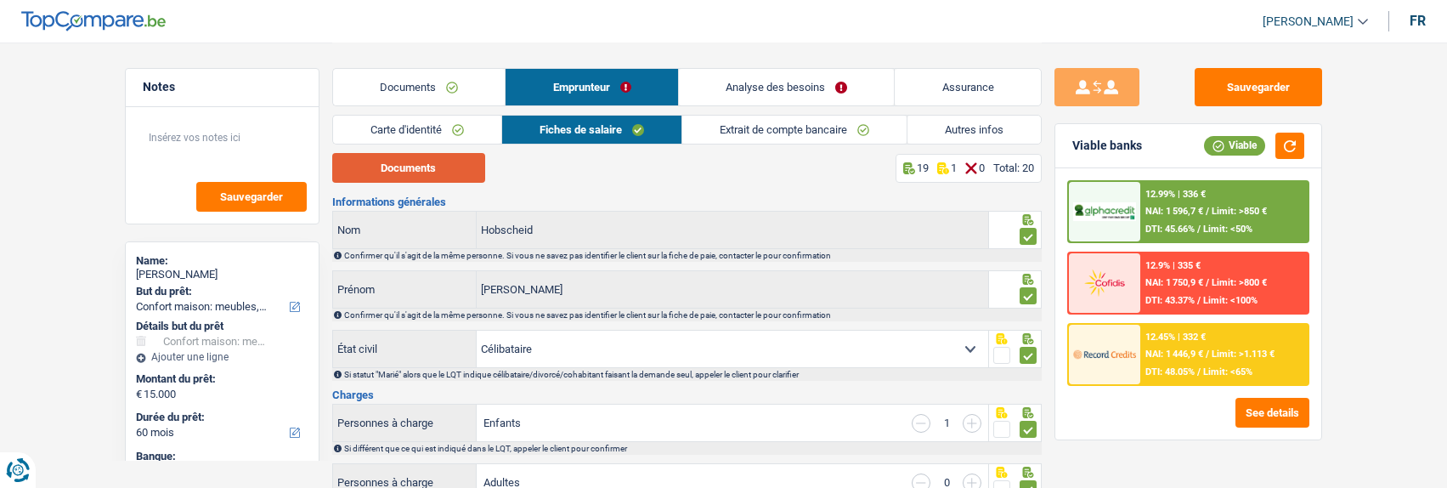
click at [441, 173] on button "Documents" at bounding box center [408, 168] width 153 height 30
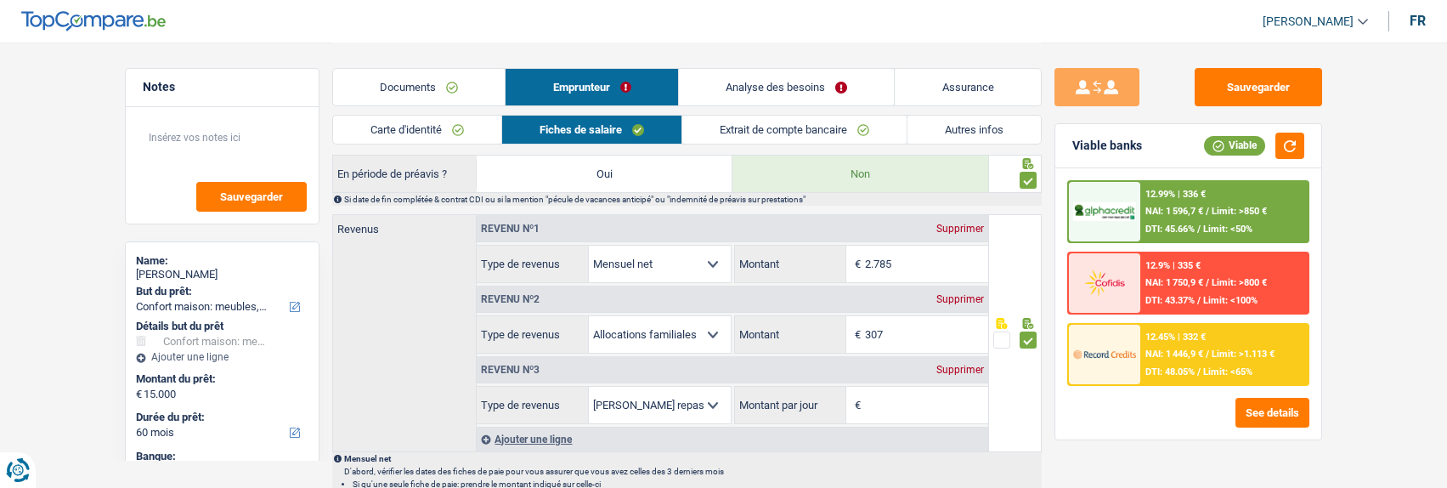
scroll to position [850, 0]
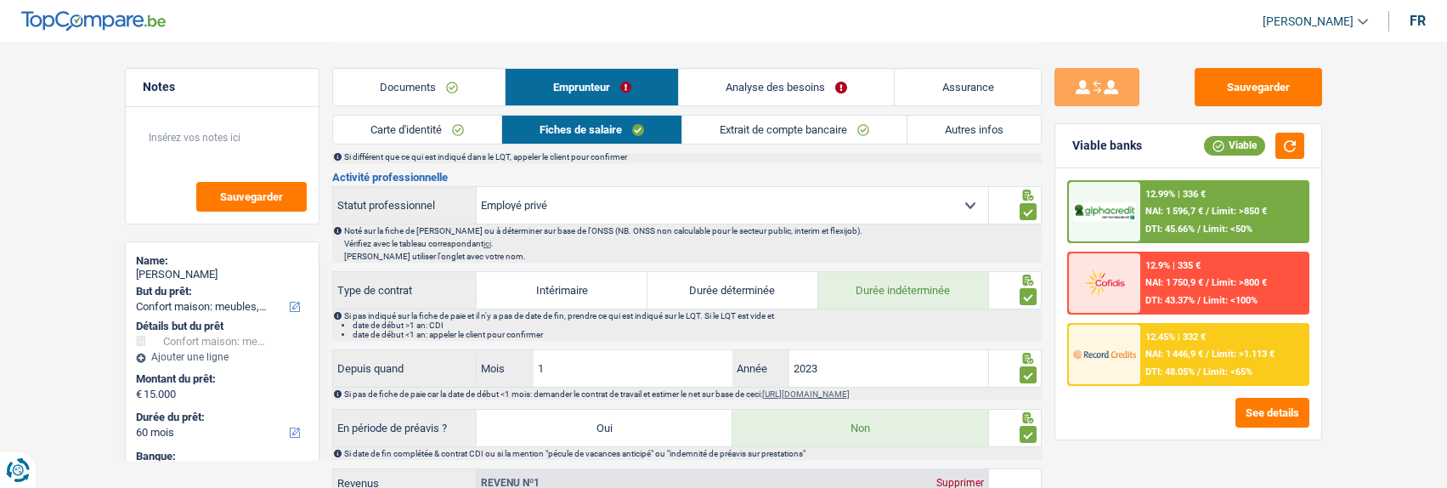
click at [947, 126] on link "Autres infos" at bounding box center [974, 130] width 133 height 28
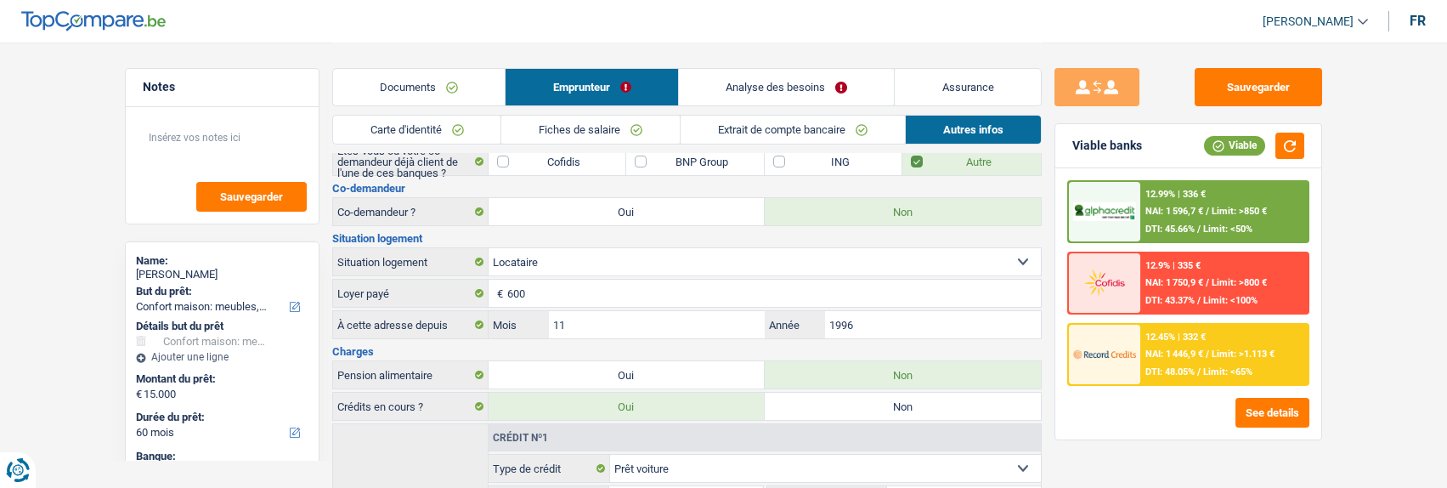
scroll to position [0, 0]
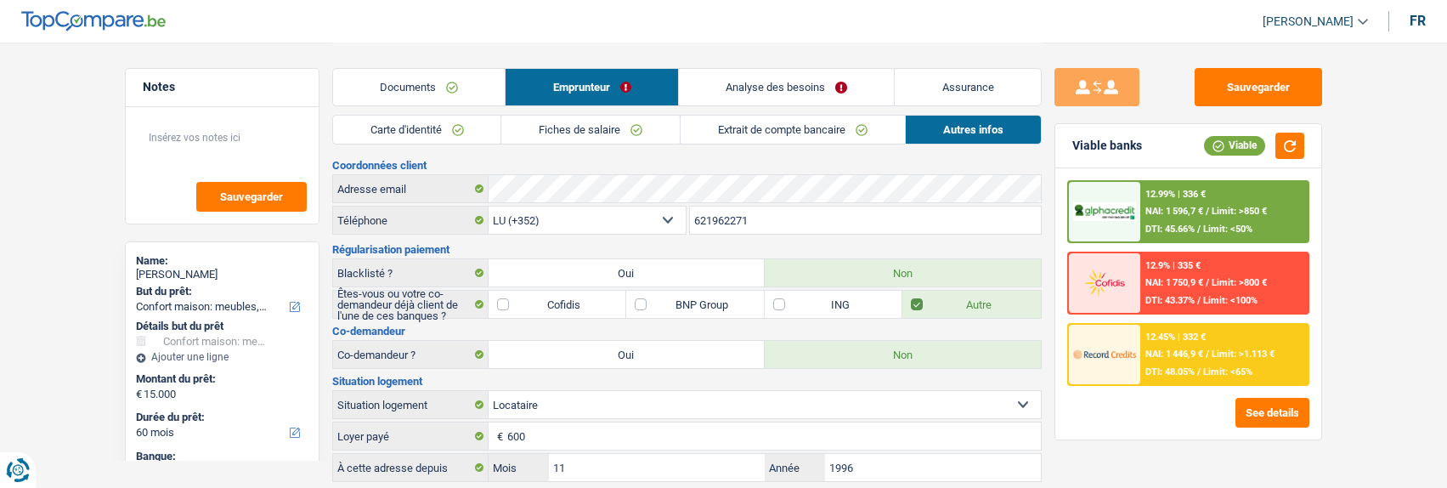
drag, startPoint x: 607, startPoint y: 125, endPoint x: 631, endPoint y: 139, distance: 28.6
click at [608, 125] on link "Fiches de salaire" at bounding box center [590, 130] width 178 height 28
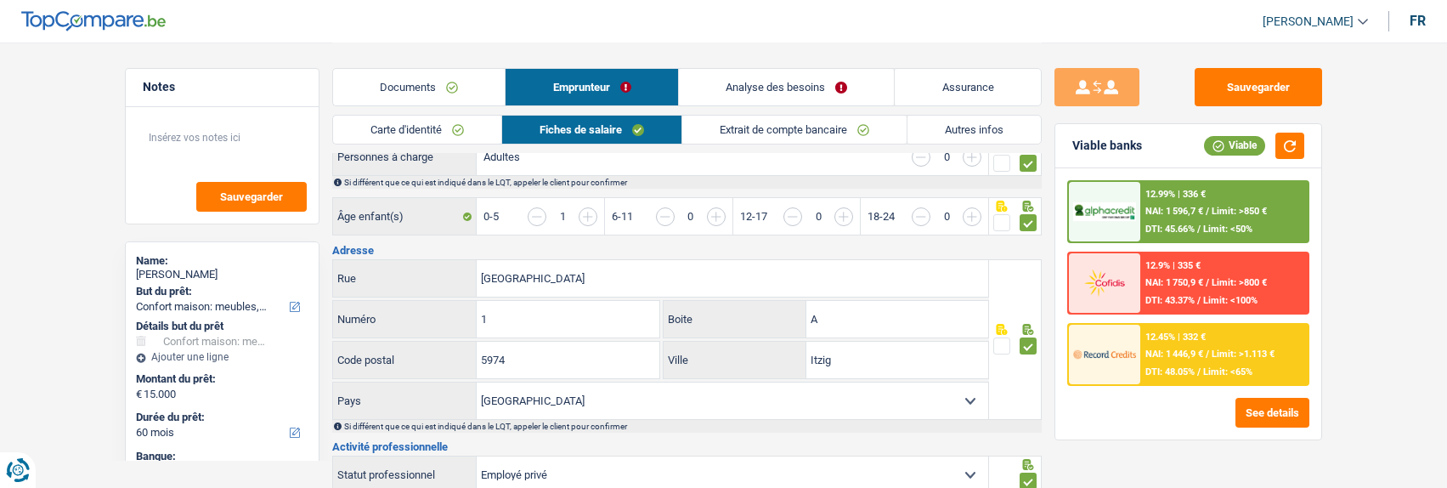
scroll to position [340, 0]
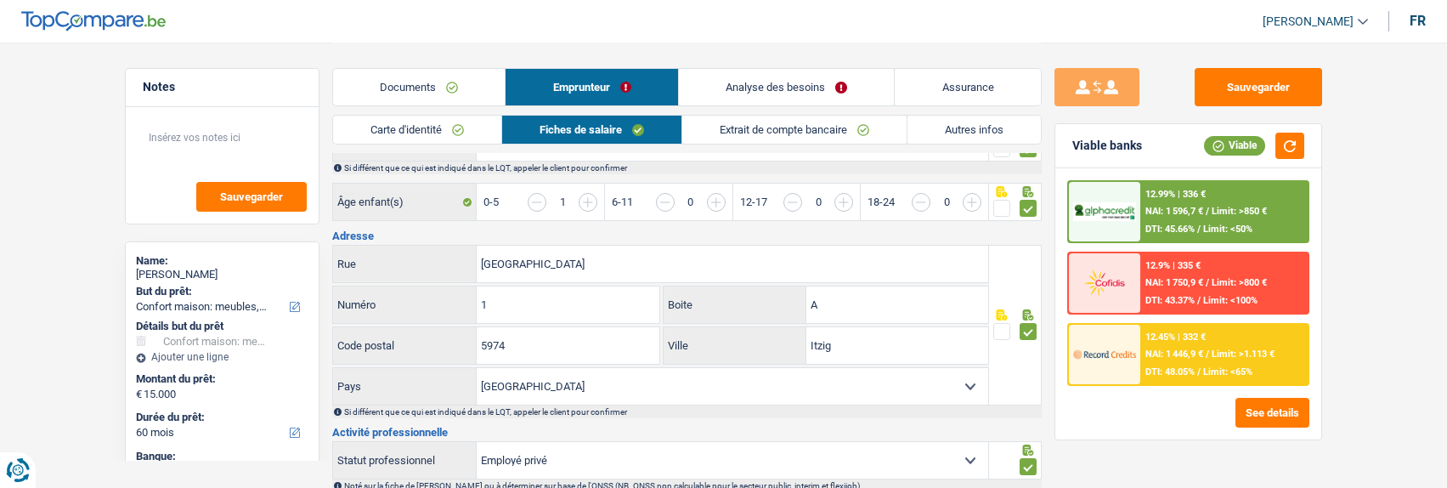
click at [814, 93] on link "Analyse des besoins" at bounding box center [787, 87] width 216 height 37
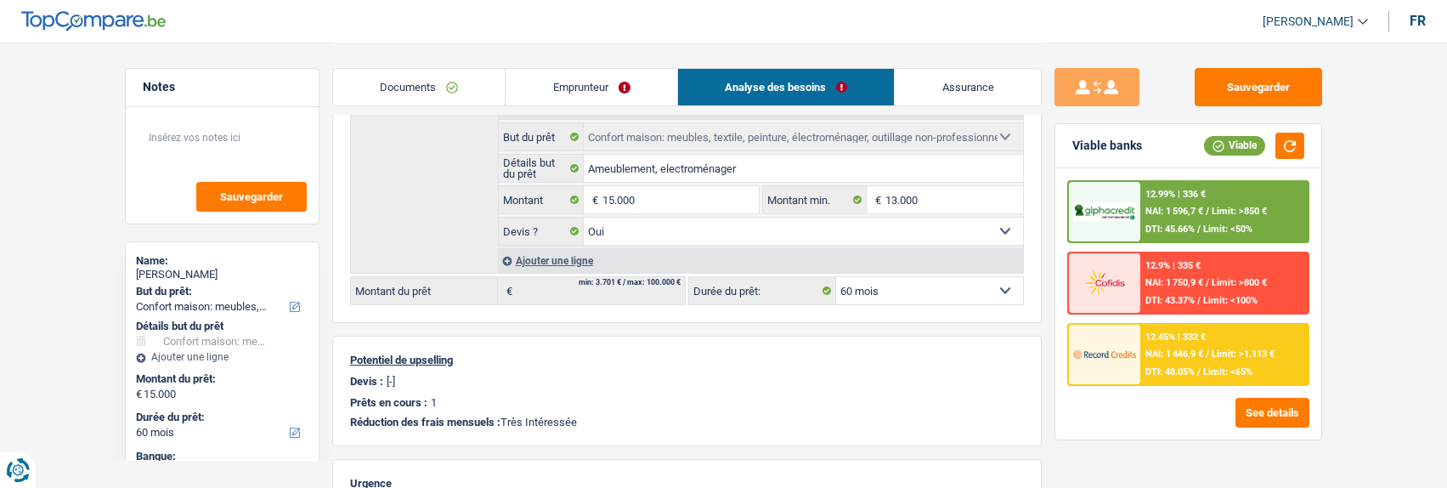
scroll to position [85, 0]
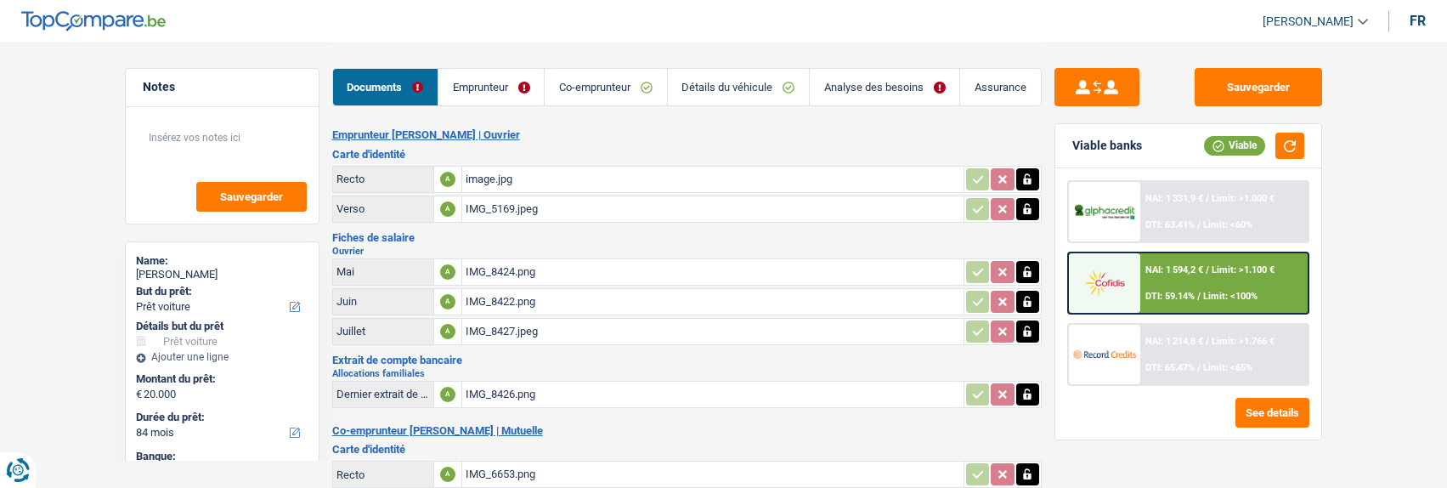
select select "car"
select select "84"
select select "72"
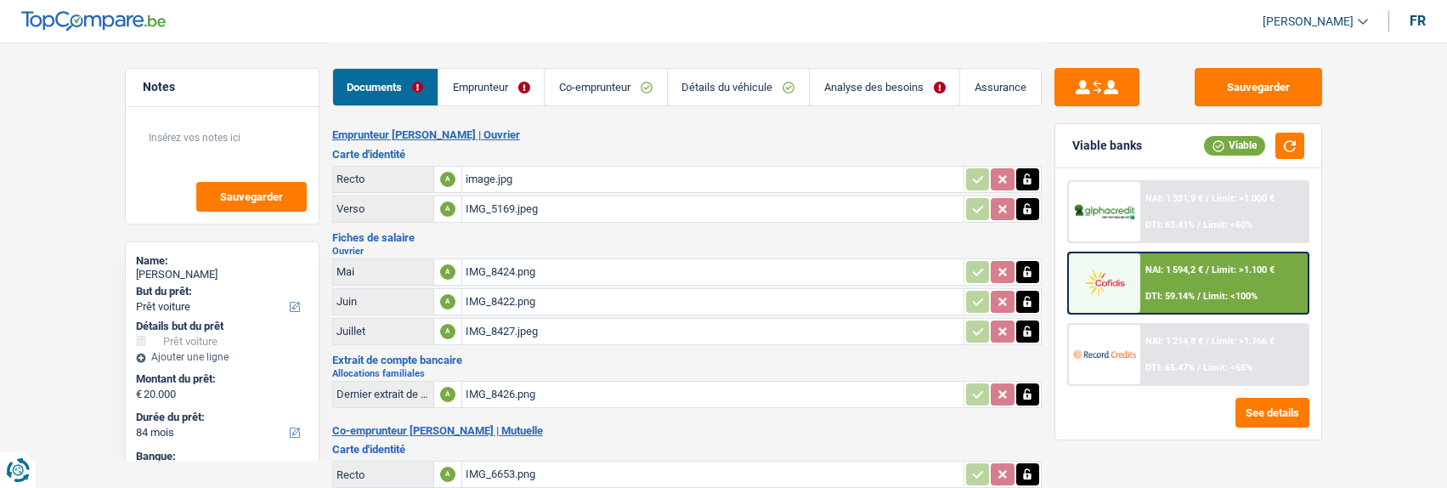
select select "car"
select select "84"
click at [861, 81] on link "Analyse des besoins" at bounding box center [885, 87] width 150 height 37
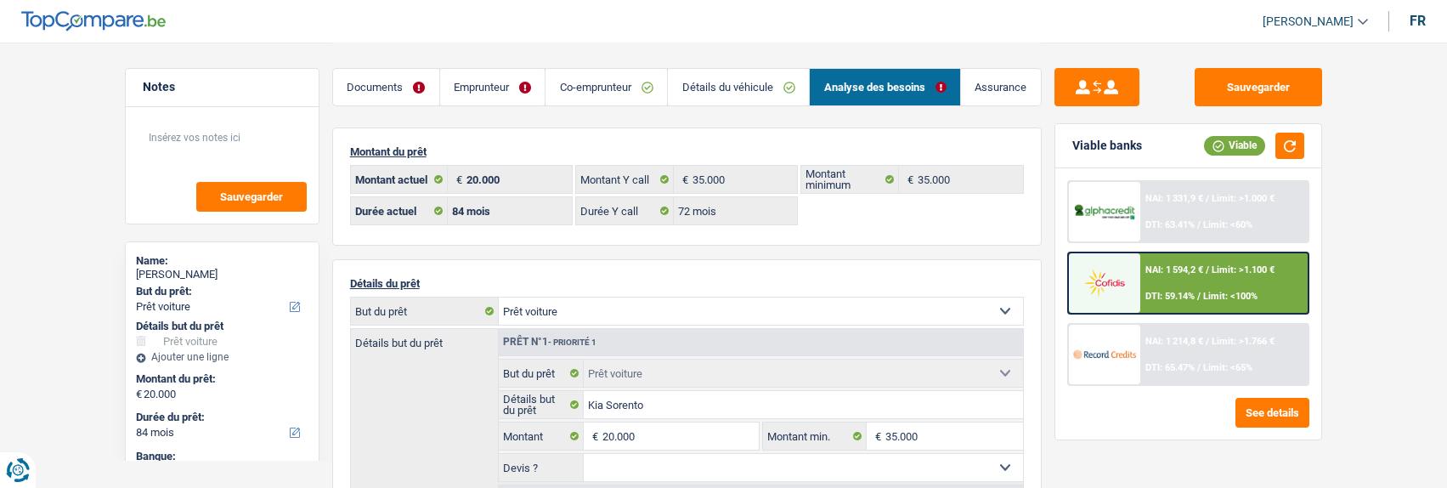
click at [512, 88] on link "Emprunteur" at bounding box center [492, 87] width 105 height 37
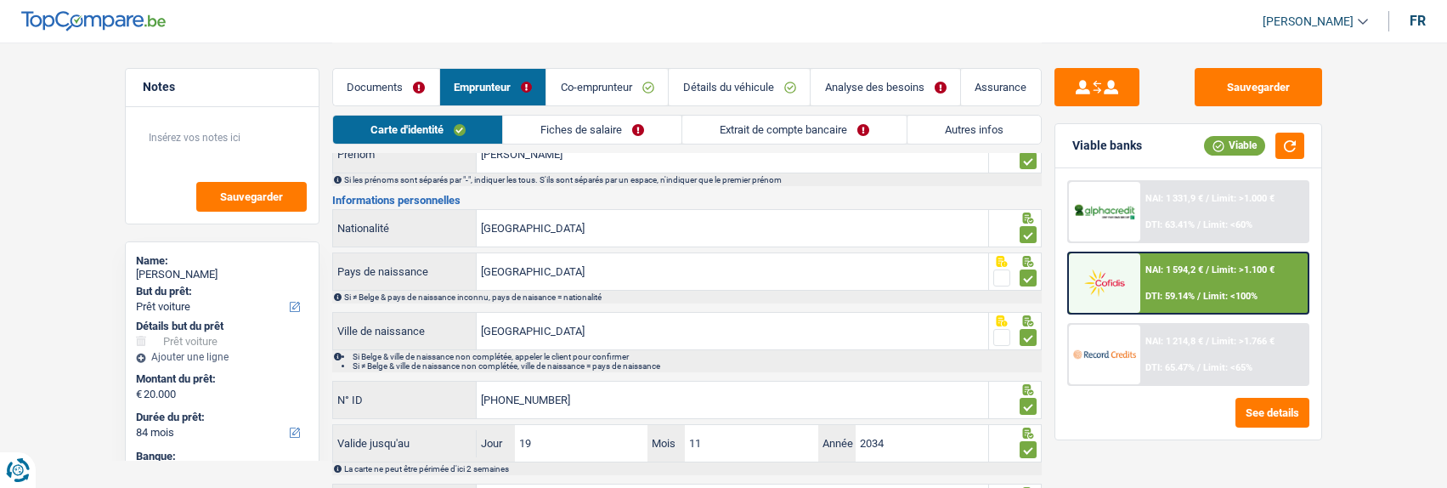
scroll to position [170, 0]
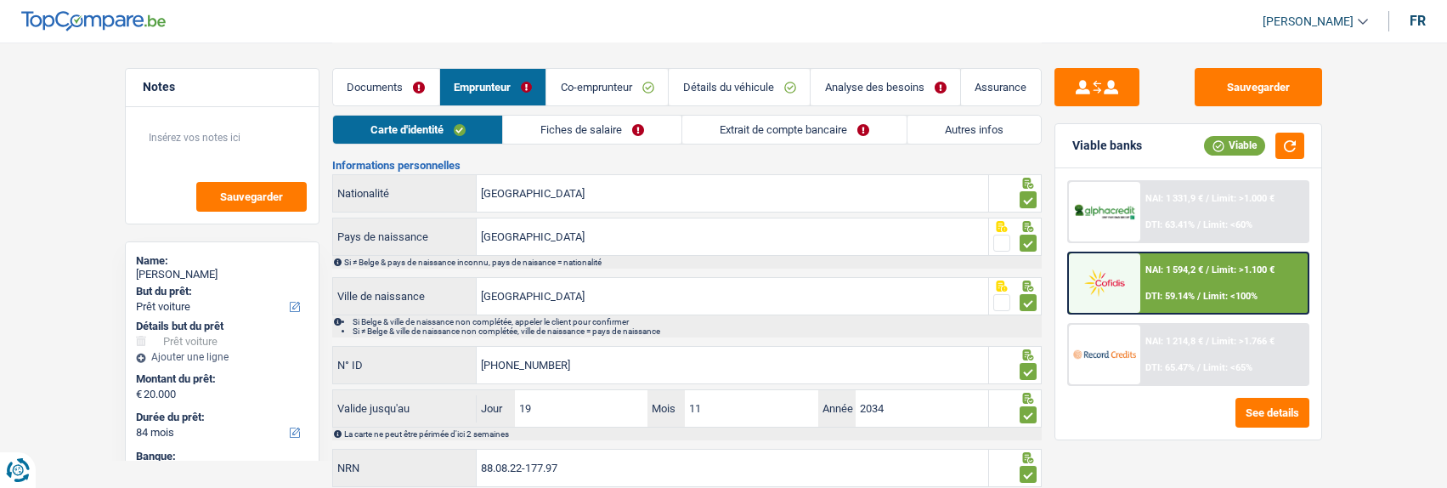
click at [403, 84] on link "Documents" at bounding box center [386, 87] width 106 height 37
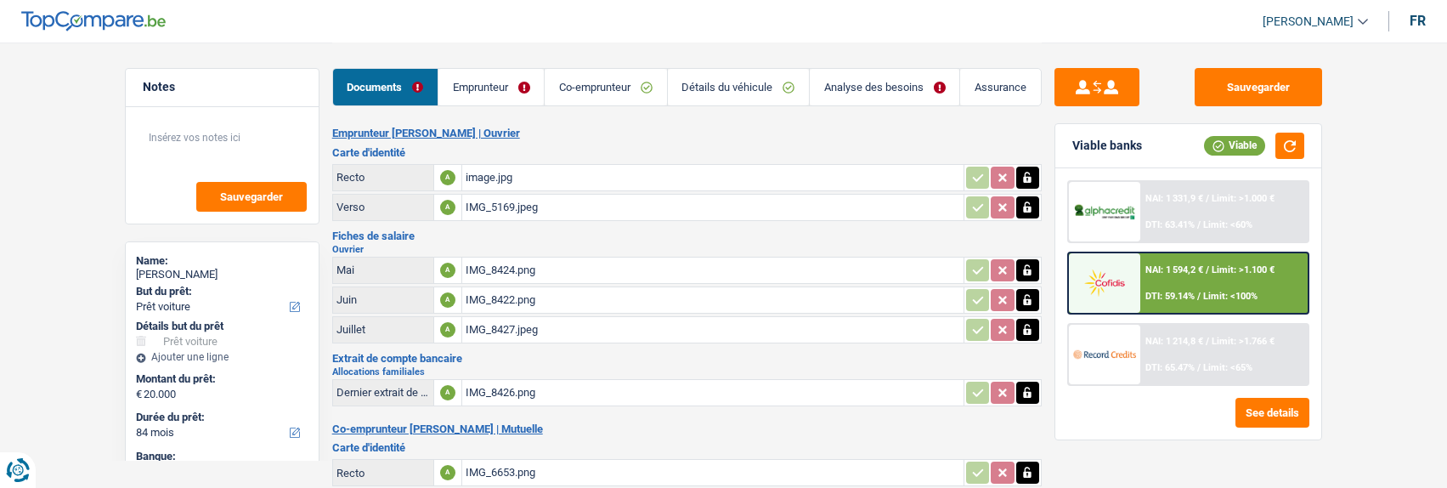
scroll to position [0, 0]
click at [851, 89] on link "Analyse des besoins" at bounding box center [885, 87] width 150 height 37
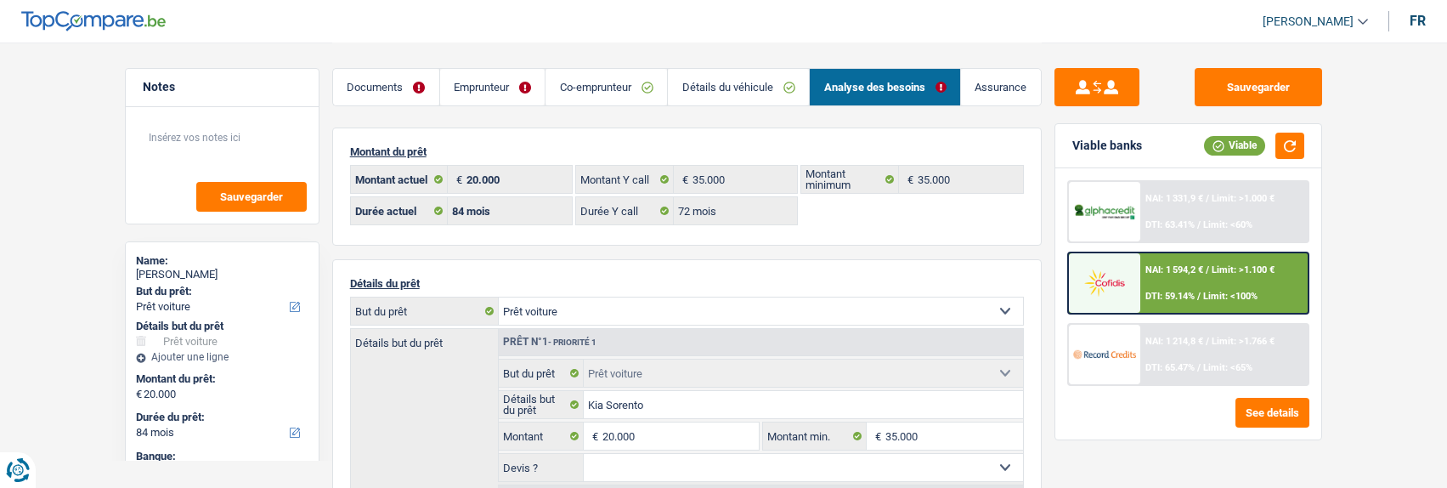
click at [507, 85] on link "Emprunteur" at bounding box center [492, 87] width 105 height 37
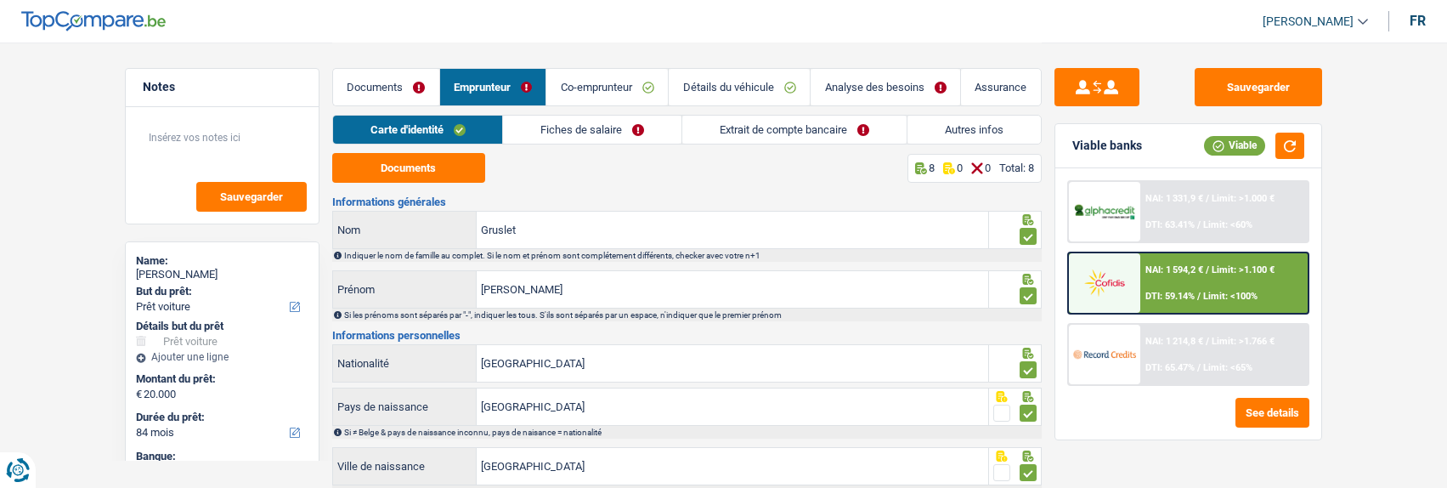
click at [953, 131] on link "Autres infos" at bounding box center [974, 130] width 133 height 28
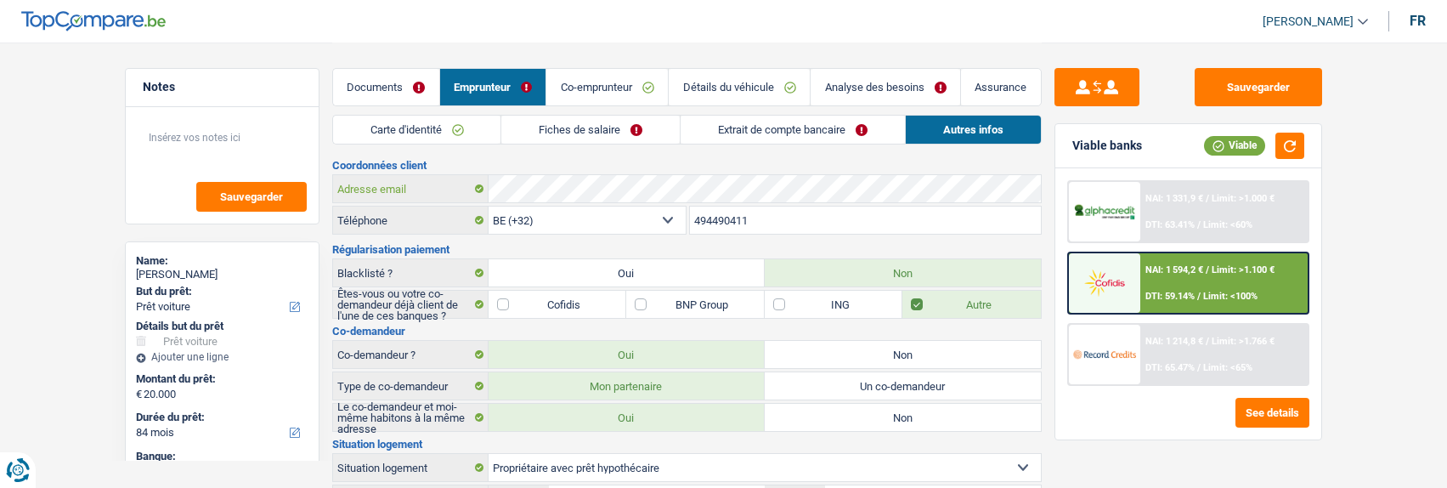
click at [416, 184] on div "Adresse email" at bounding box center [687, 188] width 708 height 27
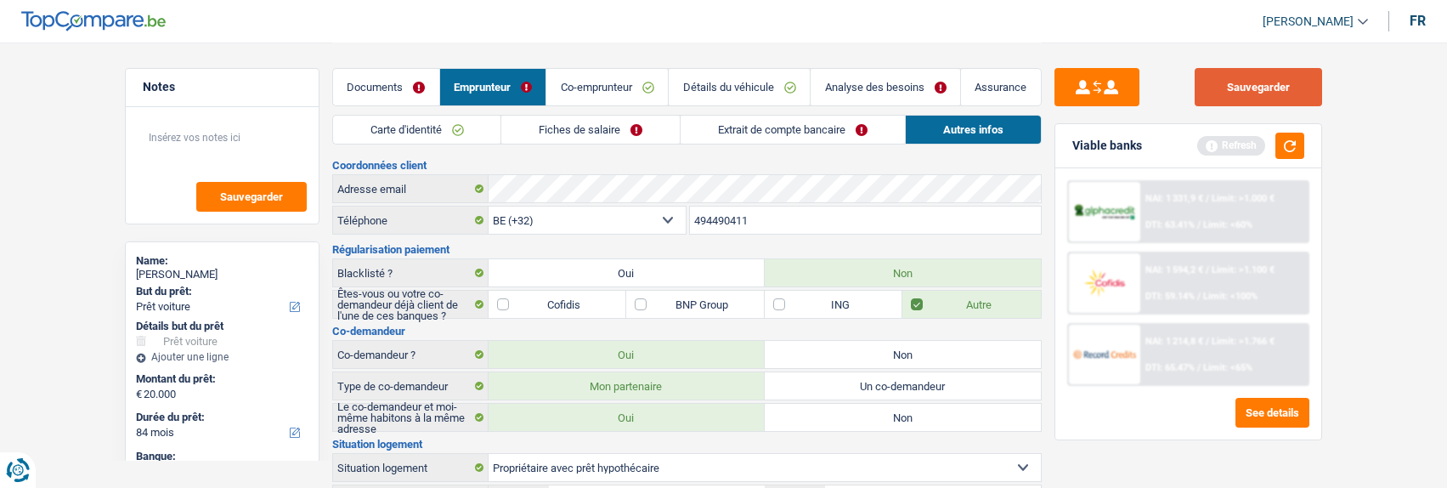
click at [1264, 93] on button "Sauvegarder" at bounding box center [1258, 87] width 127 height 38
click at [628, 90] on link "Co-emprunteur" at bounding box center [607, 87] width 122 height 37
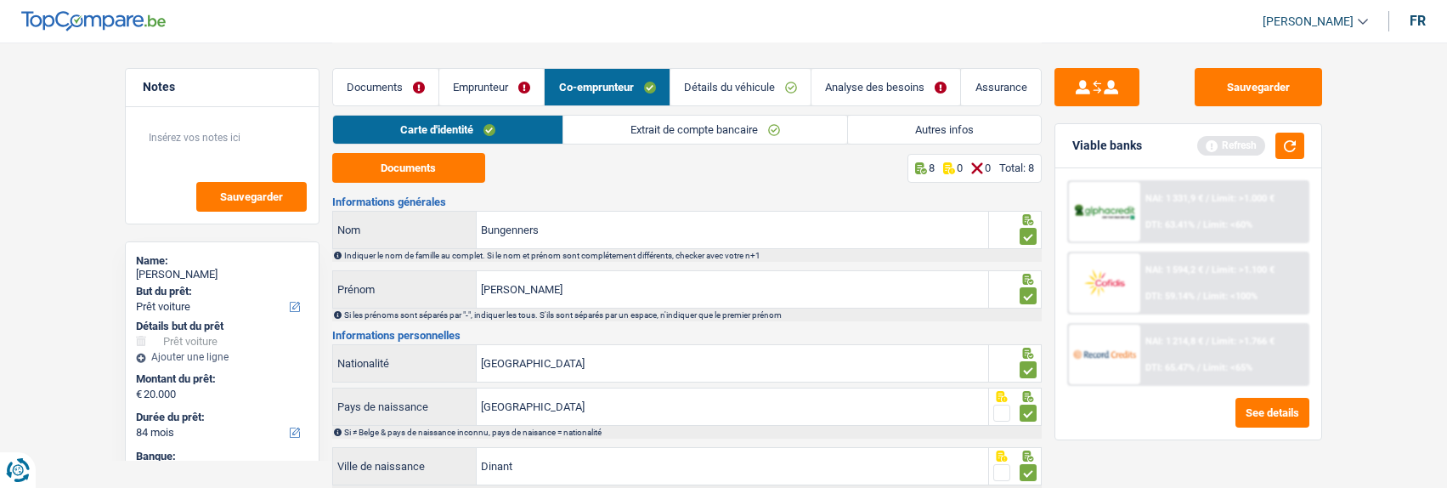
click at [960, 127] on link "Autres infos" at bounding box center [944, 130] width 193 height 28
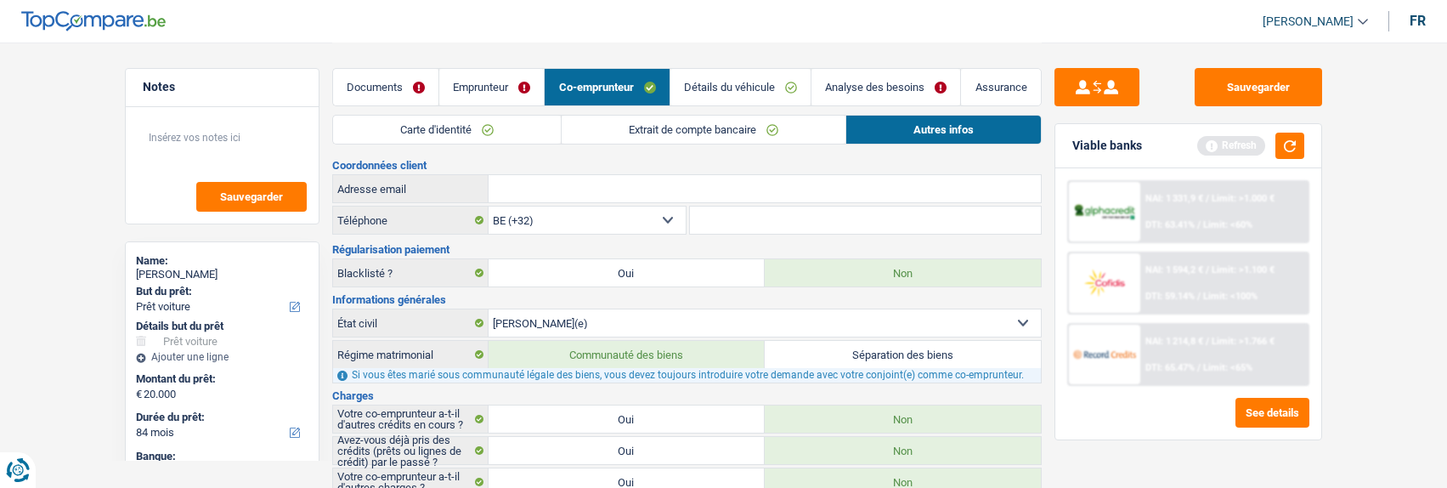
click at [636, 182] on input "Adresse email" at bounding box center [765, 188] width 552 height 27
paste input "alina028@outlook.fr"
type input "alina028@outlook.fr"
drag, startPoint x: 1250, startPoint y: 93, endPoint x: 1220, endPoint y: 93, distance: 29.7
click at [1248, 93] on button "Sauvegarder" at bounding box center [1258, 87] width 127 height 38
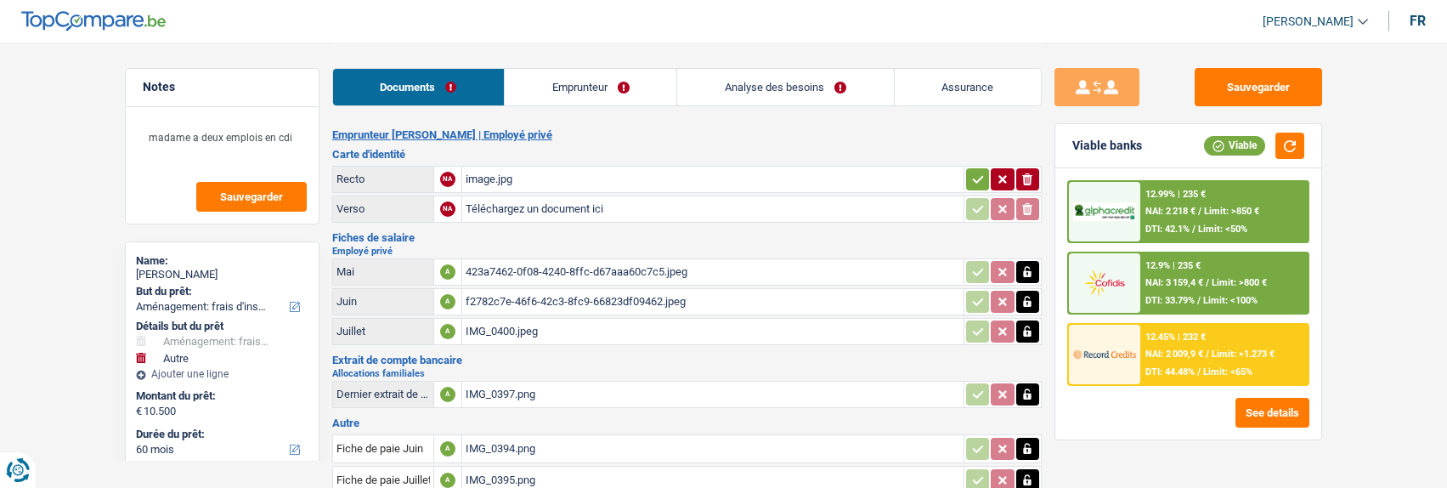
select select "movingOrInstallation"
select select "other"
select select "60"
select select "alphacredit"
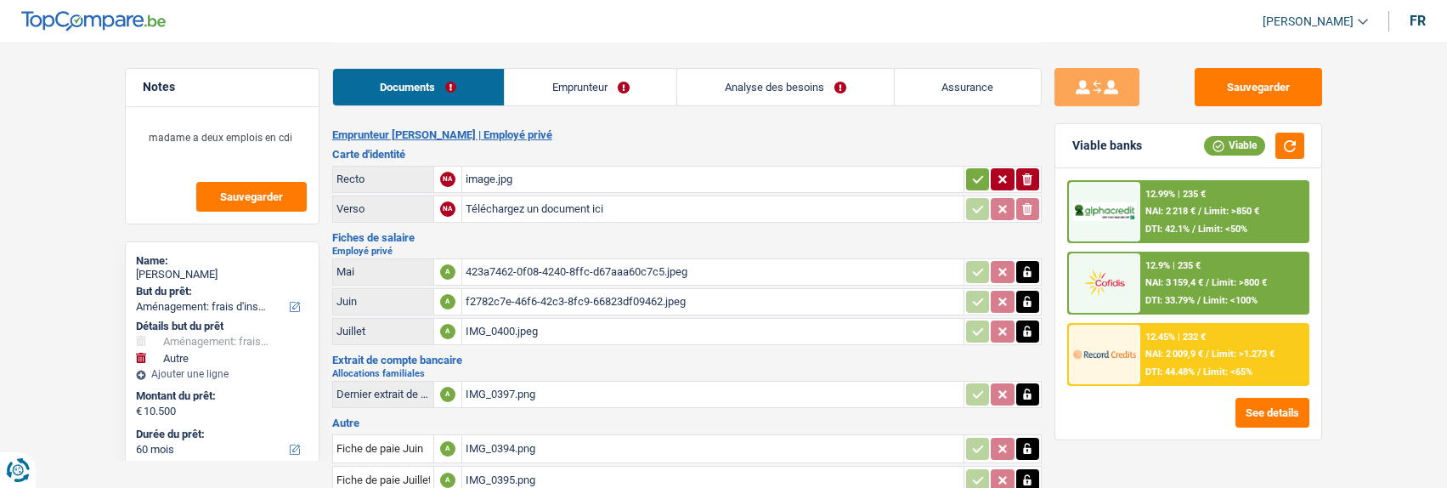
click at [519, 173] on div "image.jpg" at bounding box center [713, 179] width 495 height 25
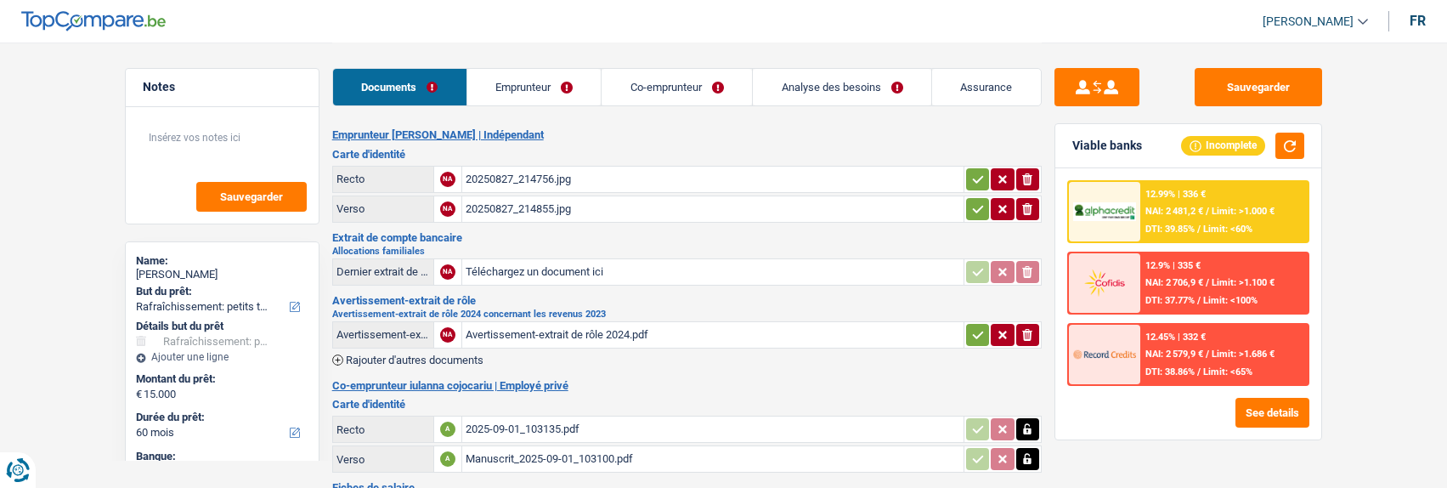
select select "houseOrGarden"
select select "60"
select select "cofidis"
click at [589, 323] on div "Avertissement-extrait de rôle 2024.pdf" at bounding box center [713, 334] width 495 height 25
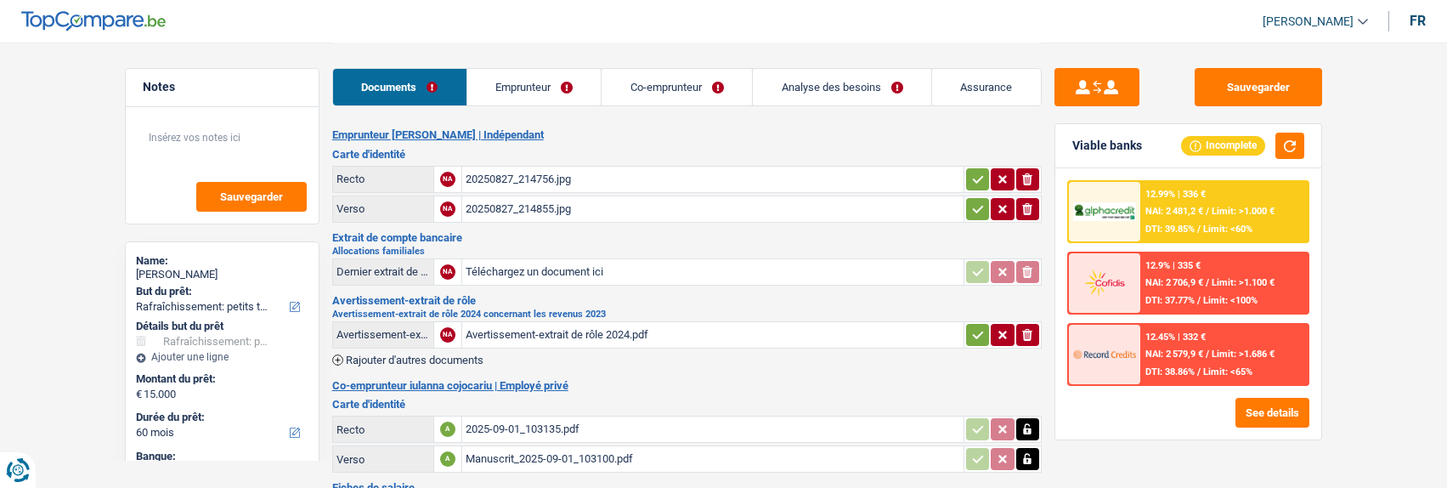
click at [524, 171] on div "20250827_214756.jpg" at bounding box center [713, 179] width 495 height 25
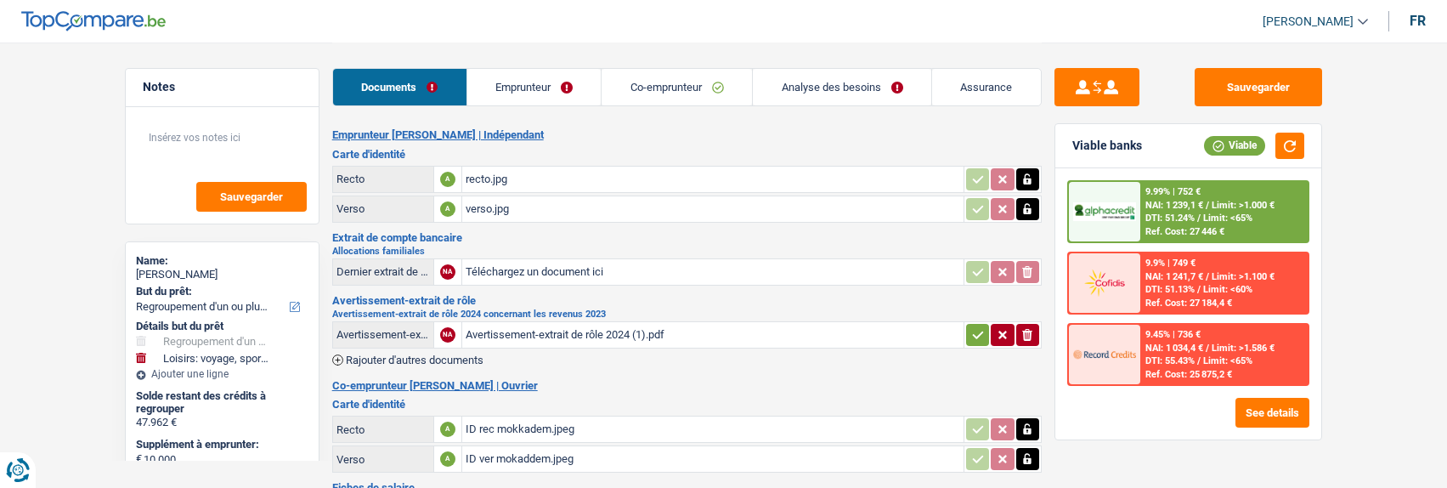
select select "refinancing"
select select "hobbies"
select select "120"
select select "alphacredit"
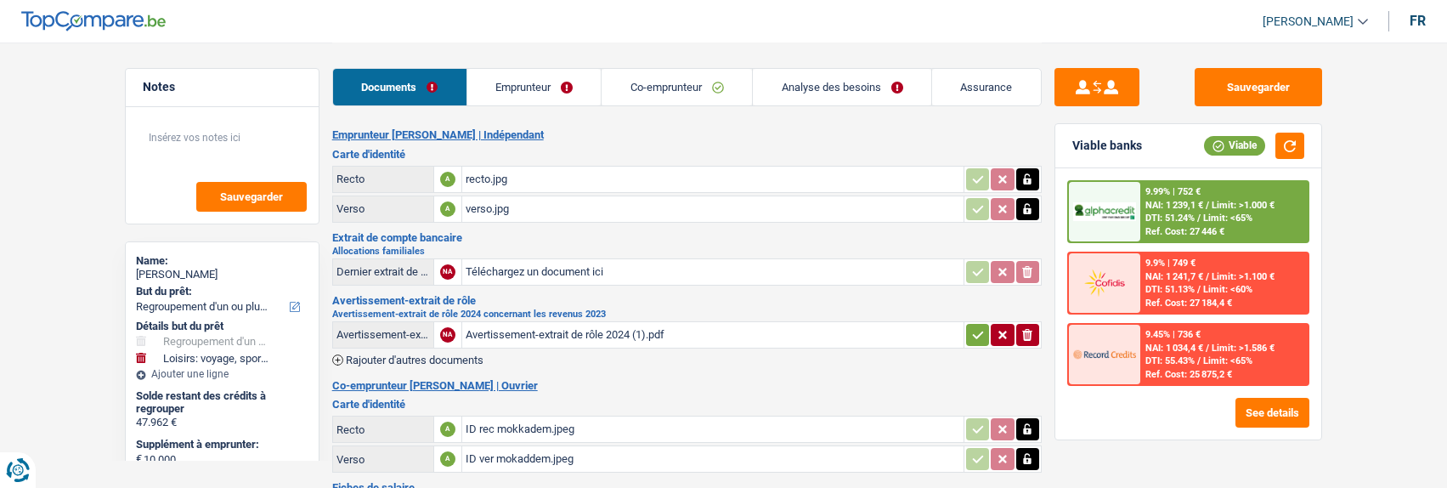
click at [801, 88] on link "Analyse des besoins" at bounding box center [842, 87] width 178 height 37
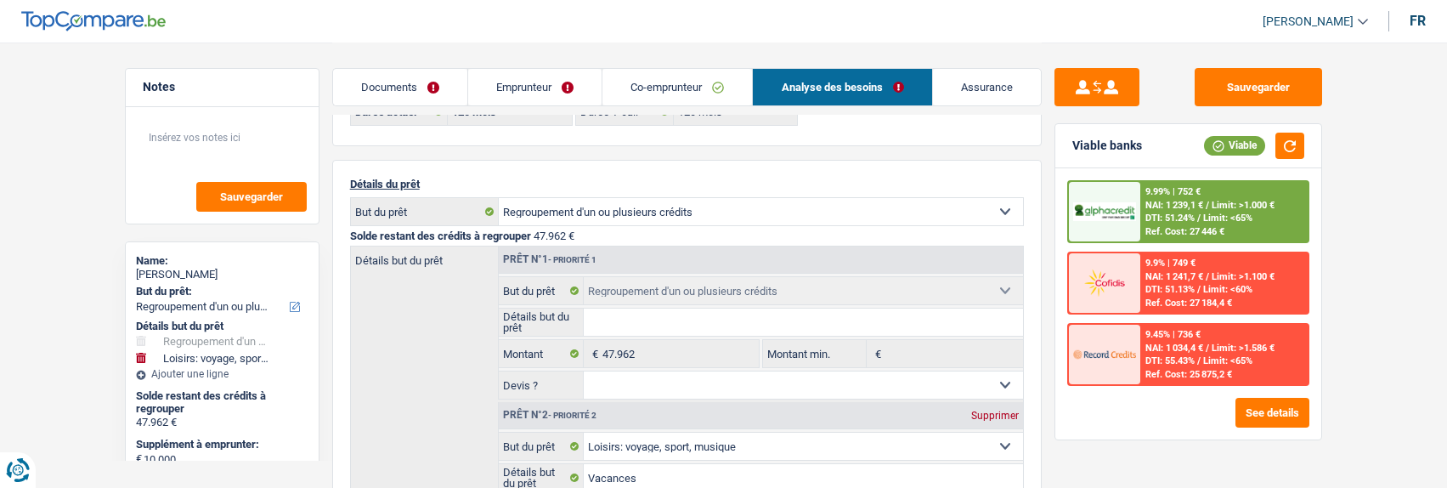
scroll to position [255, 0]
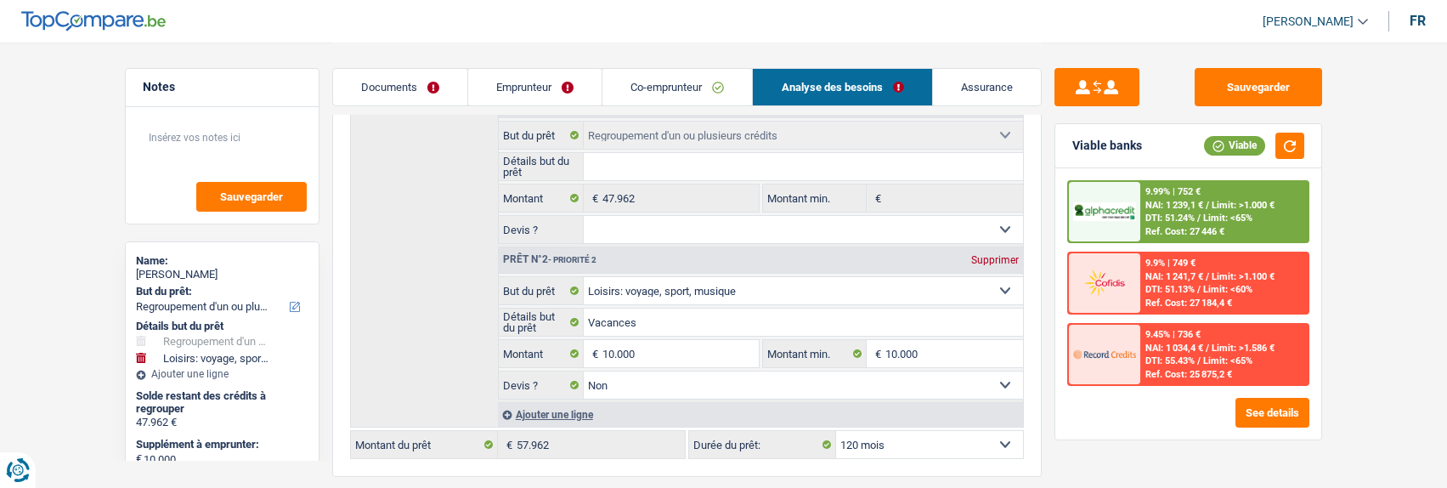
click at [984, 440] on select "12 mois 18 mois 24 mois 30 mois 36 mois 42 mois 48 mois 60 mois 72 mois 84 mois…" at bounding box center [929, 444] width 187 height 27
select select "84"
click at [836, 431] on select "12 mois 18 mois 24 mois 30 mois 36 mois 42 mois 48 mois 60 mois 72 mois 84 mois…" at bounding box center [929, 444] width 187 height 27
select select "84"
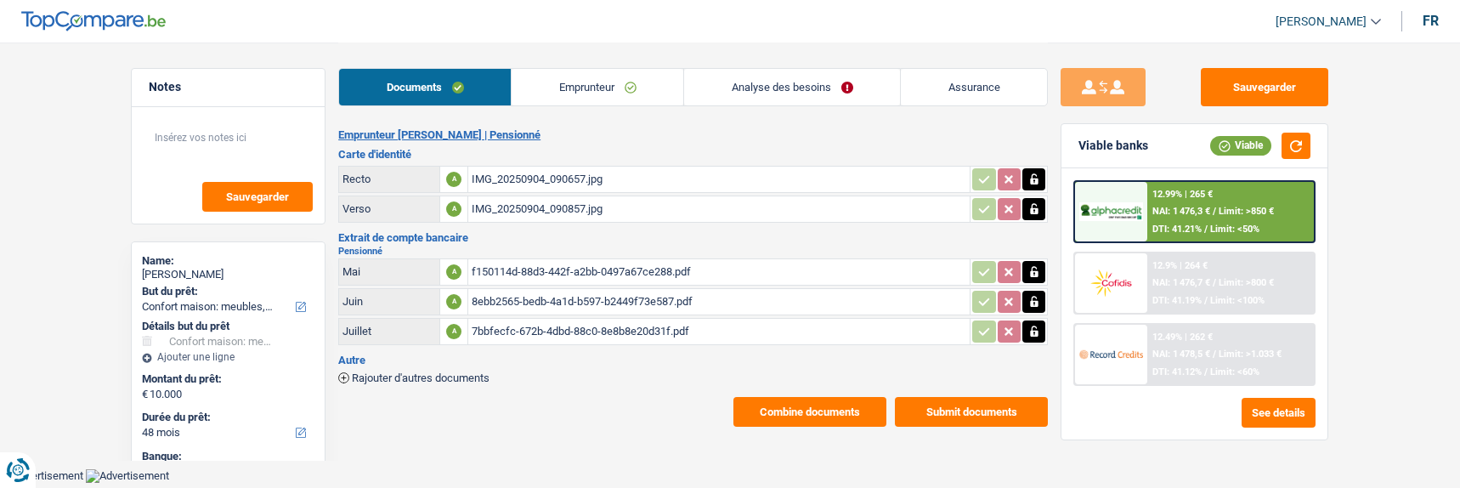
select select "household"
select select "48"
click at [799, 95] on link "Analyse des besoins" at bounding box center [792, 87] width 216 height 37
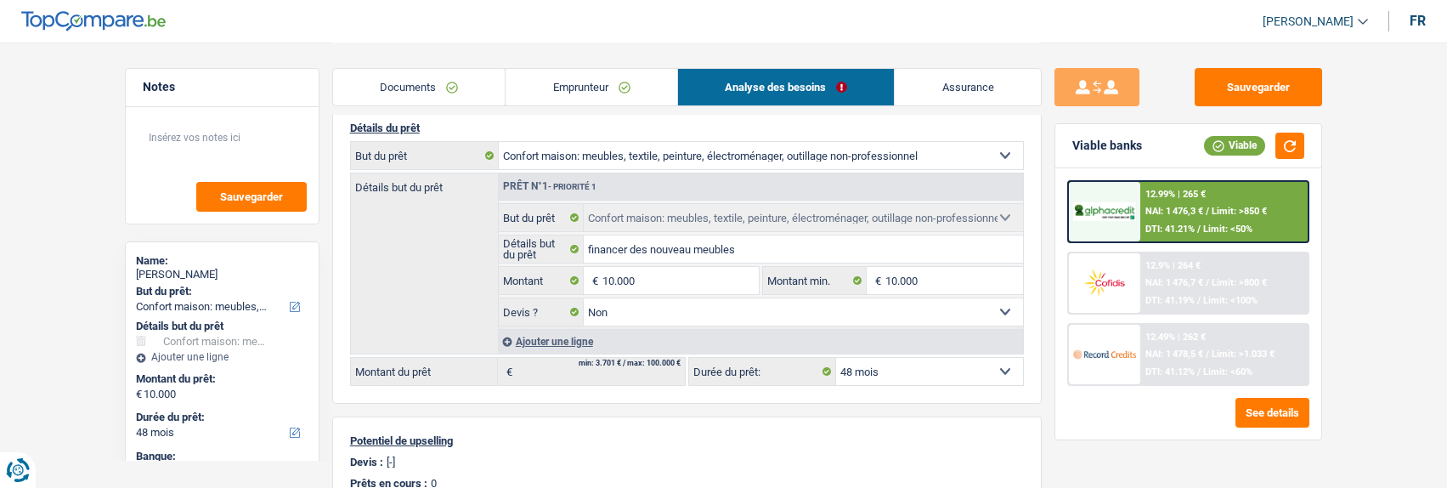
scroll to position [170, 0]
